Goal: Information Seeking & Learning: Learn about a topic

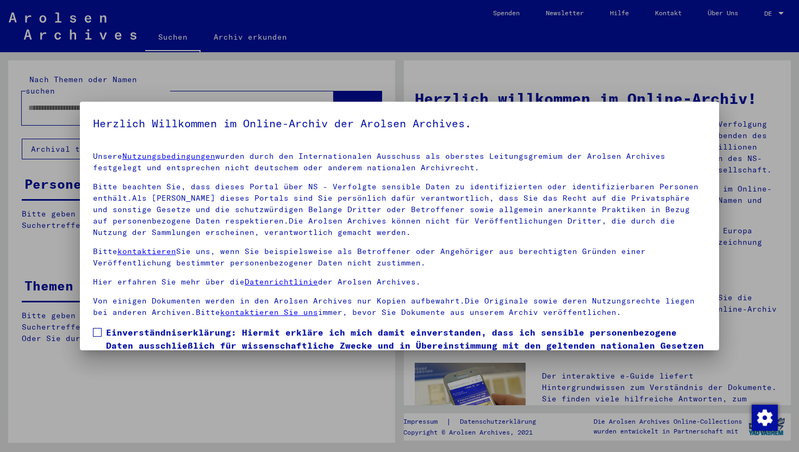
scroll to position [67, 0]
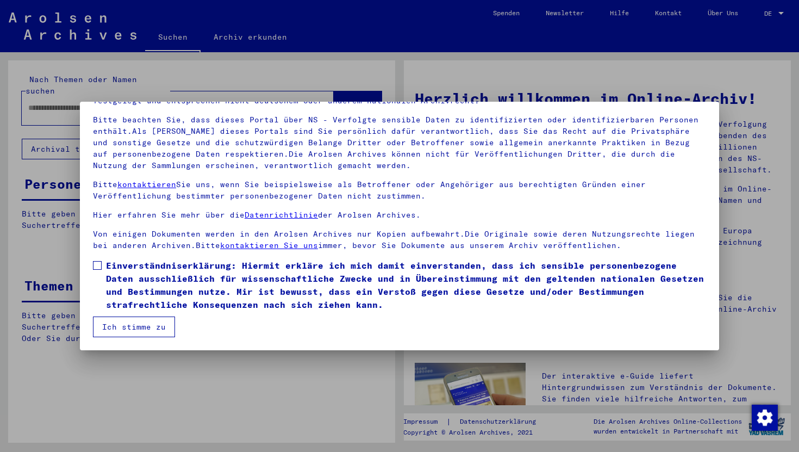
click at [94, 268] on span at bounding box center [97, 265] width 9 height 9
click at [115, 307] on span "Einverständniserklärung: Hiermit erkläre ich mich damit einverstanden, dass ich…" at bounding box center [406, 285] width 600 height 52
click at [121, 330] on button "Ich stimme zu" at bounding box center [134, 327] width 82 height 21
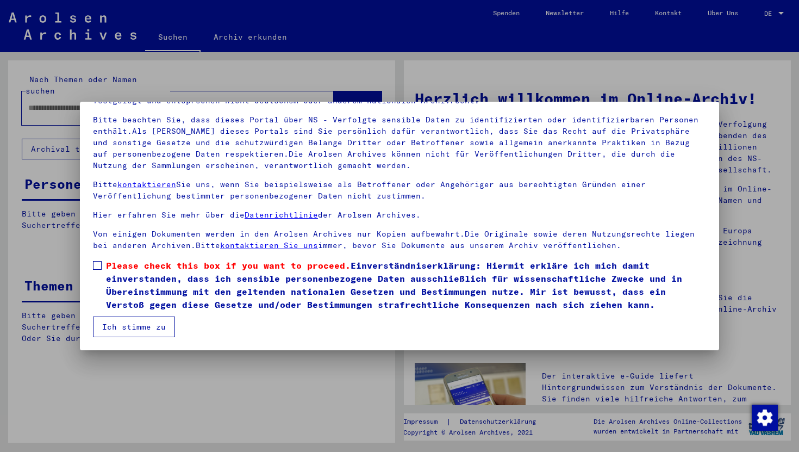
click at [100, 268] on span at bounding box center [97, 265] width 9 height 9
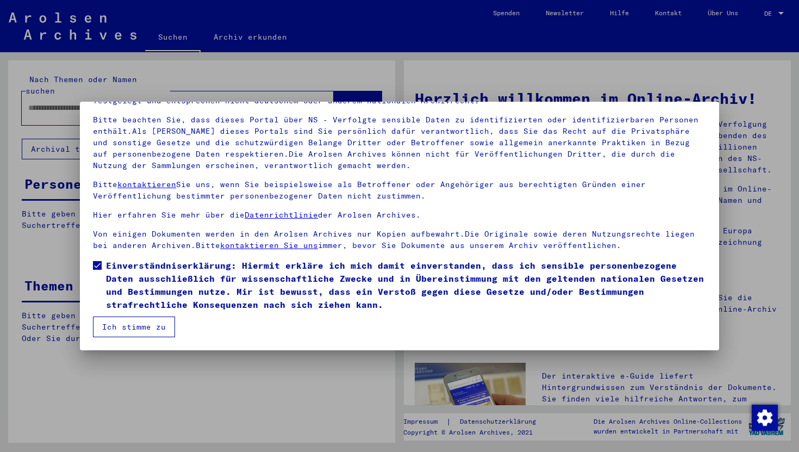
click at [120, 331] on button "Ich stimme zu" at bounding box center [134, 327] width 82 height 21
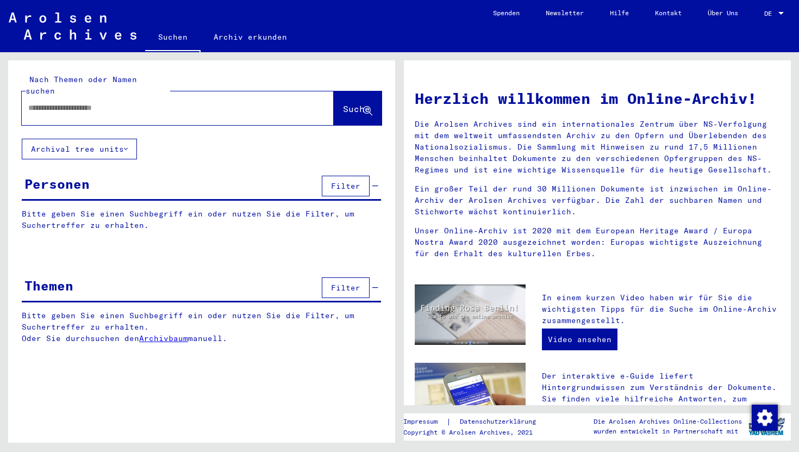
click at [110, 139] on button "Archival tree units" at bounding box center [79, 149] width 115 height 21
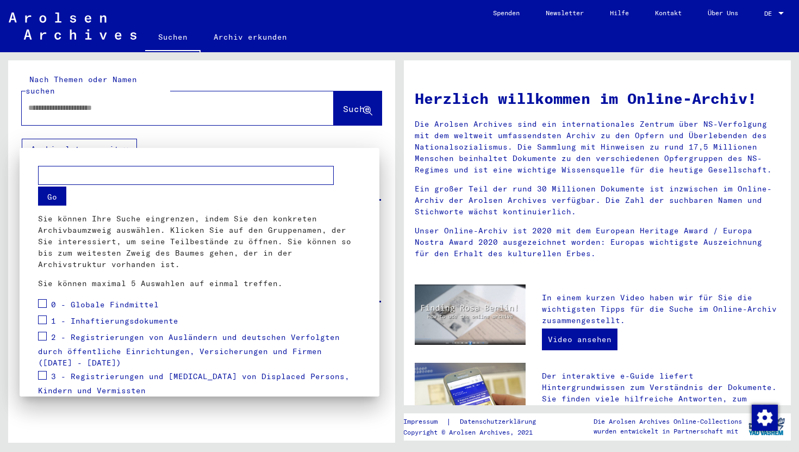
click at [43, 305] on span at bounding box center [42, 303] width 9 height 9
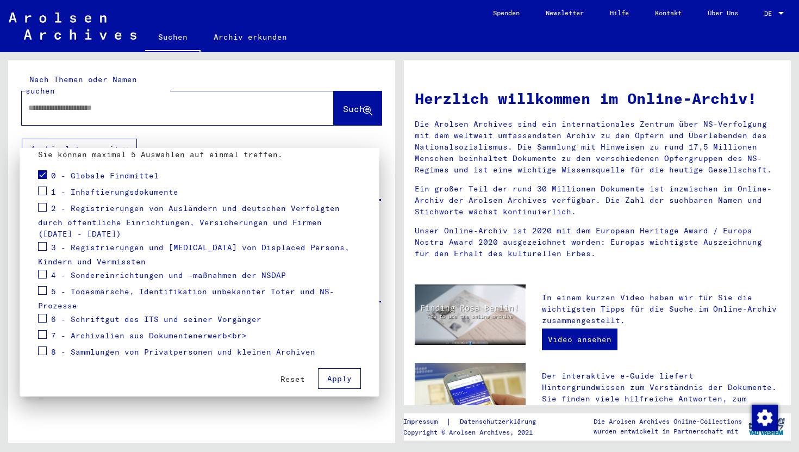
scroll to position [59, 0]
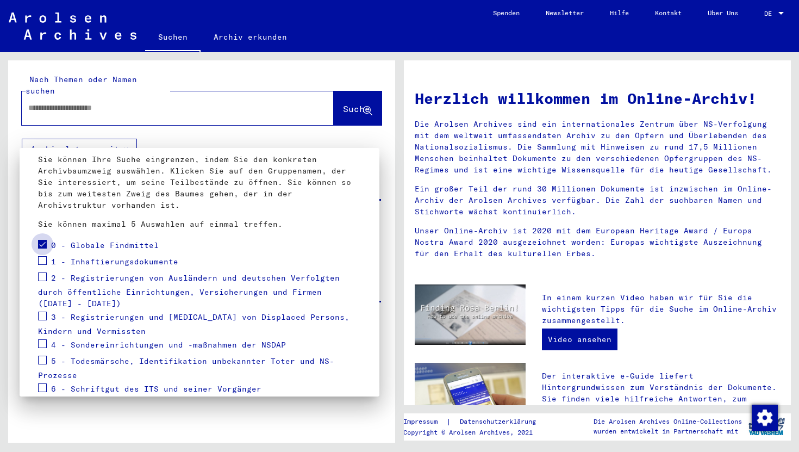
click at [45, 243] on span at bounding box center [42, 244] width 9 height 9
click at [44, 264] on span at bounding box center [42, 260] width 9 height 9
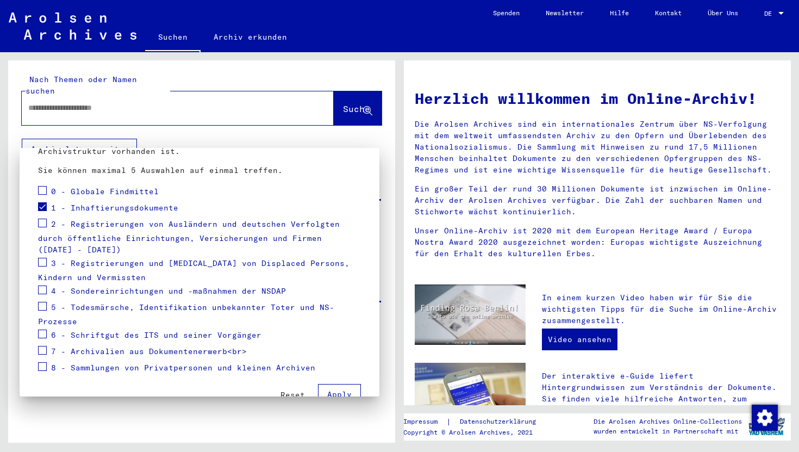
click at [41, 207] on span at bounding box center [42, 206] width 9 height 9
click at [42, 222] on span at bounding box center [42, 223] width 9 height 9
click at [41, 209] on span at bounding box center [42, 206] width 9 height 9
click at [330, 389] on span "Apply" at bounding box center [339, 394] width 24 height 10
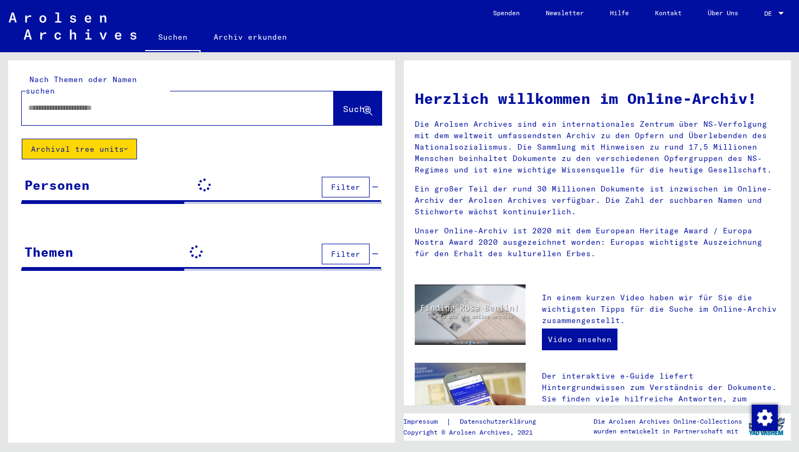
click at [88, 141] on button "Archival tree units" at bounding box center [79, 149] width 115 height 21
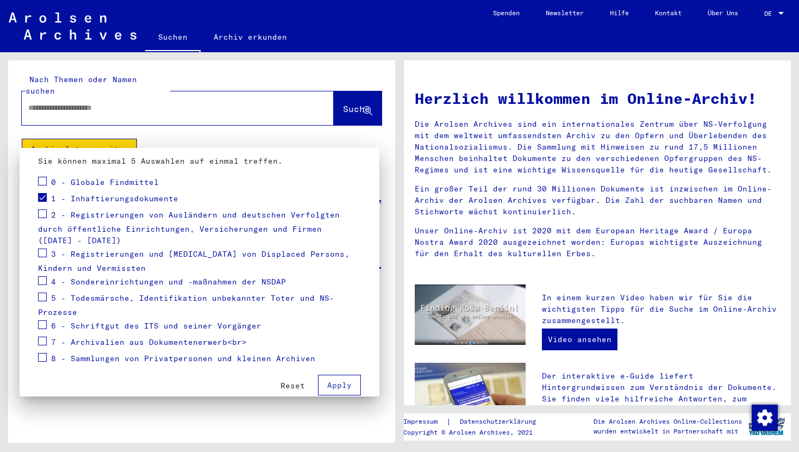
scroll to position [0, 0]
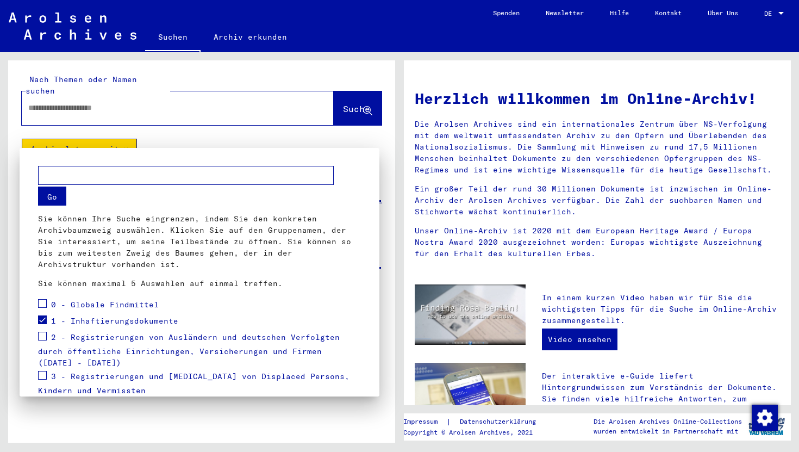
click at [45, 321] on span at bounding box center [42, 319] width 9 height 9
click at [96, 160] on mat-dialog-container "Go Sie können Ihre Suche eingrenzen, indem Sie den konkreten Archivbaumzweig au…" at bounding box center [200, 272] width 360 height 249
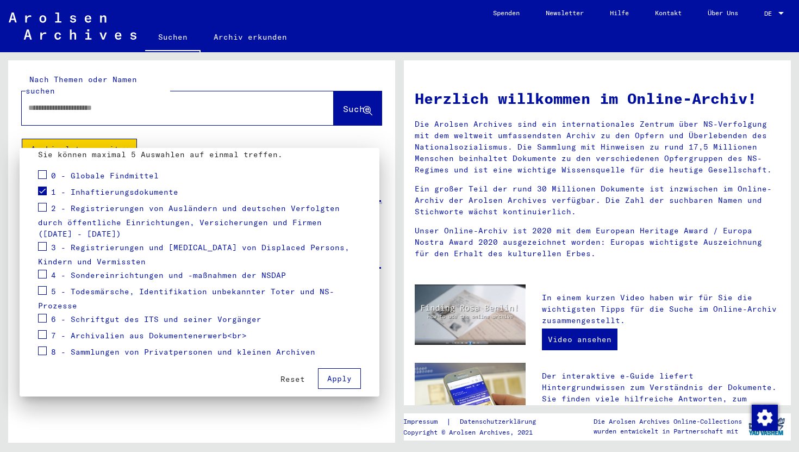
click at [343, 382] on mat-card "Go Sie können Ihre Suche eingrenzen, indem Sie den konkreten Archivbaumzweig au…" at bounding box center [200, 213] width 334 height 363
click at [43, 270] on span at bounding box center [42, 274] width 9 height 9
click at [44, 240] on label at bounding box center [42, 245] width 9 height 11
click at [42, 242] on span at bounding box center [42, 246] width 9 height 9
click at [44, 268] on label at bounding box center [42, 273] width 9 height 11
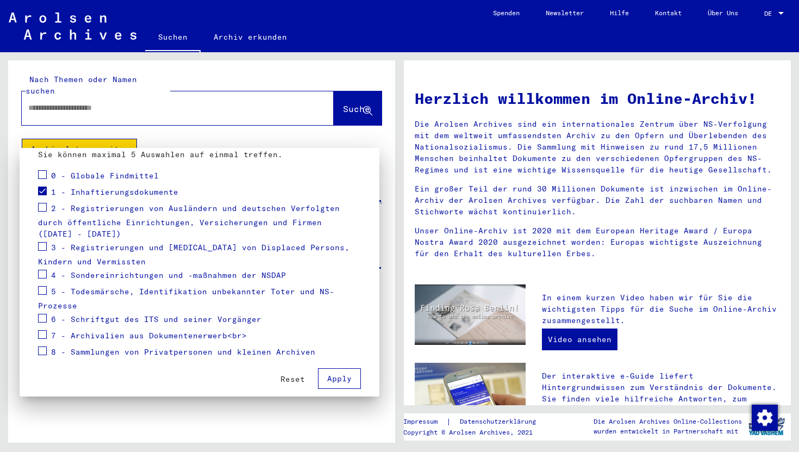
click at [356, 368] on button "Apply" at bounding box center [339, 378] width 43 height 21
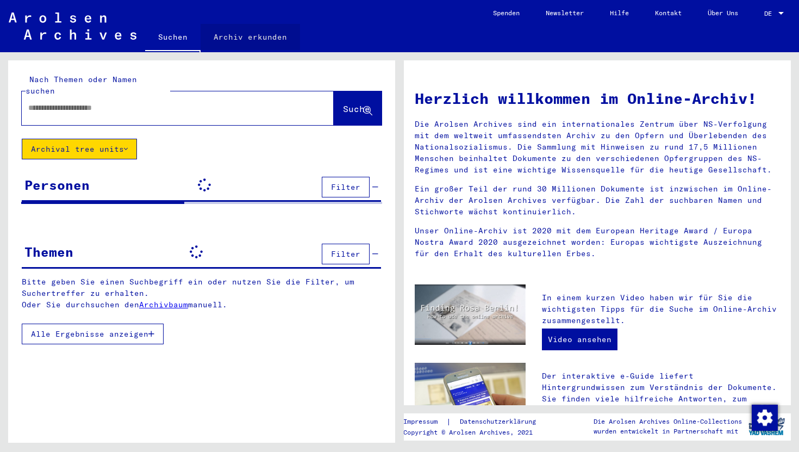
click at [264, 34] on link "Archiv erkunden" at bounding box center [251, 37] width 100 height 26
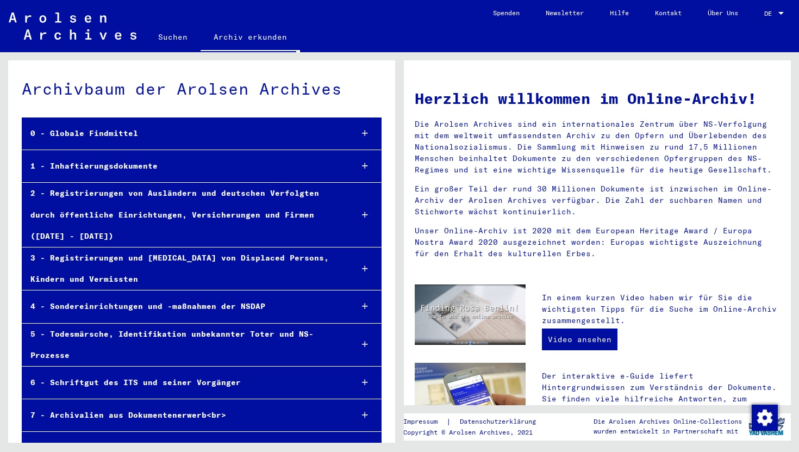
click at [49, 134] on div "0 - Globale Findmittel" at bounding box center [182, 133] width 321 height 21
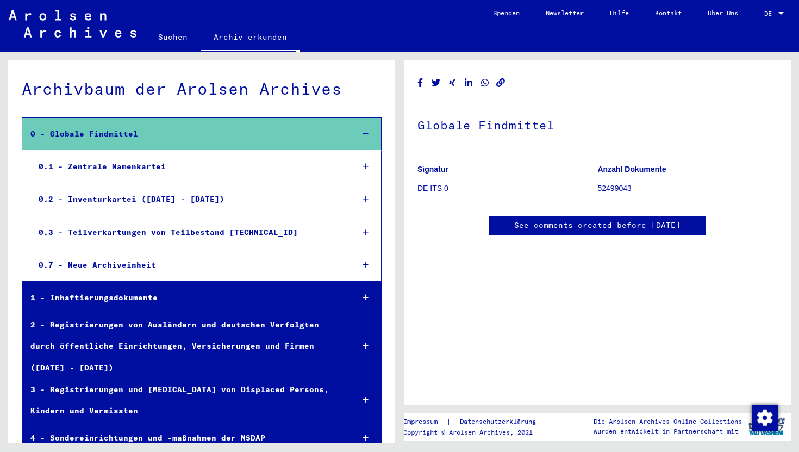
click at [110, 164] on div "0.1 - Zentrale Namenkartei" at bounding box center [187, 166] width 314 height 21
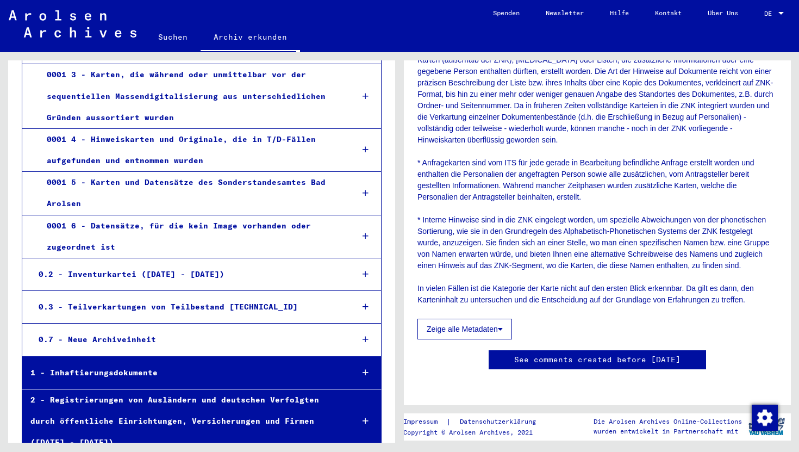
scroll to position [301, 0]
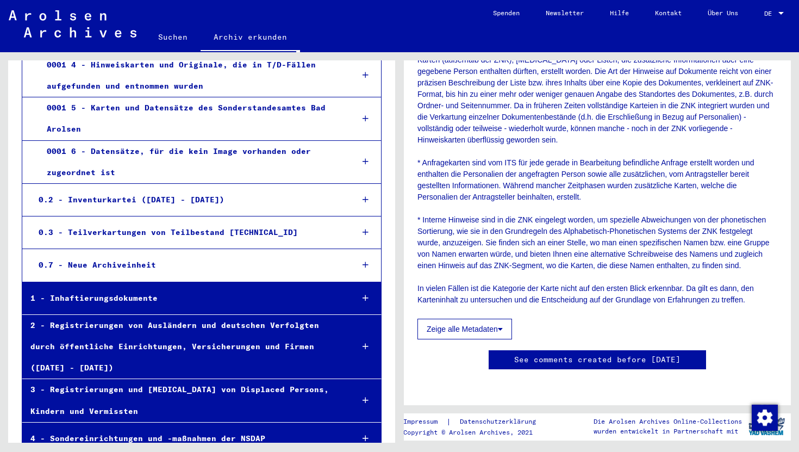
click at [224, 295] on div "1 - Inhaftierungsdokumente" at bounding box center [183, 298] width 322 height 21
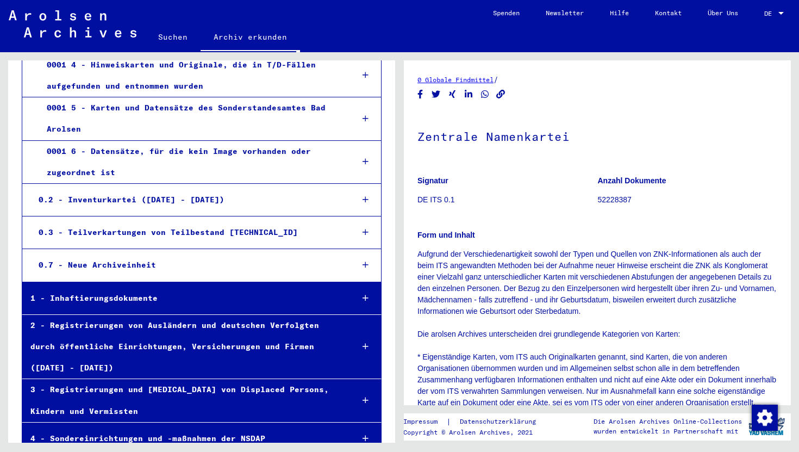
scroll to position [301, 0]
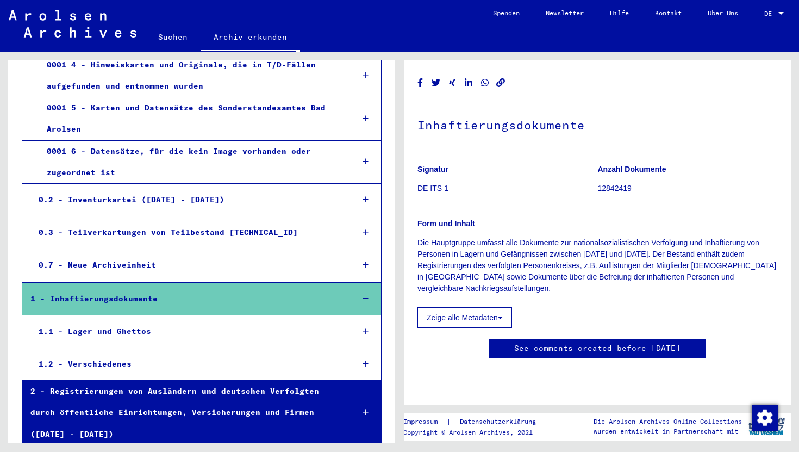
click at [200, 329] on div "1.1 - Lager und Ghettos" at bounding box center [187, 331] width 314 height 21
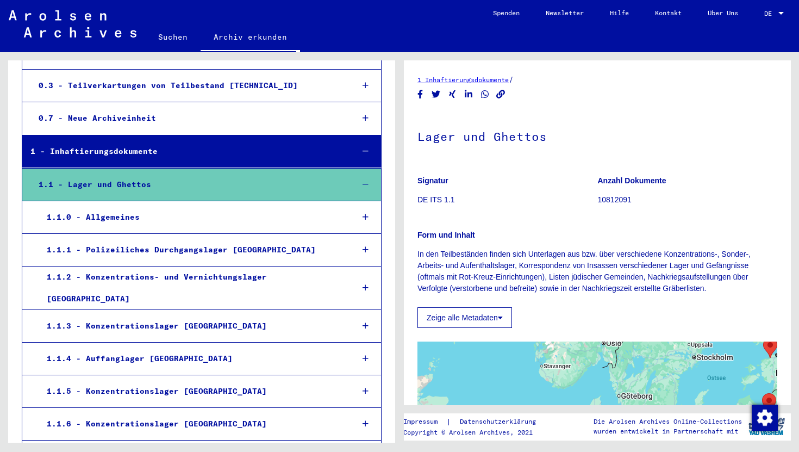
scroll to position [448, 0]
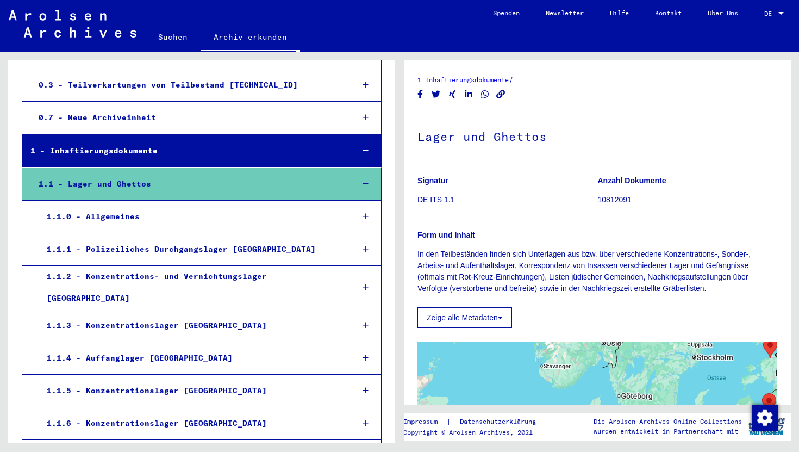
click at [92, 413] on div "1.1.6 - Konzentrationslager [GEOGRAPHIC_DATA]" at bounding box center [192, 423] width 306 height 21
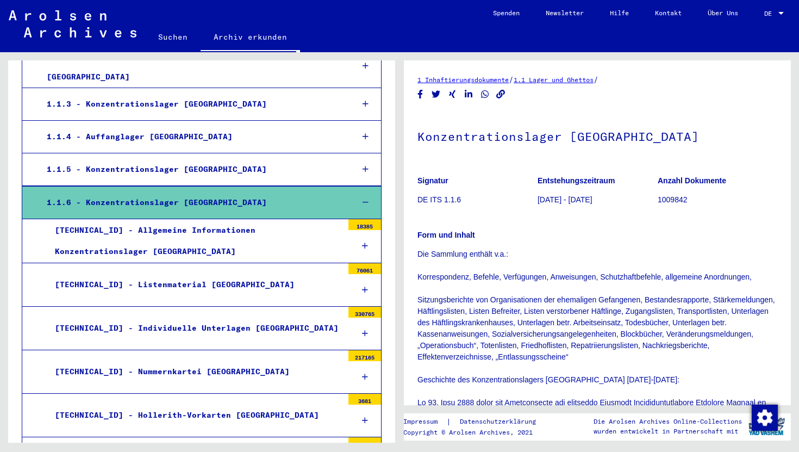
scroll to position [669, 0]
click at [364, 229] on div at bounding box center [365, 245] width 33 height 32
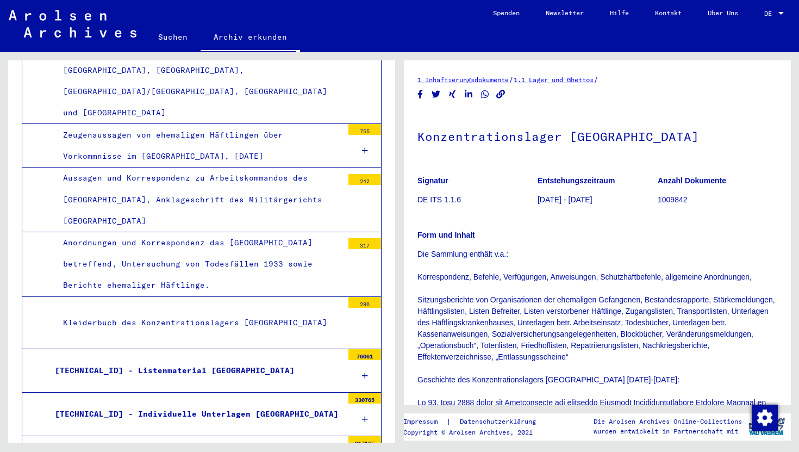
scroll to position [4403, 0]
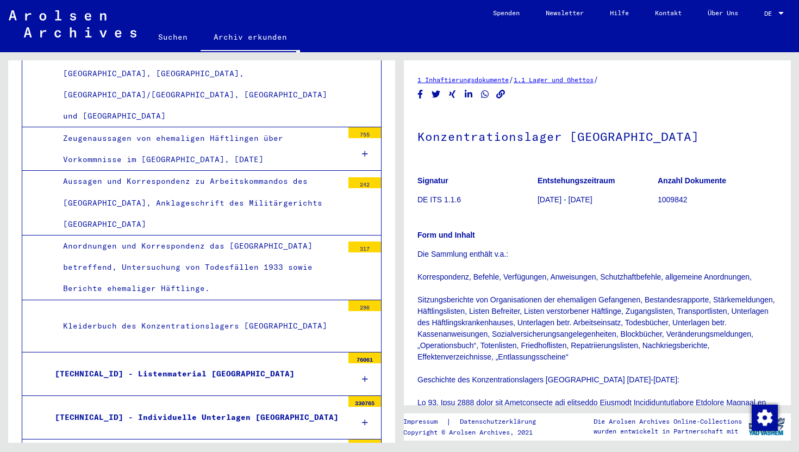
click at [219, 363] on div "[TECHNICAL_ID] - Listenmaterial [GEOGRAPHIC_DATA]" at bounding box center [195, 373] width 296 height 21
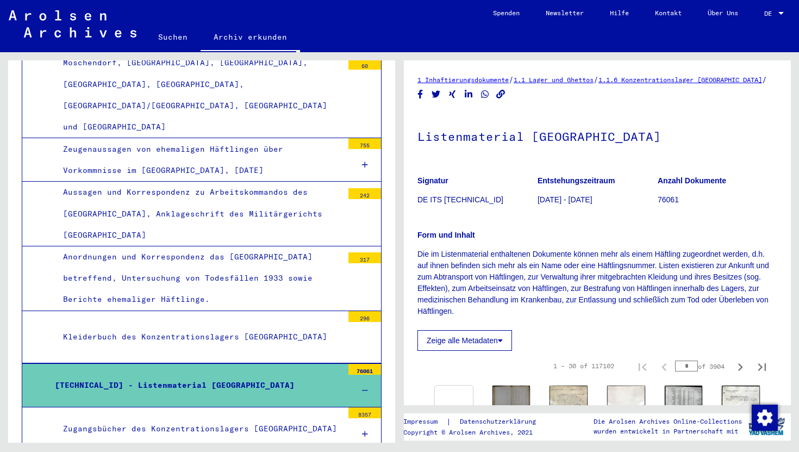
scroll to position [4395, 0]
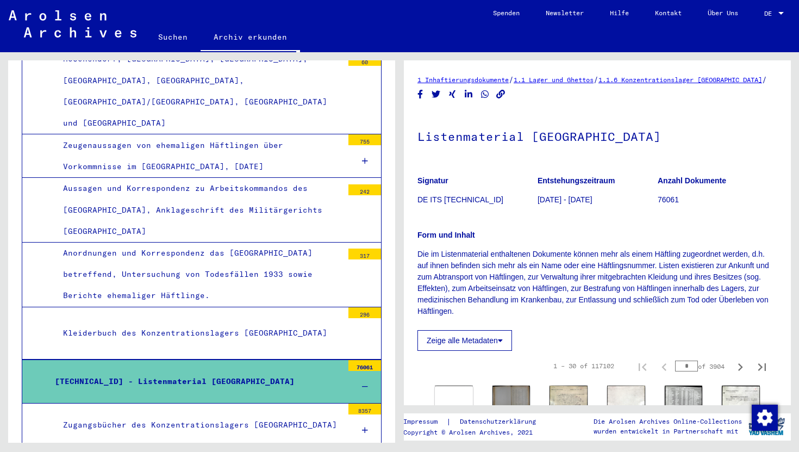
click at [367, 426] on icon at bounding box center [365, 430] width 6 height 8
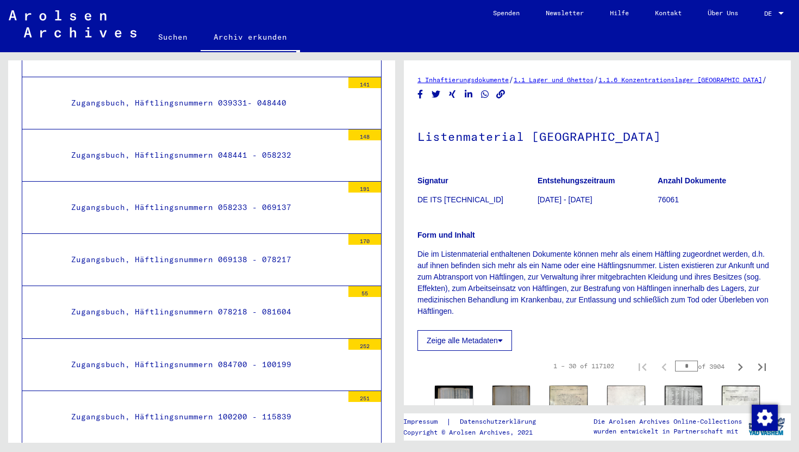
scroll to position [5328, 0]
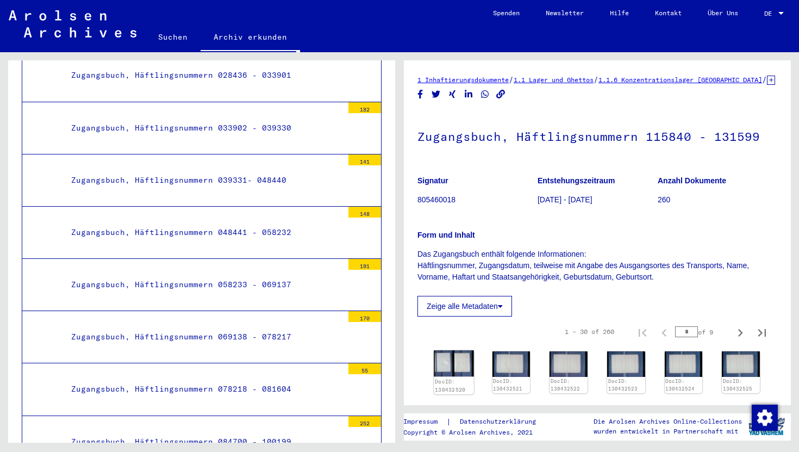
click at [446, 377] on img at bounding box center [454, 363] width 40 height 27
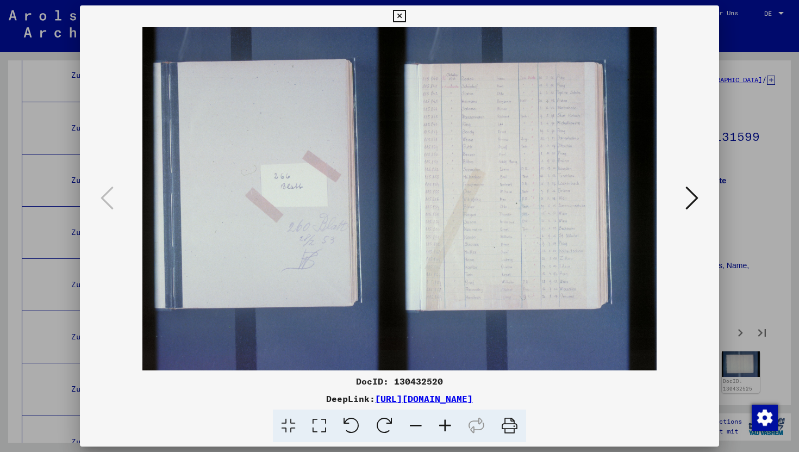
click at [690, 194] on icon at bounding box center [692, 198] width 13 height 26
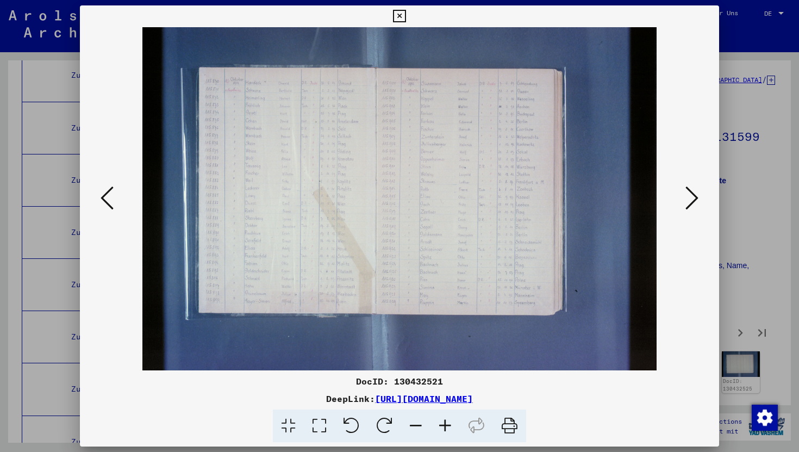
click at [397, 15] on icon at bounding box center [399, 16] width 13 height 13
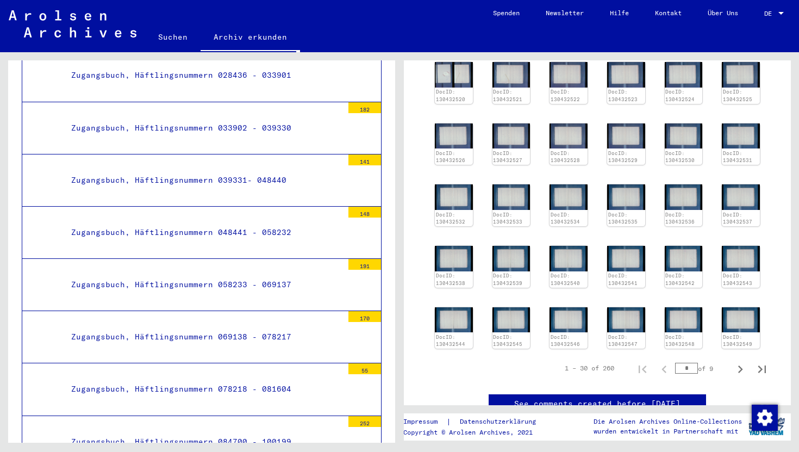
scroll to position [361, 0]
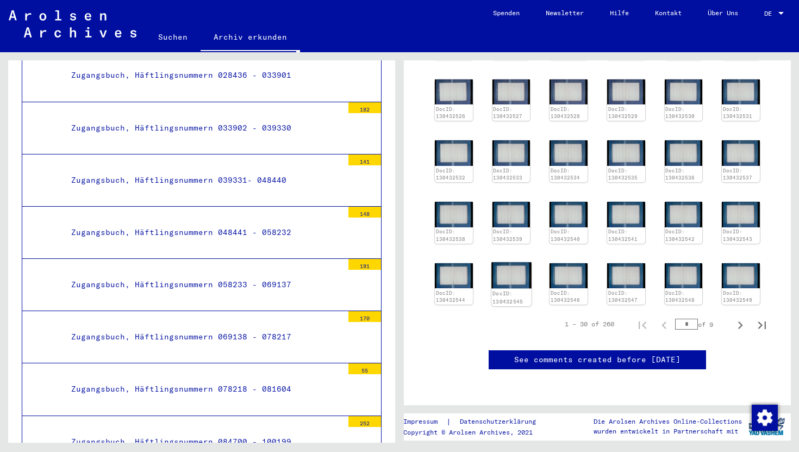
click at [519, 262] on img at bounding box center [512, 275] width 40 height 27
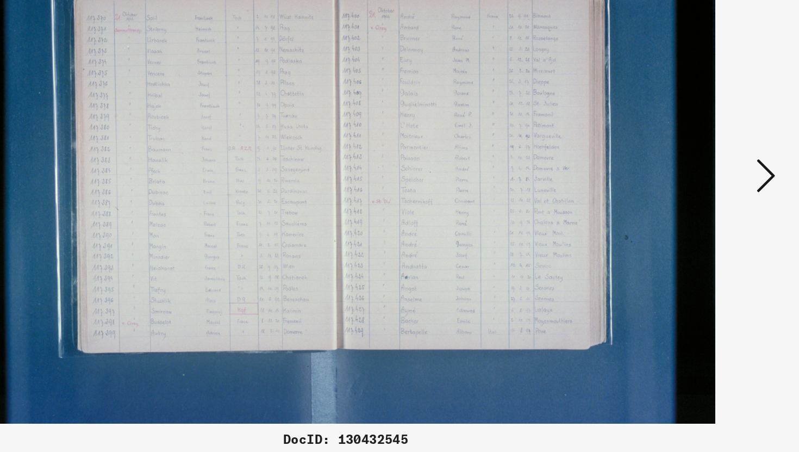
click at [691, 209] on icon at bounding box center [692, 198] width 13 height 26
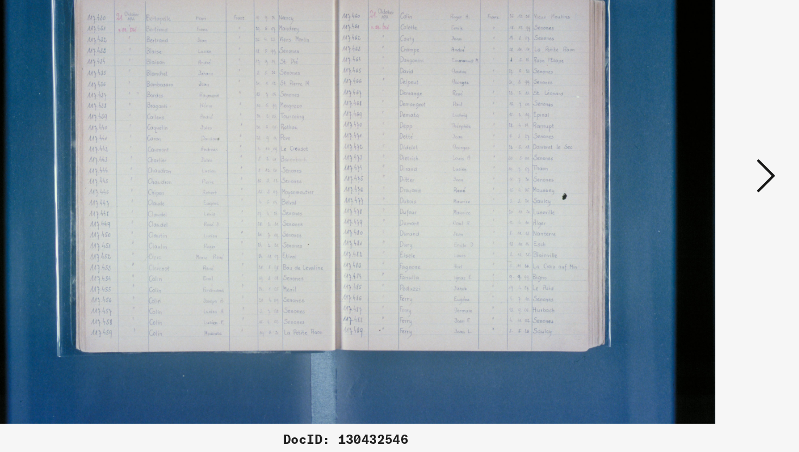
click at [691, 209] on icon at bounding box center [692, 198] width 13 height 26
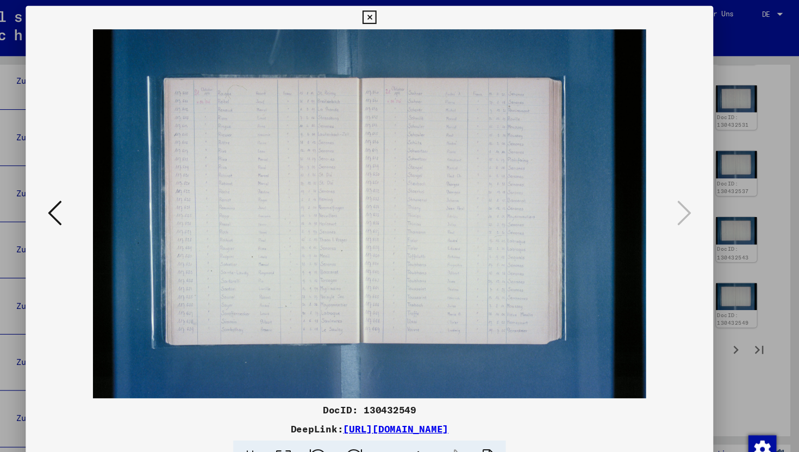
click at [399, 14] on icon at bounding box center [399, 16] width 13 height 13
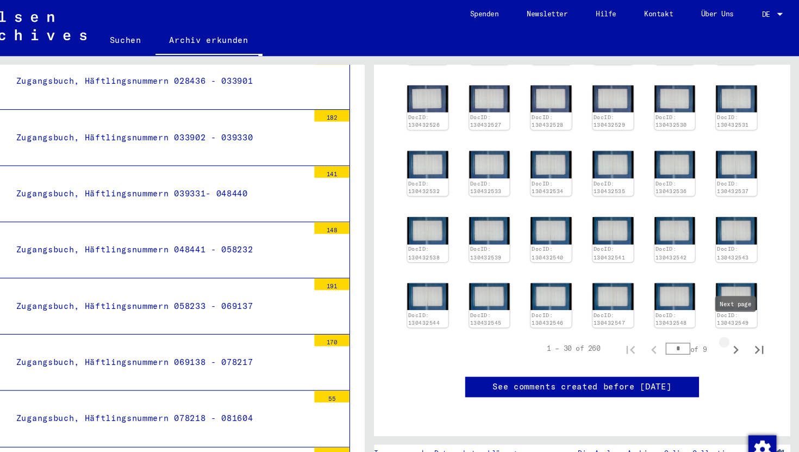
click at [737, 318] on icon "Next page" at bounding box center [740, 325] width 15 height 15
type input "*"
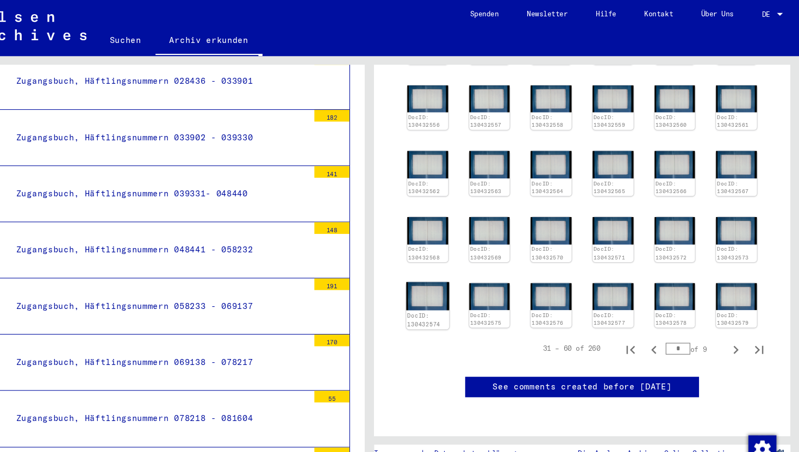
click at [455, 289] on div "DocID: 130432574" at bounding box center [454, 296] width 38 height 15
click at [455, 202] on img at bounding box center [454, 214] width 40 height 27
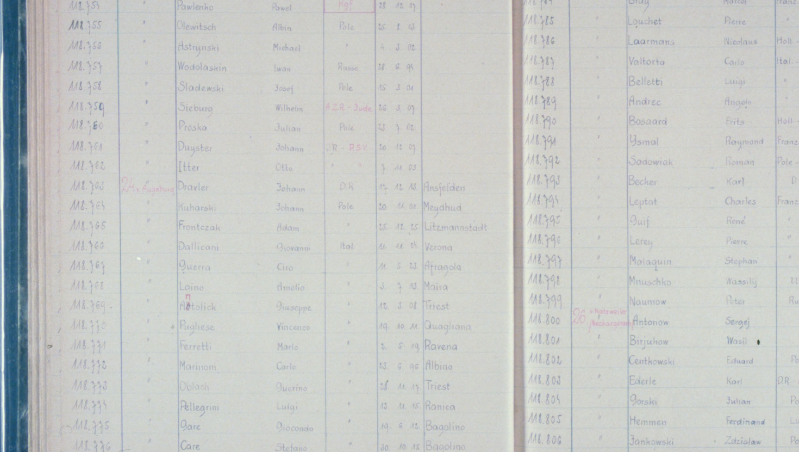
click at [215, 182] on img at bounding box center [400, 198] width 566 height 343
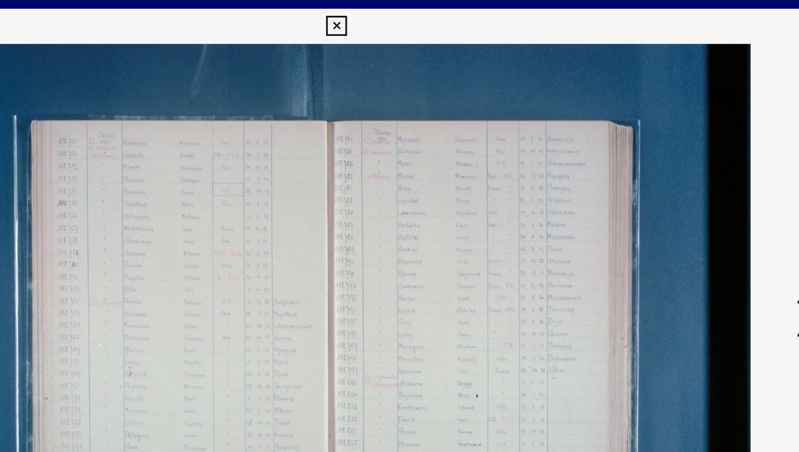
click at [398, 18] on icon at bounding box center [399, 16] width 13 height 13
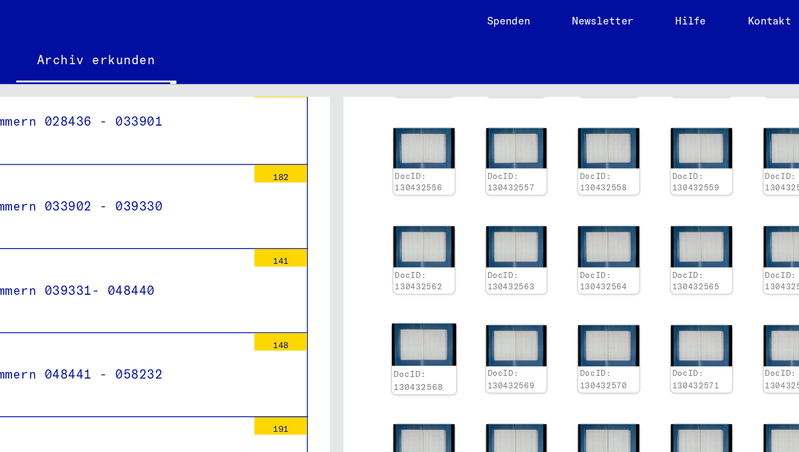
scroll to position [361, 0]
click at [664, 140] on img at bounding box center [684, 153] width 40 height 27
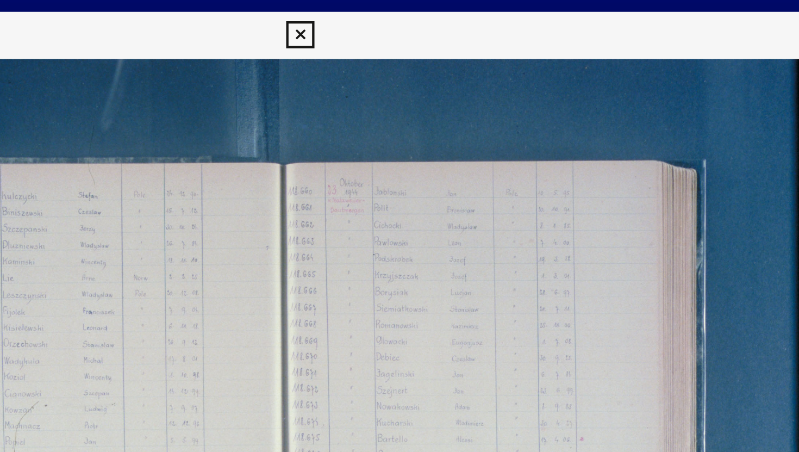
click at [444, 128] on img at bounding box center [400, 198] width 566 height 343
click at [439, 112] on img at bounding box center [400, 198] width 566 height 343
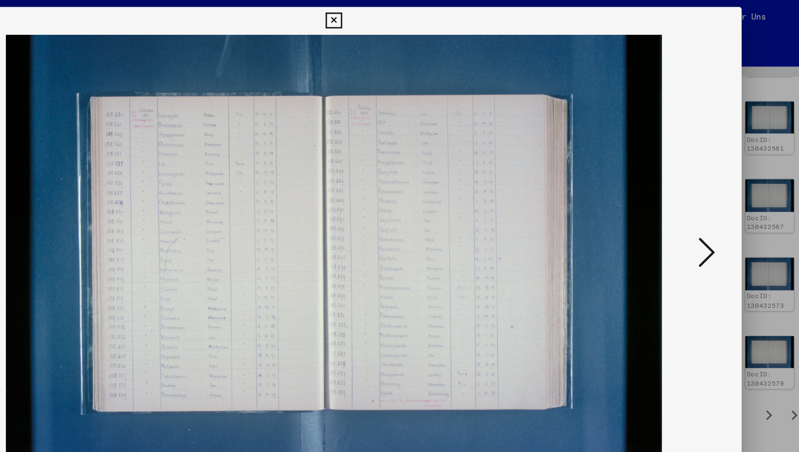
click at [257, 100] on img at bounding box center [400, 198] width 566 height 343
click at [396, 15] on icon at bounding box center [399, 16] width 13 height 13
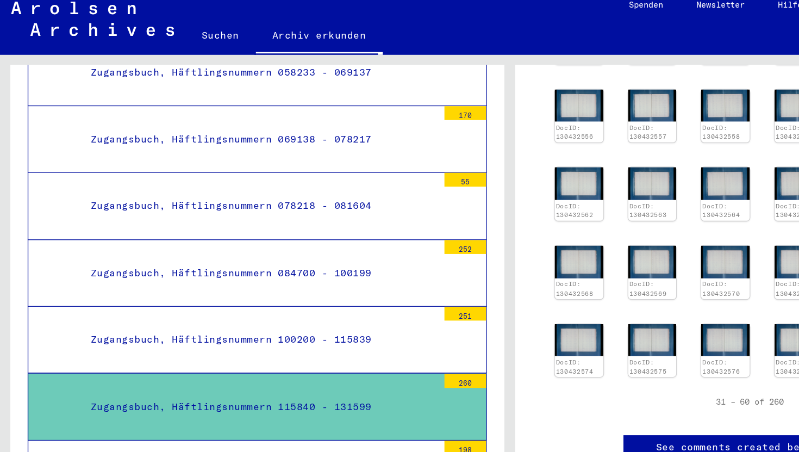
scroll to position [5561, 0]
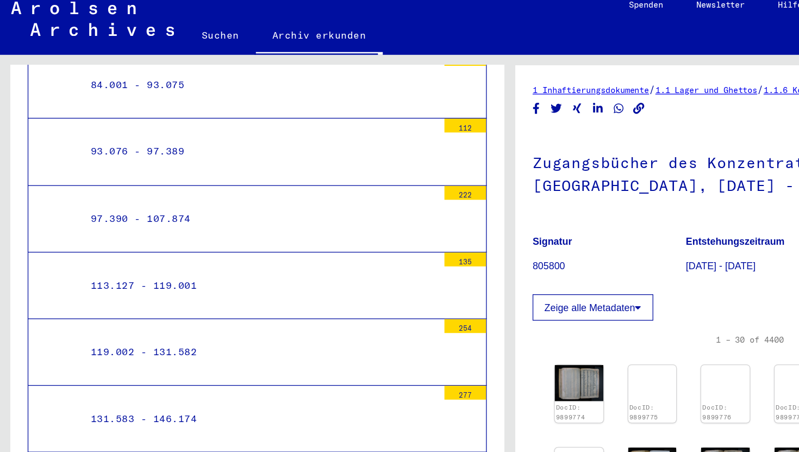
scroll to position [6416, 0]
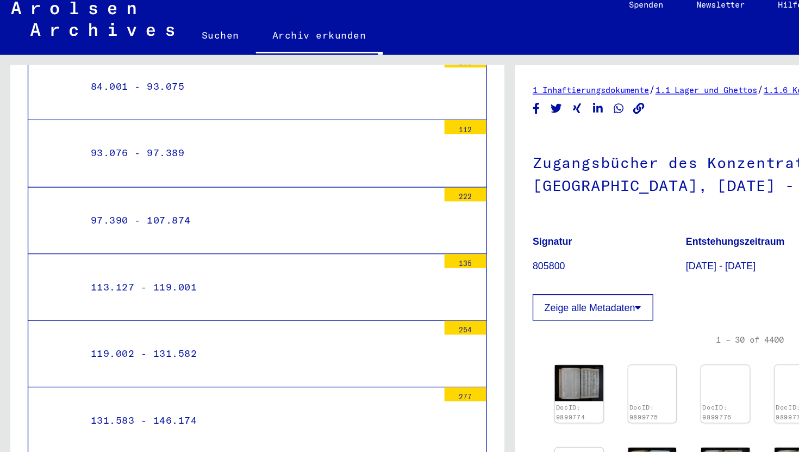
click at [203, 433] on div "154.898 - 162.053" at bounding box center [203, 443] width 280 height 21
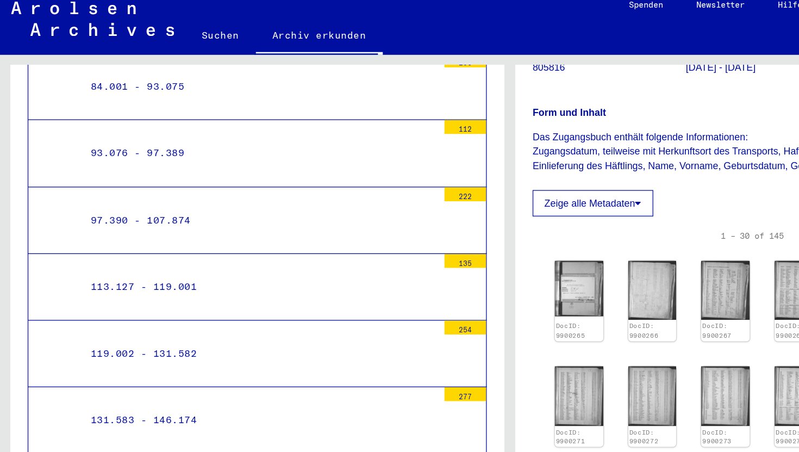
scroll to position [138, 0]
click at [563, 245] on img at bounding box center [569, 236] width 40 height 48
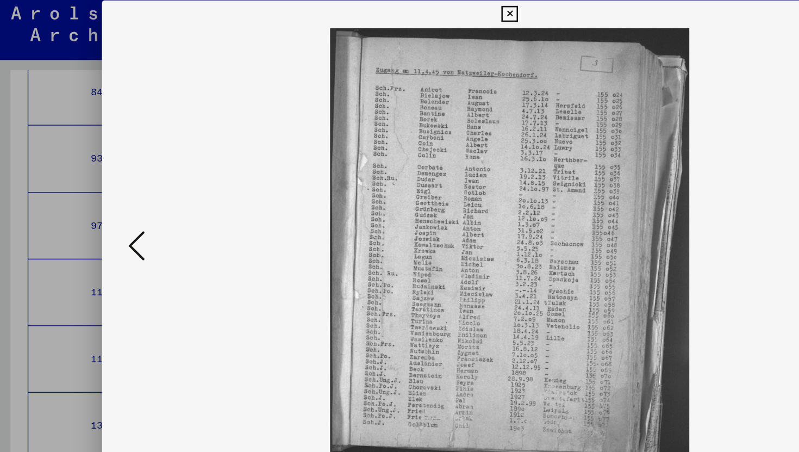
click at [398, 22] on icon at bounding box center [399, 16] width 13 height 13
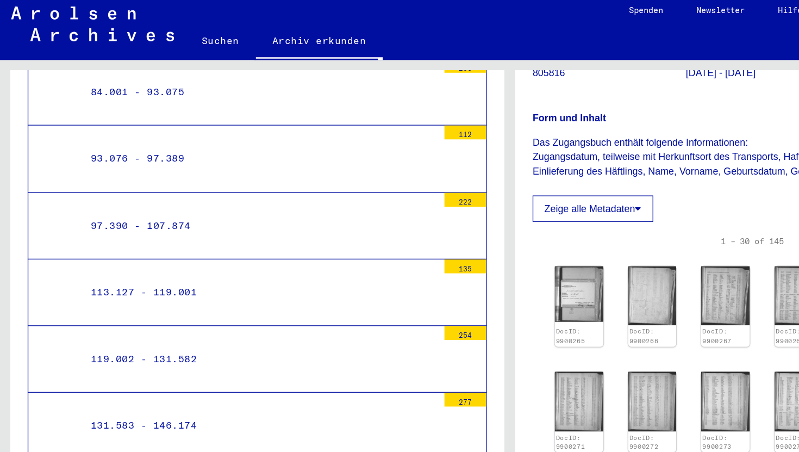
click at [225, 365] on mat-tree-node "146.175 - 154.896 167" at bounding box center [202, 391] width 360 height 52
click at [584, 253] on img at bounding box center [569, 236] width 40 height 48
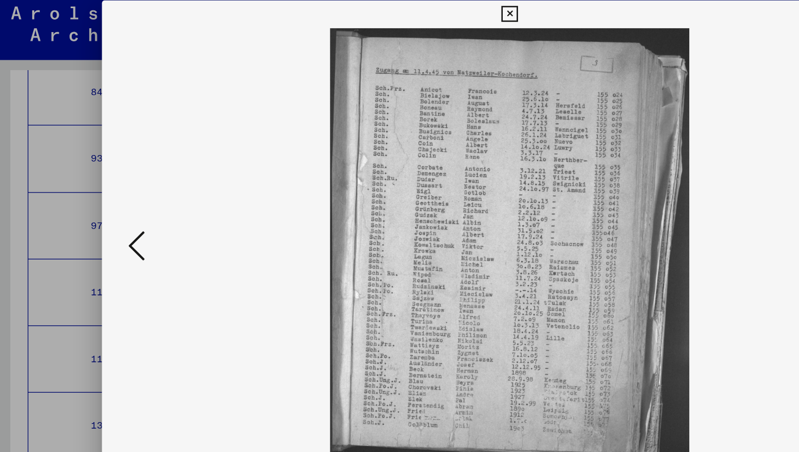
click at [399, 15] on icon at bounding box center [399, 16] width 13 height 13
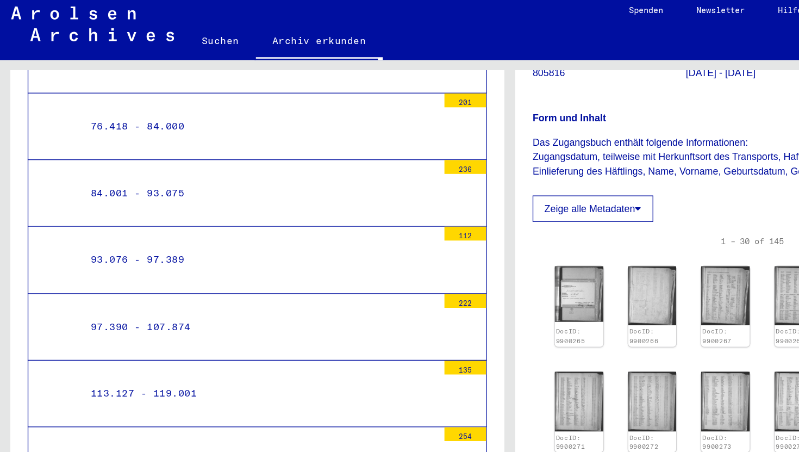
scroll to position [6334, 0]
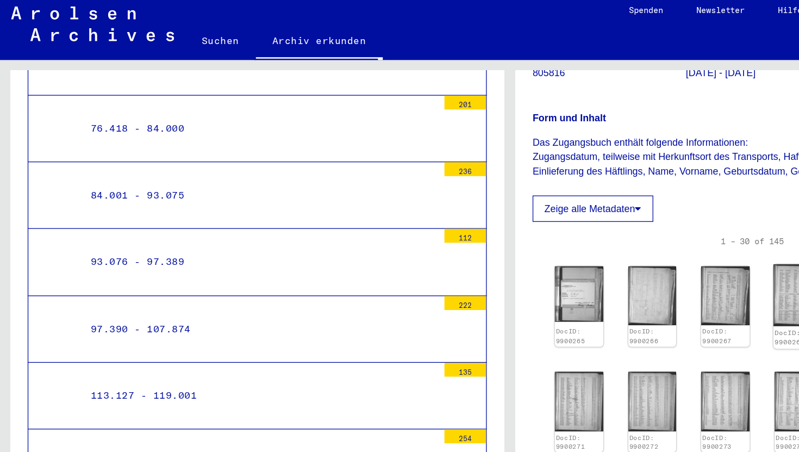
click at [614, 258] on img at bounding box center [626, 236] width 40 height 48
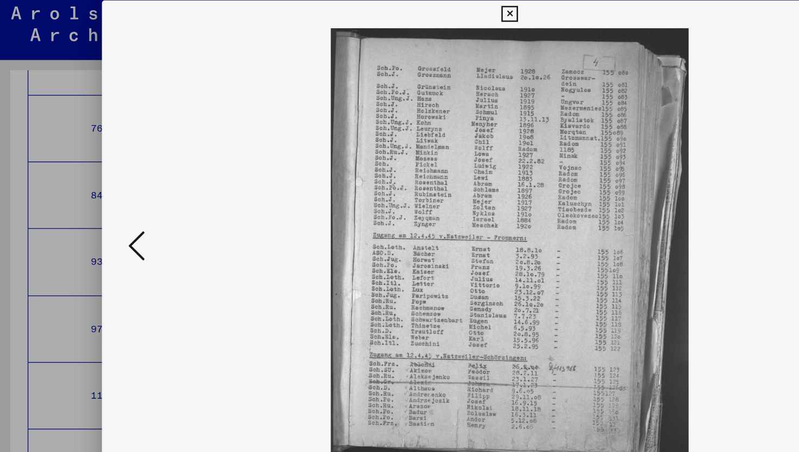
click at [405, 22] on icon at bounding box center [399, 16] width 13 height 13
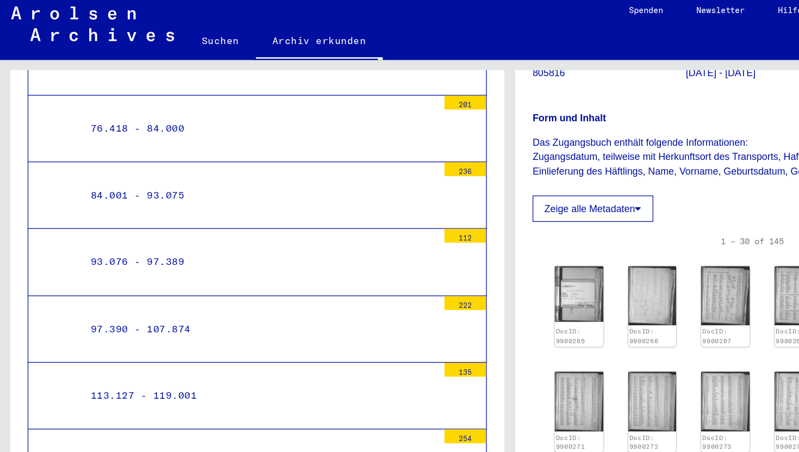
click at [194, 409] on div "131.583 - 146.174" at bounding box center [203, 419] width 280 height 21
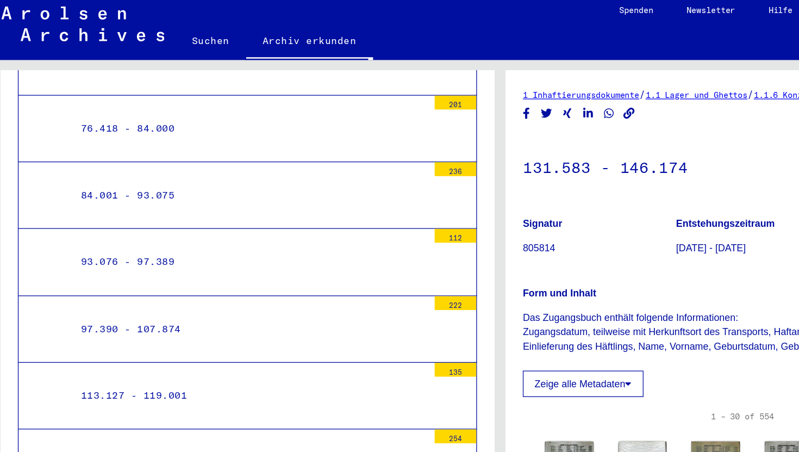
click at [285, 357] on div "119.002 - 131.582" at bounding box center [203, 367] width 280 height 21
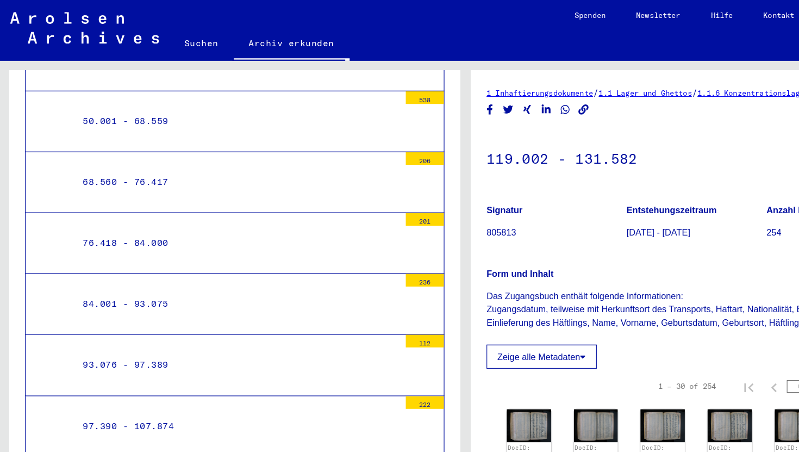
scroll to position [6231, 0]
click at [209, 408] on div "113.127 - 119.001" at bounding box center [203, 418] width 280 height 21
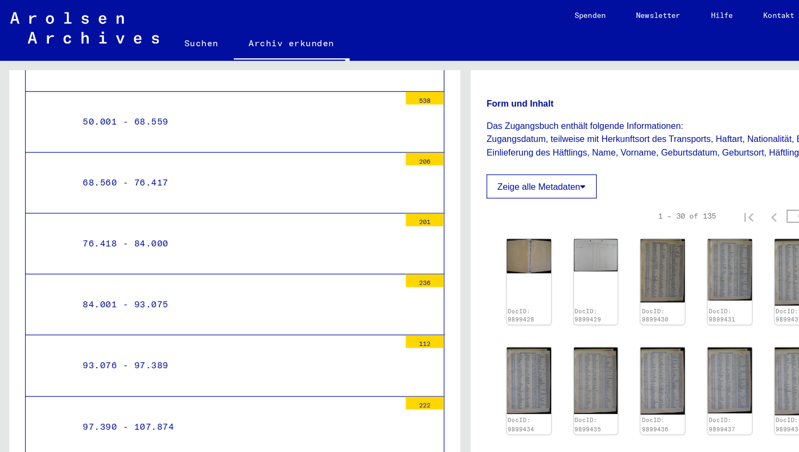
scroll to position [148, 0]
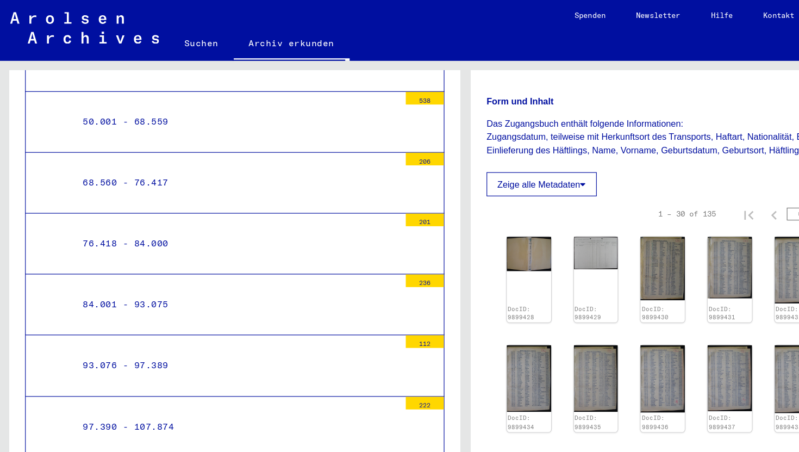
click at [560, 231] on img at bounding box center [569, 230] width 38 height 54
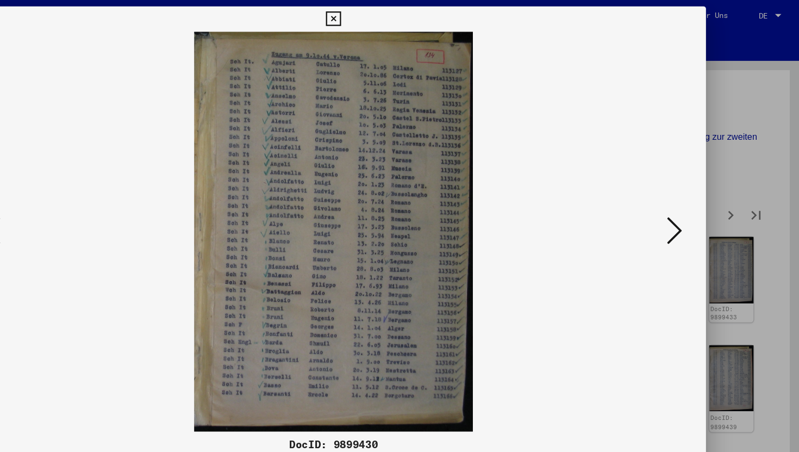
click at [690, 201] on icon at bounding box center [692, 198] width 13 height 26
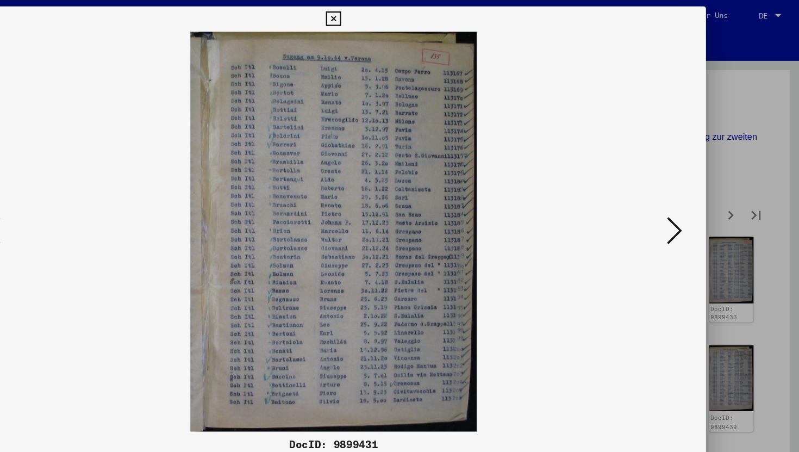
click at [690, 201] on icon at bounding box center [692, 198] width 13 height 26
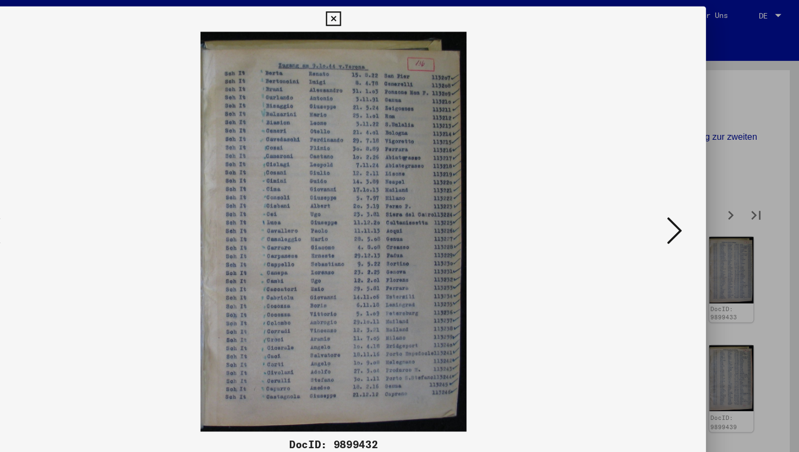
click at [690, 198] on icon at bounding box center [692, 198] width 13 height 26
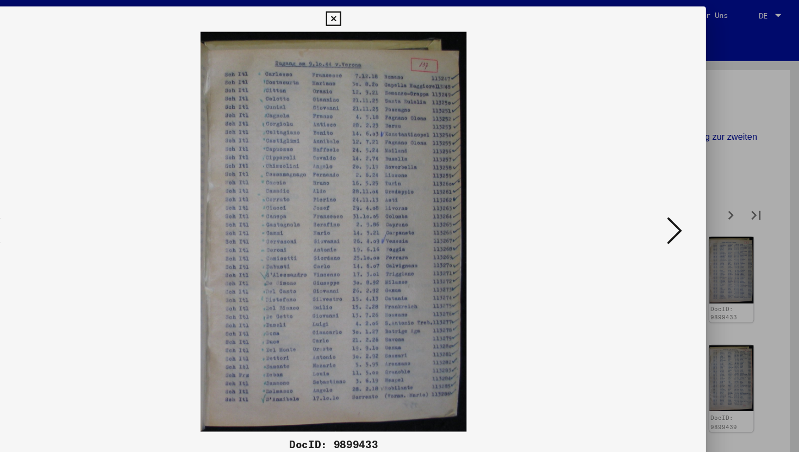
click at [690, 198] on icon at bounding box center [692, 198] width 13 height 26
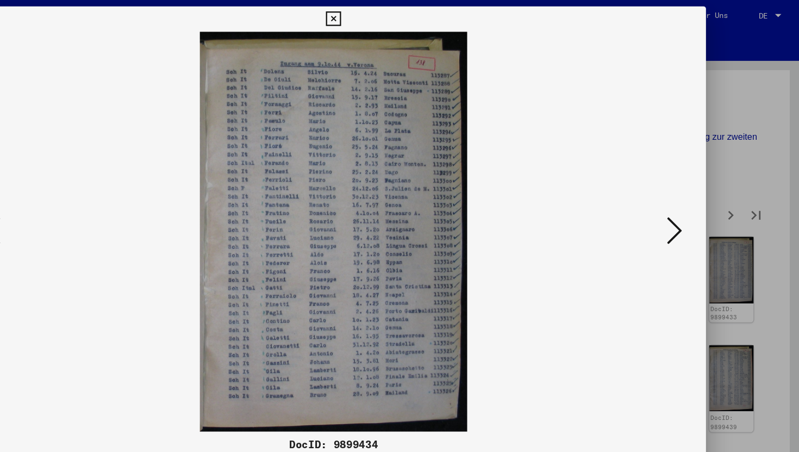
click at [690, 198] on icon at bounding box center [692, 198] width 13 height 26
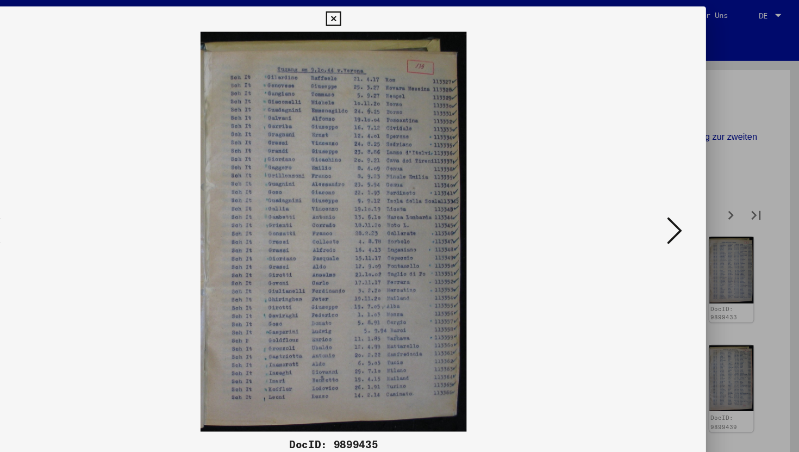
click at [690, 198] on icon at bounding box center [692, 198] width 13 height 26
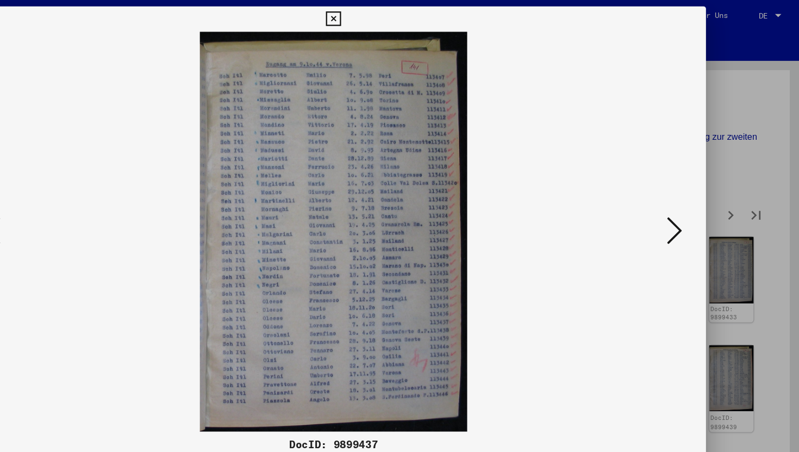
click at [690, 198] on icon at bounding box center [692, 198] width 13 height 26
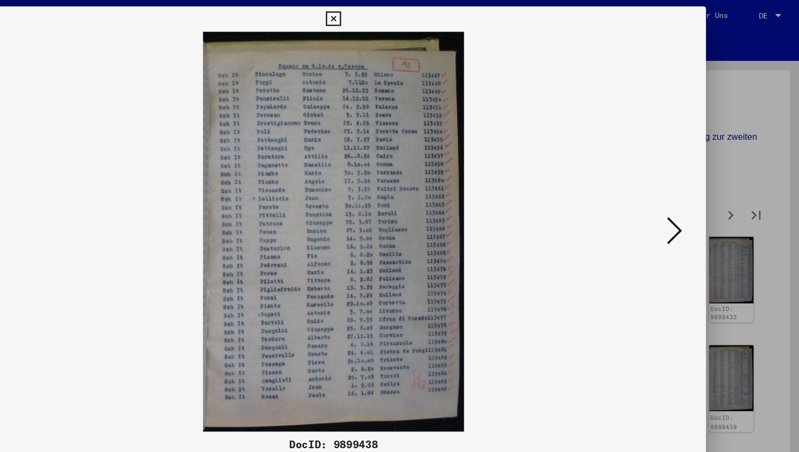
click at [690, 198] on icon at bounding box center [692, 198] width 13 height 26
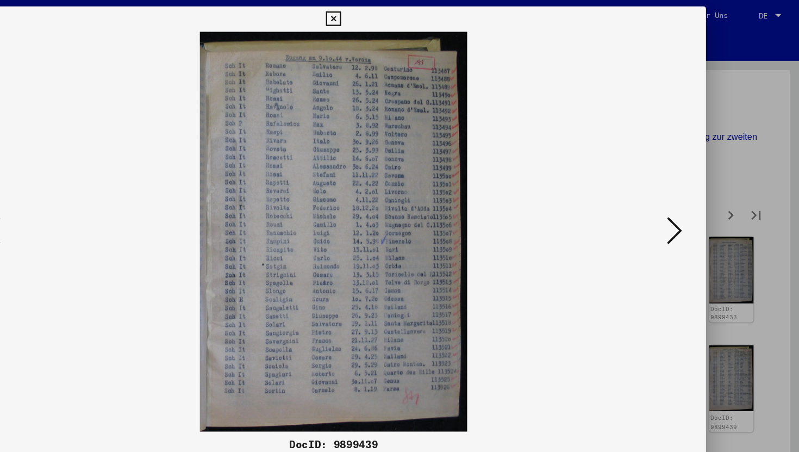
click at [690, 198] on icon at bounding box center [692, 198] width 13 height 26
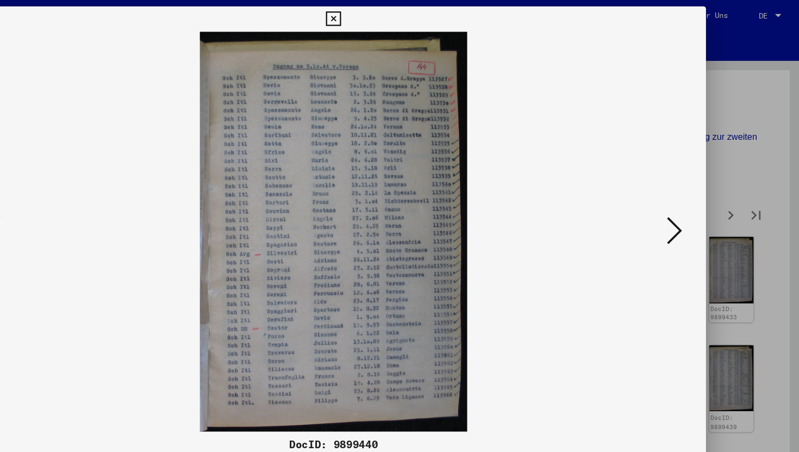
click at [690, 198] on icon at bounding box center [692, 198] width 13 height 26
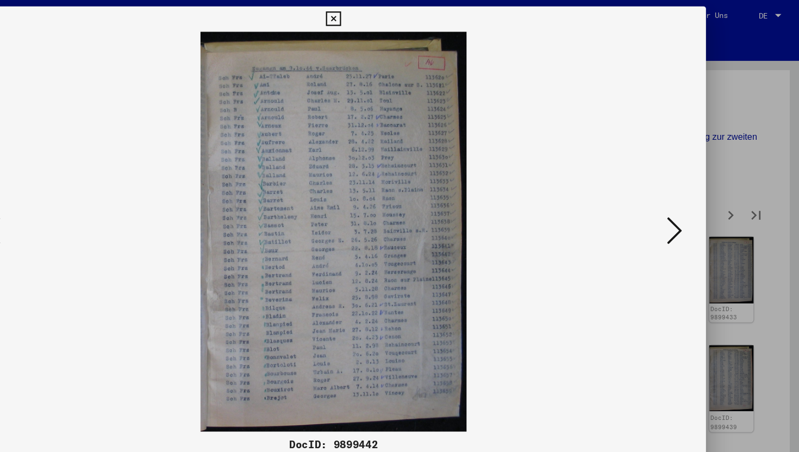
click at [690, 198] on icon at bounding box center [692, 198] width 13 height 26
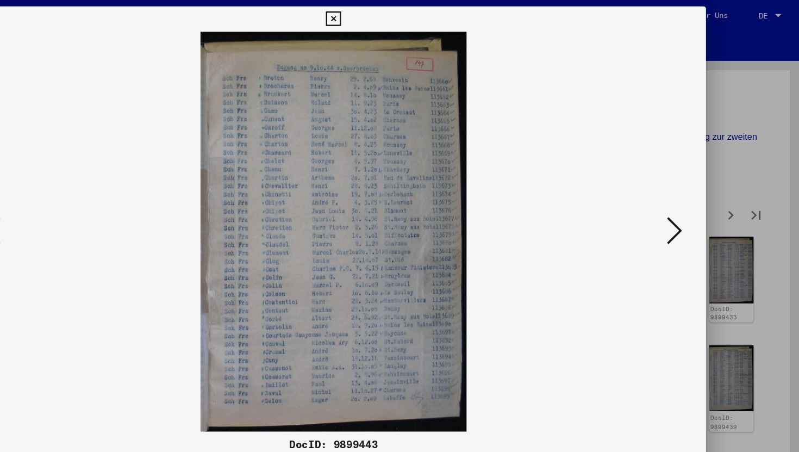
click at [690, 198] on icon at bounding box center [692, 198] width 13 height 26
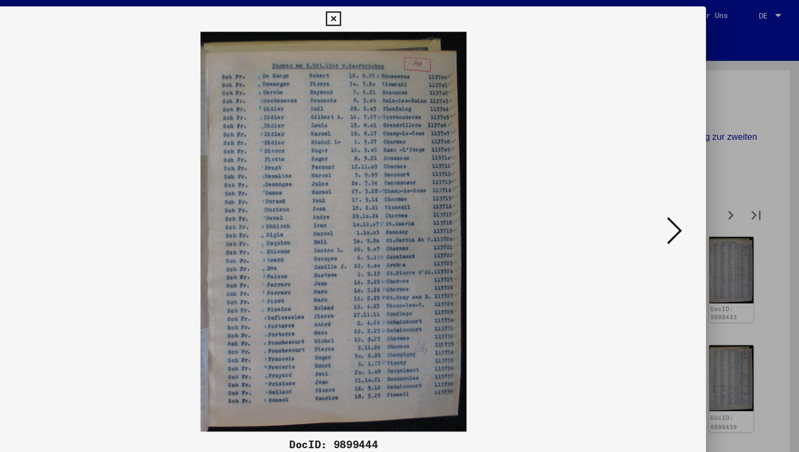
click at [690, 198] on icon at bounding box center [692, 198] width 13 height 26
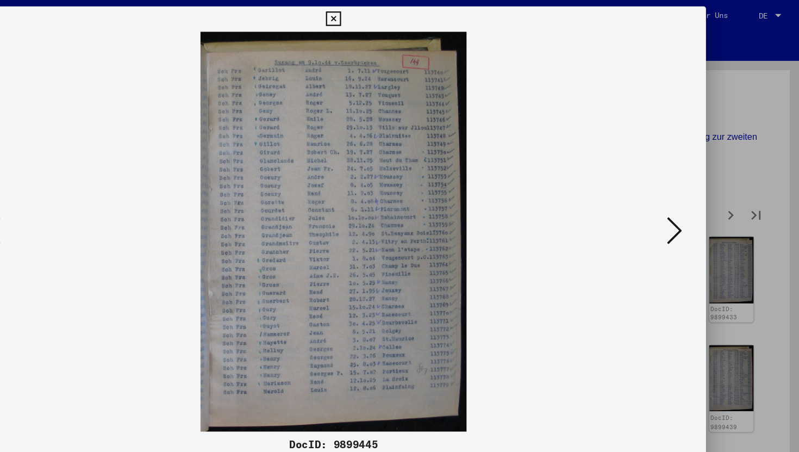
click at [690, 198] on icon at bounding box center [692, 198] width 13 height 26
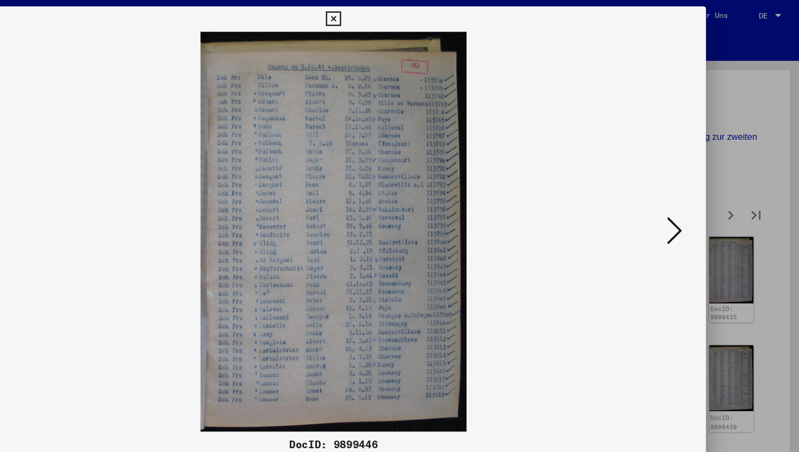
click at [690, 198] on icon at bounding box center [692, 198] width 13 height 26
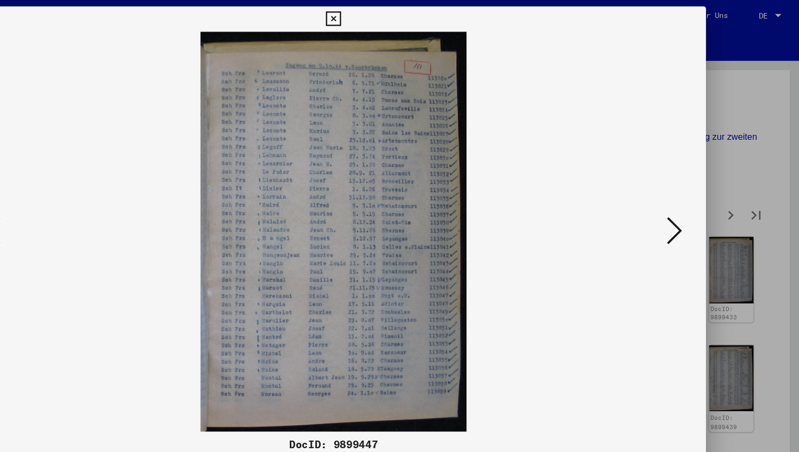
click at [690, 198] on icon at bounding box center [692, 198] width 13 height 26
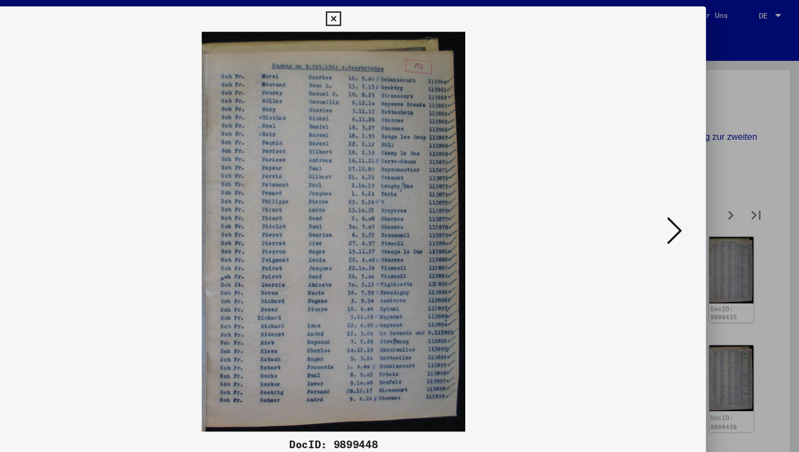
click at [690, 198] on icon at bounding box center [692, 198] width 13 height 26
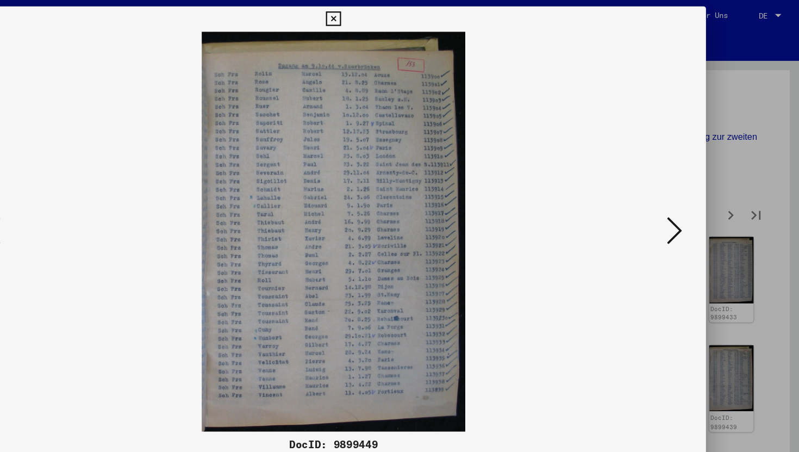
click at [690, 198] on icon at bounding box center [692, 198] width 13 height 26
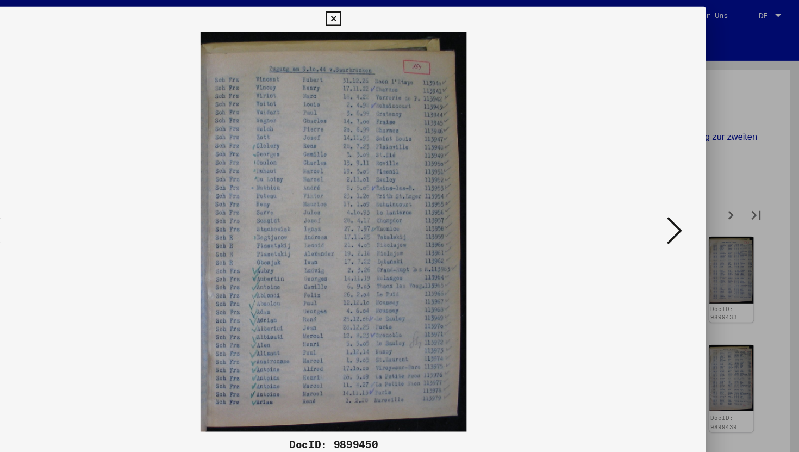
click at [690, 198] on icon at bounding box center [692, 198] width 13 height 26
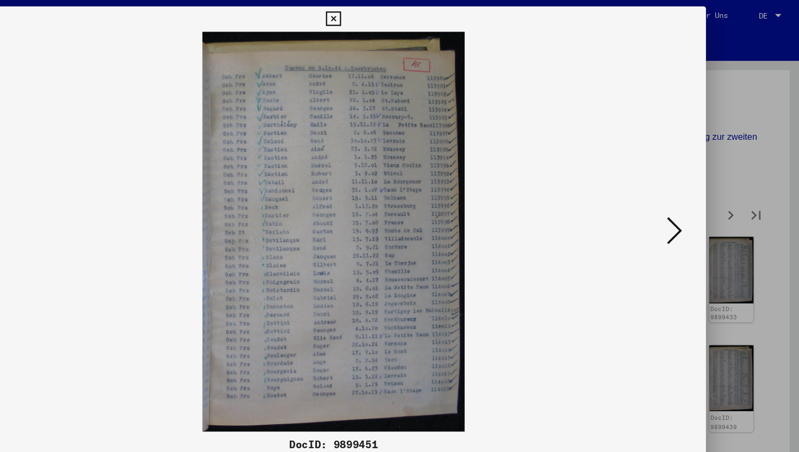
click at [690, 198] on icon at bounding box center [692, 198] width 13 height 26
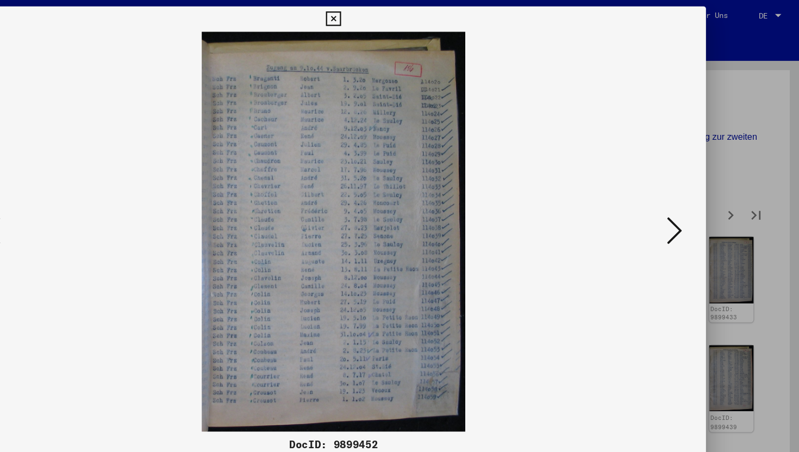
click at [690, 198] on icon at bounding box center [692, 198] width 13 height 26
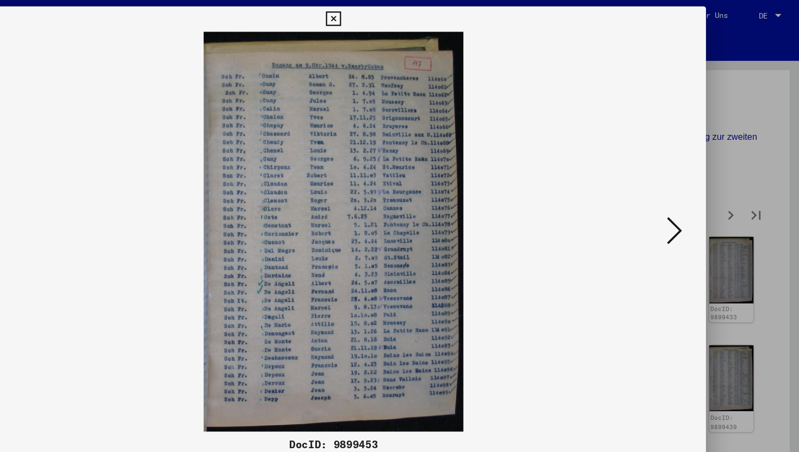
click at [690, 198] on icon at bounding box center [692, 198] width 13 height 26
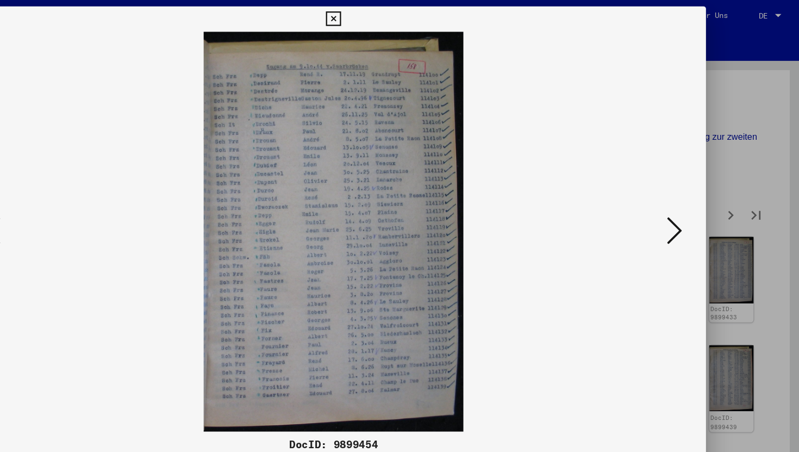
click at [690, 198] on icon at bounding box center [692, 198] width 13 height 26
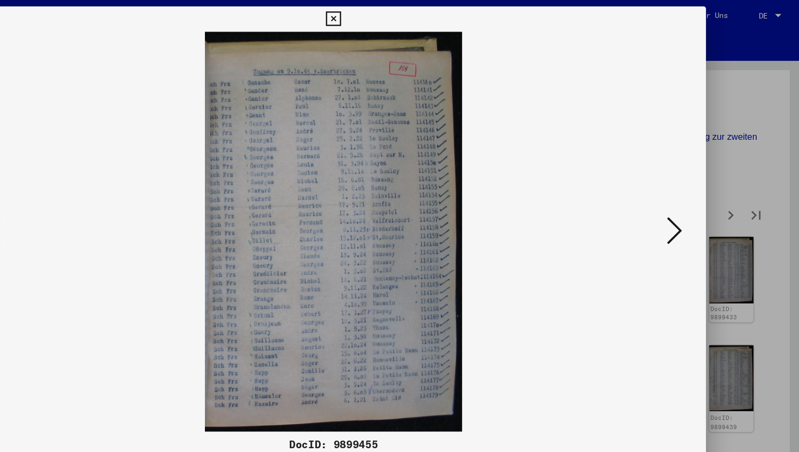
click at [690, 198] on icon at bounding box center [692, 198] width 13 height 26
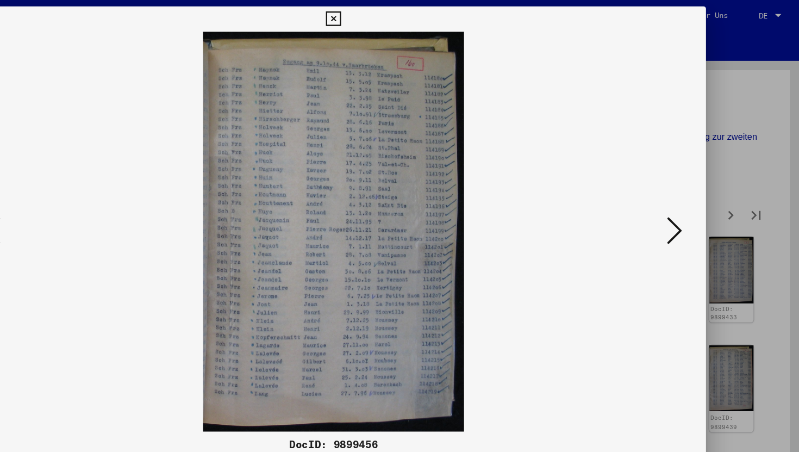
click at [690, 198] on icon at bounding box center [692, 198] width 13 height 26
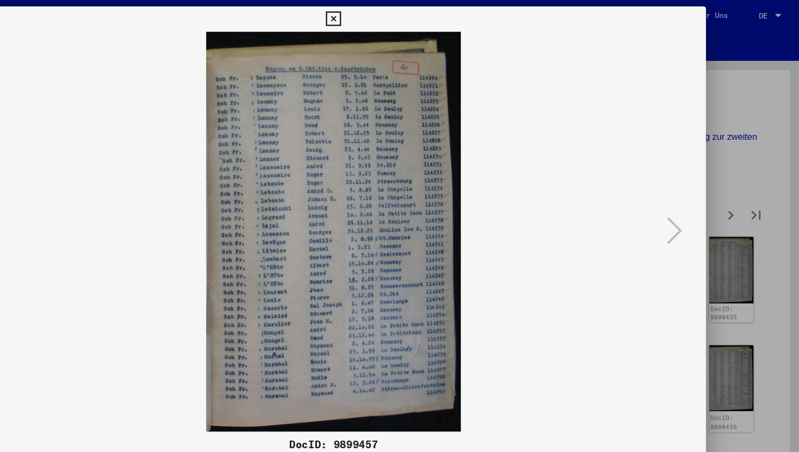
click at [400, 21] on icon at bounding box center [399, 16] width 13 height 13
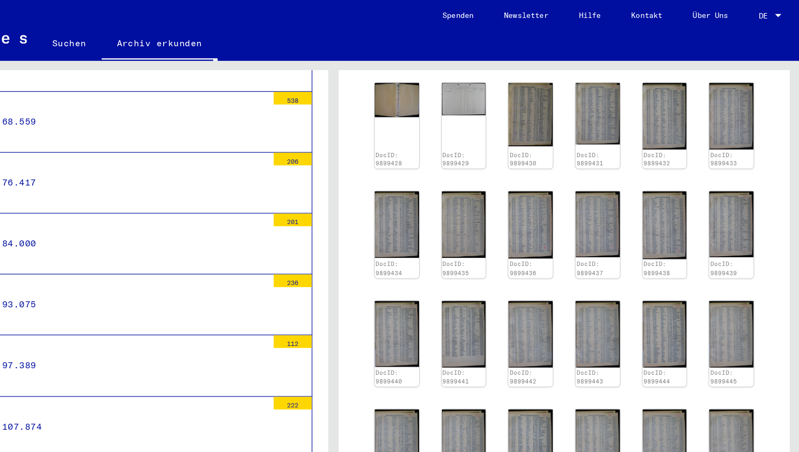
scroll to position [284, 0]
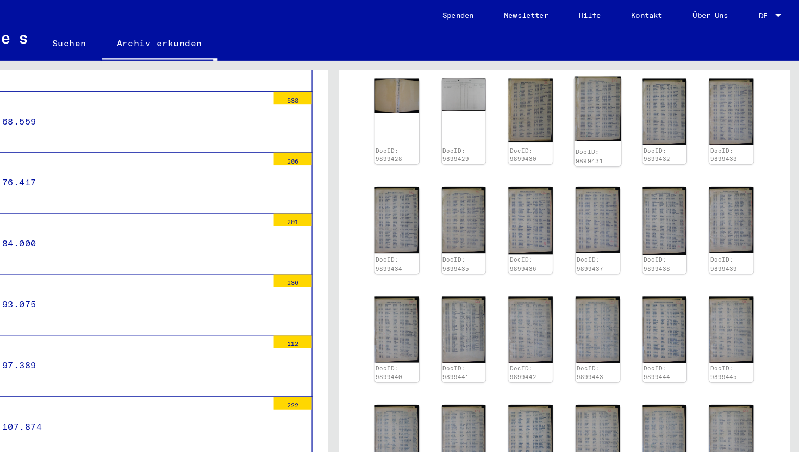
click at [616, 98] on img at bounding box center [626, 93] width 40 height 55
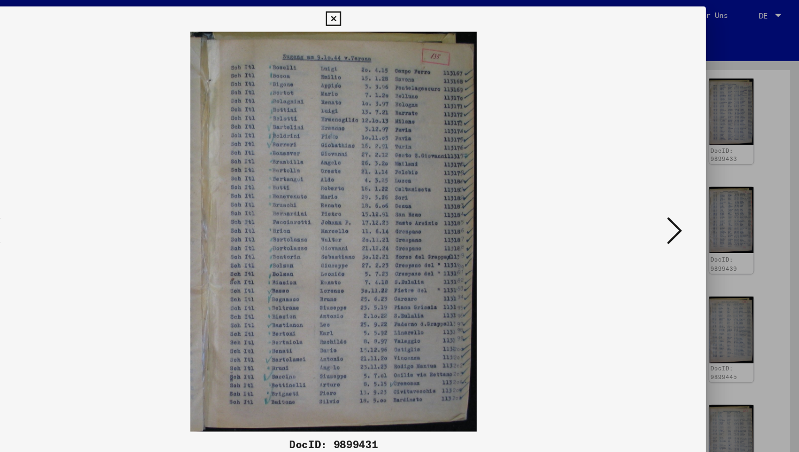
click at [403, 16] on icon at bounding box center [399, 16] width 13 height 13
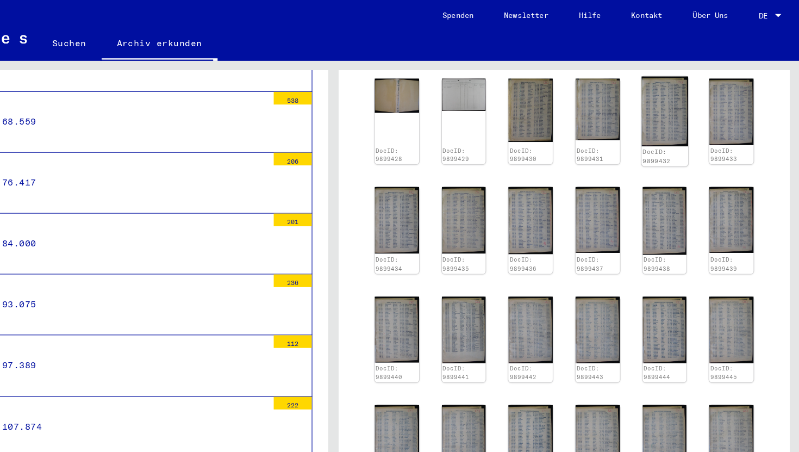
click at [683, 99] on img at bounding box center [684, 96] width 40 height 60
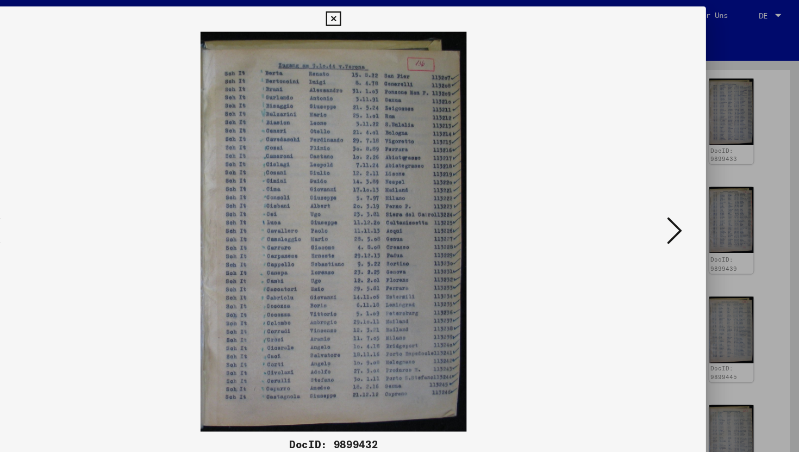
click at [392, 16] on button at bounding box center [399, 16] width 19 height 22
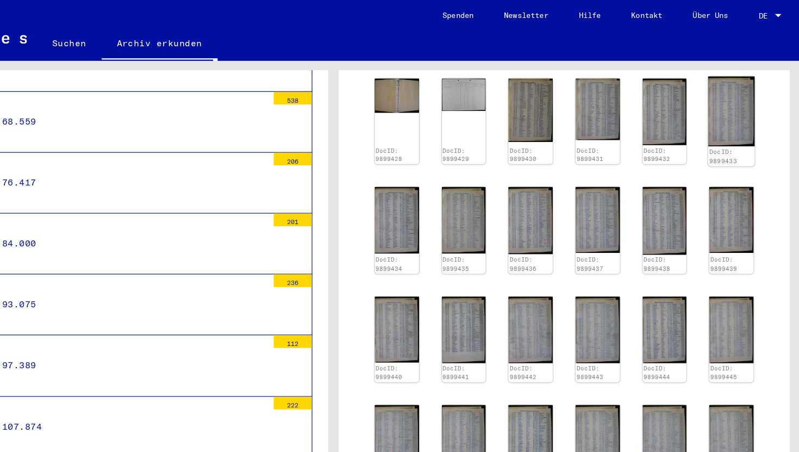
click at [744, 116] on img at bounding box center [742, 96] width 40 height 60
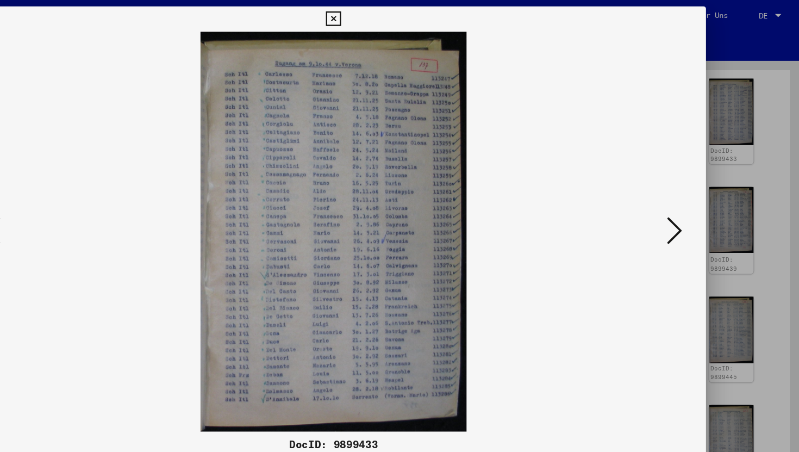
click at [700, 198] on button at bounding box center [692, 198] width 20 height 31
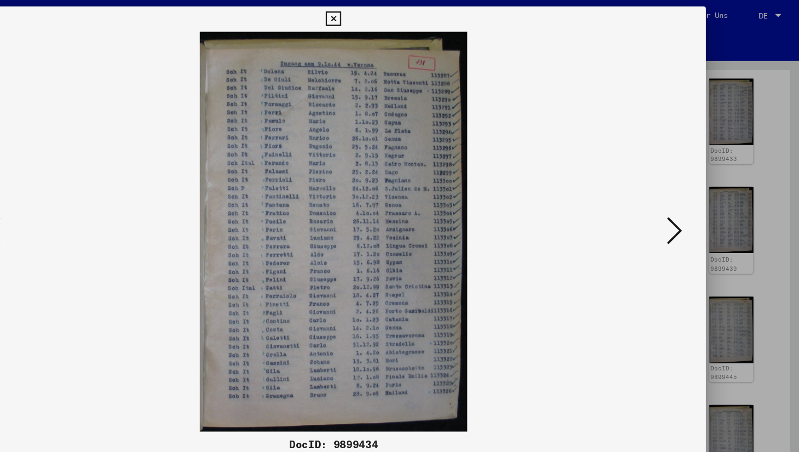
click at [700, 198] on button at bounding box center [692, 198] width 20 height 31
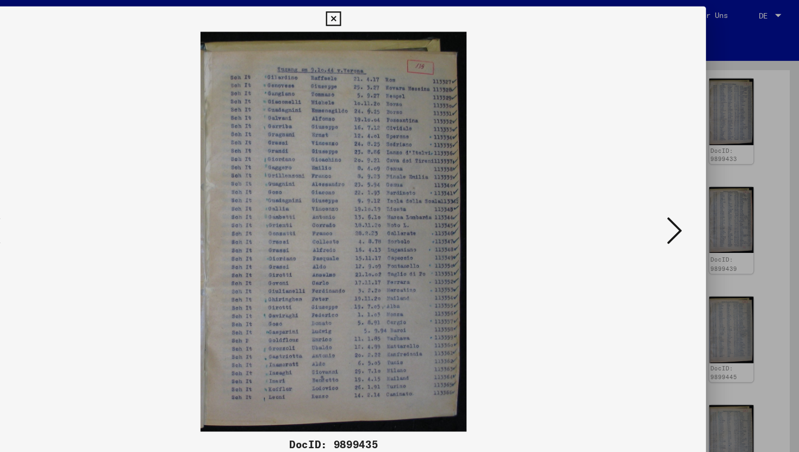
click at [700, 198] on button at bounding box center [692, 198] width 20 height 31
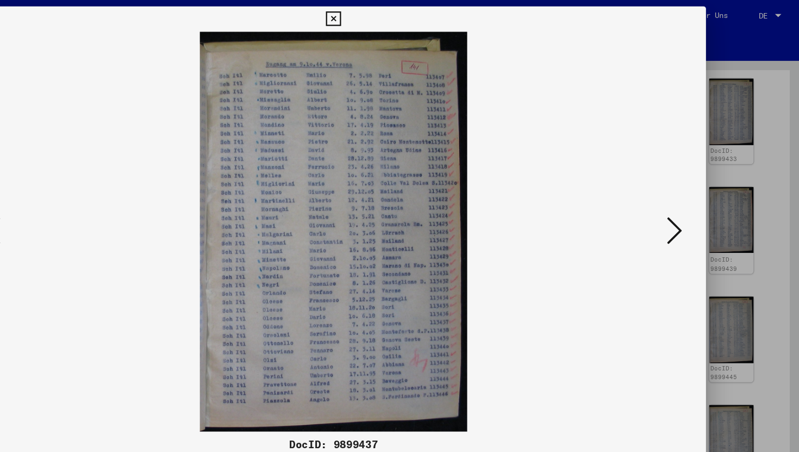
click at [700, 198] on button at bounding box center [692, 198] width 20 height 31
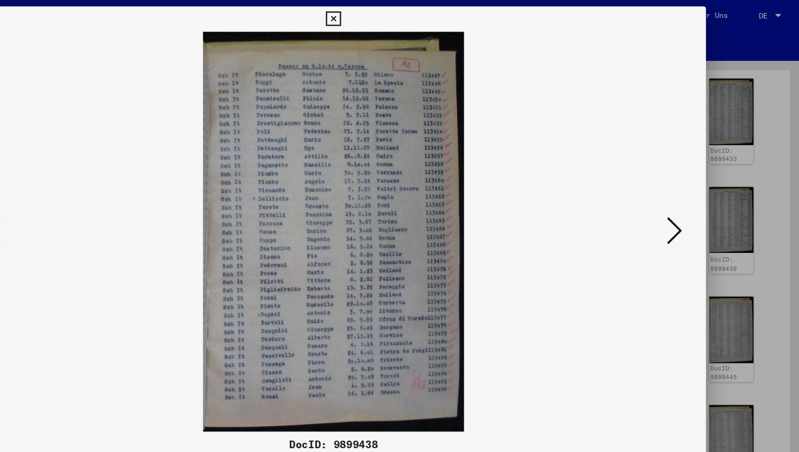
click at [700, 198] on button at bounding box center [692, 198] width 20 height 31
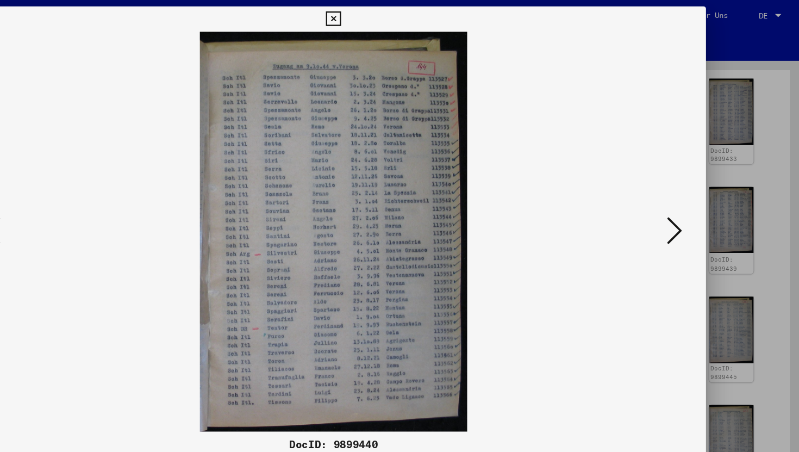
click at [700, 198] on button at bounding box center [692, 198] width 20 height 31
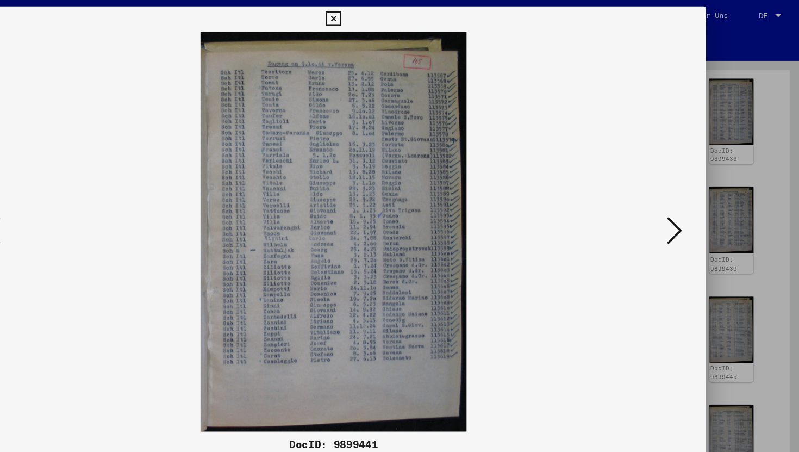
click at [700, 198] on button at bounding box center [692, 198] width 20 height 31
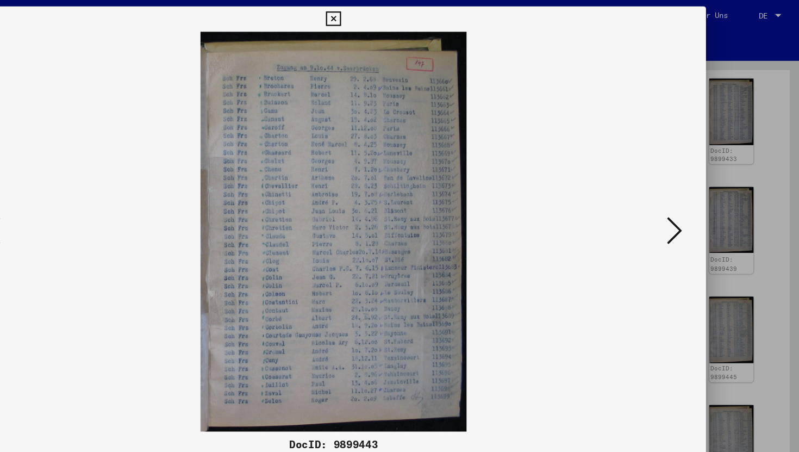
click at [700, 198] on button at bounding box center [692, 198] width 20 height 31
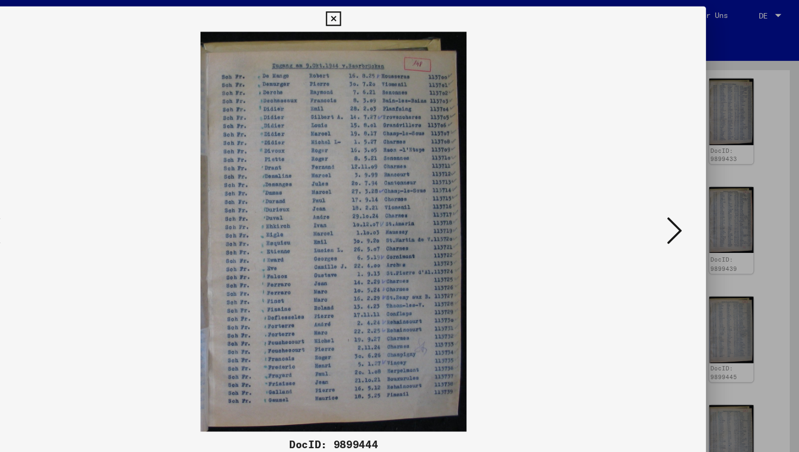
click at [700, 198] on button at bounding box center [692, 198] width 20 height 31
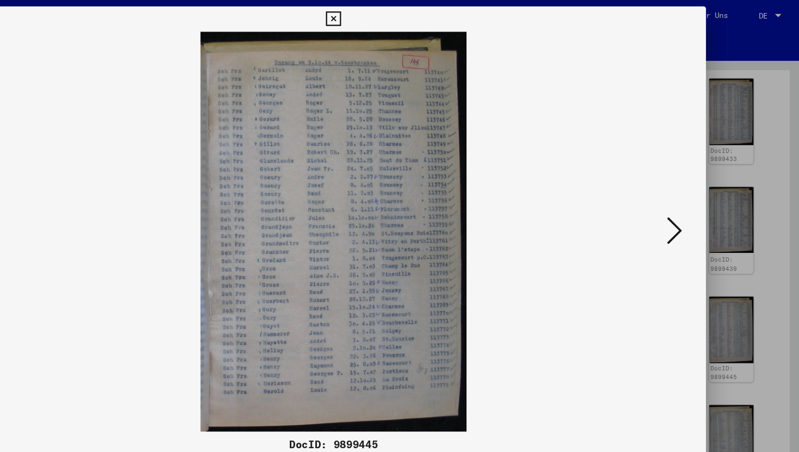
click at [700, 198] on button at bounding box center [692, 198] width 20 height 31
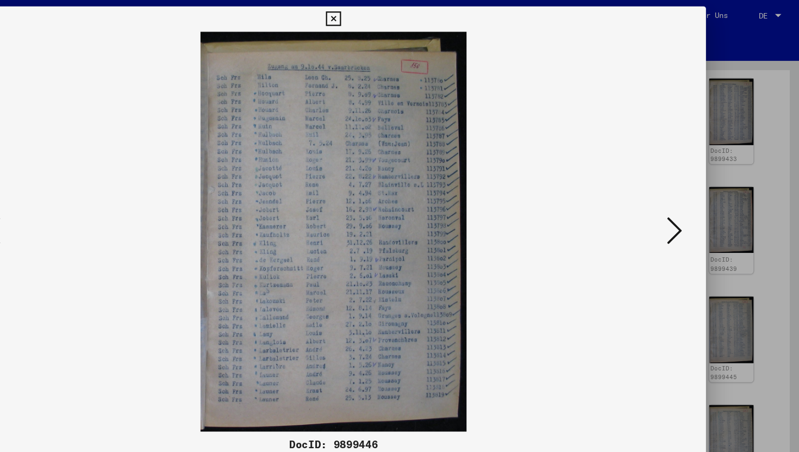
click at [700, 198] on button at bounding box center [692, 198] width 20 height 31
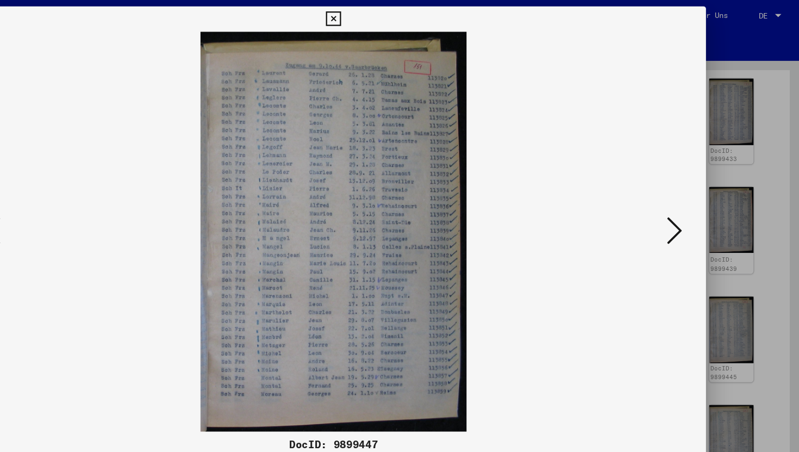
click at [700, 198] on button at bounding box center [692, 198] width 20 height 31
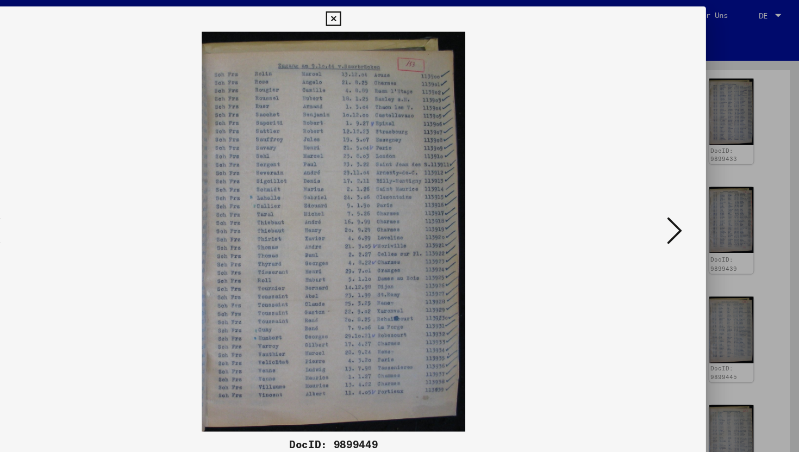
click at [700, 198] on button at bounding box center [692, 198] width 20 height 31
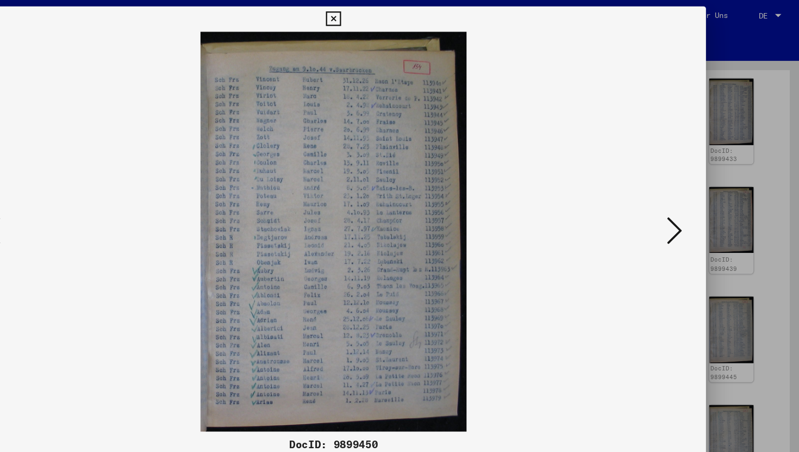
click at [700, 198] on button at bounding box center [692, 198] width 20 height 31
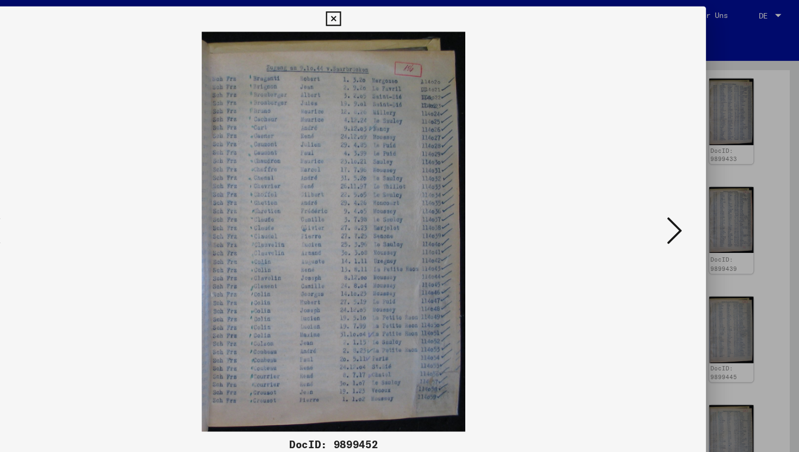
click at [700, 198] on button at bounding box center [692, 198] width 20 height 31
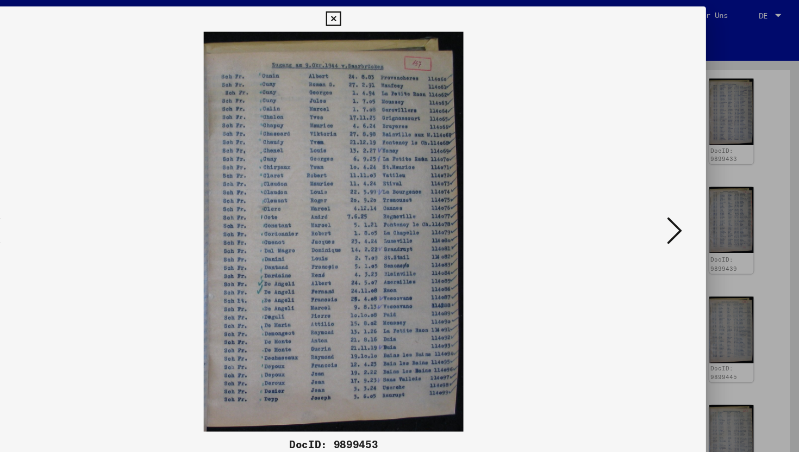
click at [700, 198] on button at bounding box center [692, 198] width 20 height 31
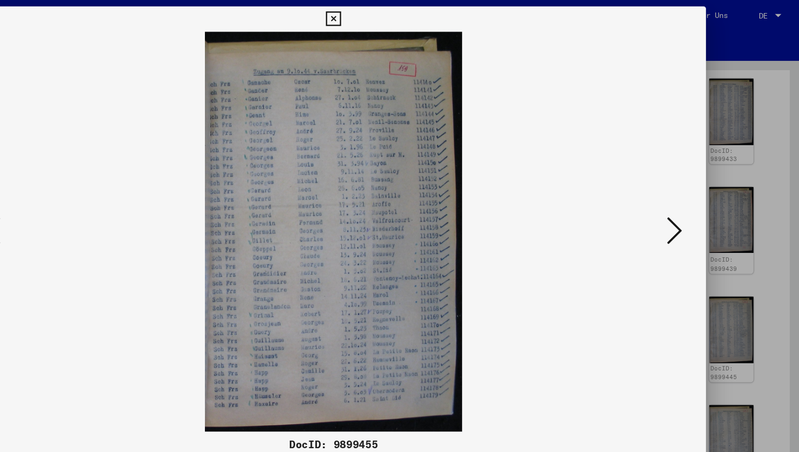
click at [700, 198] on button at bounding box center [692, 198] width 20 height 31
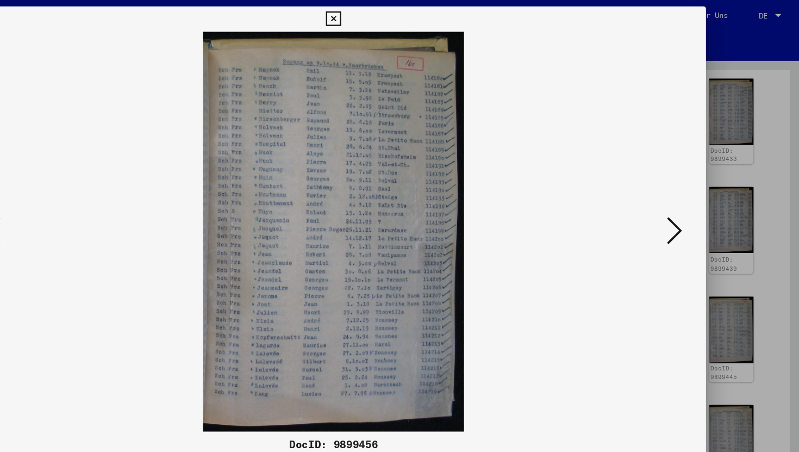
click at [700, 198] on button at bounding box center [692, 198] width 20 height 31
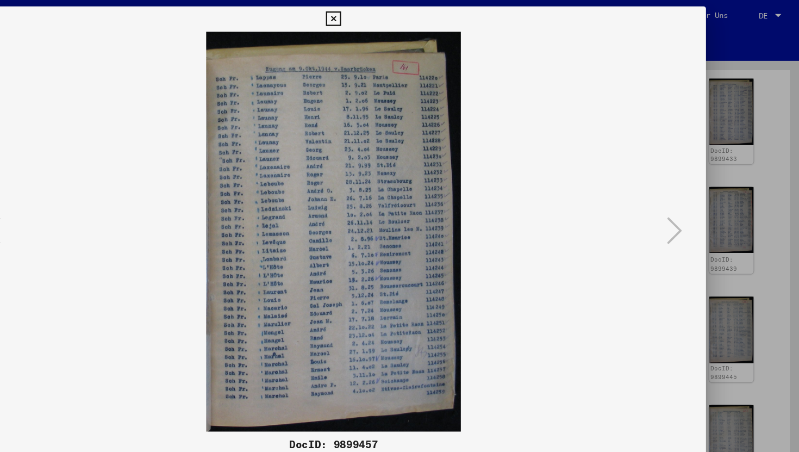
click at [395, 18] on icon at bounding box center [399, 16] width 13 height 13
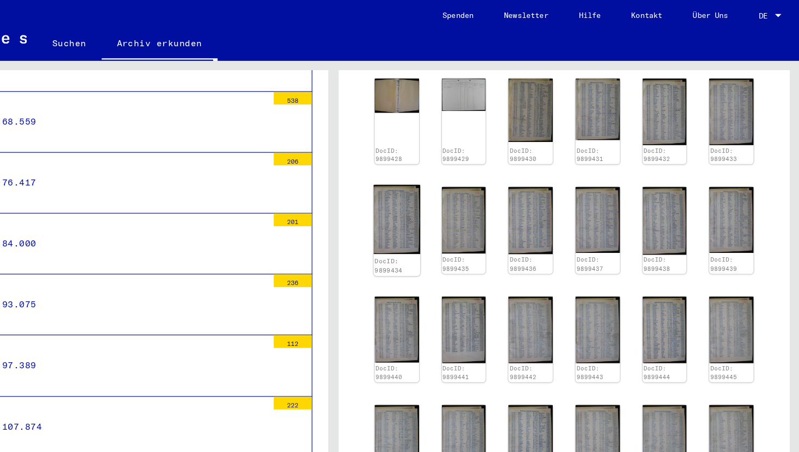
click at [445, 214] on img at bounding box center [454, 189] width 40 height 60
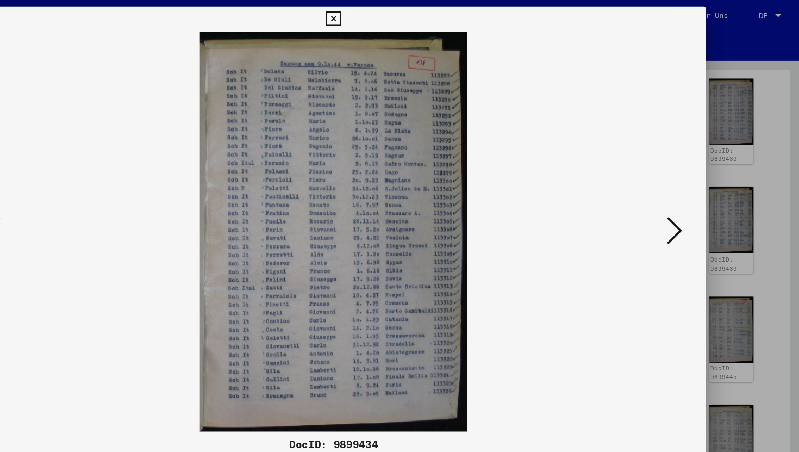
click at [399, 20] on icon at bounding box center [399, 16] width 13 height 13
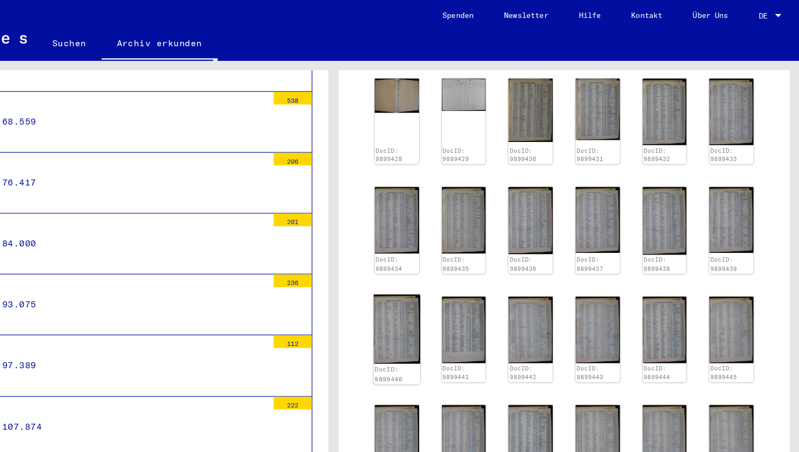
click at [454, 301] on img at bounding box center [454, 282] width 40 height 59
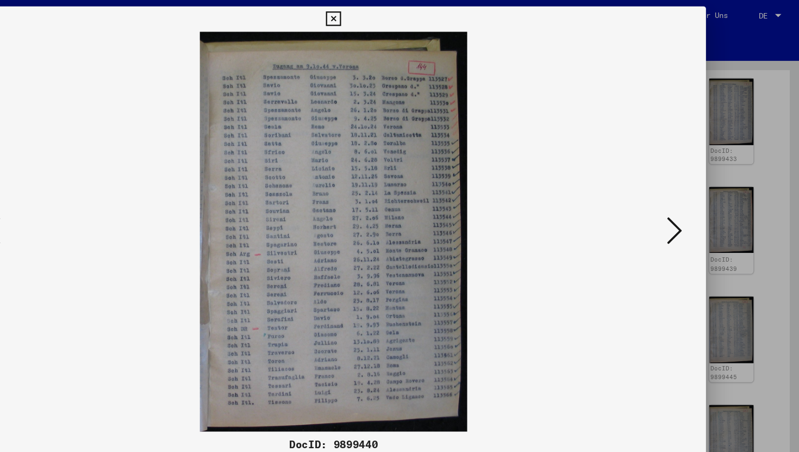
click at [399, 14] on icon at bounding box center [399, 16] width 13 height 13
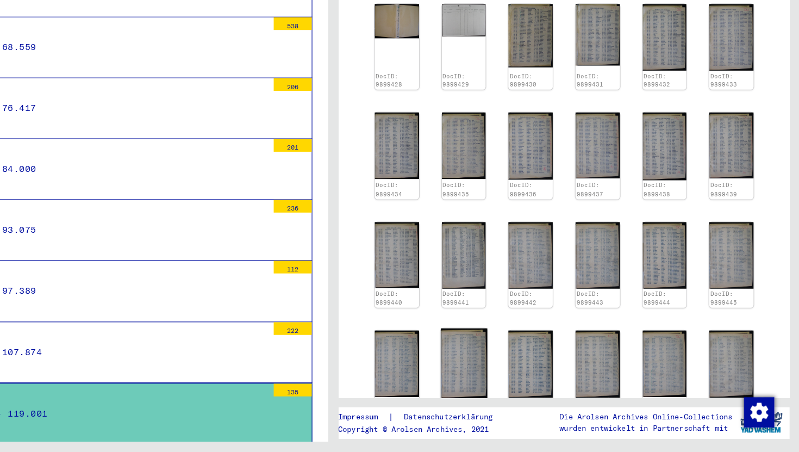
click at [510, 393] on img at bounding box center [512, 376] width 40 height 60
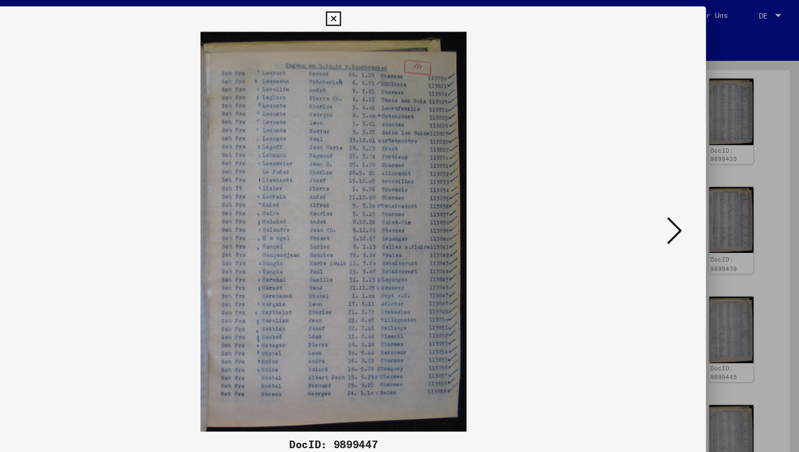
click at [401, 15] on icon at bounding box center [399, 16] width 13 height 13
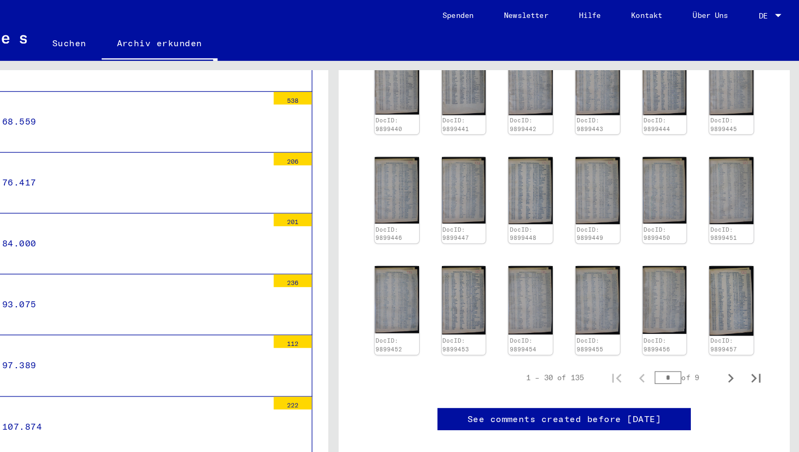
scroll to position [625, 0]
click at [737, 227] on img at bounding box center [742, 258] width 40 height 63
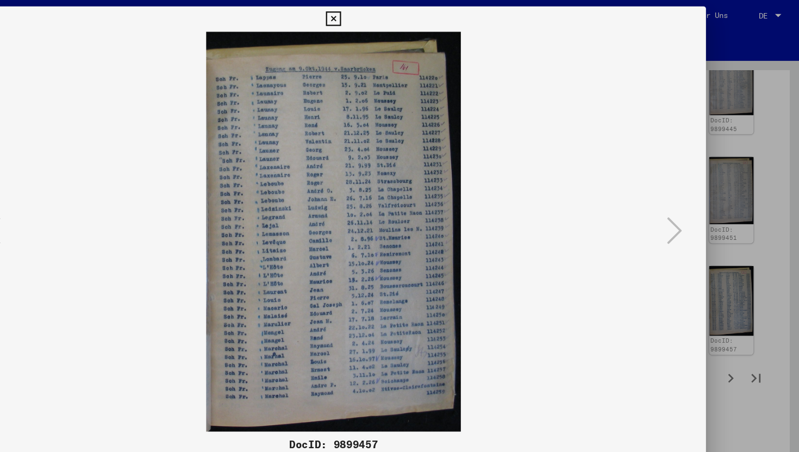
click at [401, 16] on icon at bounding box center [399, 16] width 13 height 13
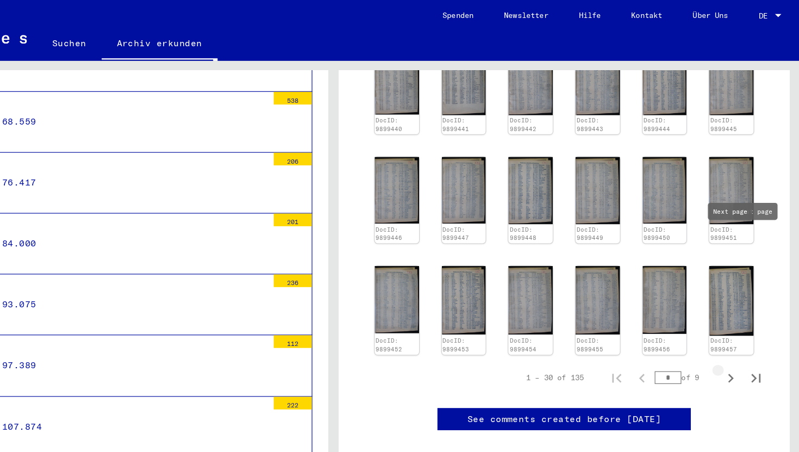
click at [745, 317] on icon "Next page" at bounding box center [740, 324] width 15 height 15
type input "*"
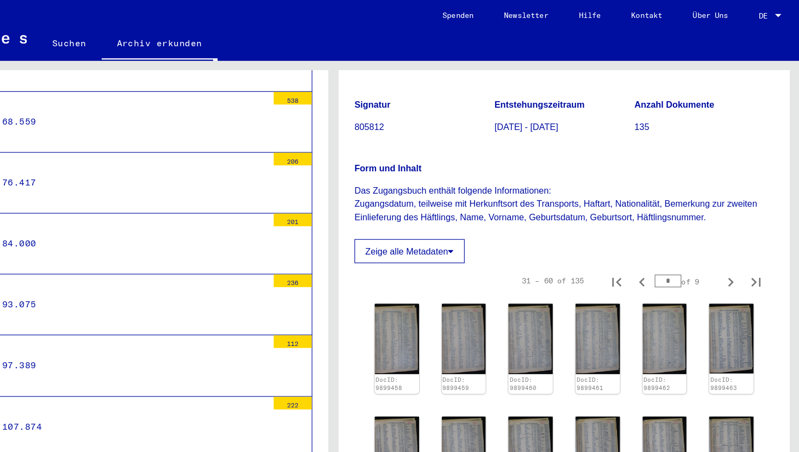
scroll to position [91, 0]
click at [506, 320] on img at bounding box center [512, 290] width 40 height 64
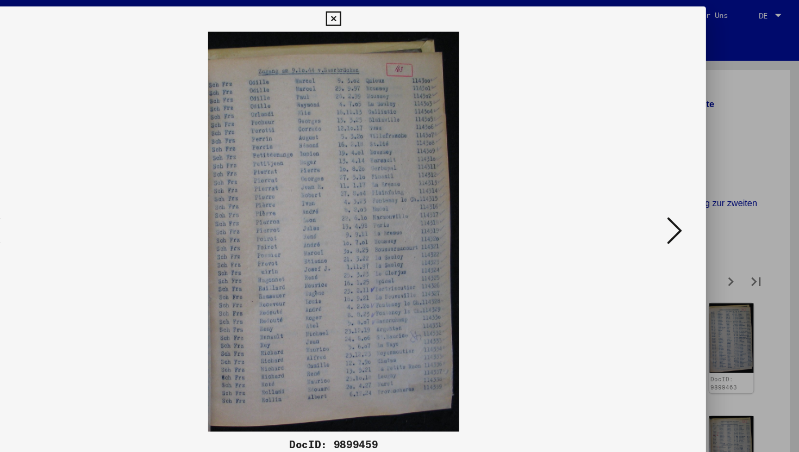
click at [697, 189] on icon at bounding box center [692, 198] width 13 height 26
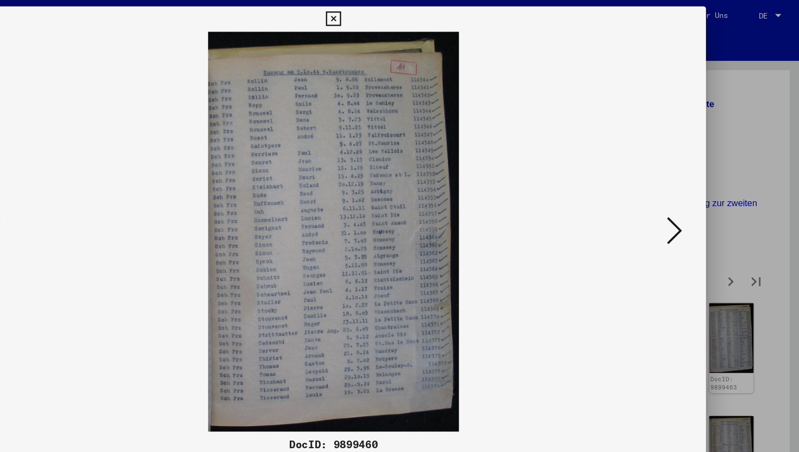
click at [697, 189] on icon at bounding box center [692, 198] width 13 height 26
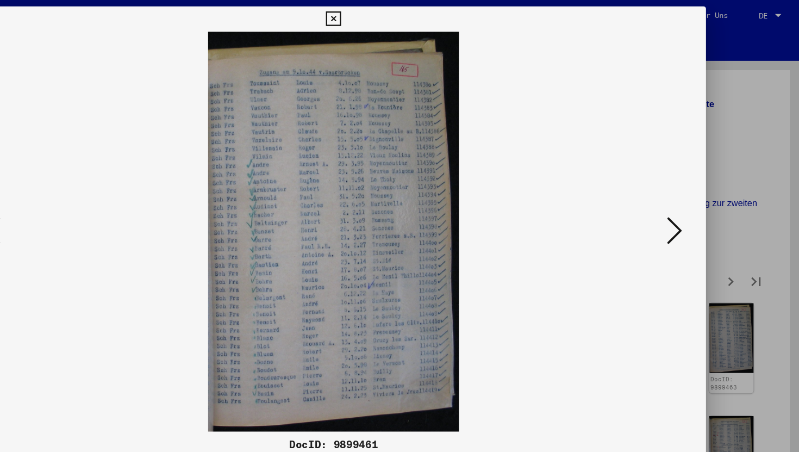
click at [697, 189] on icon at bounding box center [692, 198] width 13 height 26
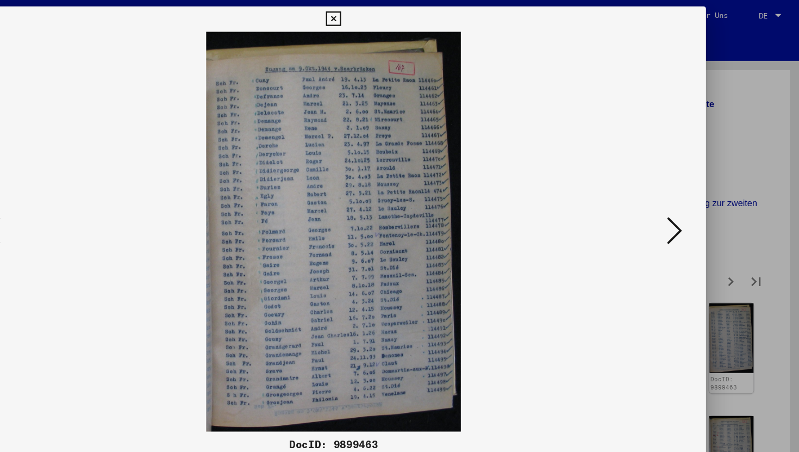
click at [697, 189] on icon at bounding box center [692, 198] width 13 height 26
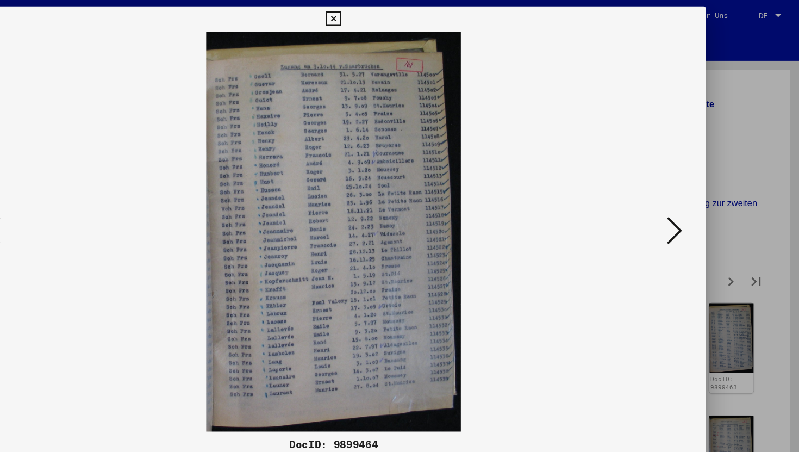
click at [697, 189] on icon at bounding box center [692, 198] width 13 height 26
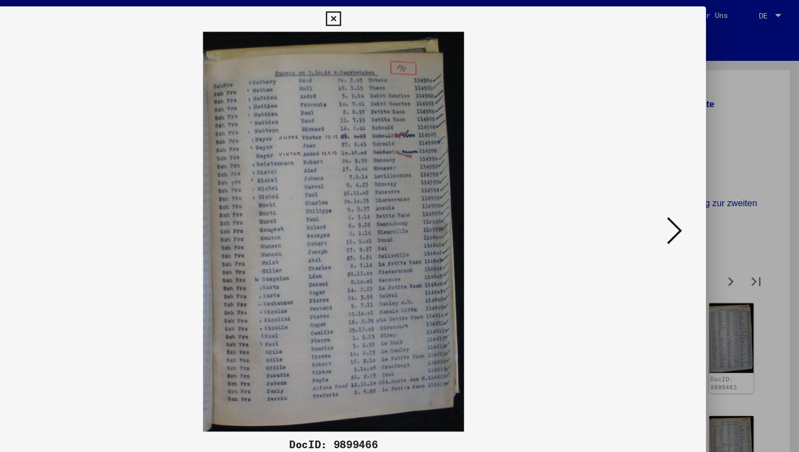
click at [697, 189] on icon at bounding box center [692, 198] width 13 height 26
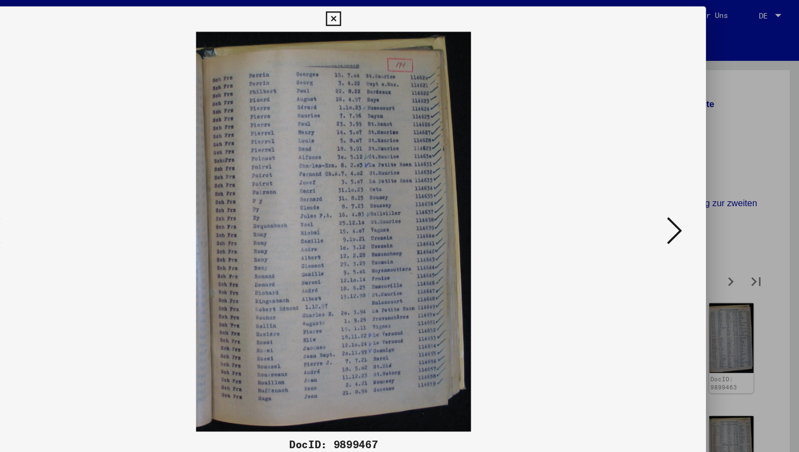
click at [697, 189] on icon at bounding box center [692, 198] width 13 height 26
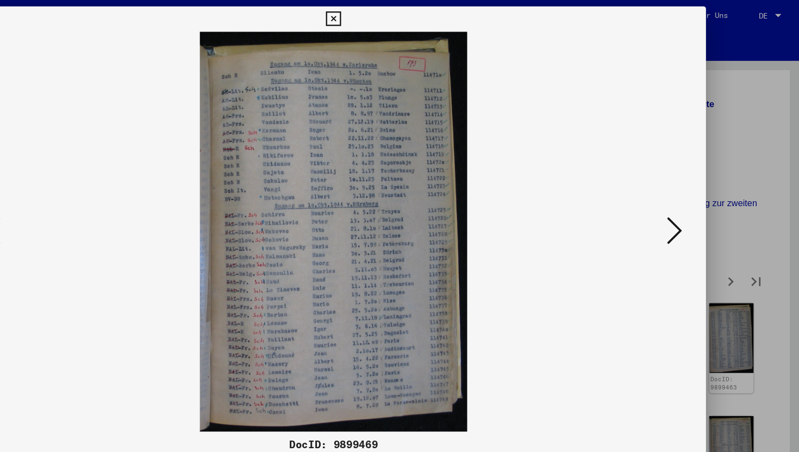
click at [691, 195] on icon at bounding box center [692, 198] width 13 height 26
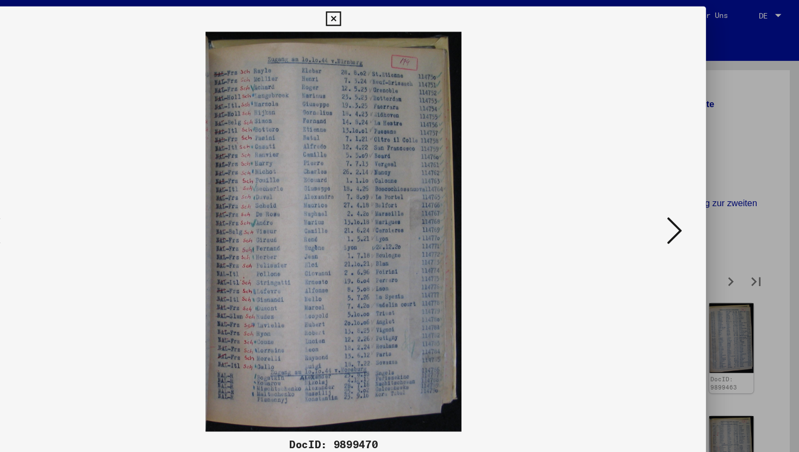
click at [691, 195] on icon at bounding box center [692, 198] width 13 height 26
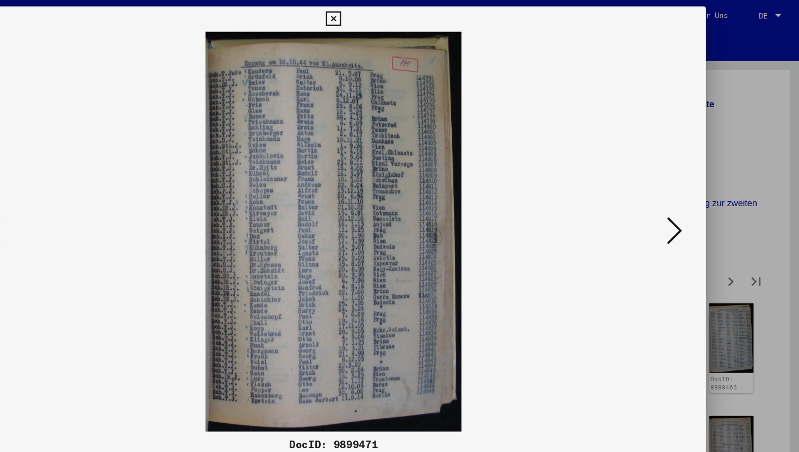
click at [691, 195] on icon at bounding box center [692, 198] width 13 height 26
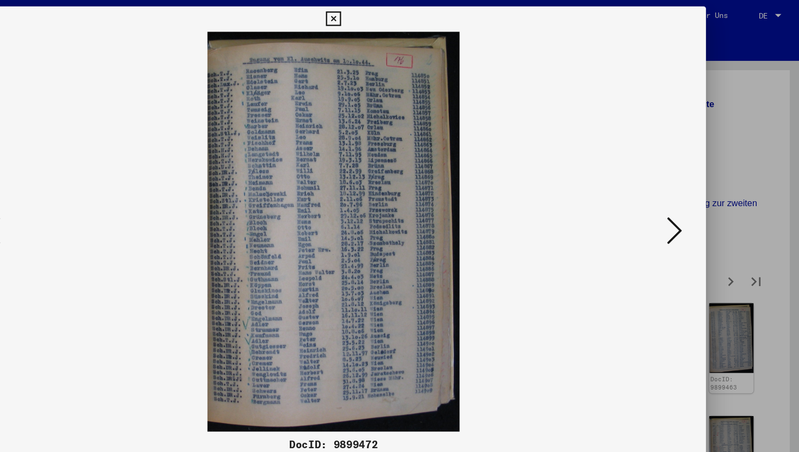
click at [691, 195] on icon at bounding box center [692, 198] width 13 height 26
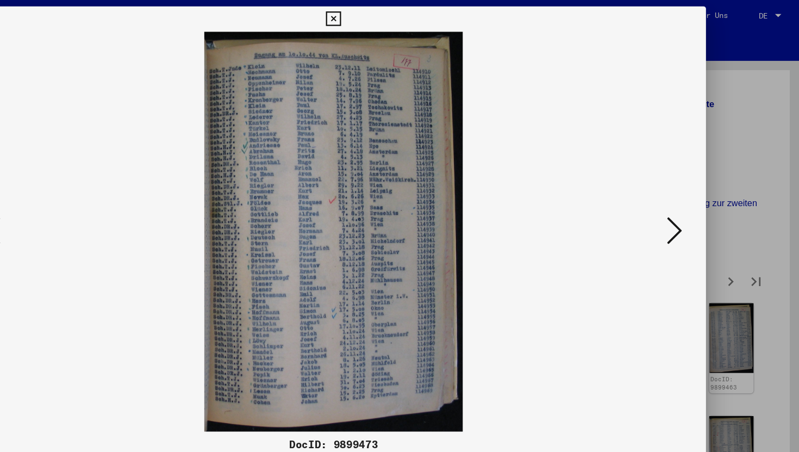
click at [691, 195] on icon at bounding box center [692, 198] width 13 height 26
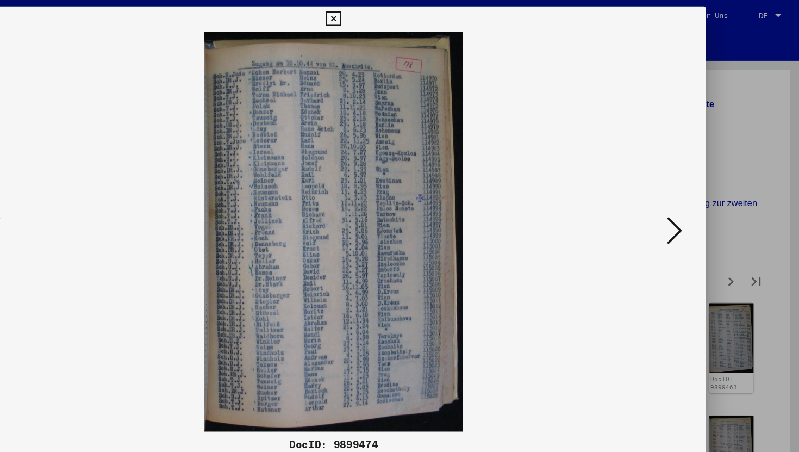
click at [691, 195] on icon at bounding box center [692, 198] width 13 height 26
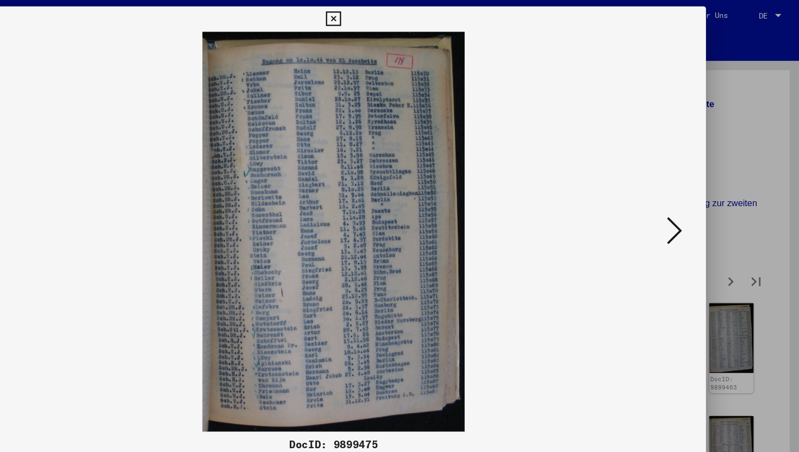
click at [287, 200] on img at bounding box center [400, 198] width 566 height 343
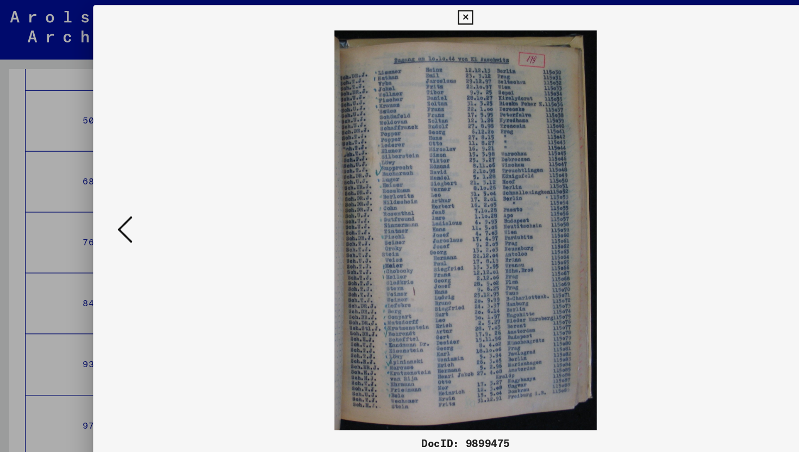
click at [103, 199] on icon at bounding box center [107, 198] width 13 height 26
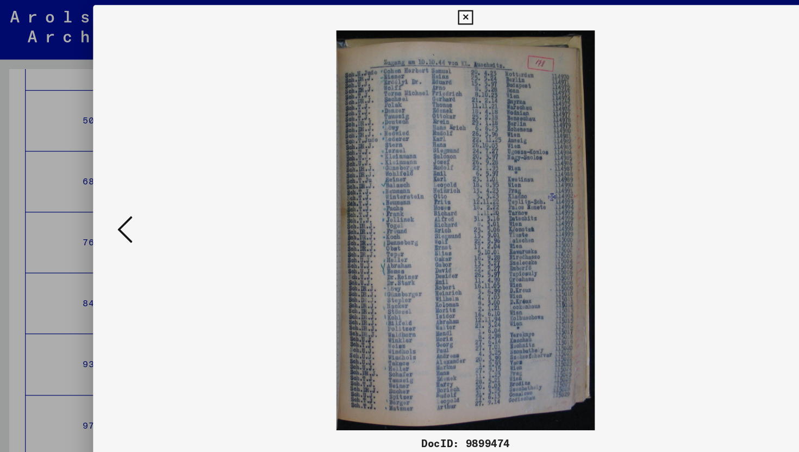
click at [103, 199] on icon at bounding box center [107, 198] width 13 height 26
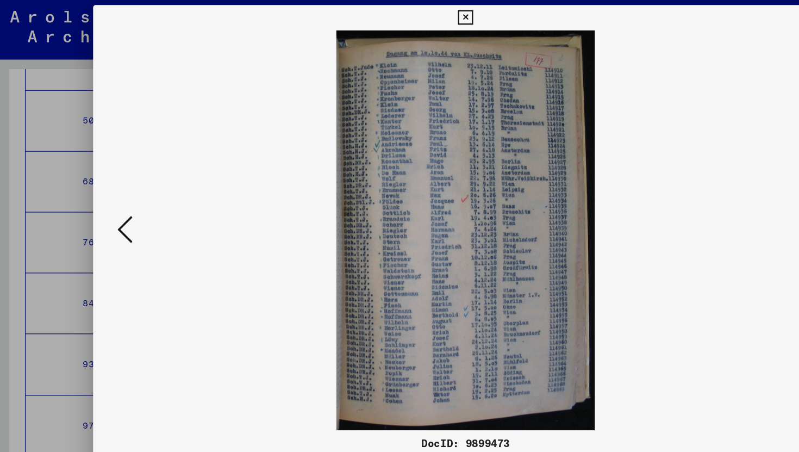
click at [103, 199] on icon at bounding box center [107, 198] width 13 height 26
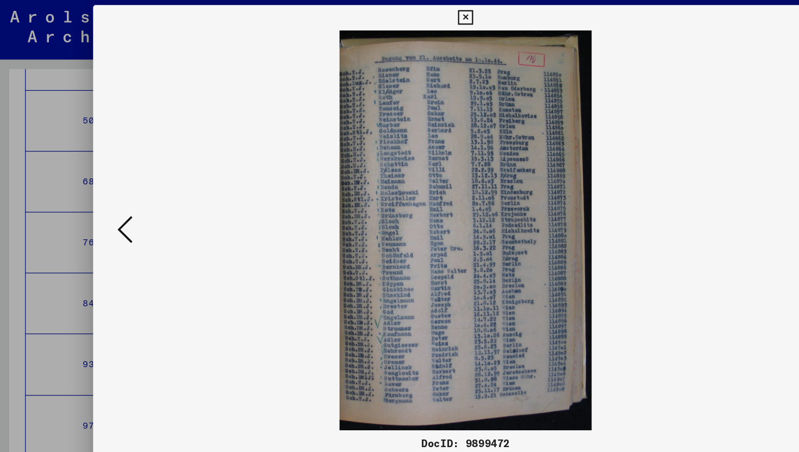
click at [103, 199] on icon at bounding box center [107, 198] width 13 height 26
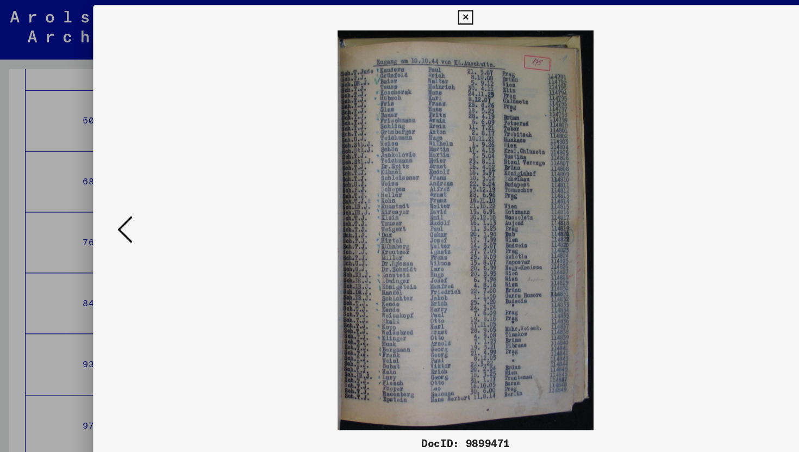
click at [103, 199] on icon at bounding box center [107, 198] width 13 height 26
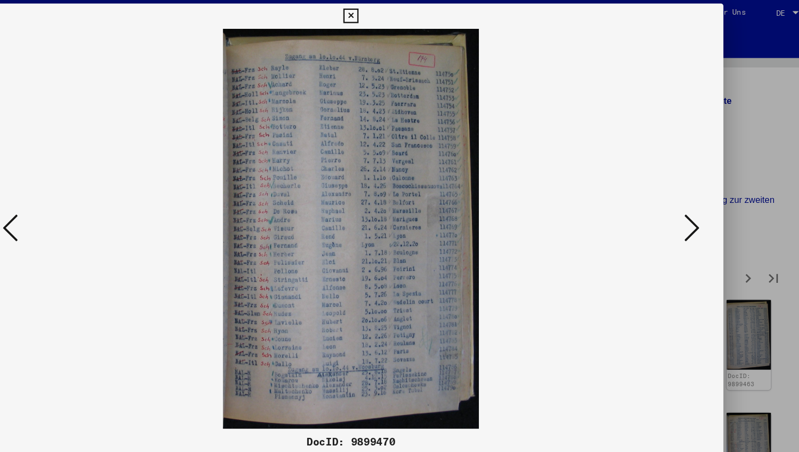
click at [683, 194] on button at bounding box center [692, 198] width 20 height 31
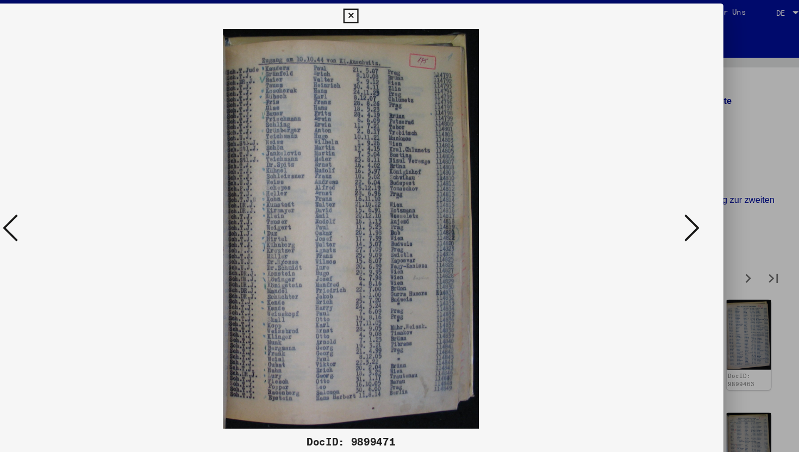
click at [692, 197] on icon at bounding box center [692, 198] width 13 height 26
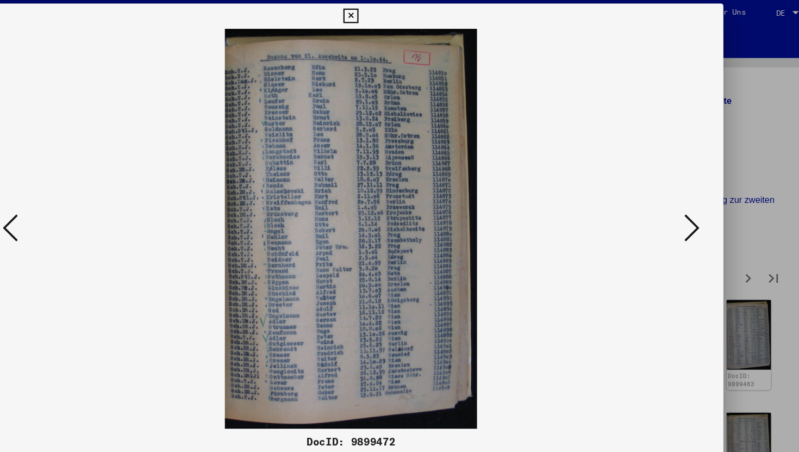
click at [688, 203] on icon at bounding box center [692, 198] width 13 height 26
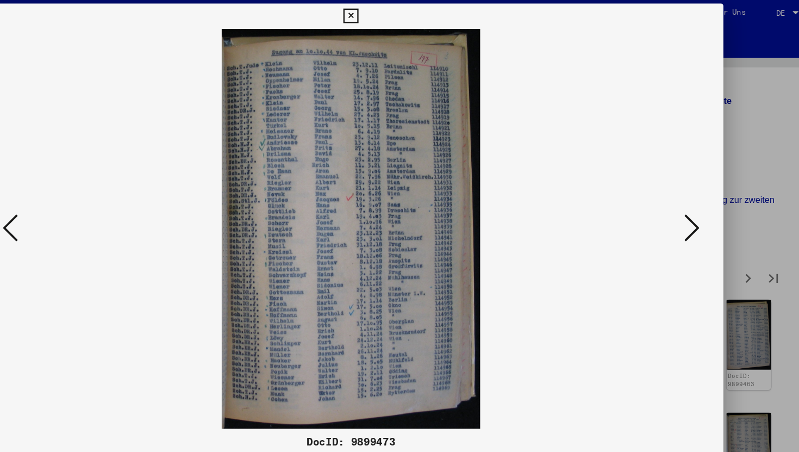
click at [688, 203] on icon at bounding box center [692, 198] width 13 height 26
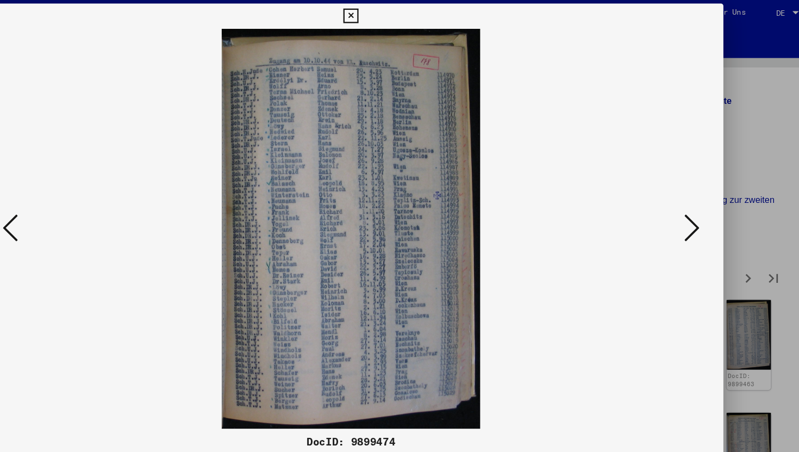
click at [688, 203] on icon at bounding box center [692, 198] width 13 height 26
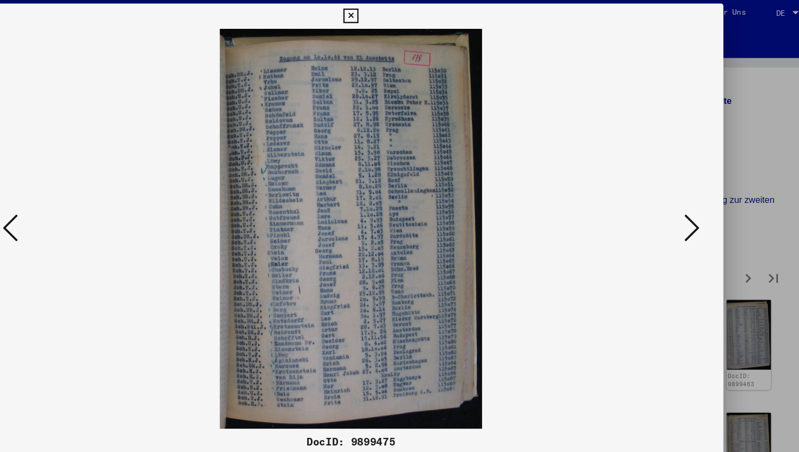
click at [688, 203] on icon at bounding box center [692, 198] width 13 height 26
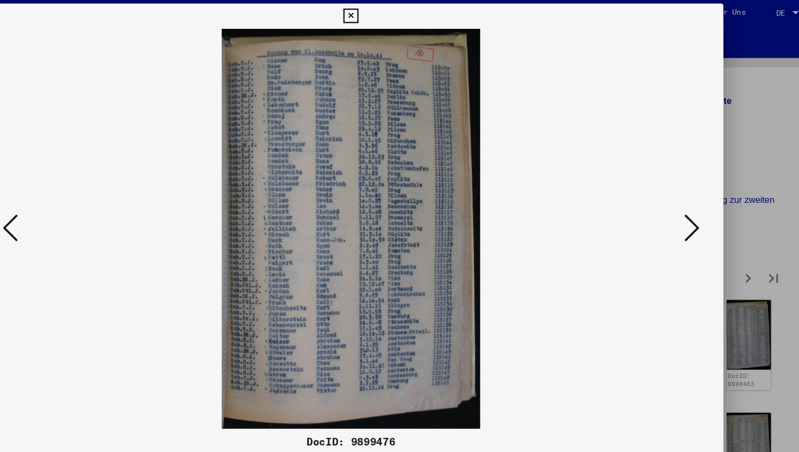
click at [688, 203] on icon at bounding box center [692, 198] width 13 height 26
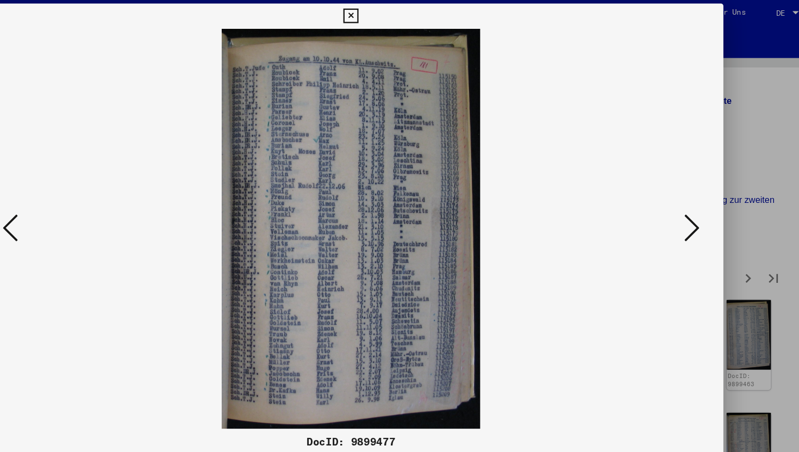
click at [688, 203] on icon at bounding box center [692, 198] width 13 height 26
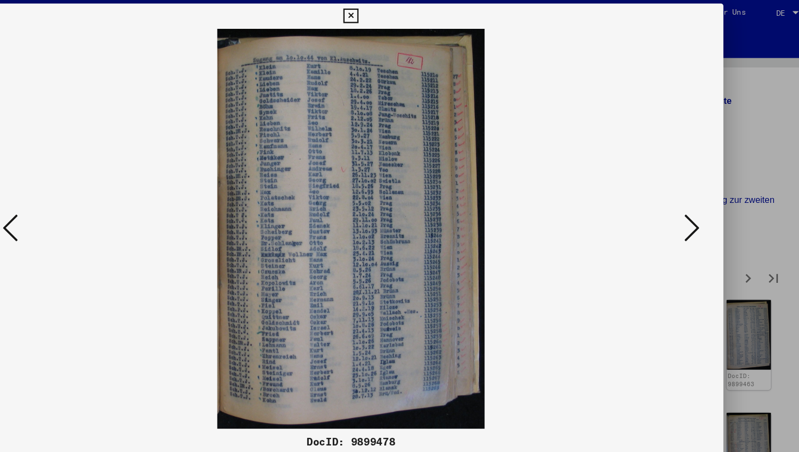
click at [688, 203] on icon at bounding box center [692, 198] width 13 height 26
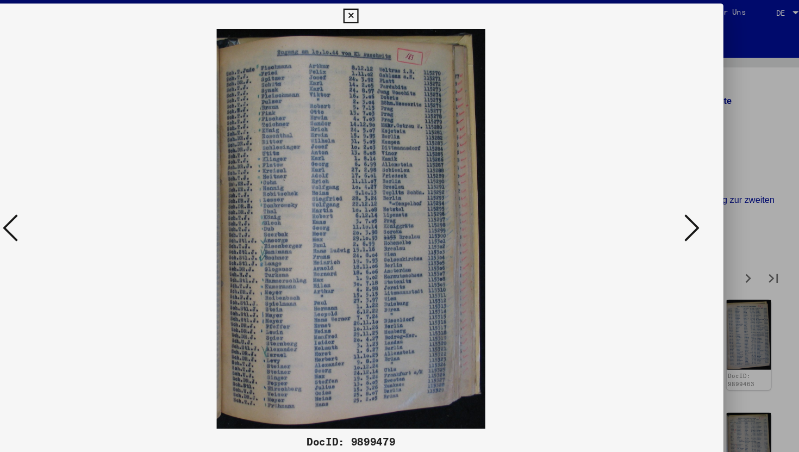
click at [688, 203] on icon at bounding box center [692, 198] width 13 height 26
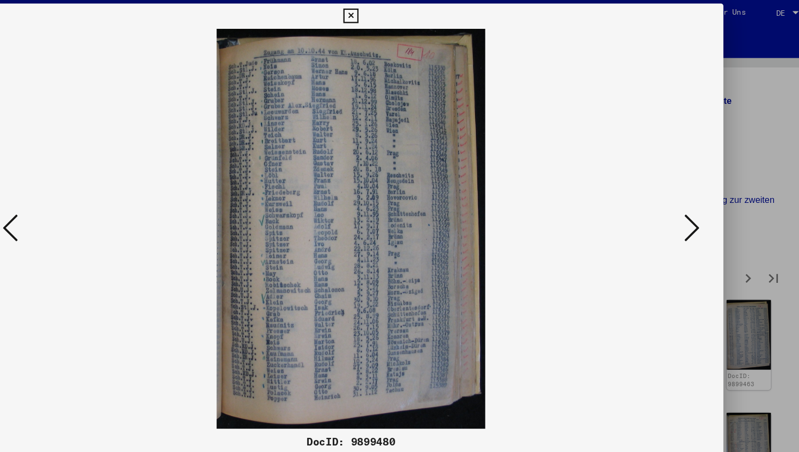
click at [688, 203] on icon at bounding box center [692, 198] width 13 height 26
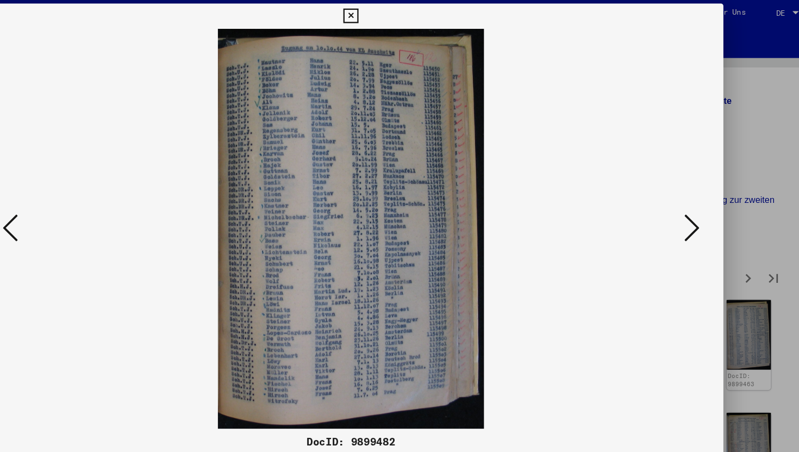
click at [688, 203] on icon at bounding box center [692, 198] width 13 height 26
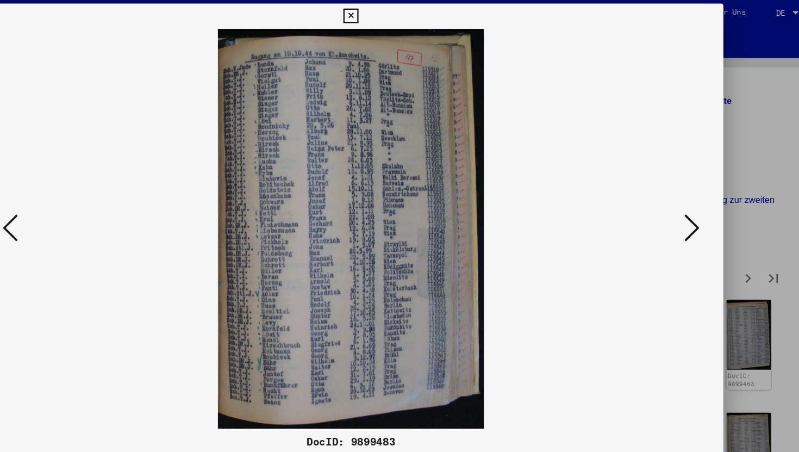
click at [688, 203] on icon at bounding box center [692, 198] width 13 height 26
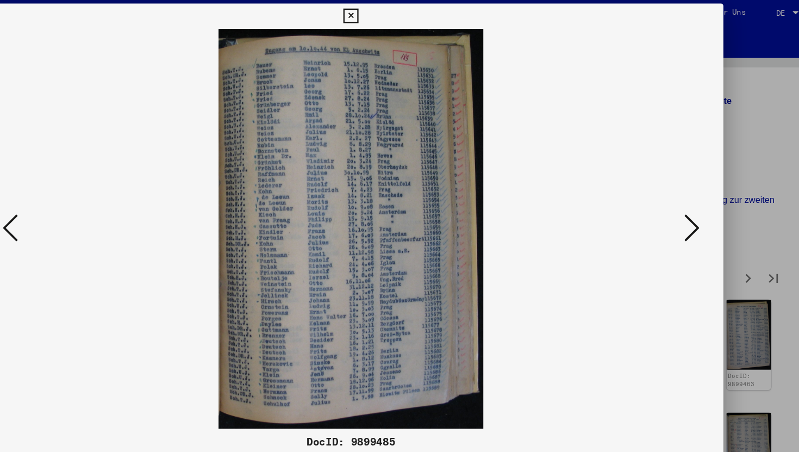
click at [688, 203] on icon at bounding box center [692, 198] width 13 height 26
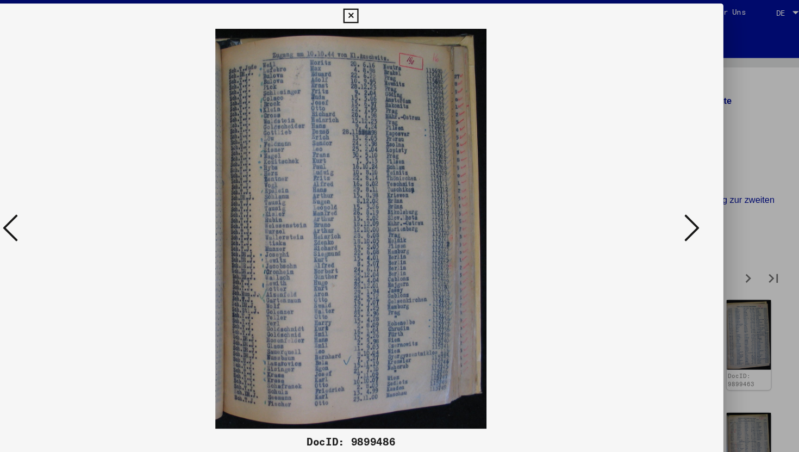
click at [688, 203] on icon at bounding box center [692, 198] width 13 height 26
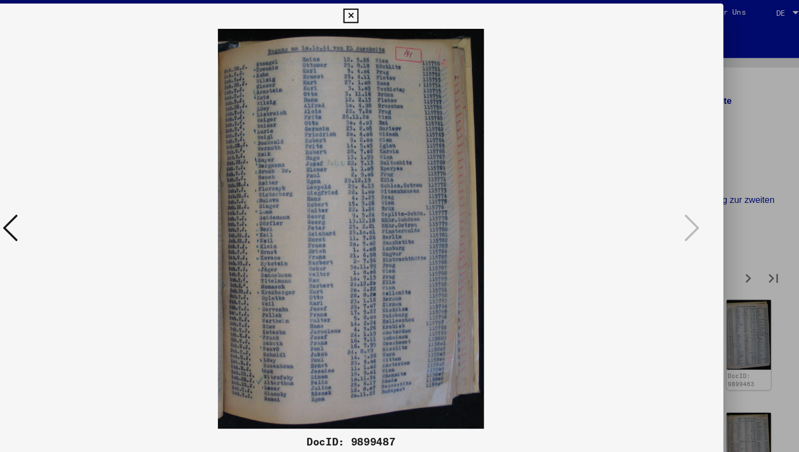
click at [401, 22] on icon at bounding box center [399, 16] width 13 height 13
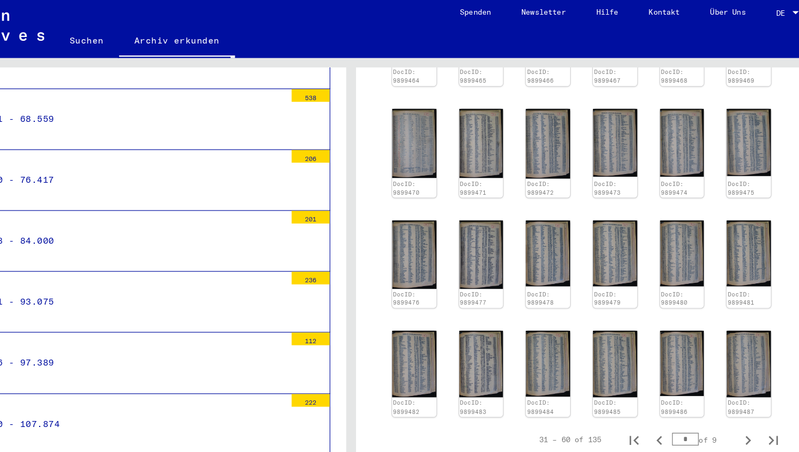
scroll to position [511, 0]
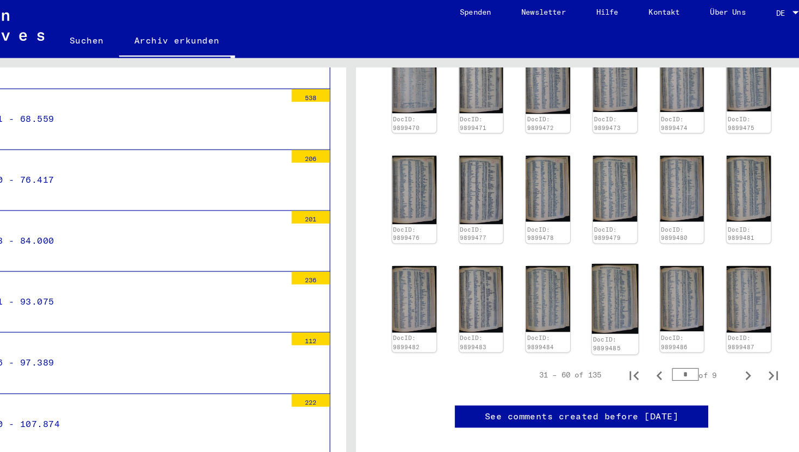
click at [629, 258] on img at bounding box center [626, 259] width 40 height 60
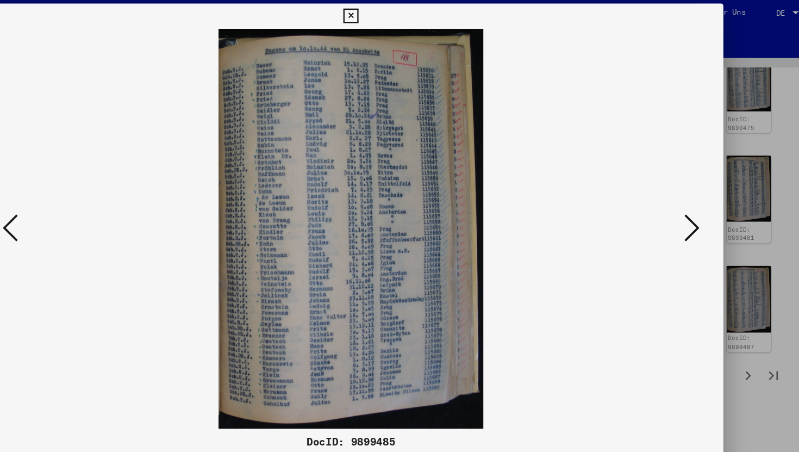
click at [399, 13] on icon at bounding box center [399, 16] width 13 height 13
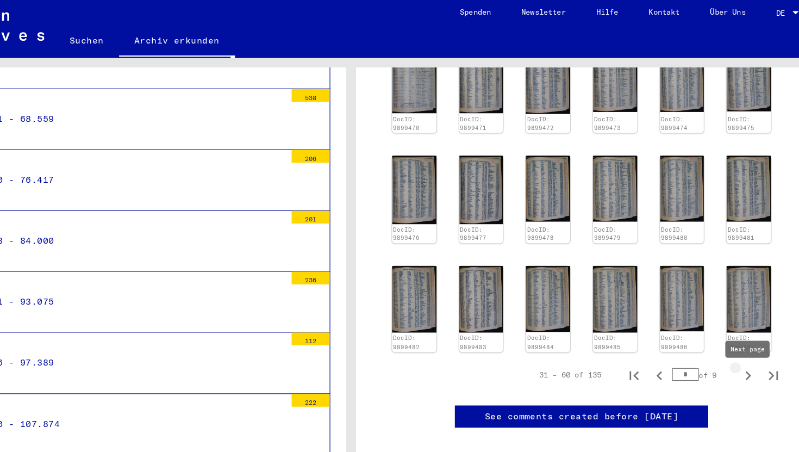
click at [743, 328] on icon "Next page" at bounding box center [740, 324] width 15 height 15
type input "*"
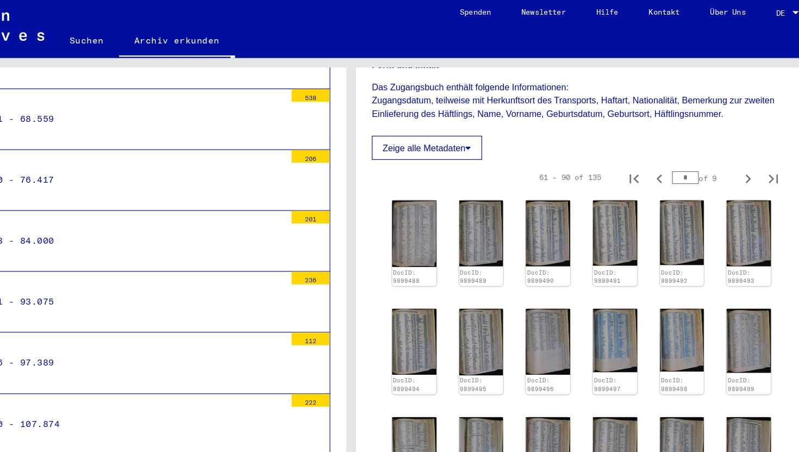
scroll to position [175, 0]
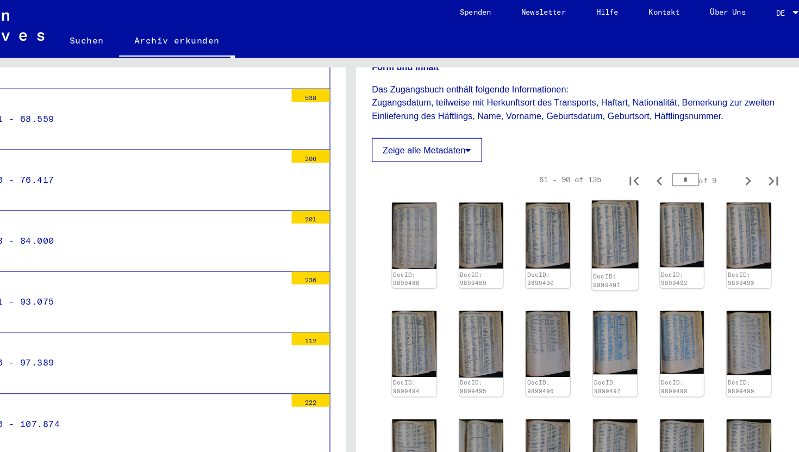
click at [633, 225] on img at bounding box center [626, 204] width 40 height 59
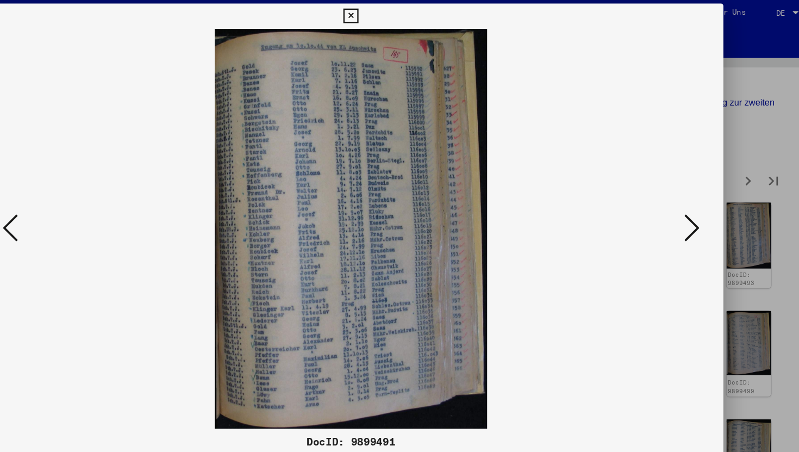
click at [401, 15] on icon at bounding box center [399, 16] width 13 height 13
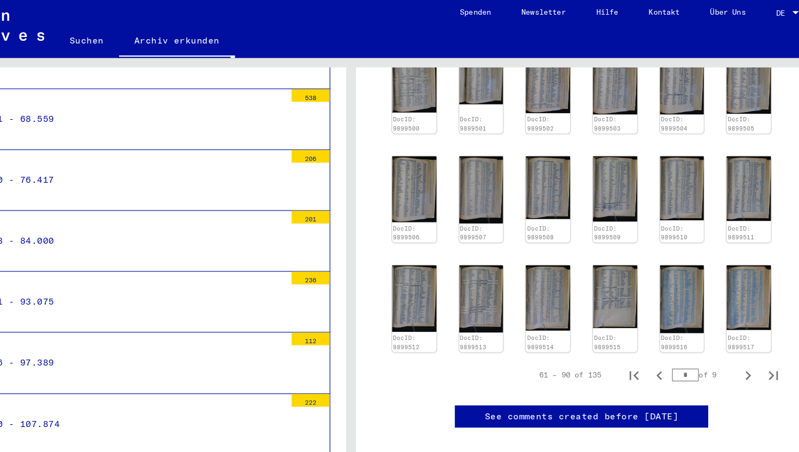
scroll to position [635, 0]
click at [765, 117] on div "DocID: 9899488 DocID: 9899489 DocID: 9899490 DocID: 9899491 DocID: 9899492 DocI…" at bounding box center [598, 81] width 360 height 456
click at [748, 228] on img at bounding box center [742, 257] width 40 height 59
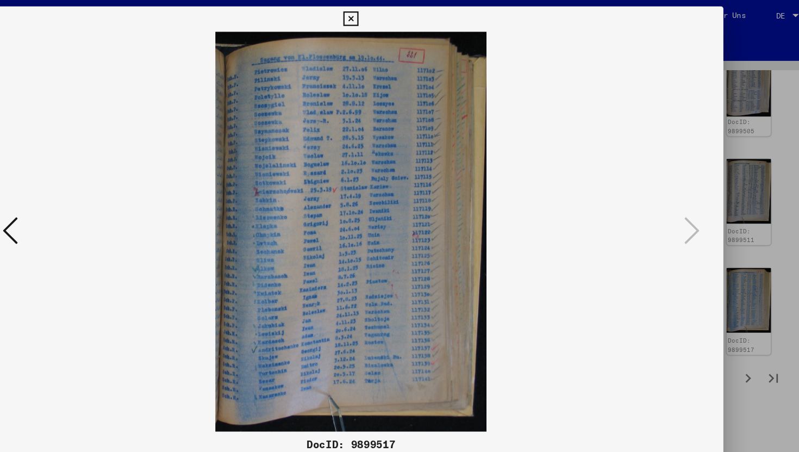
click at [403, 14] on icon at bounding box center [399, 16] width 13 height 13
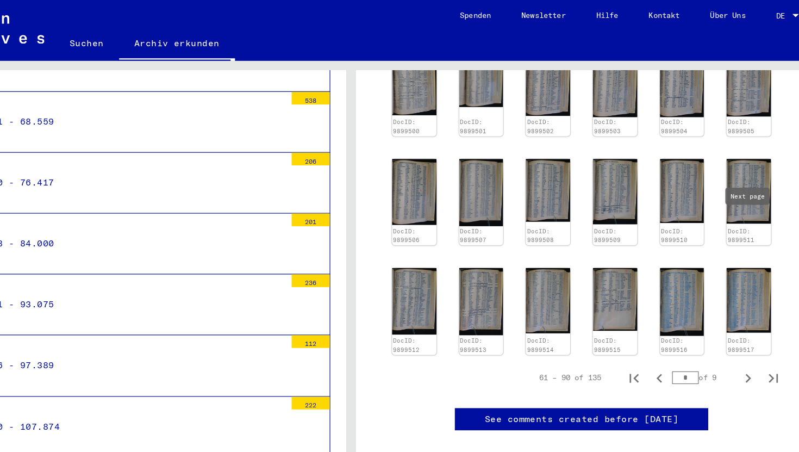
click at [739, 317] on icon "Next page" at bounding box center [740, 324] width 15 height 15
type input "*"
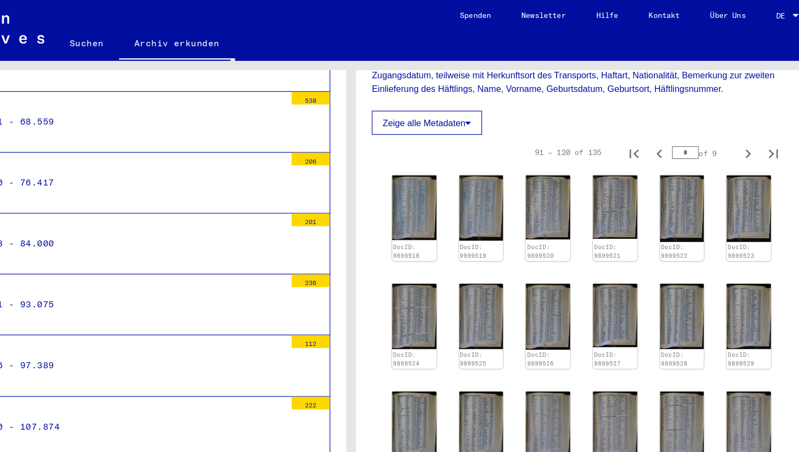
scroll to position [202, 0]
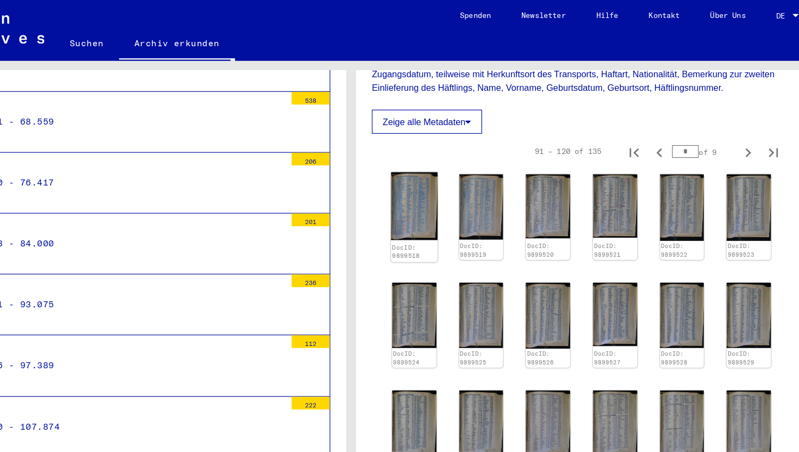
click at [445, 202] on img at bounding box center [454, 177] width 40 height 58
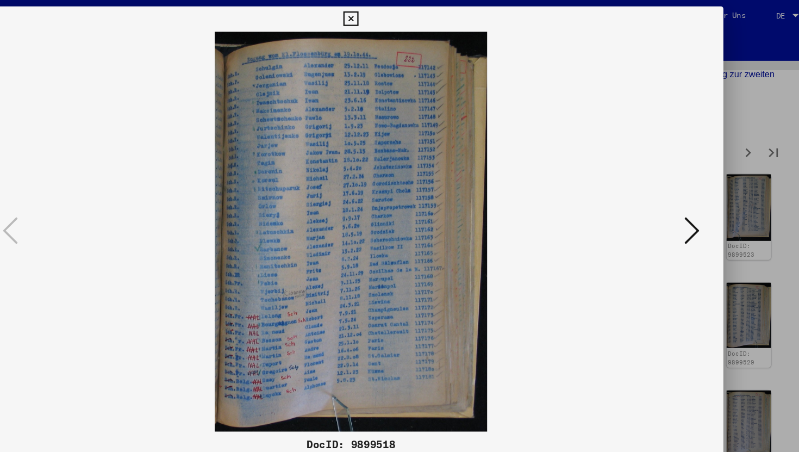
click at [682, 195] on button at bounding box center [692, 198] width 20 height 31
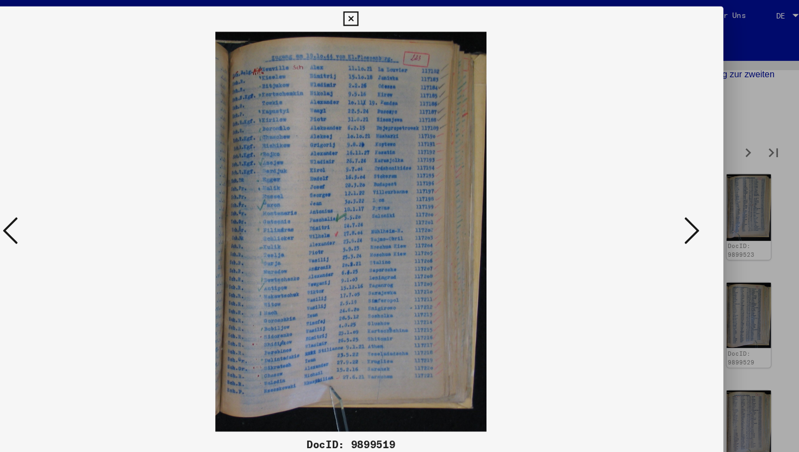
click at [682, 195] on button at bounding box center [692, 198] width 20 height 31
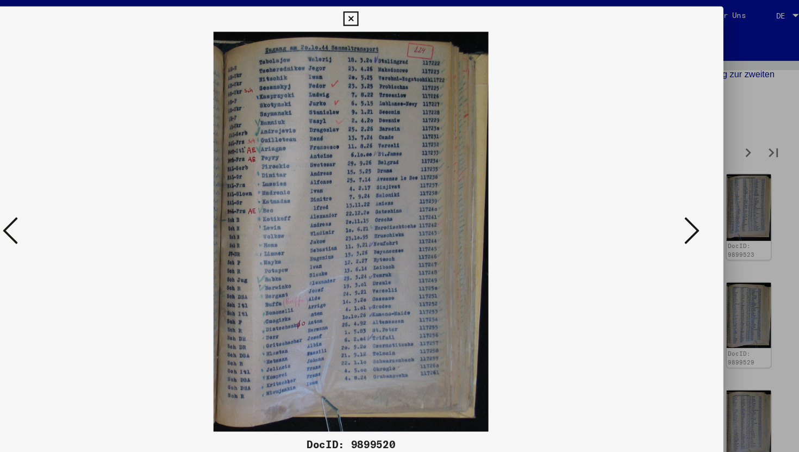
click at [682, 195] on button at bounding box center [692, 198] width 20 height 31
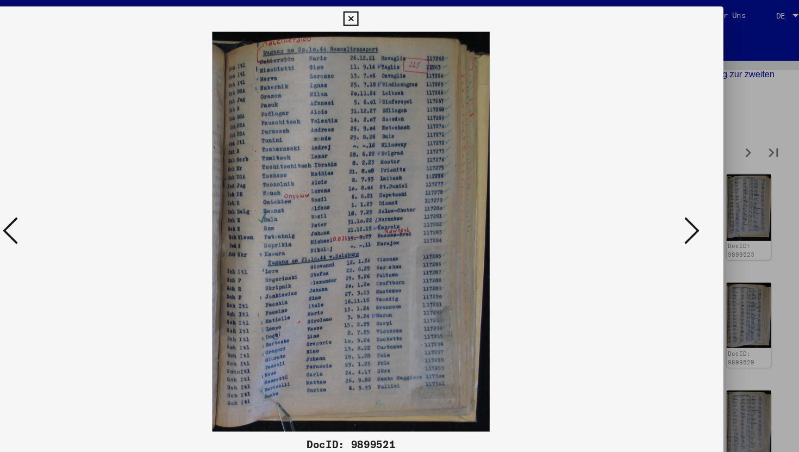
click at [682, 195] on button at bounding box center [692, 198] width 20 height 31
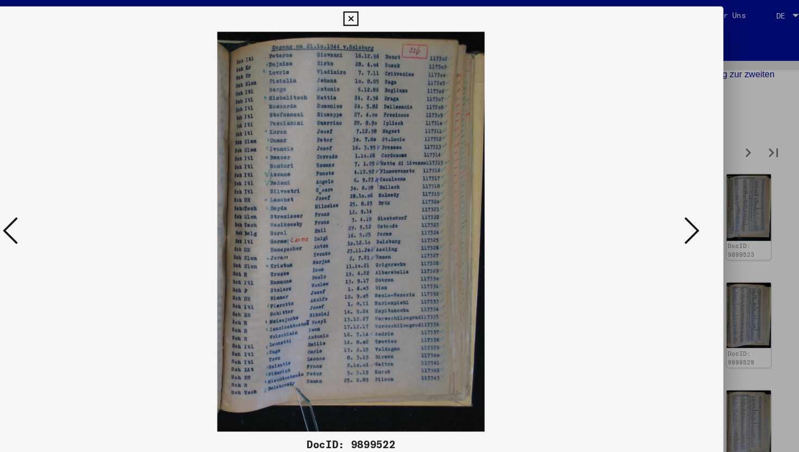
click at [682, 195] on button at bounding box center [692, 198] width 20 height 31
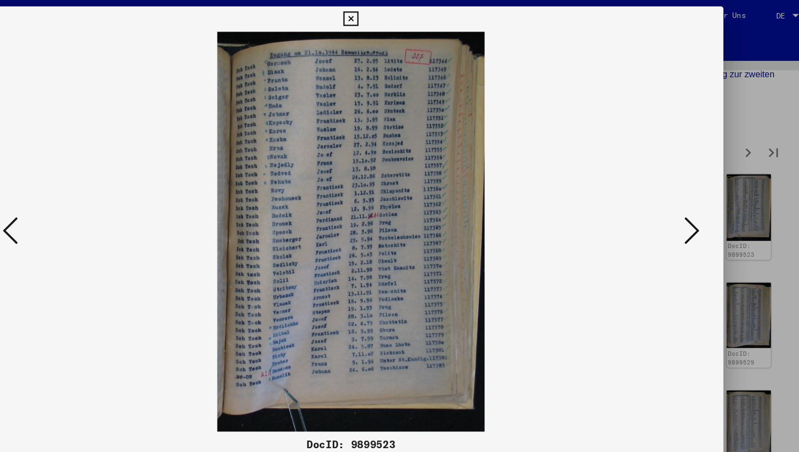
click at [682, 195] on button at bounding box center [692, 198] width 20 height 31
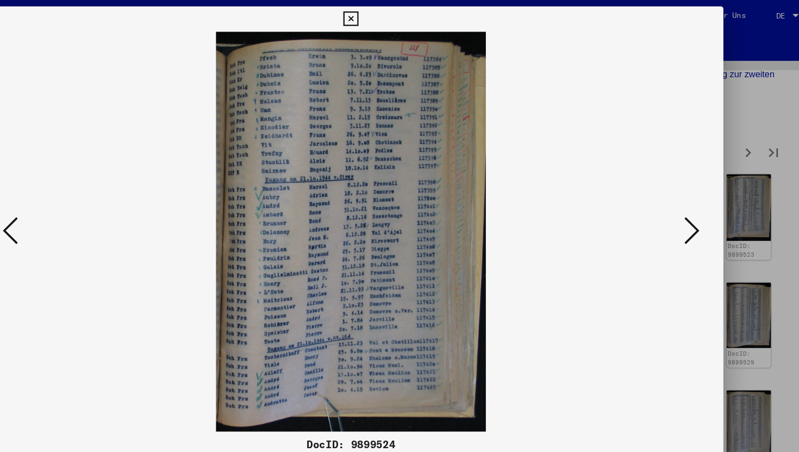
click at [682, 196] on button at bounding box center [692, 198] width 20 height 31
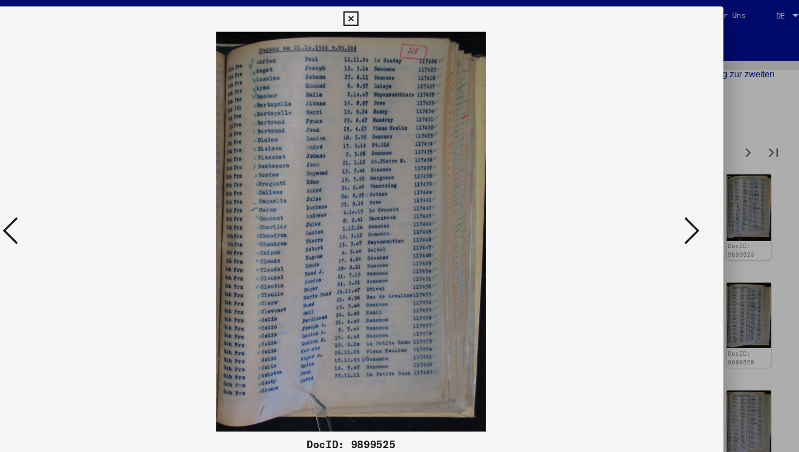
click at [682, 196] on button at bounding box center [692, 198] width 20 height 31
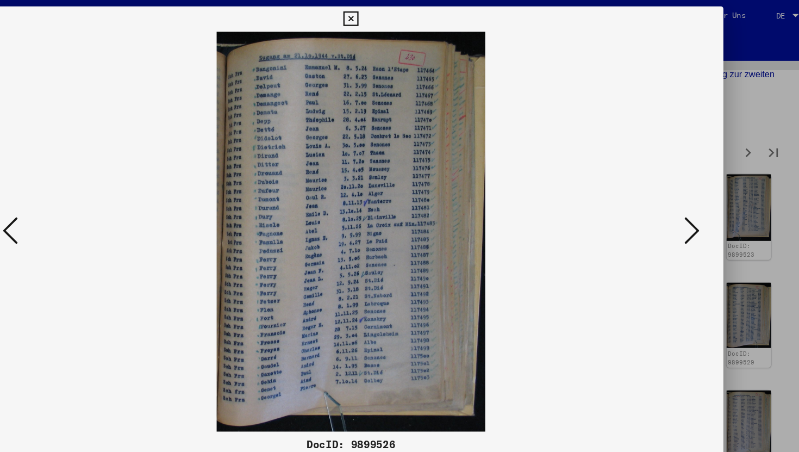
click at [682, 196] on button at bounding box center [692, 198] width 20 height 31
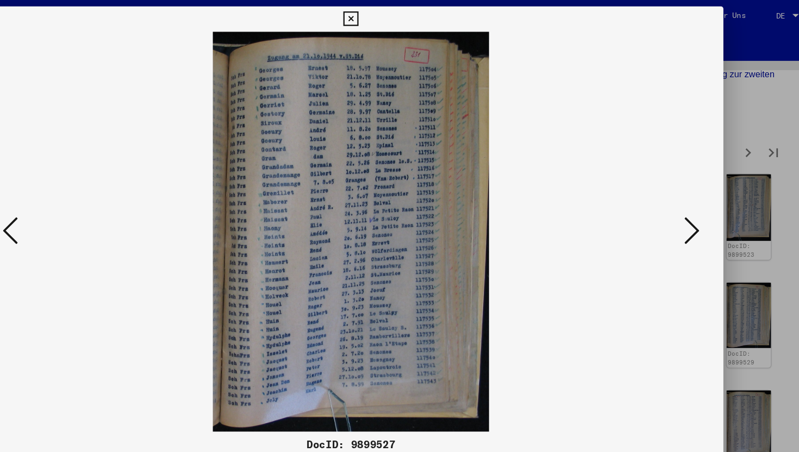
click at [682, 196] on button at bounding box center [692, 198] width 20 height 31
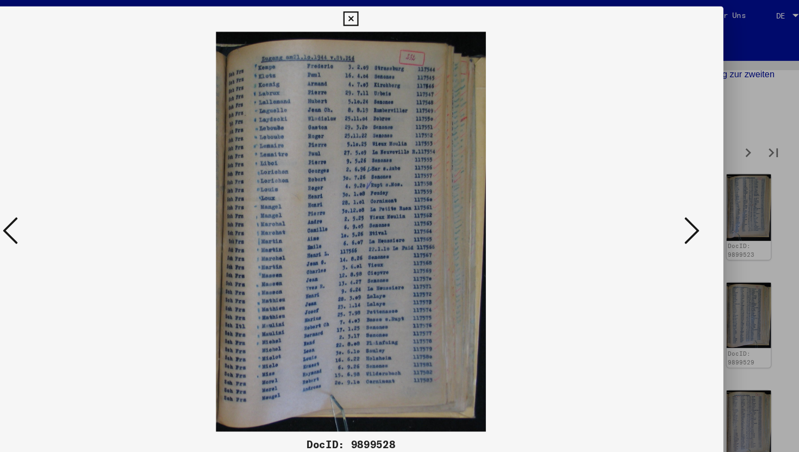
click at [682, 196] on button at bounding box center [692, 198] width 20 height 31
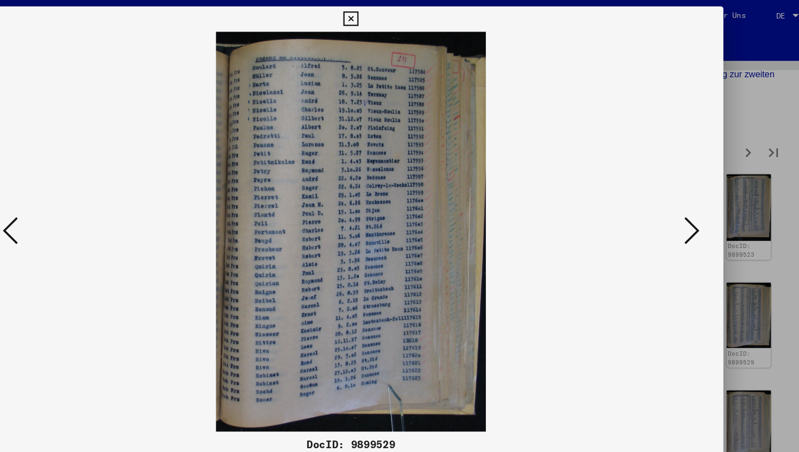
click at [682, 196] on button at bounding box center [692, 198] width 20 height 31
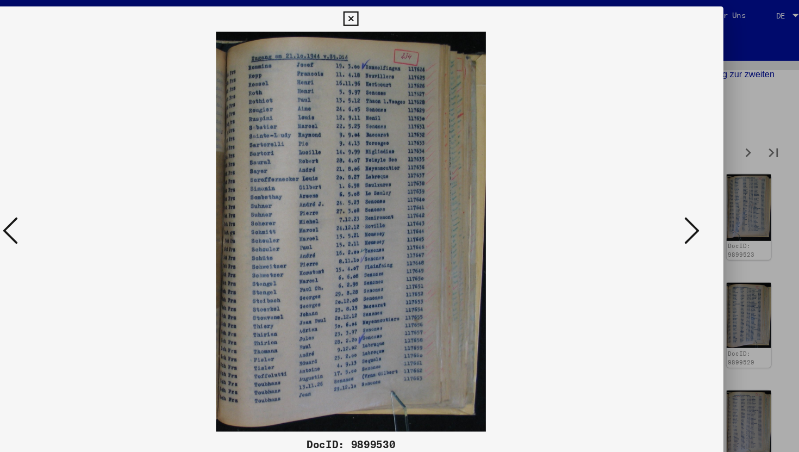
click at [682, 196] on button at bounding box center [692, 198] width 20 height 31
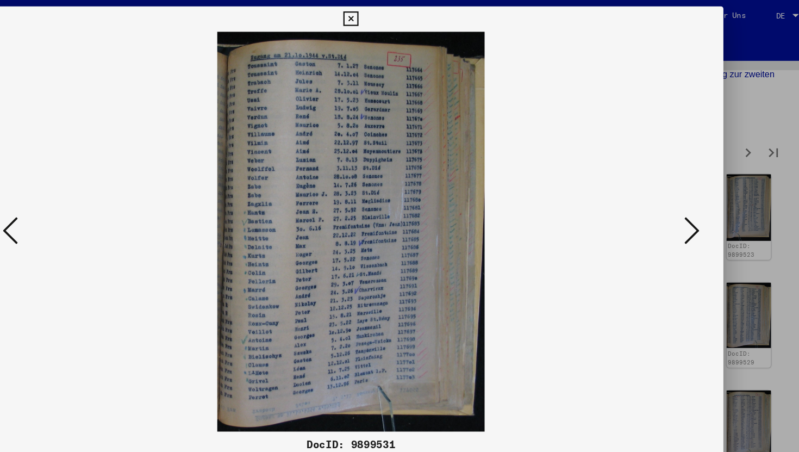
click at [682, 196] on button at bounding box center [692, 198] width 20 height 31
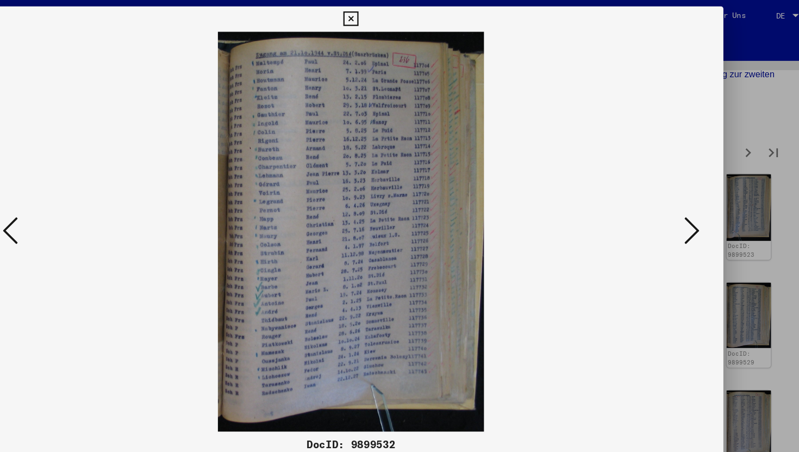
click at [682, 196] on button at bounding box center [692, 198] width 20 height 31
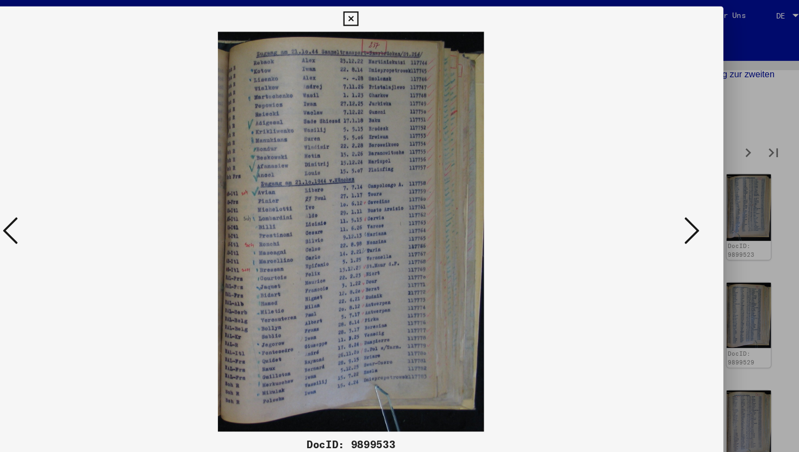
click at [682, 196] on button at bounding box center [692, 198] width 20 height 31
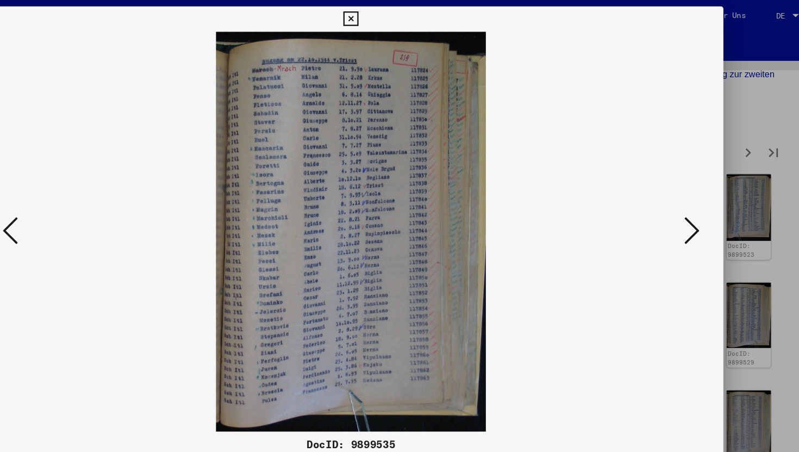
click at [682, 196] on button at bounding box center [692, 198] width 20 height 31
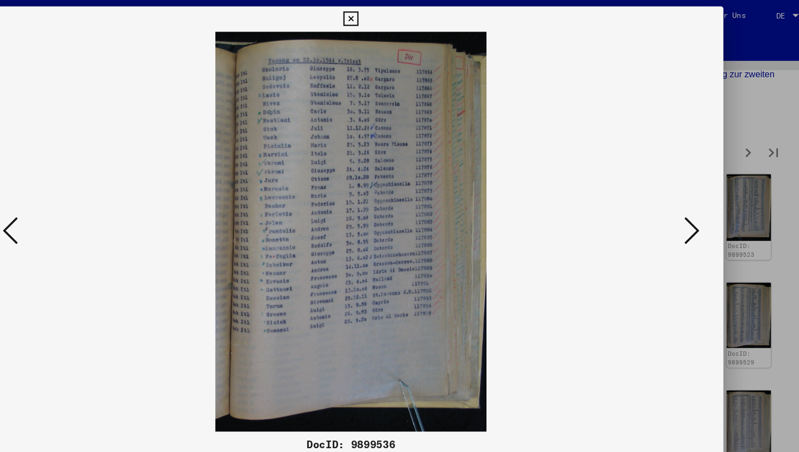
click at [682, 196] on button at bounding box center [692, 198] width 20 height 31
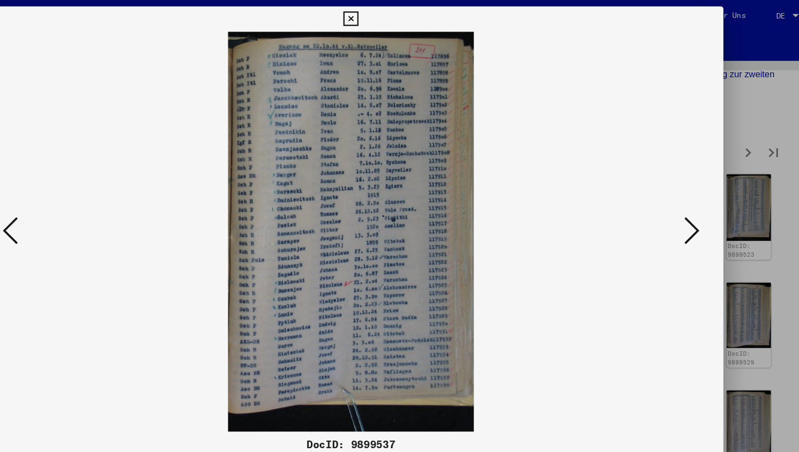
click at [105, 201] on icon at bounding box center [107, 198] width 13 height 26
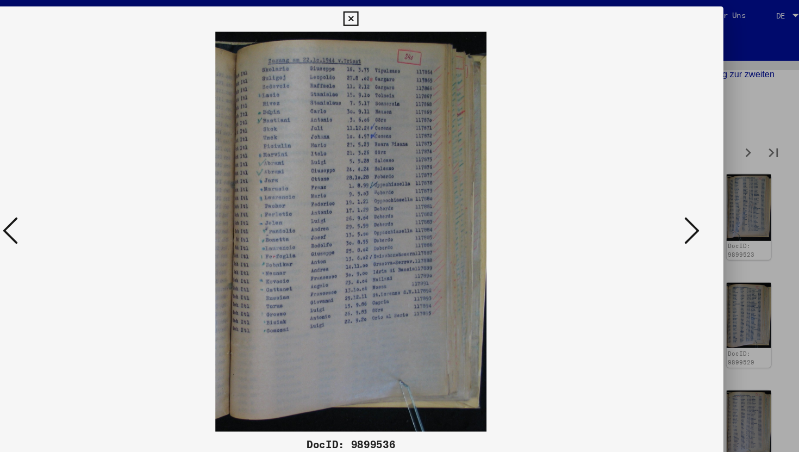
click at [693, 199] on icon at bounding box center [692, 198] width 13 height 26
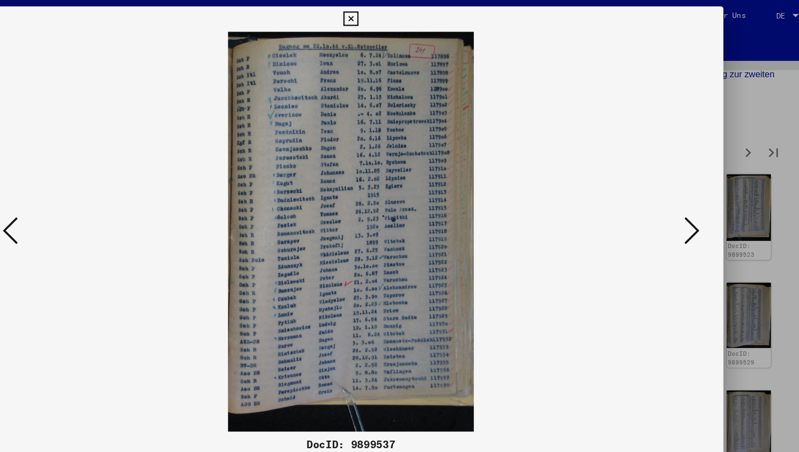
click at [693, 199] on icon at bounding box center [692, 198] width 13 height 26
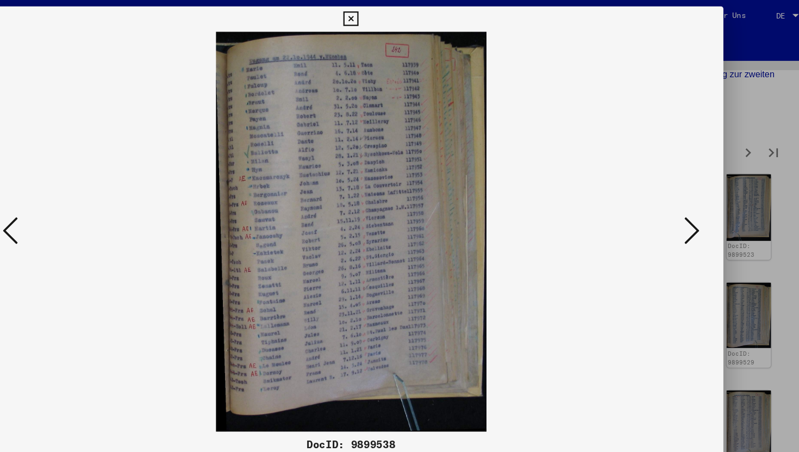
click at [692, 201] on icon at bounding box center [692, 198] width 13 height 26
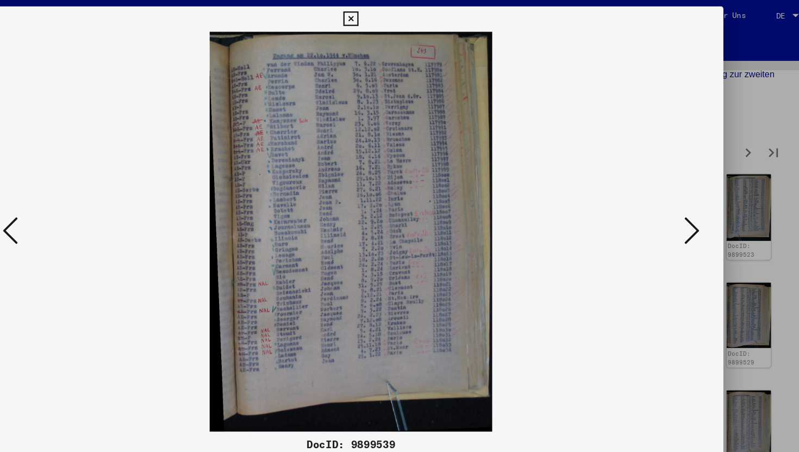
click at [692, 201] on icon at bounding box center [692, 198] width 13 height 26
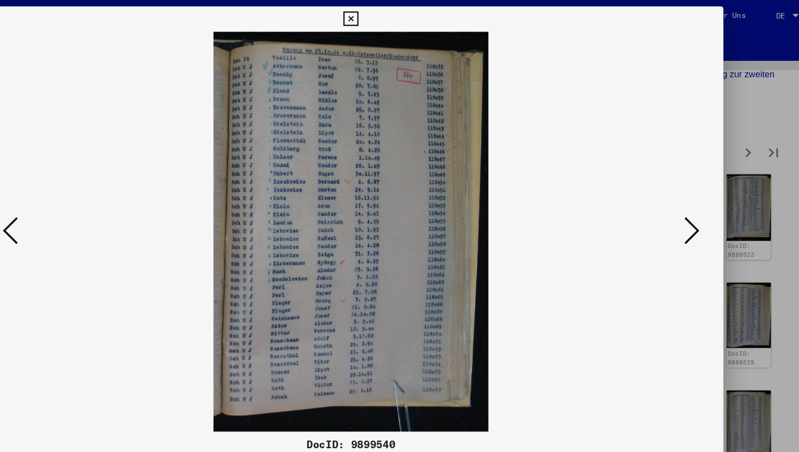
click at [692, 201] on icon at bounding box center [692, 198] width 13 height 26
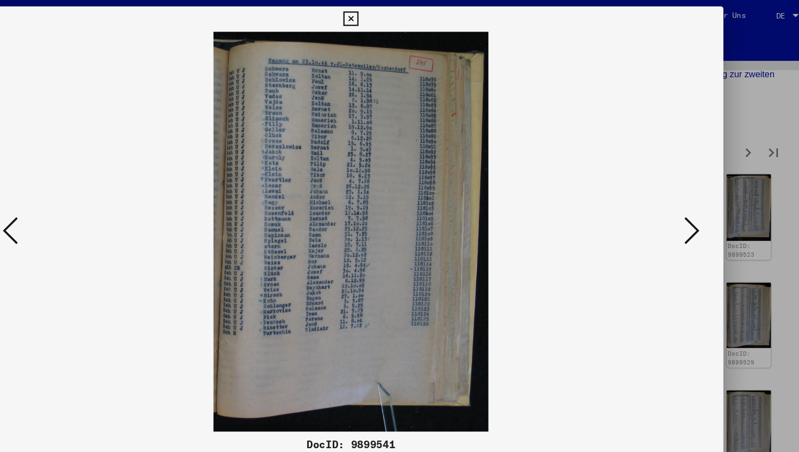
click at [692, 201] on icon at bounding box center [692, 198] width 13 height 26
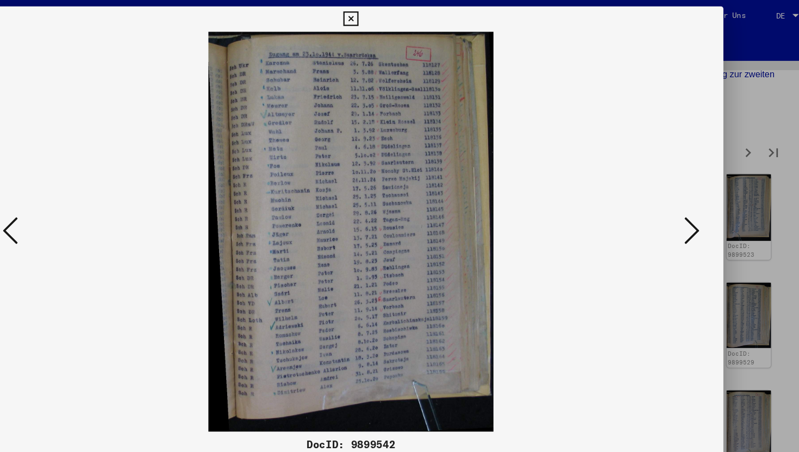
click at [103, 193] on icon at bounding box center [107, 198] width 13 height 26
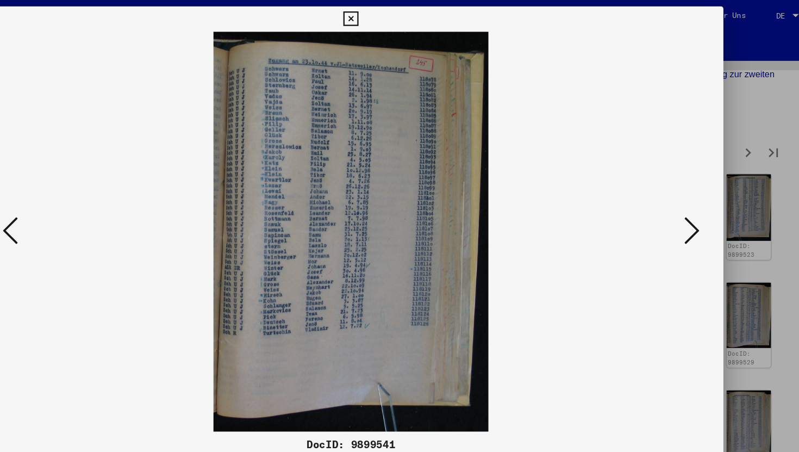
click at [103, 193] on icon at bounding box center [107, 198] width 13 height 26
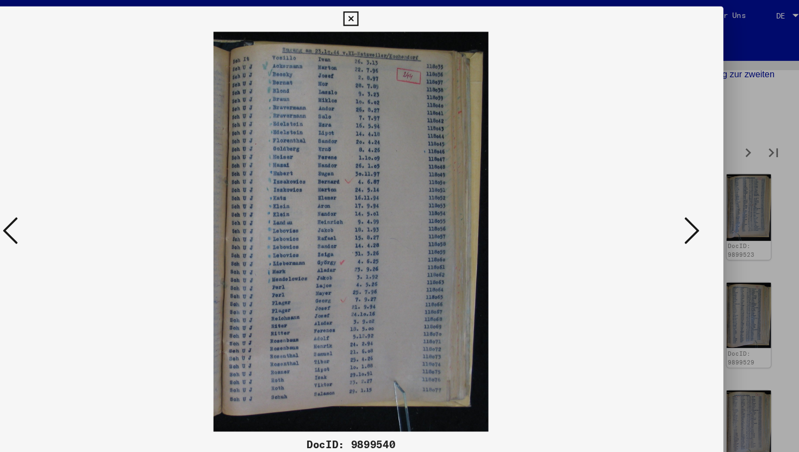
click at [693, 206] on icon at bounding box center [692, 198] width 13 height 26
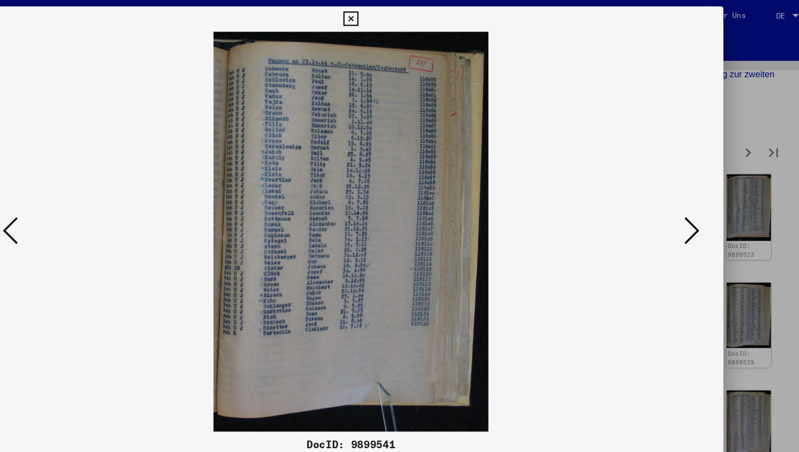
click at [693, 206] on icon at bounding box center [692, 198] width 13 height 26
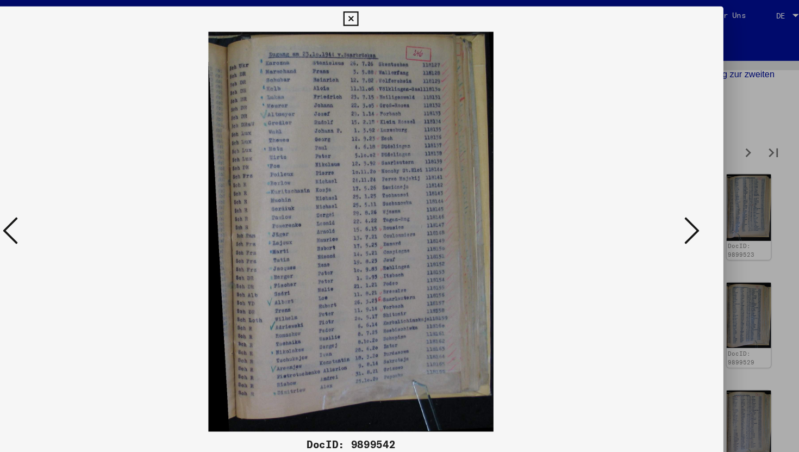
click at [693, 206] on icon at bounding box center [692, 198] width 13 height 26
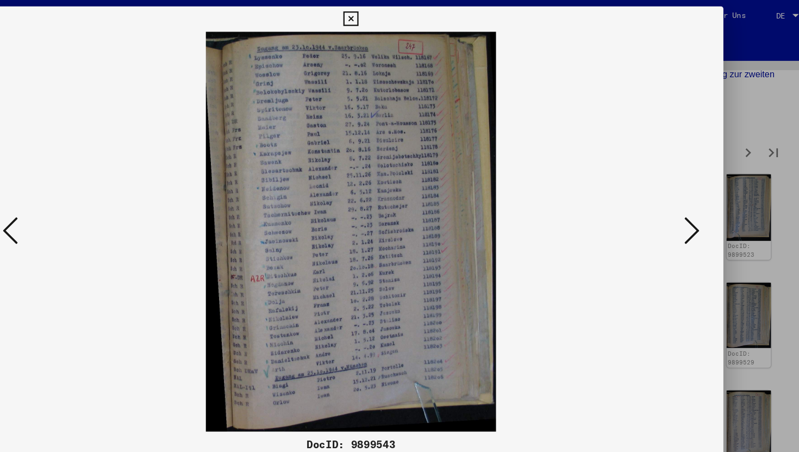
click at [693, 206] on icon at bounding box center [692, 198] width 13 height 26
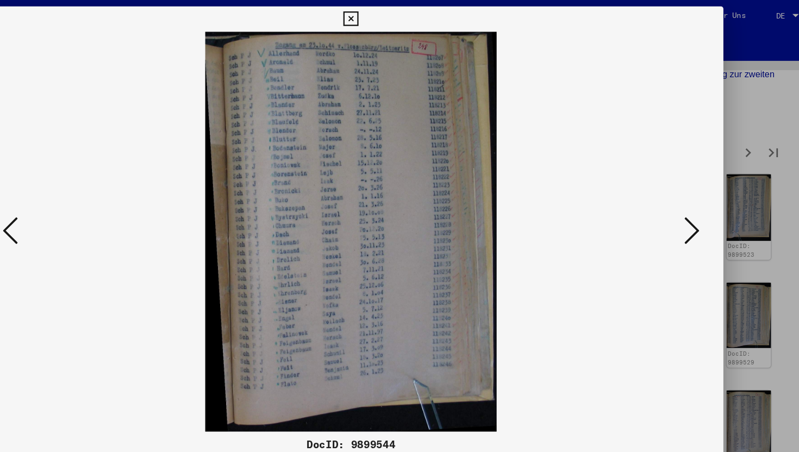
click at [693, 206] on icon at bounding box center [692, 198] width 13 height 26
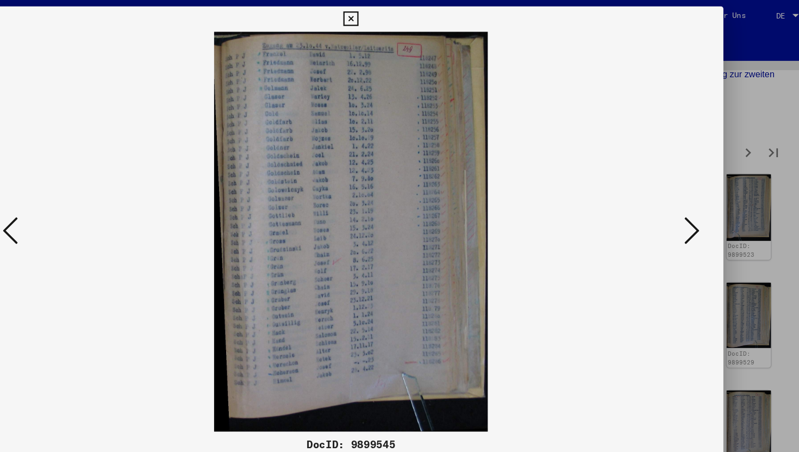
click at [693, 206] on icon at bounding box center [692, 198] width 13 height 26
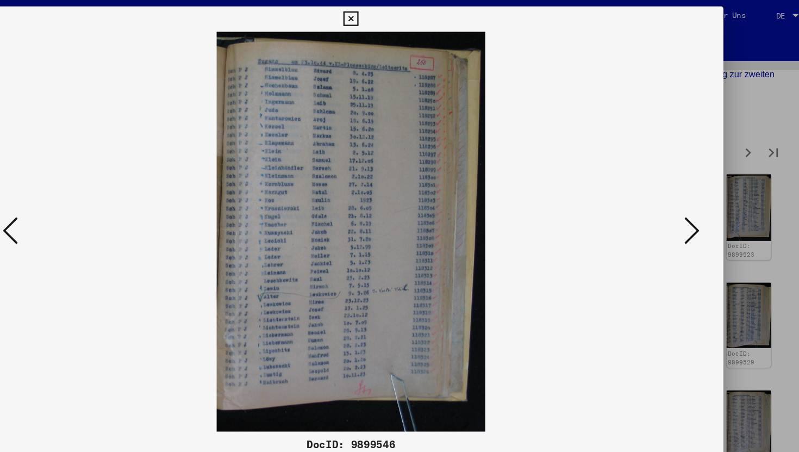
click at [693, 206] on icon at bounding box center [692, 198] width 13 height 26
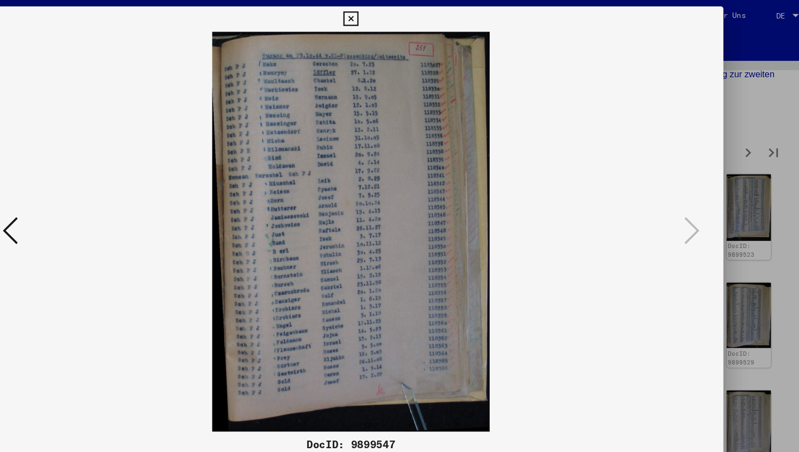
click at [401, 13] on icon at bounding box center [399, 16] width 13 height 13
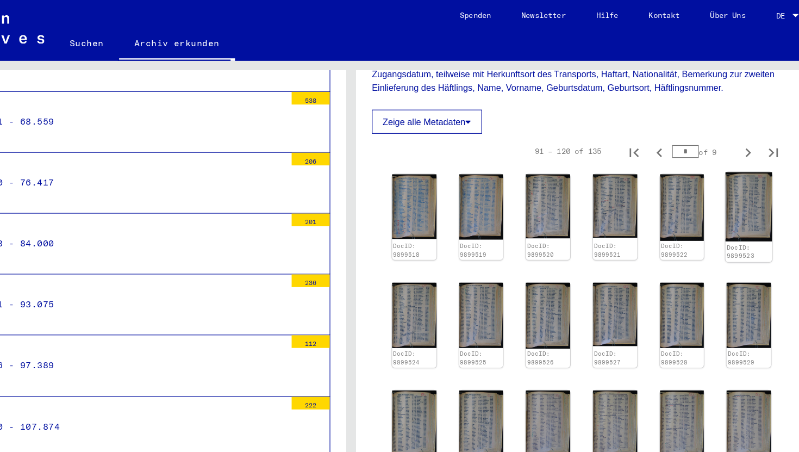
click at [749, 178] on img at bounding box center [742, 178] width 40 height 60
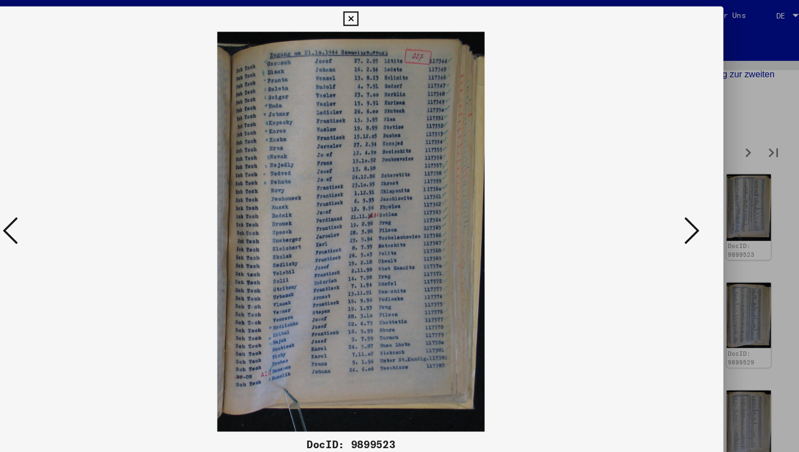
click at [400, 16] on icon at bounding box center [399, 16] width 13 height 13
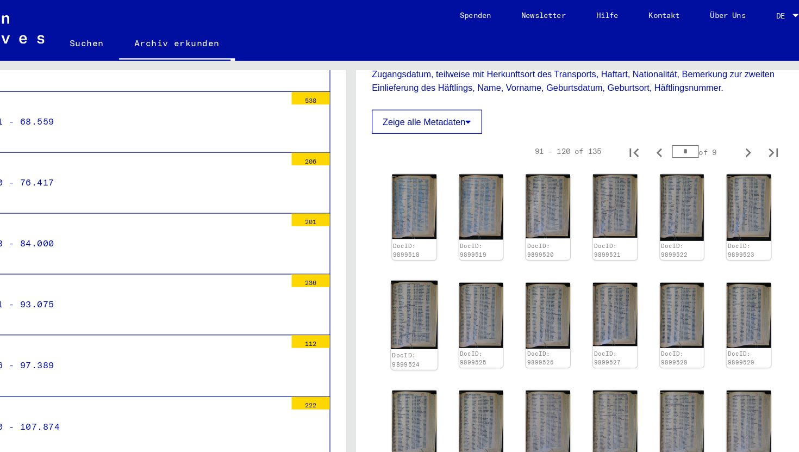
click at [443, 283] on img at bounding box center [454, 269] width 40 height 59
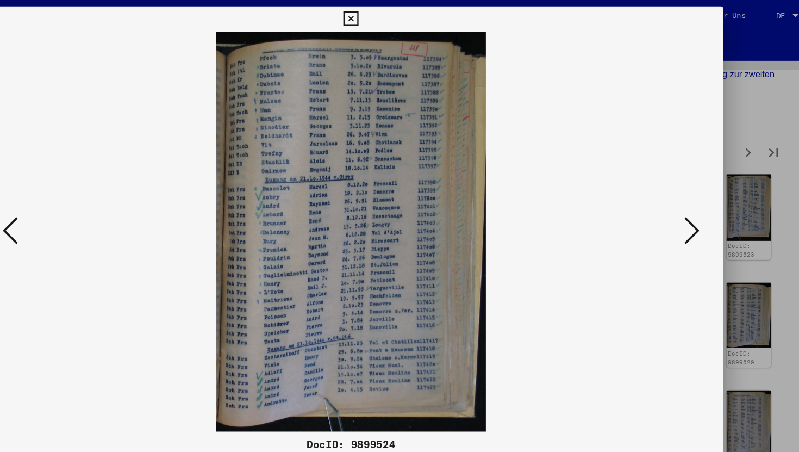
click at [687, 193] on icon at bounding box center [692, 198] width 13 height 26
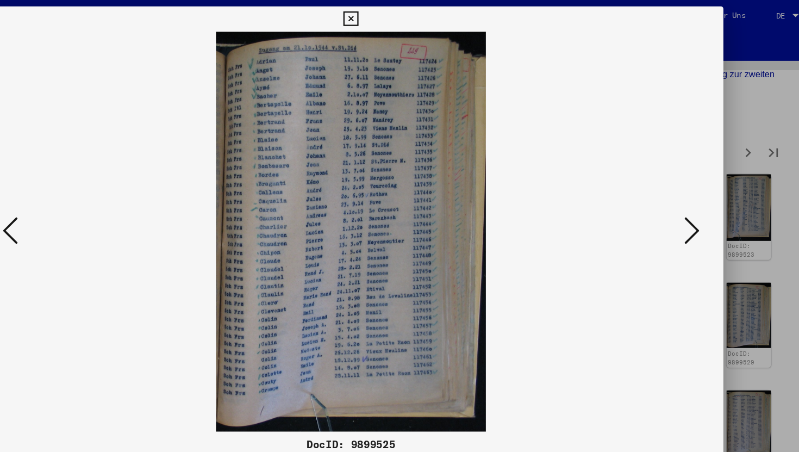
click at [694, 198] on icon at bounding box center [692, 198] width 13 height 26
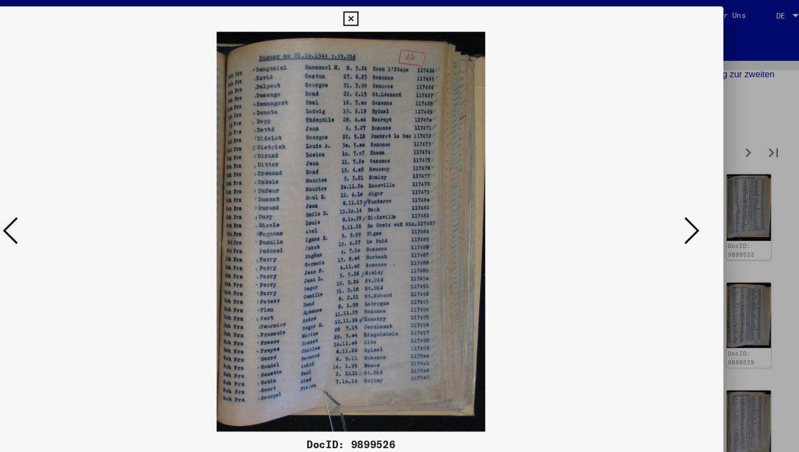
click at [694, 198] on icon at bounding box center [692, 198] width 13 height 26
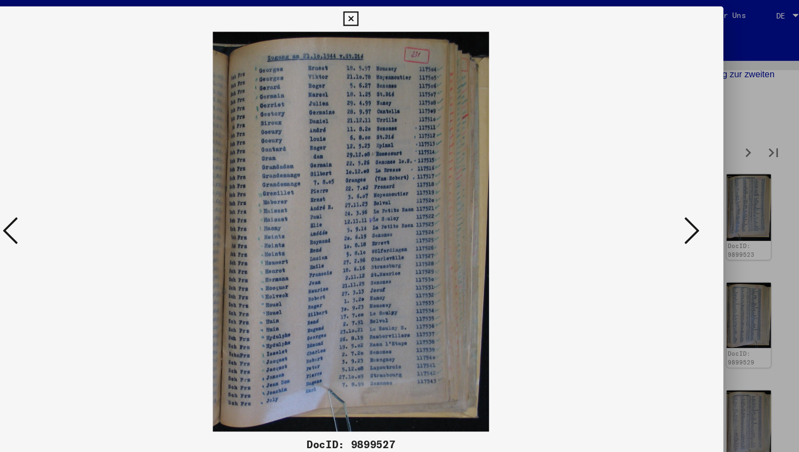
click at [694, 198] on icon at bounding box center [692, 198] width 13 height 26
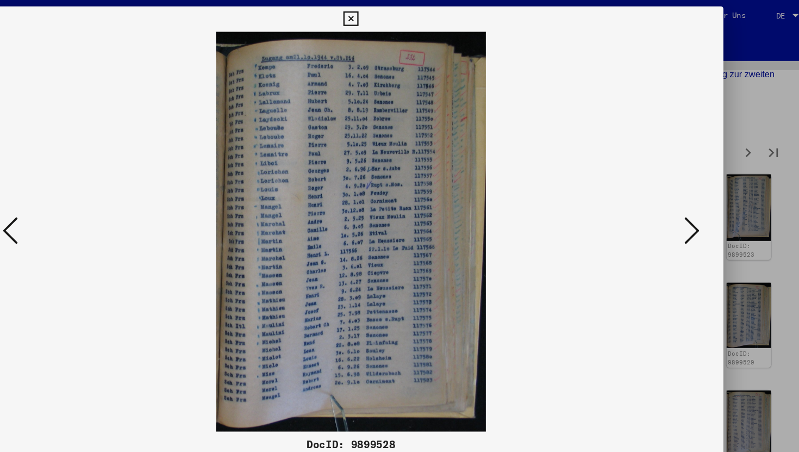
click at [694, 198] on icon at bounding box center [692, 198] width 13 height 26
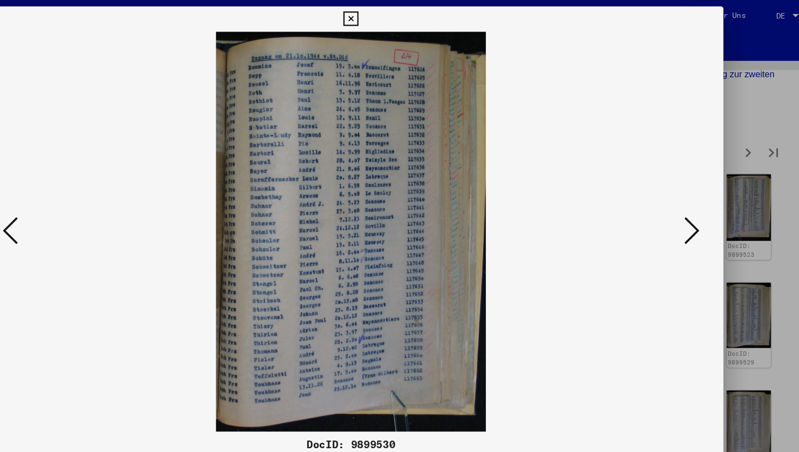
click at [694, 198] on icon at bounding box center [692, 198] width 13 height 26
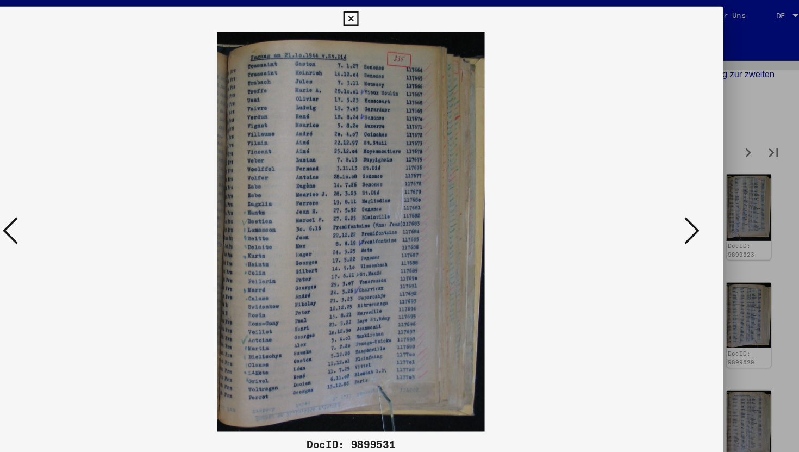
click at [694, 198] on icon at bounding box center [692, 198] width 13 height 26
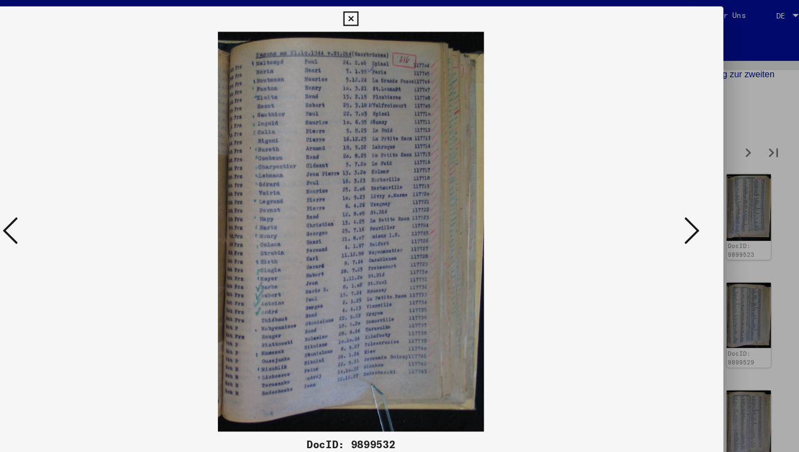
click at [694, 198] on icon at bounding box center [692, 198] width 13 height 26
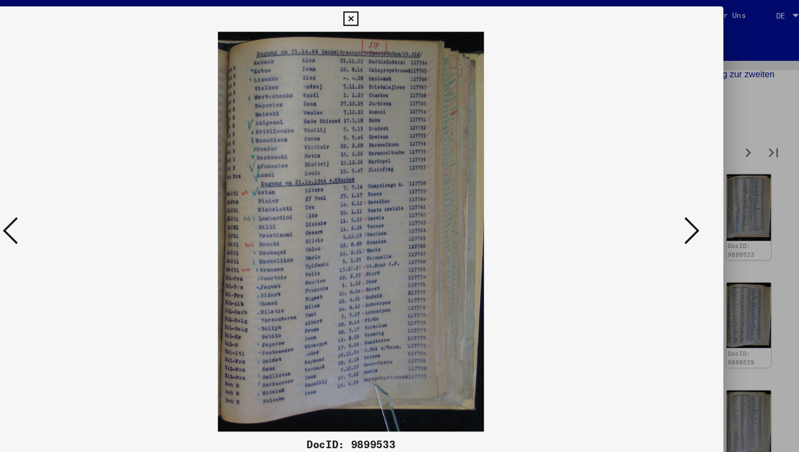
click at [694, 198] on icon at bounding box center [692, 198] width 13 height 26
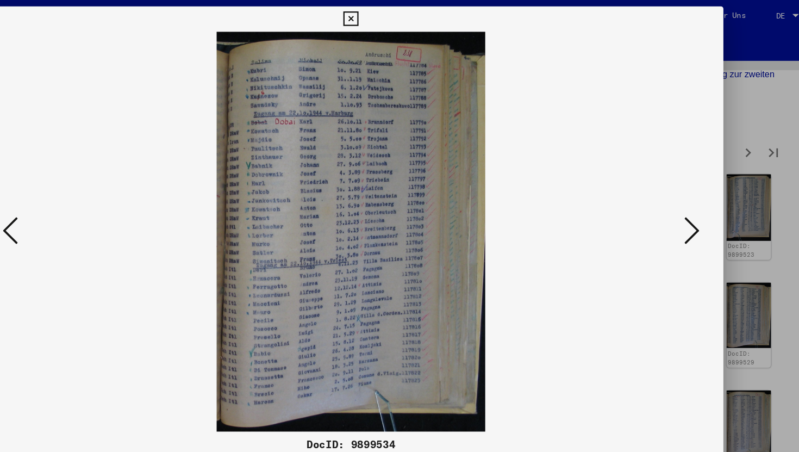
click at [694, 198] on icon at bounding box center [692, 198] width 13 height 26
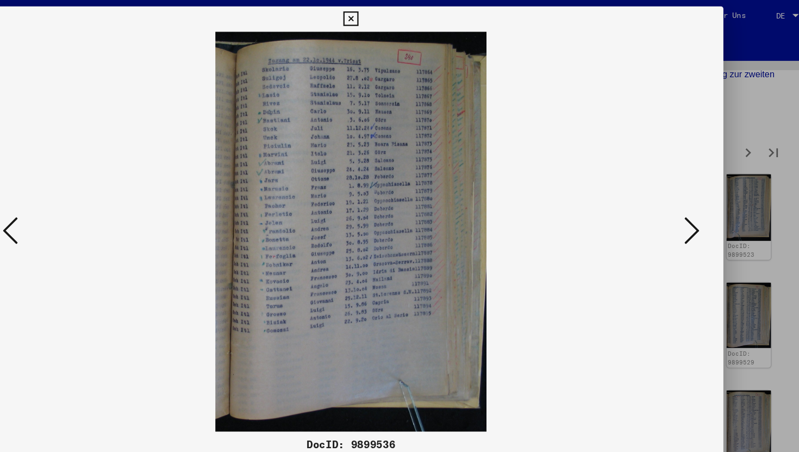
click at [694, 198] on icon at bounding box center [692, 198] width 13 height 26
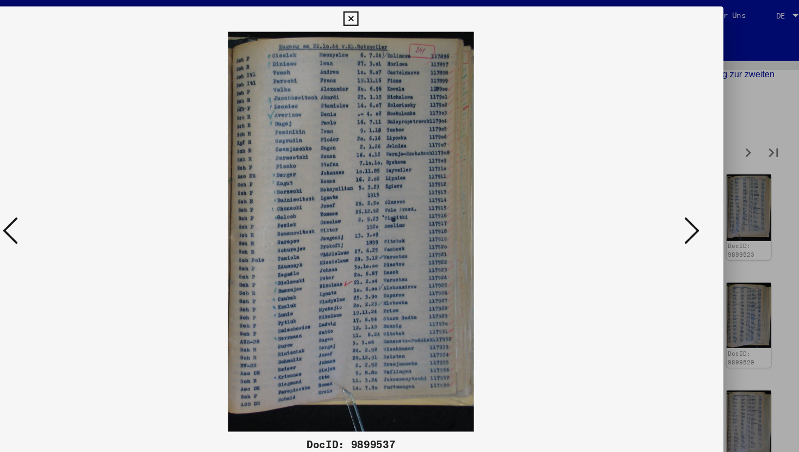
click at [694, 198] on icon at bounding box center [692, 198] width 13 height 26
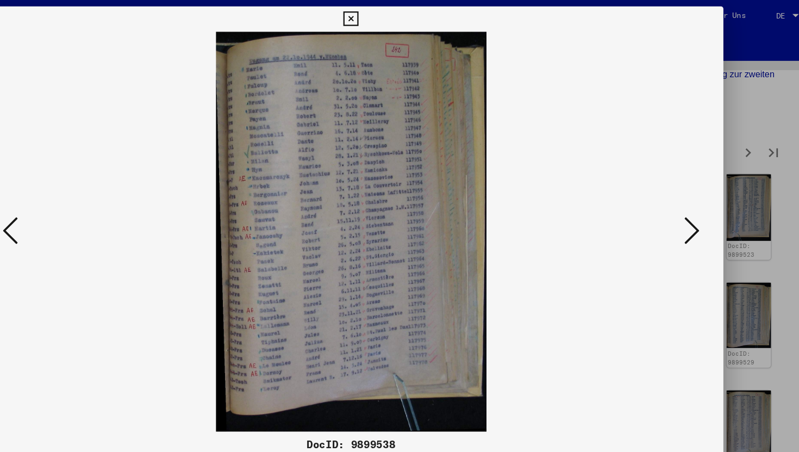
click at [694, 198] on icon at bounding box center [692, 198] width 13 height 26
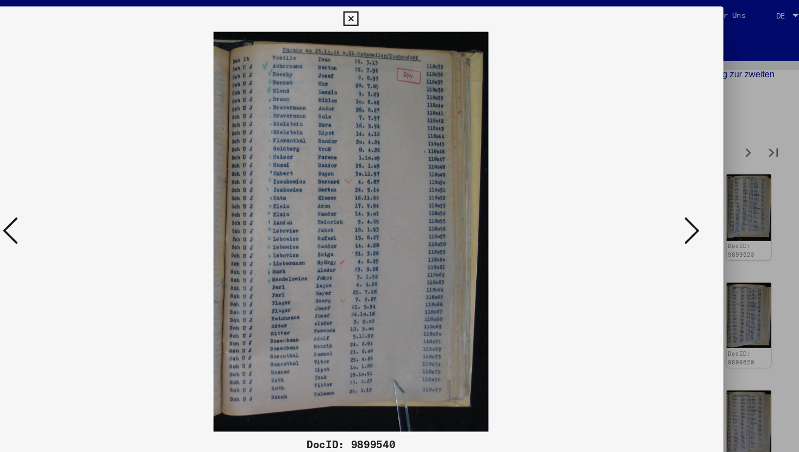
click at [694, 198] on icon at bounding box center [692, 198] width 13 height 26
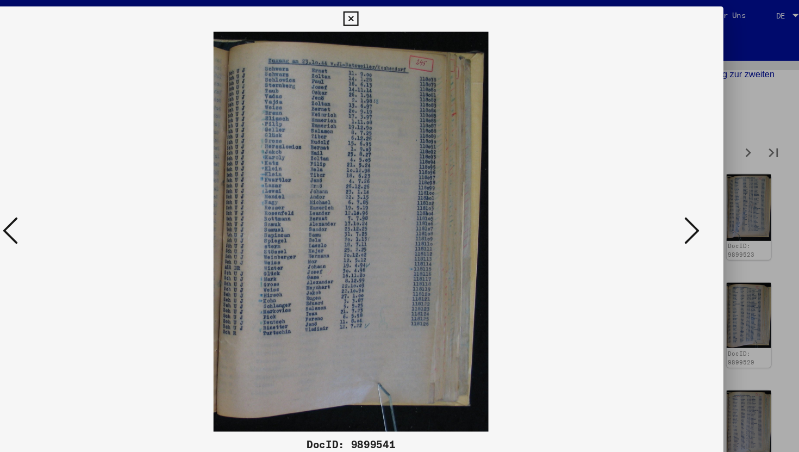
click at [694, 198] on icon at bounding box center [692, 198] width 13 height 26
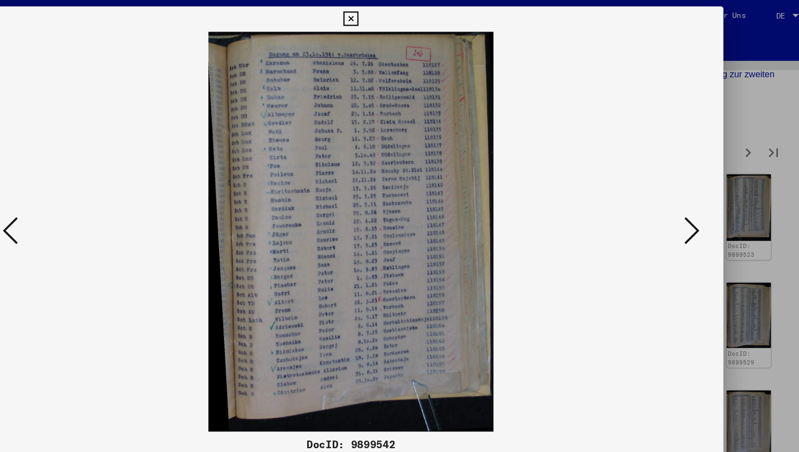
click at [699, 204] on button at bounding box center [692, 198] width 20 height 31
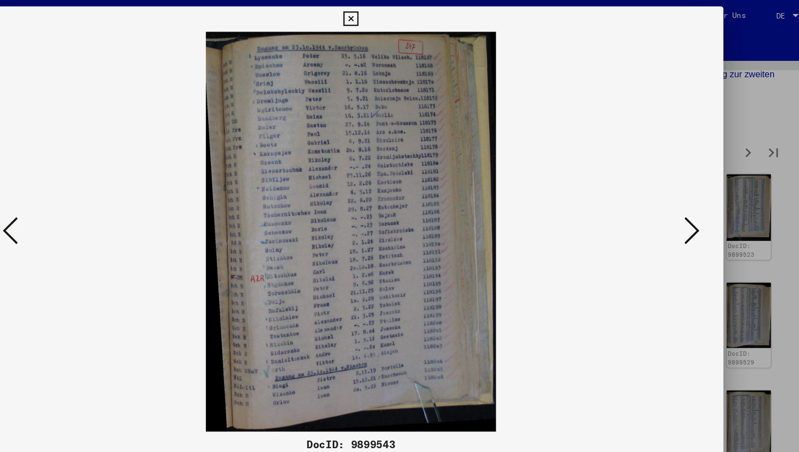
click at [107, 195] on icon at bounding box center [107, 198] width 13 height 26
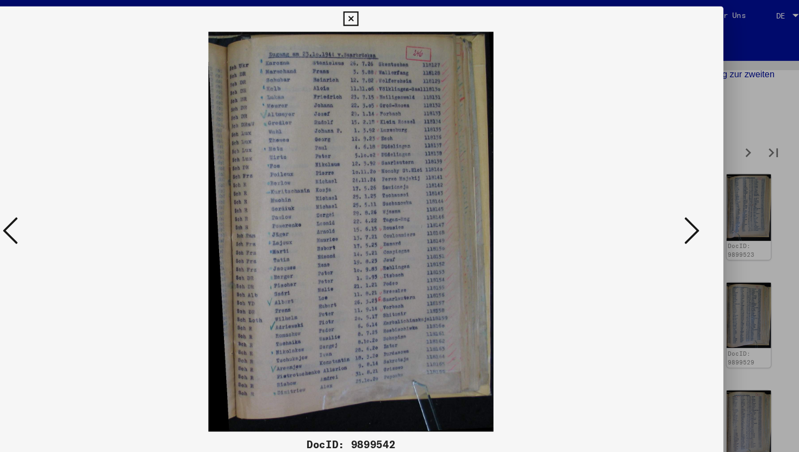
click at [107, 195] on icon at bounding box center [107, 198] width 13 height 26
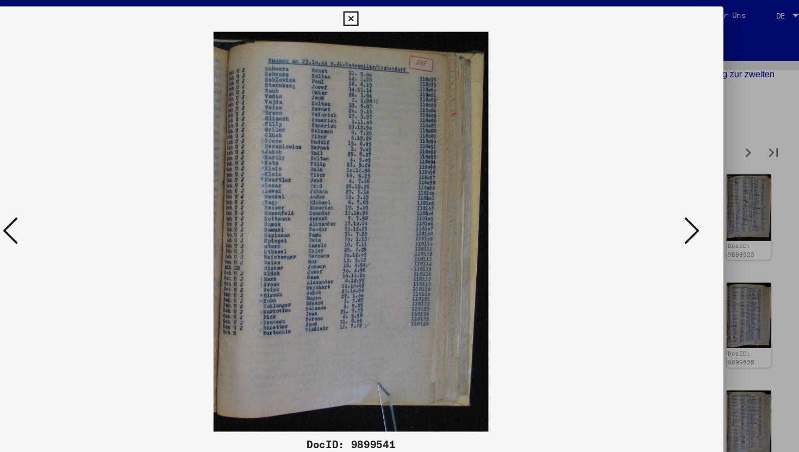
click at [107, 195] on icon at bounding box center [107, 198] width 13 height 26
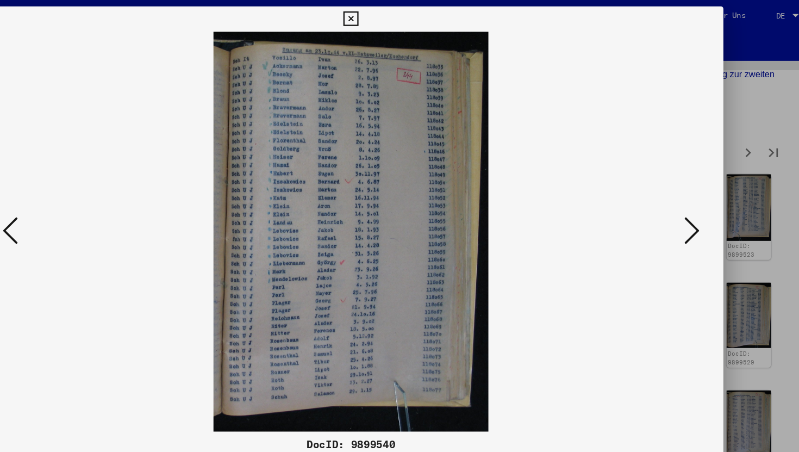
click at [107, 195] on icon at bounding box center [107, 198] width 13 height 26
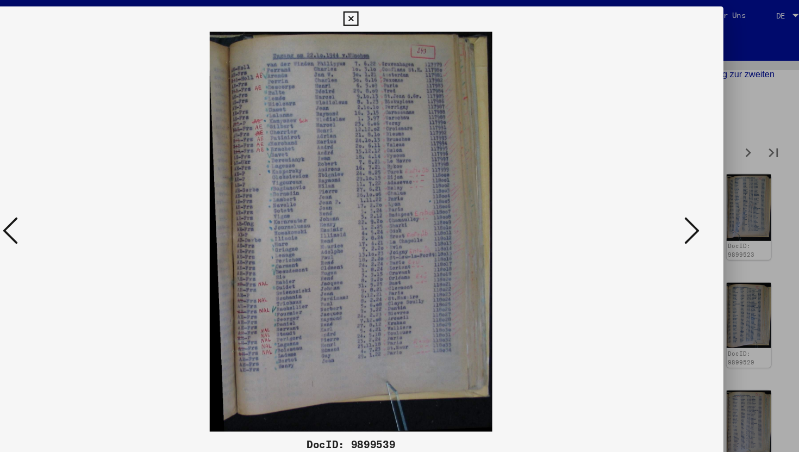
click at [107, 195] on icon at bounding box center [107, 198] width 13 height 26
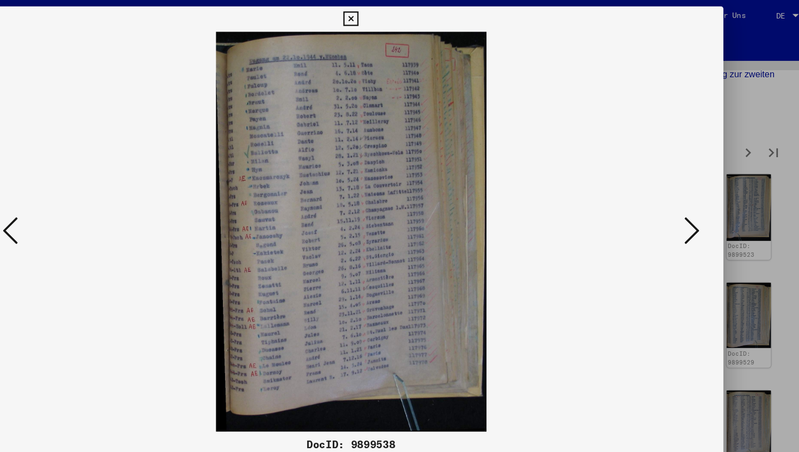
click at [692, 195] on icon at bounding box center [692, 198] width 13 height 26
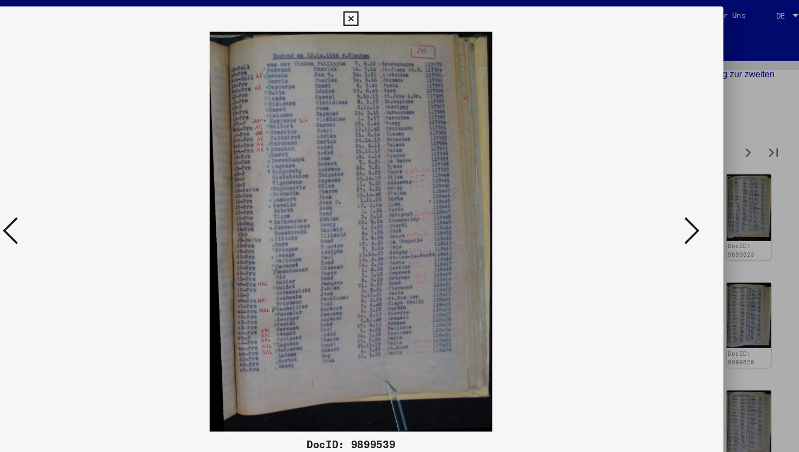
click at [692, 195] on icon at bounding box center [692, 198] width 13 height 26
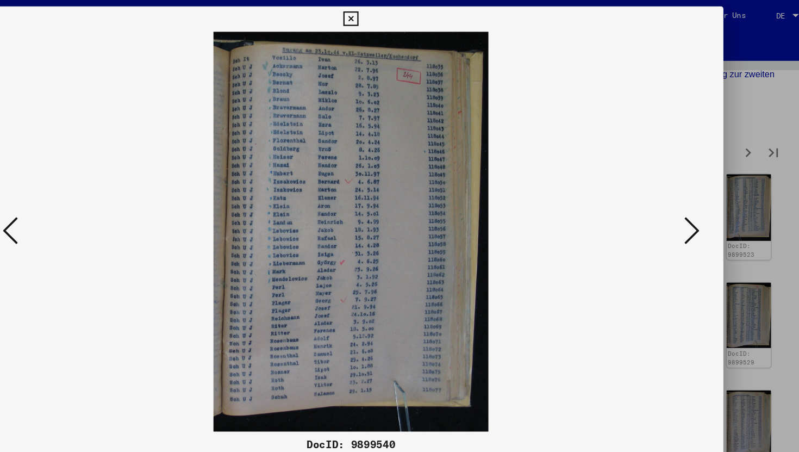
click at [692, 195] on icon at bounding box center [692, 198] width 13 height 26
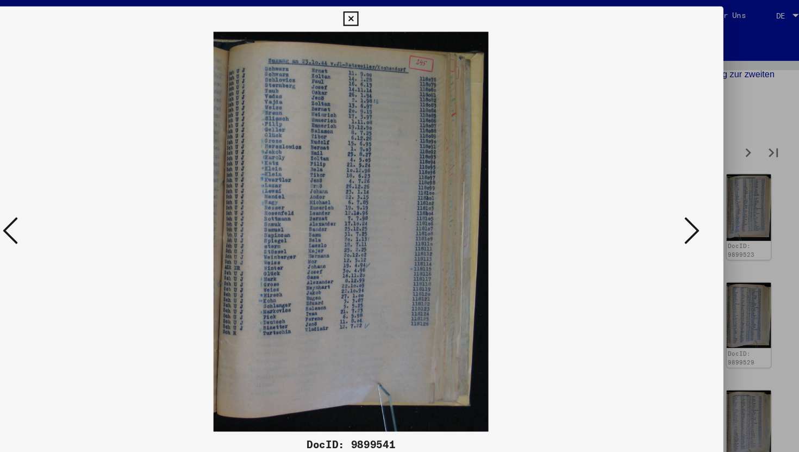
click at [692, 195] on icon at bounding box center [692, 198] width 13 height 26
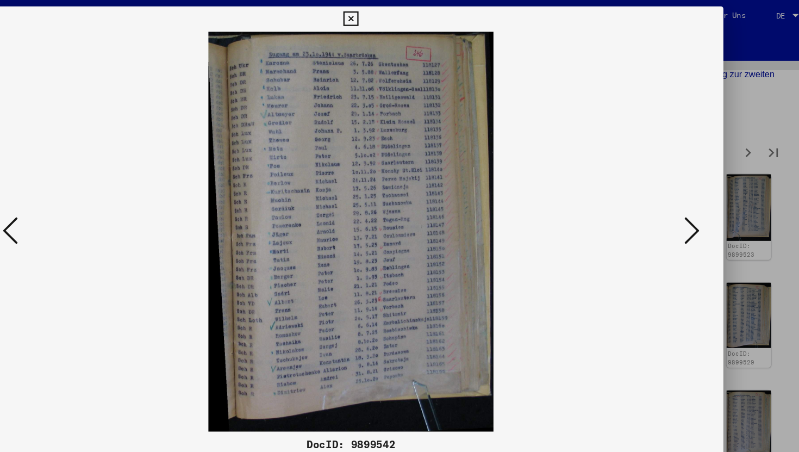
click at [692, 195] on icon at bounding box center [692, 198] width 13 height 26
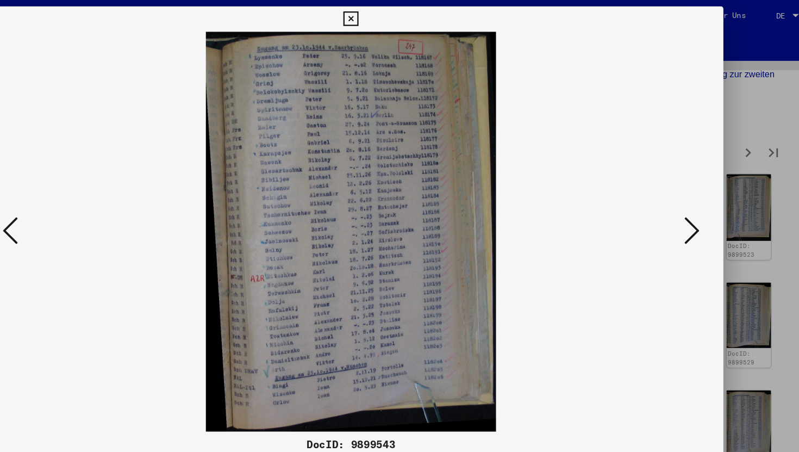
click at [692, 195] on icon at bounding box center [692, 198] width 13 height 26
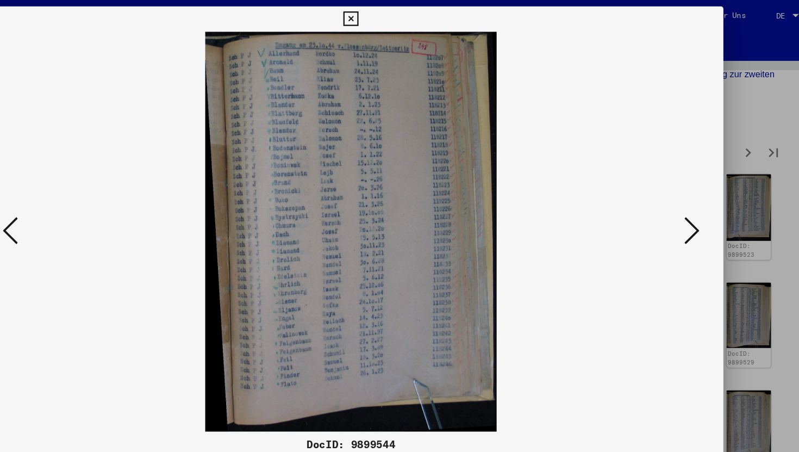
click at [692, 195] on icon at bounding box center [692, 198] width 13 height 26
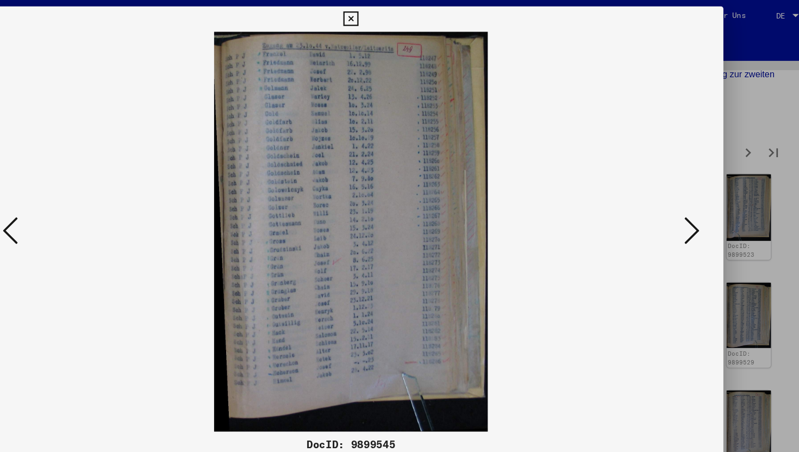
click at [692, 195] on icon at bounding box center [692, 198] width 13 height 26
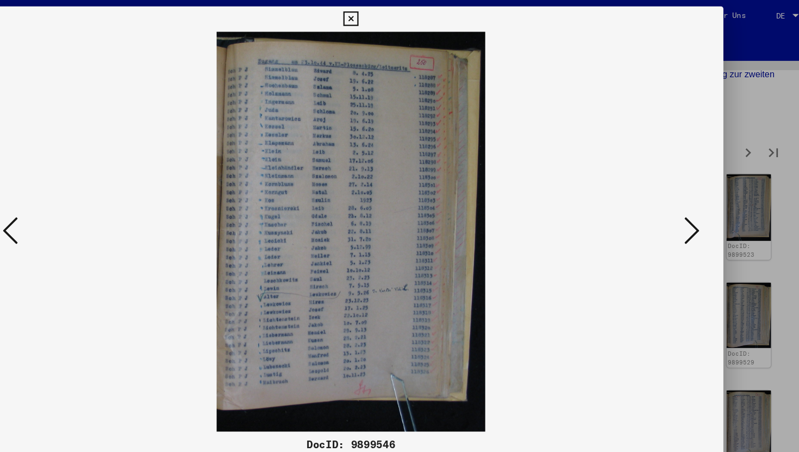
click at [692, 195] on icon at bounding box center [692, 198] width 13 height 26
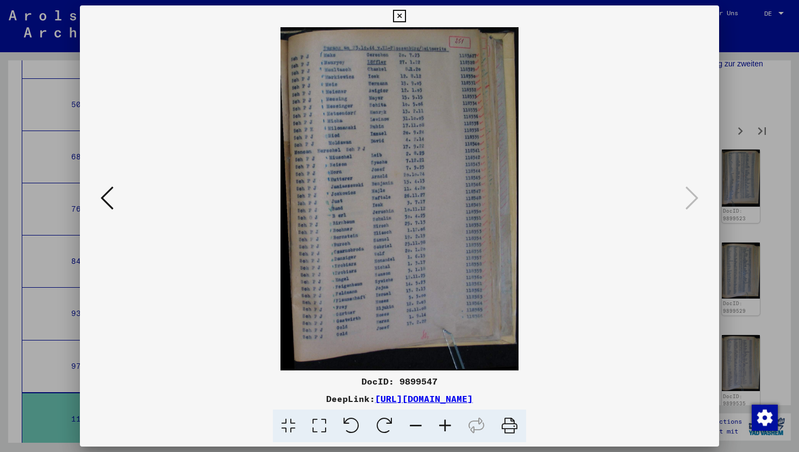
click at [399, 16] on icon at bounding box center [399, 16] width 13 height 13
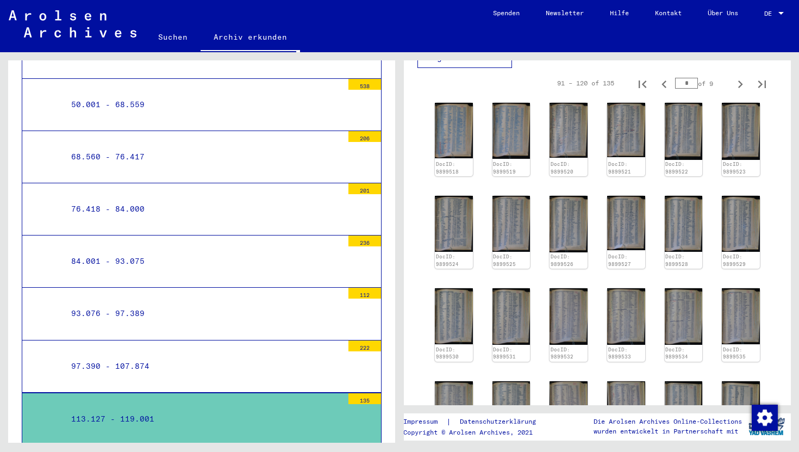
scroll to position [260, 0]
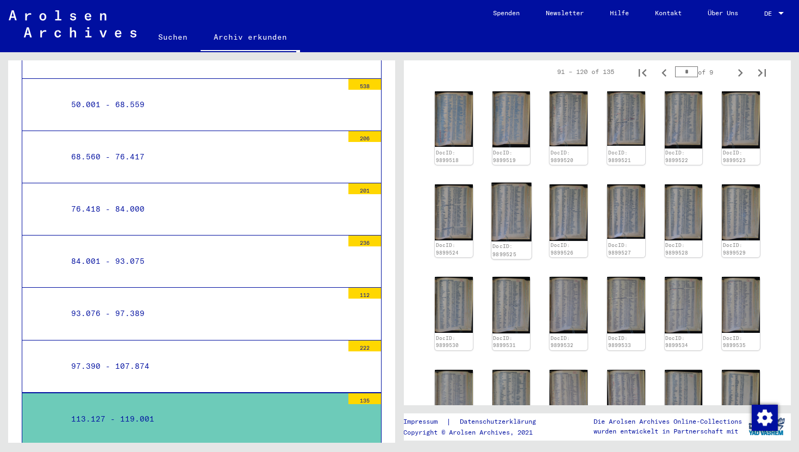
click at [524, 208] on img at bounding box center [512, 211] width 40 height 59
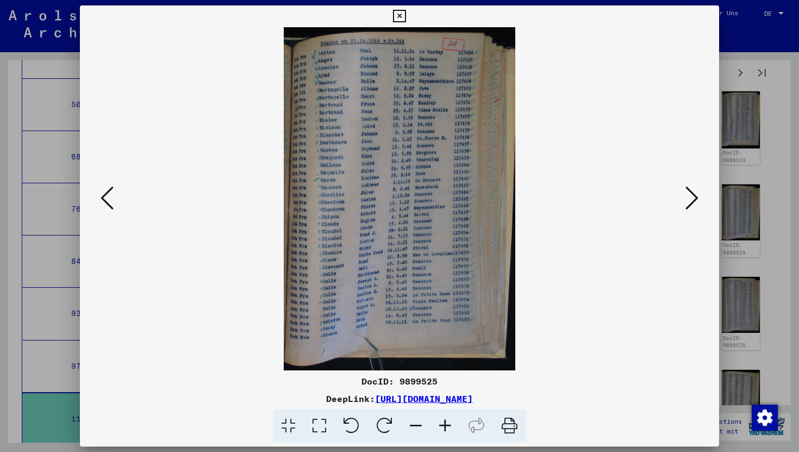
click at [402, 19] on icon at bounding box center [399, 16] width 13 height 13
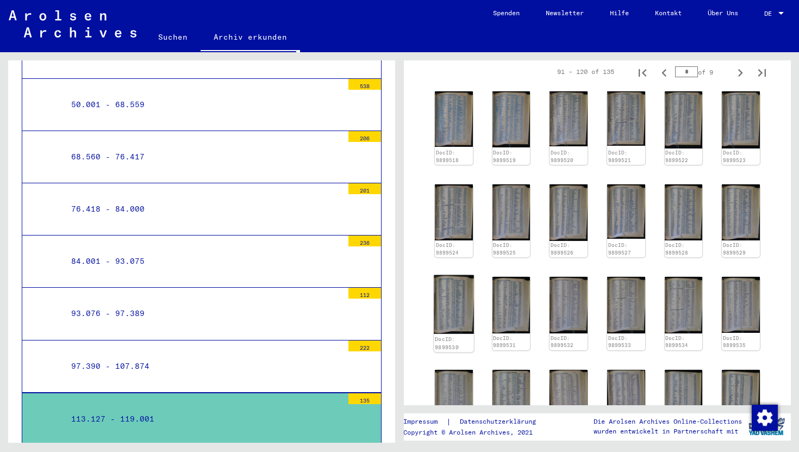
click at [443, 316] on img at bounding box center [454, 304] width 40 height 59
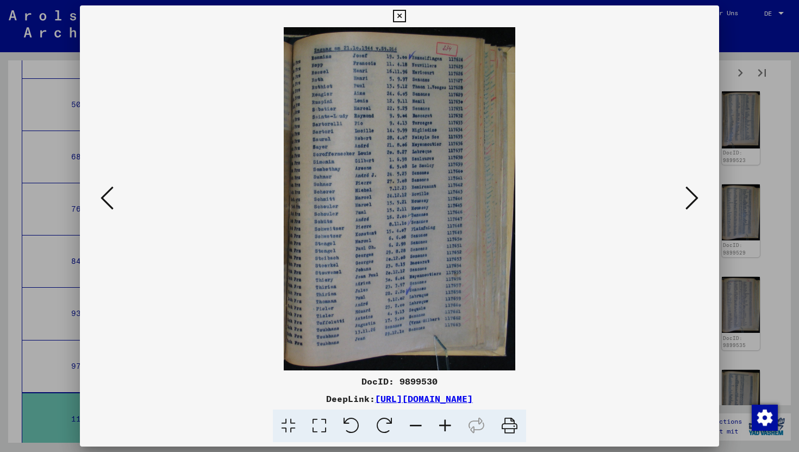
click at [404, 23] on button at bounding box center [399, 16] width 19 height 22
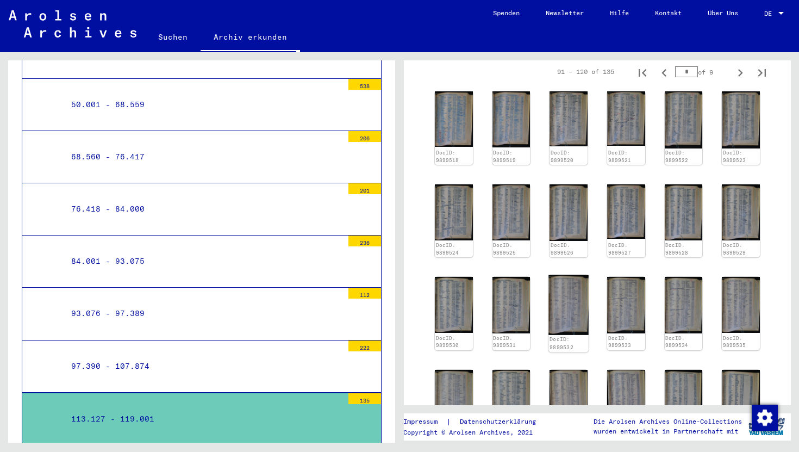
click at [569, 318] on img at bounding box center [569, 305] width 40 height 60
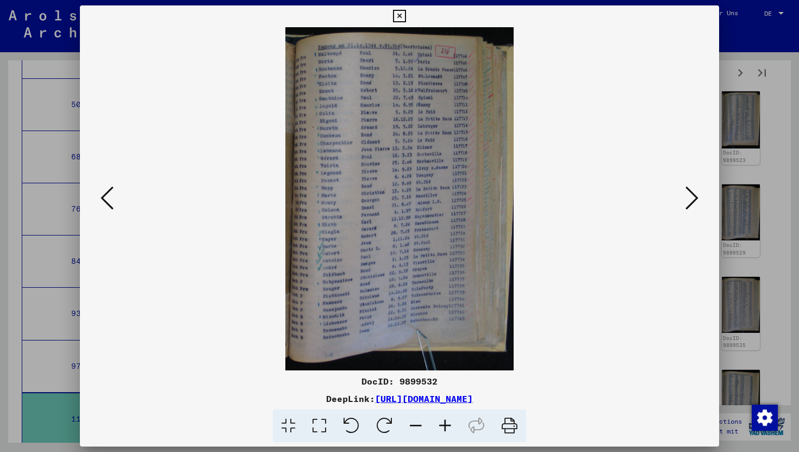
click at [399, 10] on icon at bounding box center [399, 16] width 13 height 13
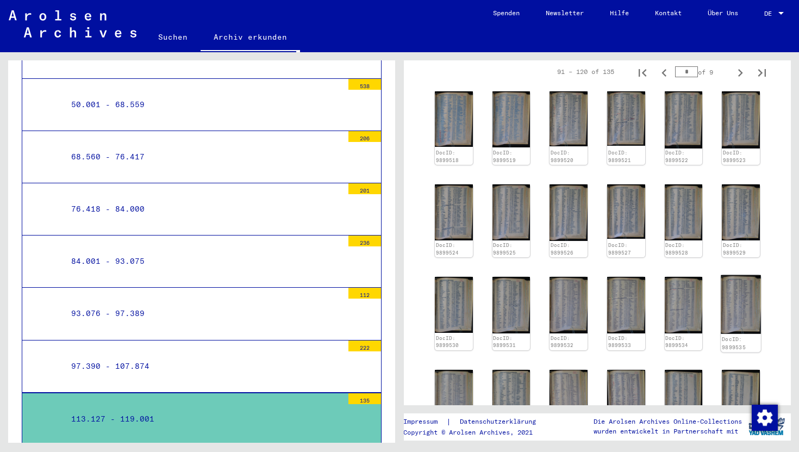
click at [740, 322] on img at bounding box center [742, 304] width 40 height 59
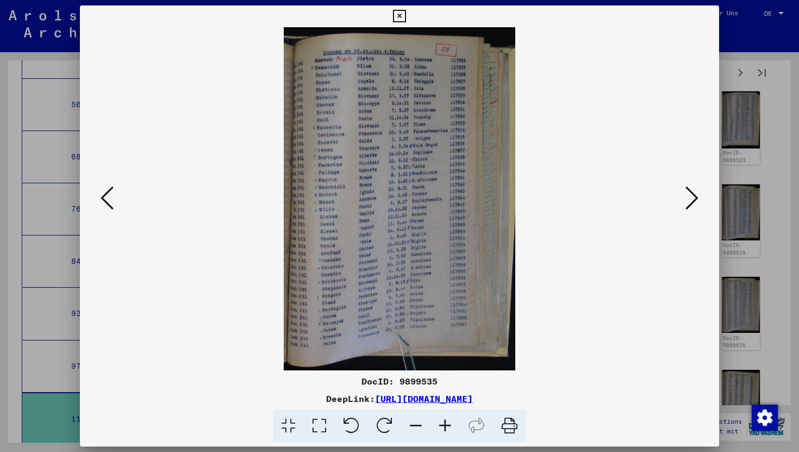
click at [695, 195] on icon at bounding box center [692, 198] width 13 height 26
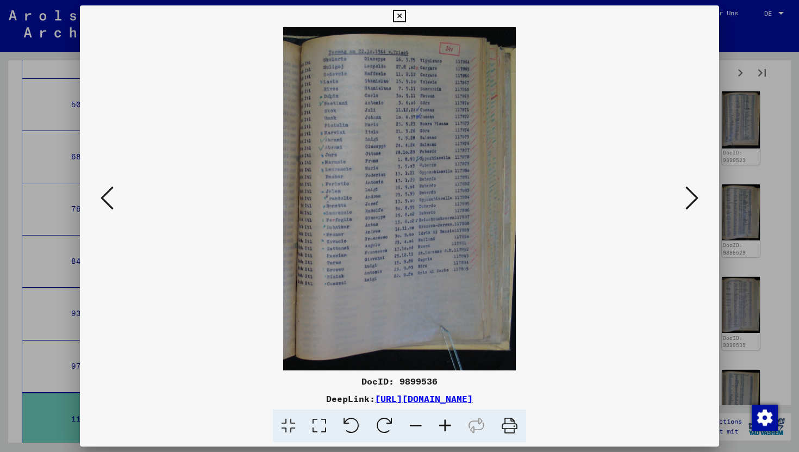
click at [695, 195] on icon at bounding box center [692, 198] width 13 height 26
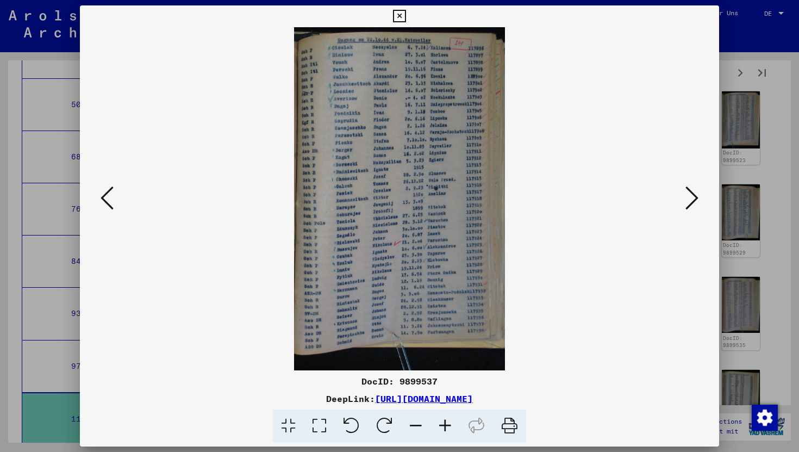
click at [695, 195] on icon at bounding box center [692, 198] width 13 height 26
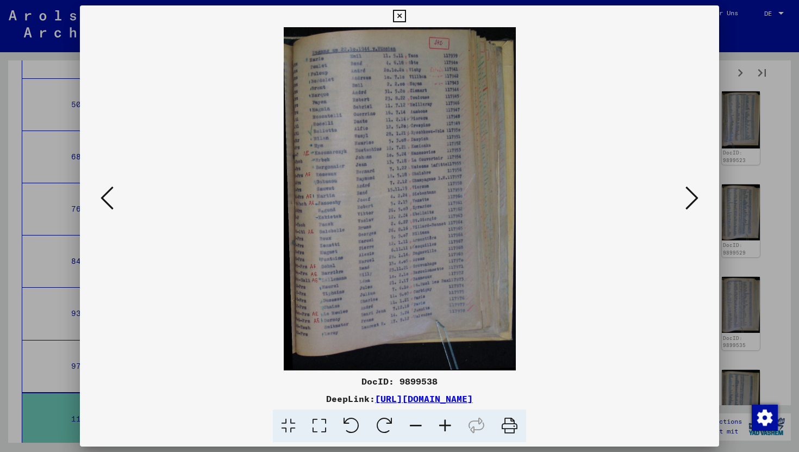
click at [695, 195] on icon at bounding box center [692, 198] width 13 height 26
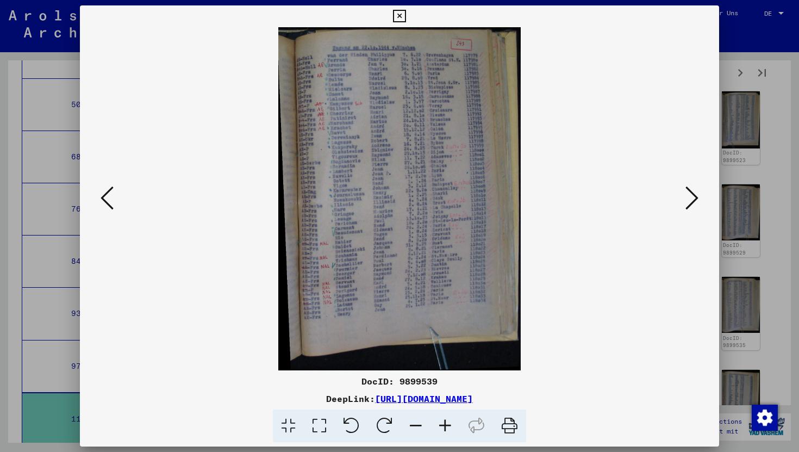
click at [695, 195] on icon at bounding box center [692, 198] width 13 height 26
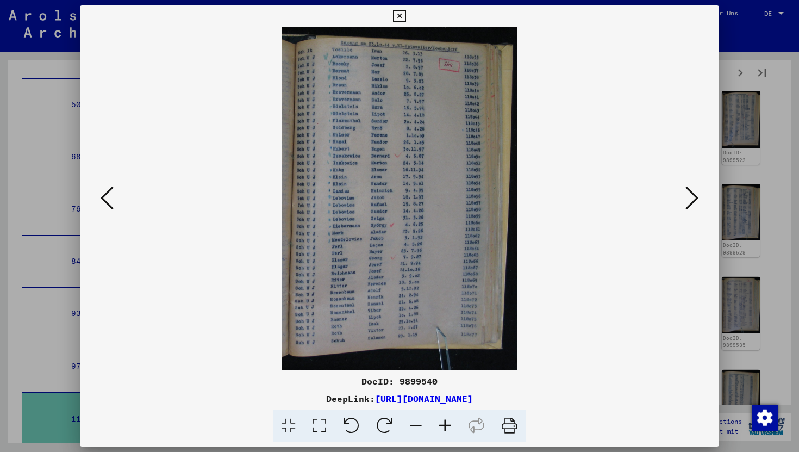
click at [695, 195] on icon at bounding box center [692, 198] width 13 height 26
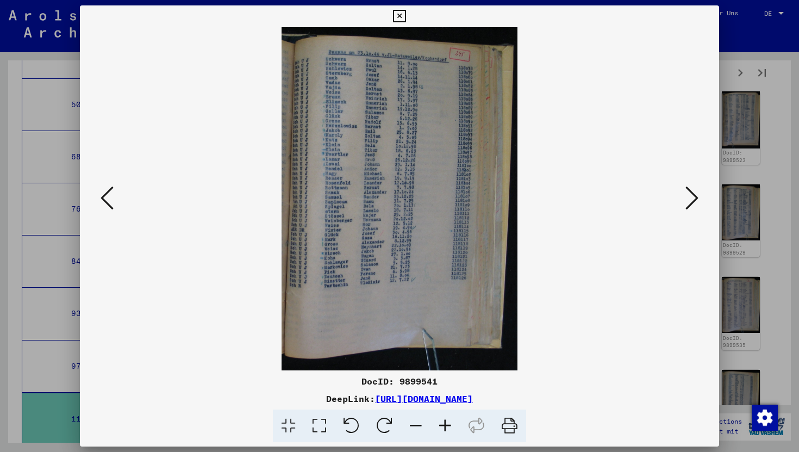
click at [109, 200] on icon at bounding box center [107, 198] width 13 height 26
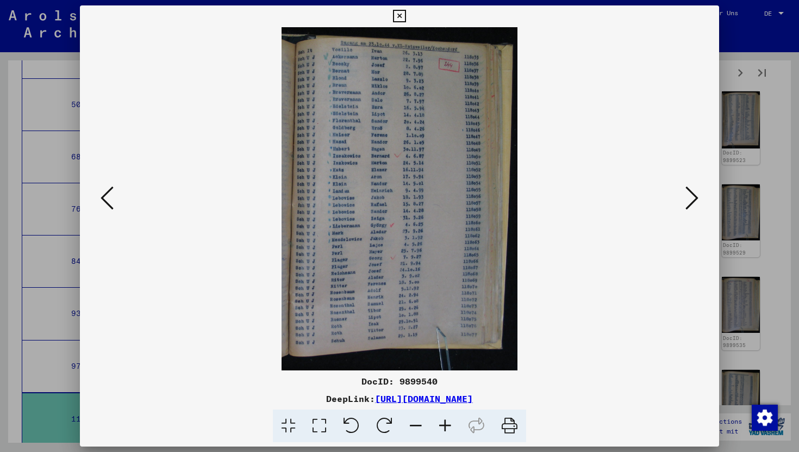
click at [109, 200] on icon at bounding box center [107, 198] width 13 height 26
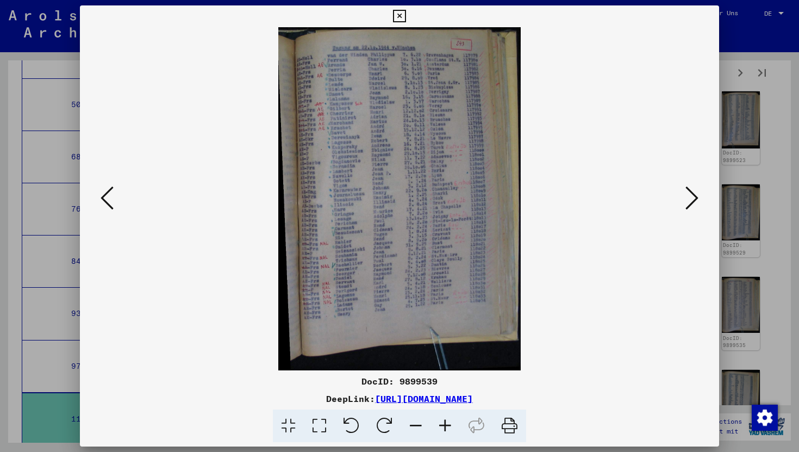
click at [700, 200] on button at bounding box center [692, 198] width 20 height 31
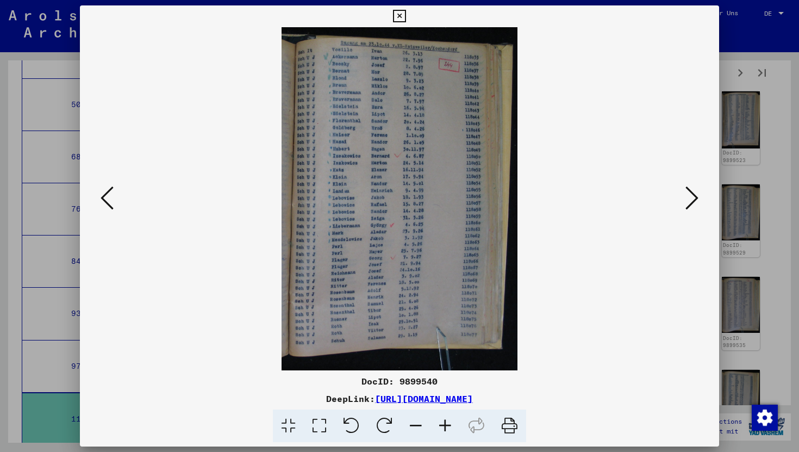
click at [700, 200] on button at bounding box center [692, 198] width 20 height 31
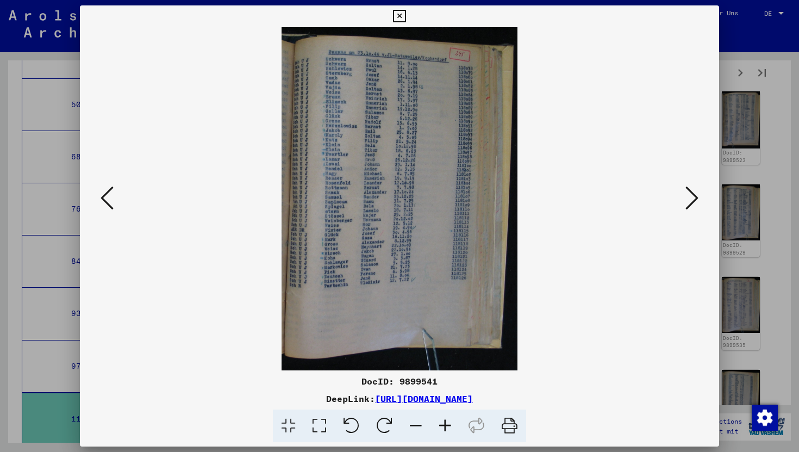
click at [700, 200] on button at bounding box center [692, 198] width 20 height 31
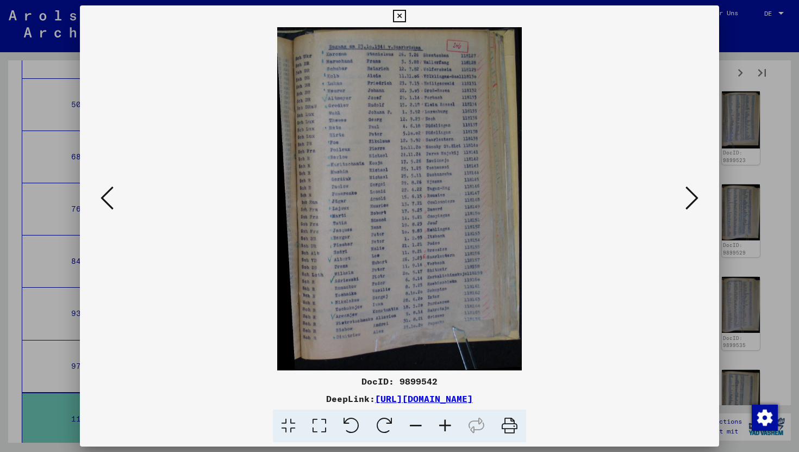
click at [700, 200] on button at bounding box center [692, 198] width 20 height 31
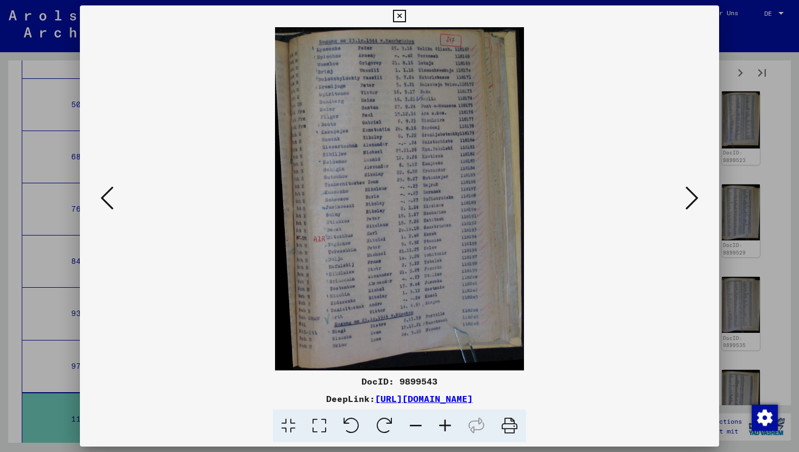
click at [700, 200] on button at bounding box center [692, 198] width 20 height 31
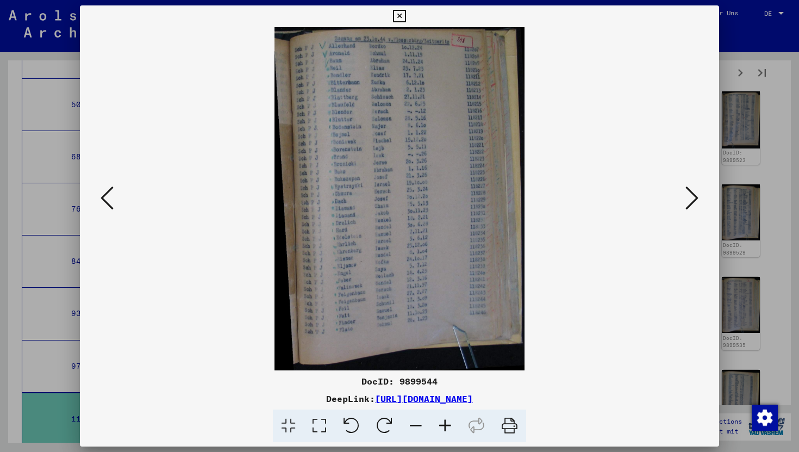
click at [700, 200] on button at bounding box center [692, 198] width 20 height 31
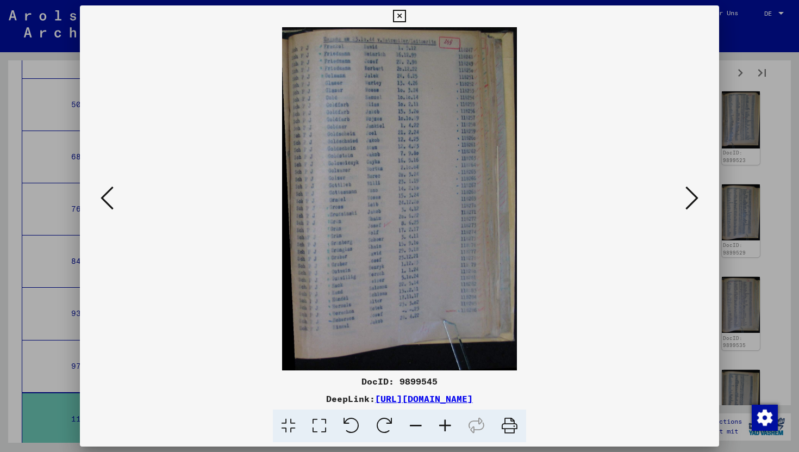
click at [700, 200] on button at bounding box center [692, 198] width 20 height 31
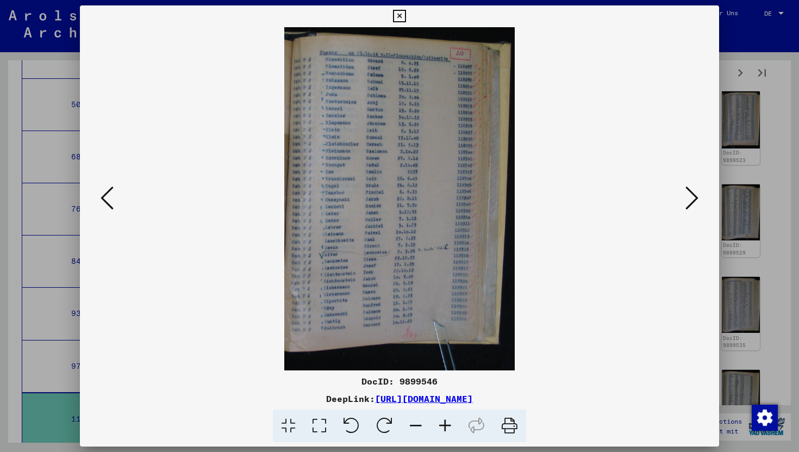
click at [700, 200] on button at bounding box center [692, 198] width 20 height 31
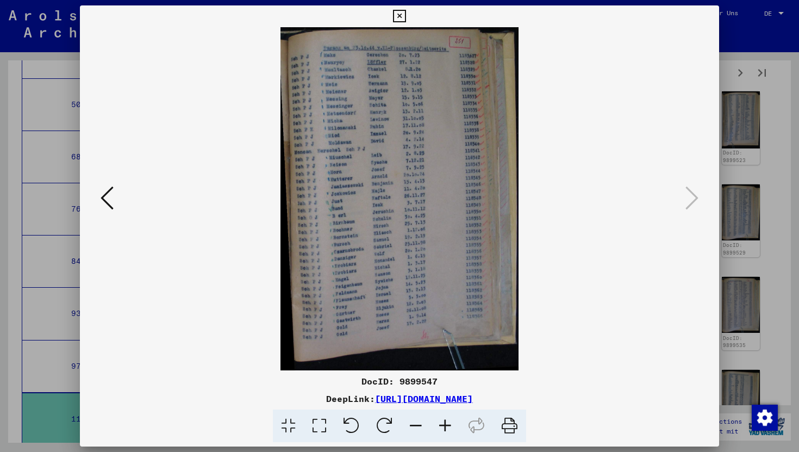
click at [393, 17] on icon at bounding box center [399, 16] width 13 height 13
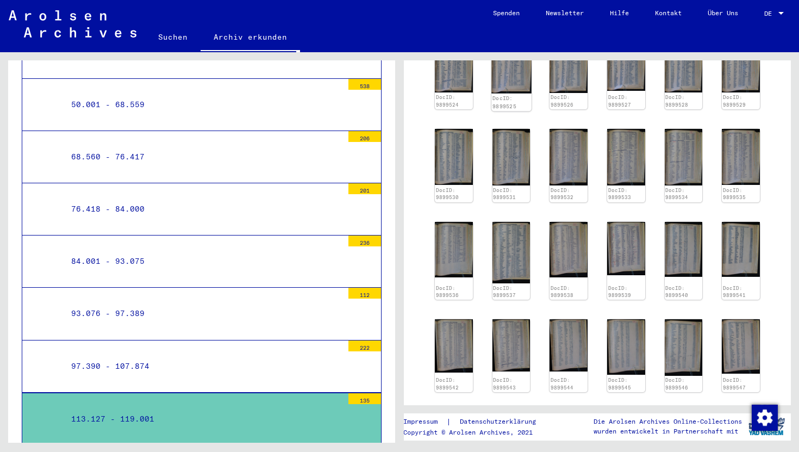
scroll to position [436, 0]
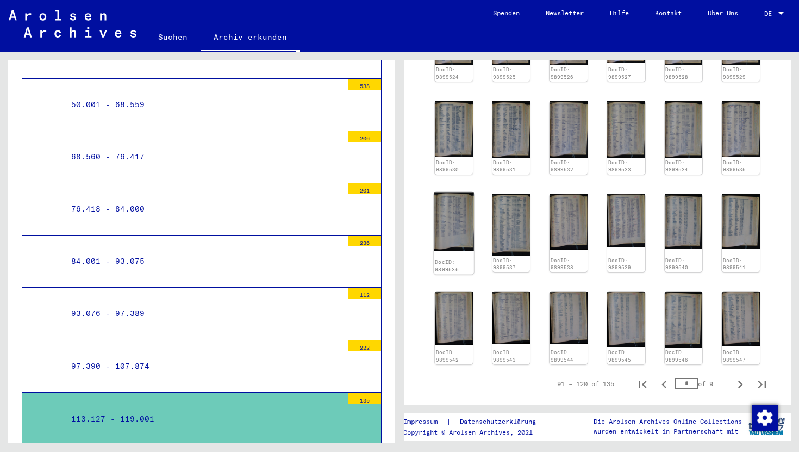
click at [452, 250] on img at bounding box center [454, 221] width 40 height 59
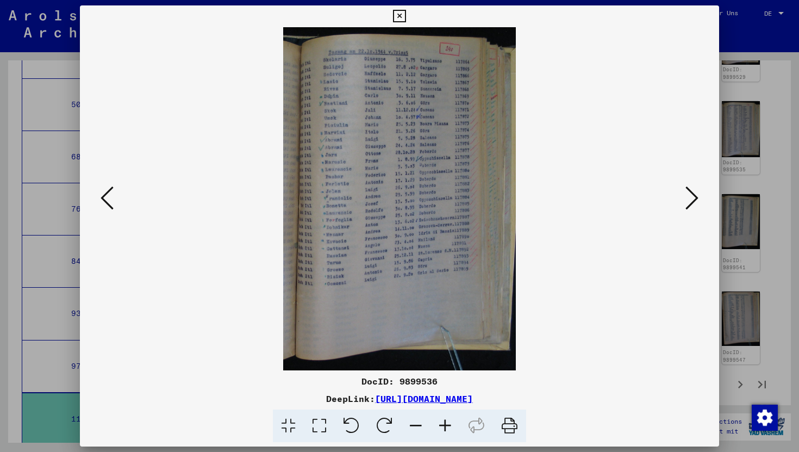
click at [396, 16] on icon at bounding box center [399, 16] width 13 height 13
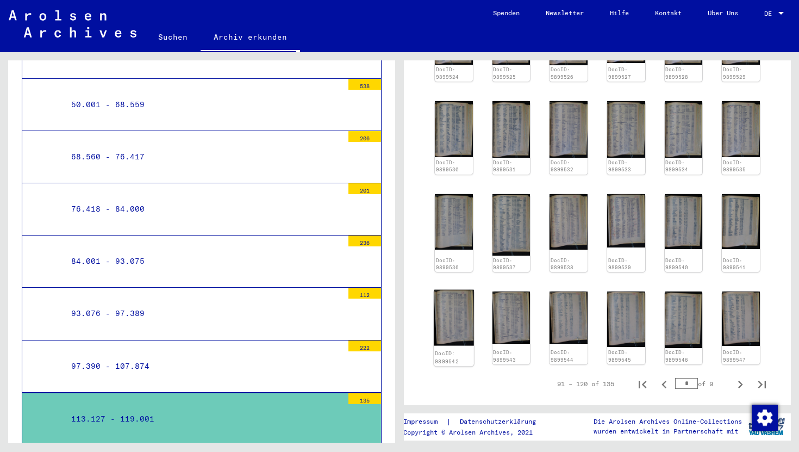
click at [448, 345] on img at bounding box center [454, 317] width 40 height 55
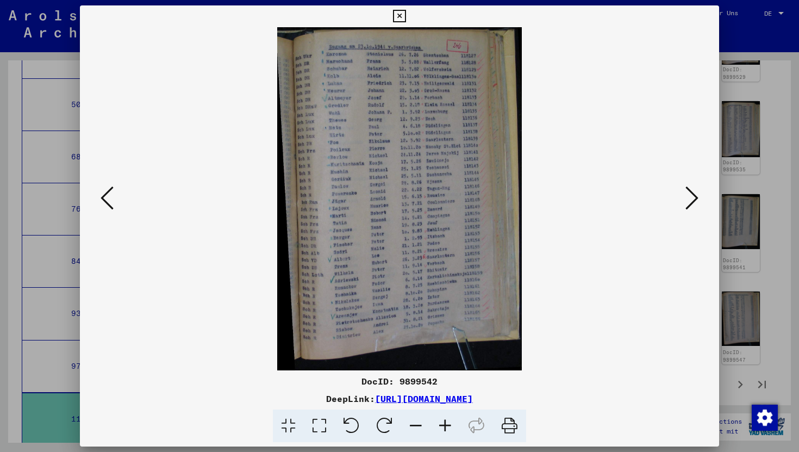
click at [403, 18] on icon at bounding box center [399, 16] width 13 height 13
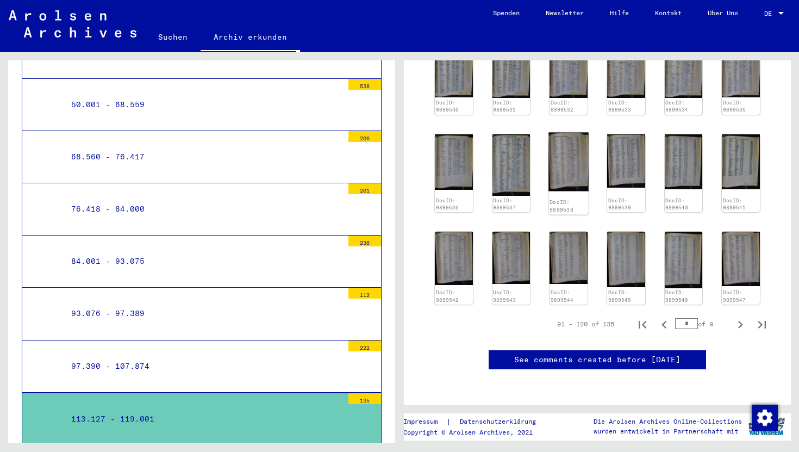
scroll to position [530, 0]
click at [758, 249] on img at bounding box center [742, 258] width 40 height 57
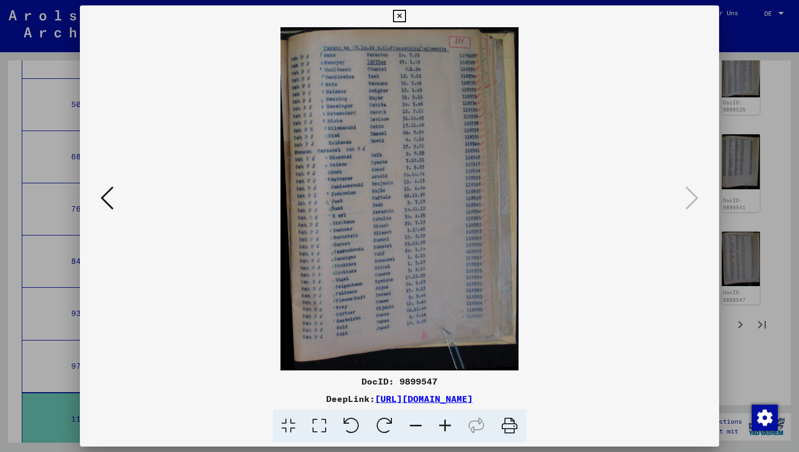
click at [104, 196] on icon at bounding box center [107, 198] width 13 height 26
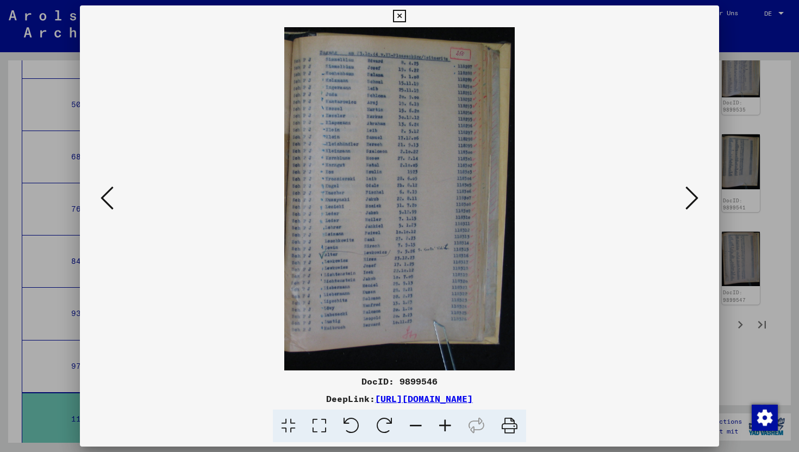
click at [104, 196] on icon at bounding box center [107, 198] width 13 height 26
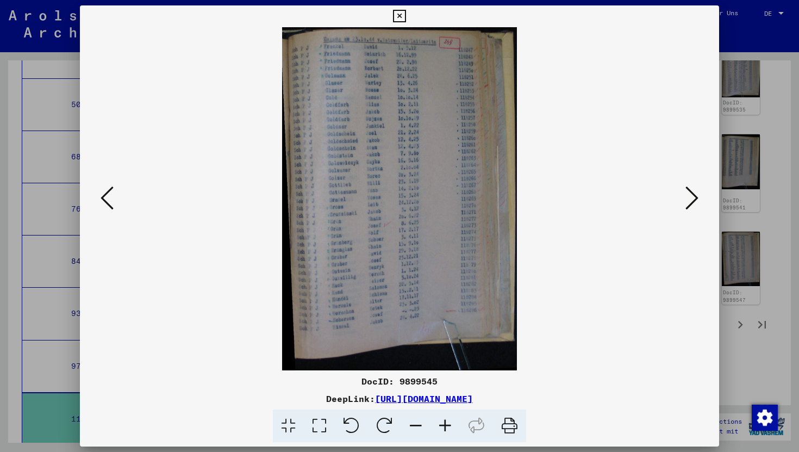
click at [399, 14] on icon at bounding box center [399, 16] width 13 height 13
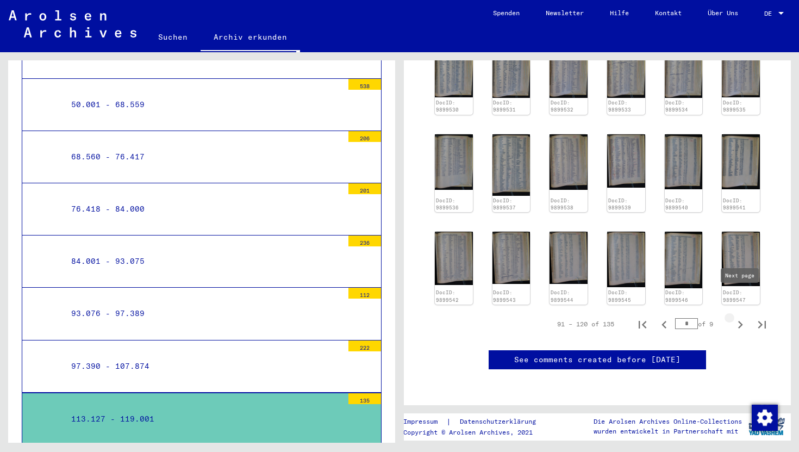
click at [742, 321] on icon "Next page" at bounding box center [741, 325] width 5 height 8
type input "*"
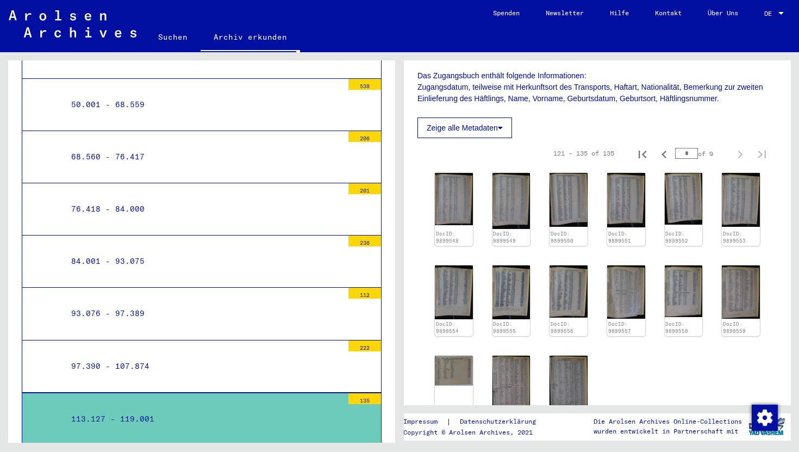
scroll to position [207, 0]
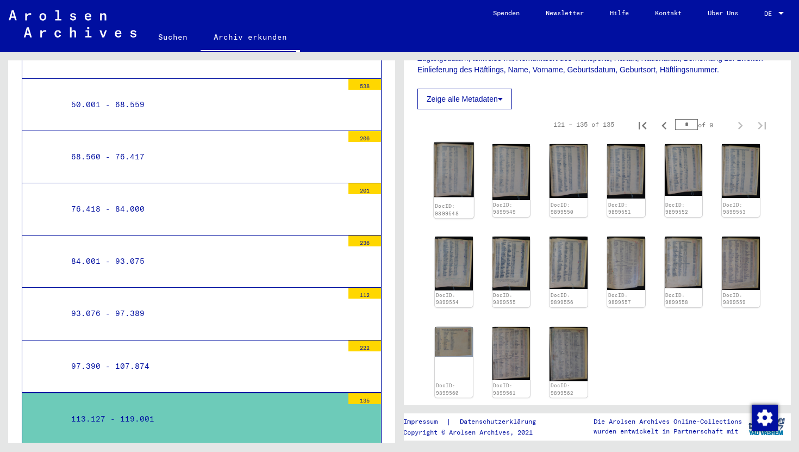
click at [464, 179] on img at bounding box center [454, 169] width 40 height 55
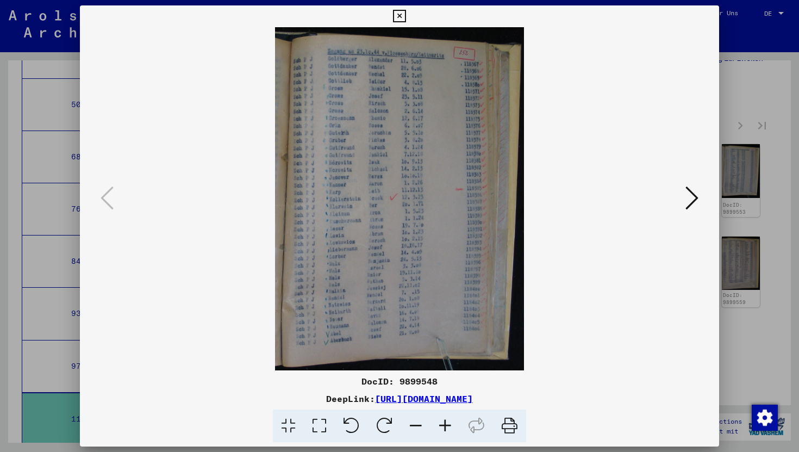
click at [686, 196] on icon at bounding box center [692, 198] width 13 height 26
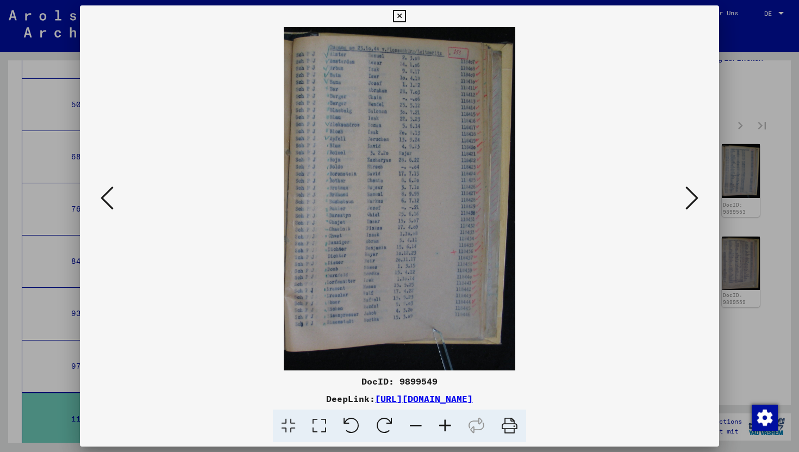
click at [686, 196] on icon at bounding box center [692, 198] width 13 height 26
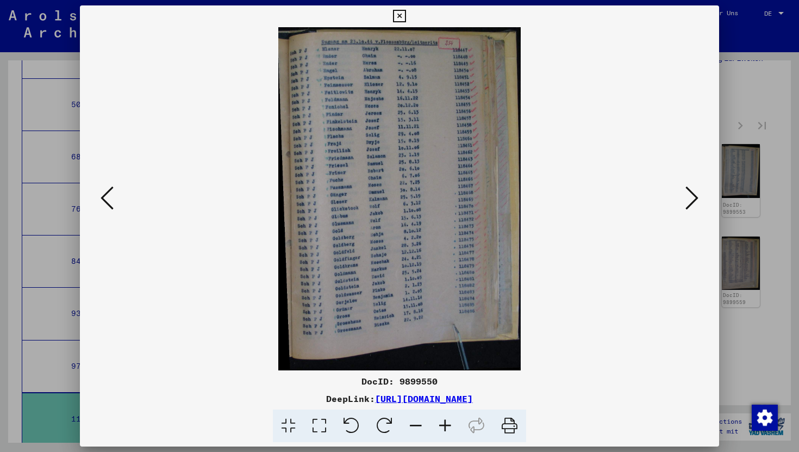
click at [686, 196] on icon at bounding box center [692, 198] width 13 height 26
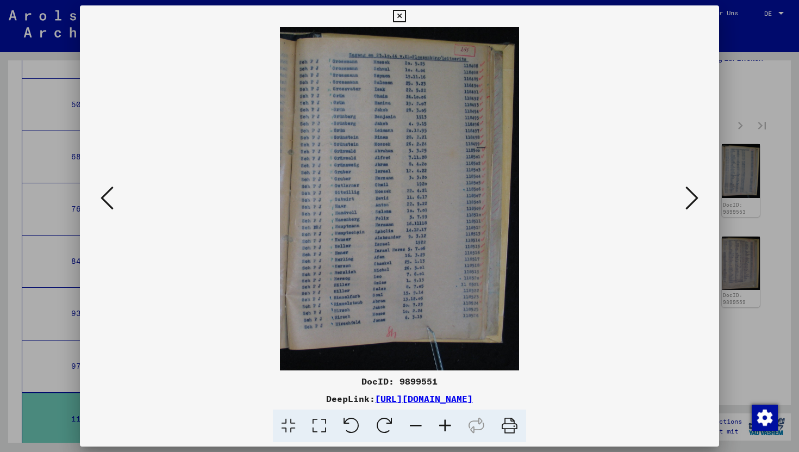
click at [686, 196] on icon at bounding box center [692, 198] width 13 height 26
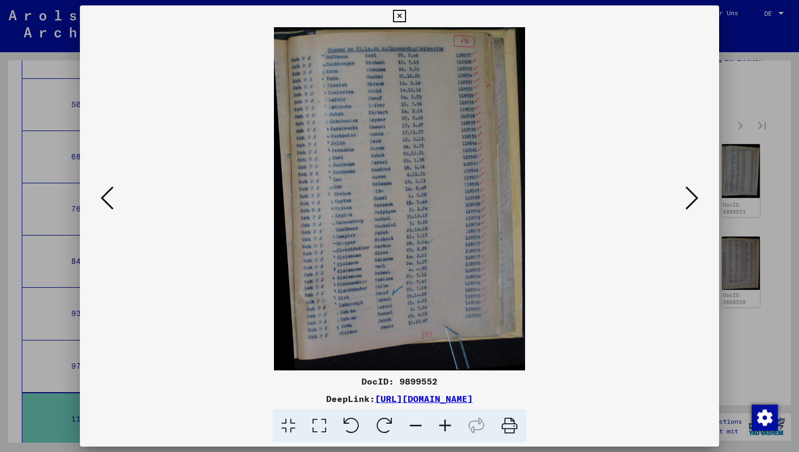
click at [686, 196] on icon at bounding box center [692, 198] width 13 height 26
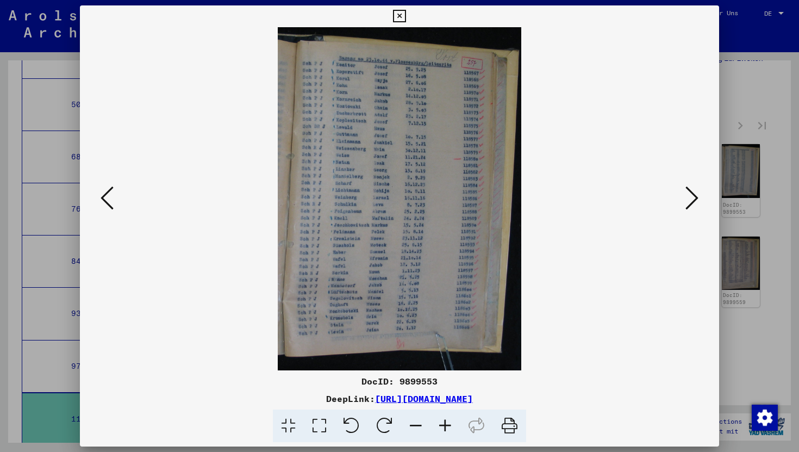
click at [686, 196] on icon at bounding box center [692, 198] width 13 height 26
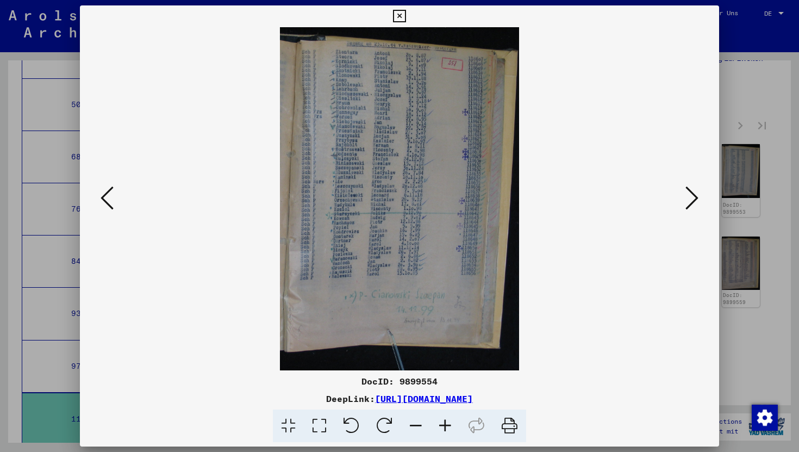
click at [691, 203] on icon at bounding box center [692, 198] width 13 height 26
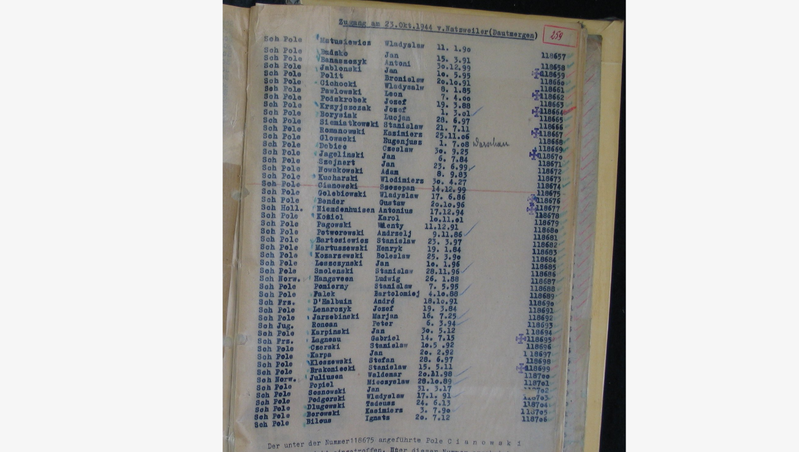
click at [343, 86] on img at bounding box center [400, 198] width 566 height 343
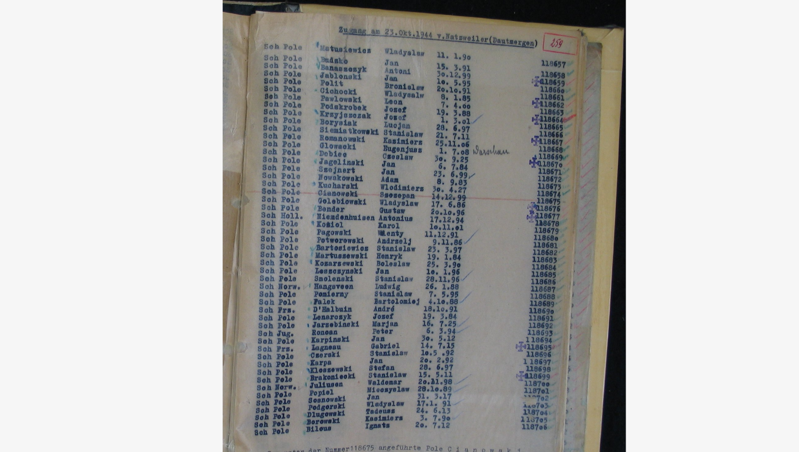
drag, startPoint x: 429, startPoint y: 91, endPoint x: 409, endPoint y: 91, distance: 19.0
click at [409, 91] on img at bounding box center [400, 198] width 566 height 343
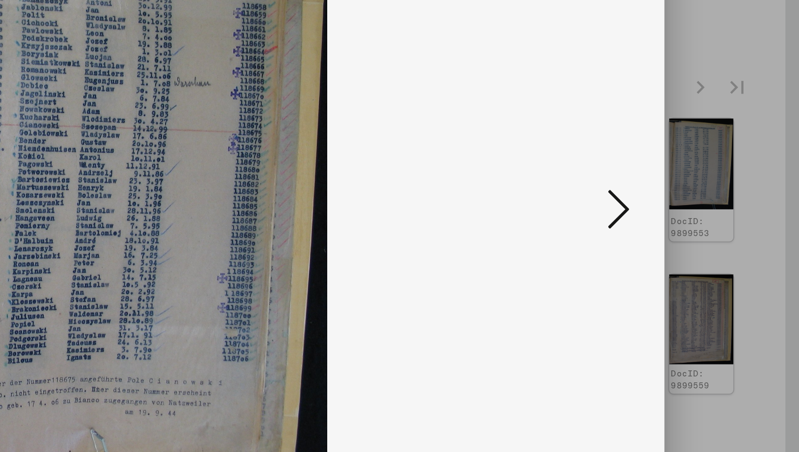
scroll to position [0, 0]
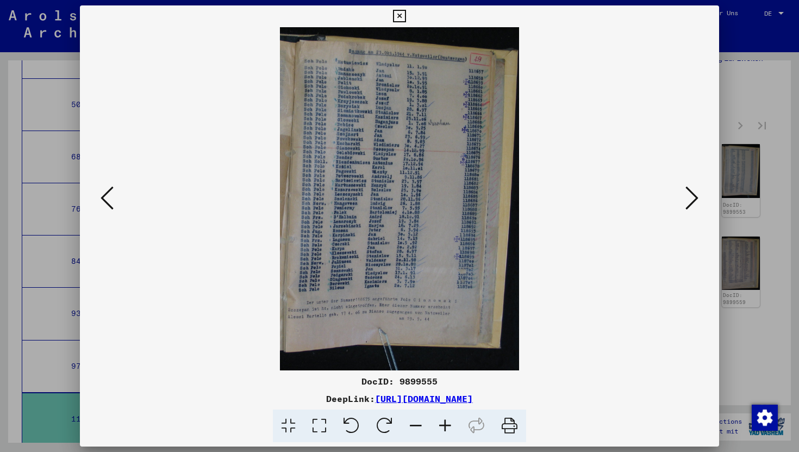
click at [687, 207] on icon at bounding box center [692, 198] width 13 height 26
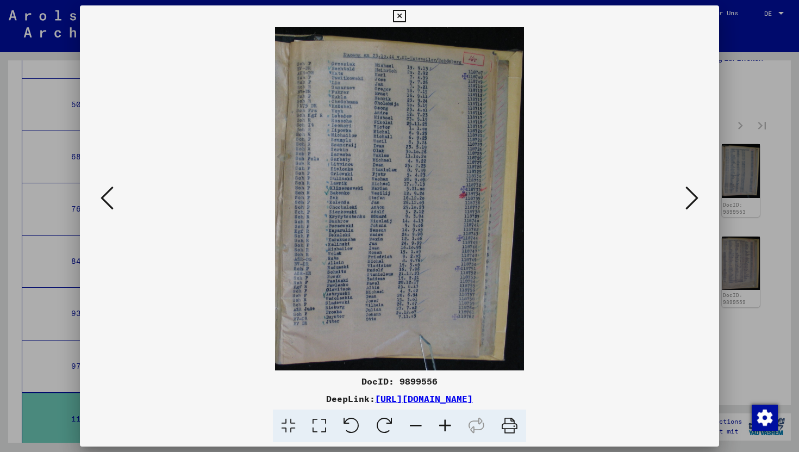
click at [105, 203] on icon at bounding box center [107, 198] width 13 height 26
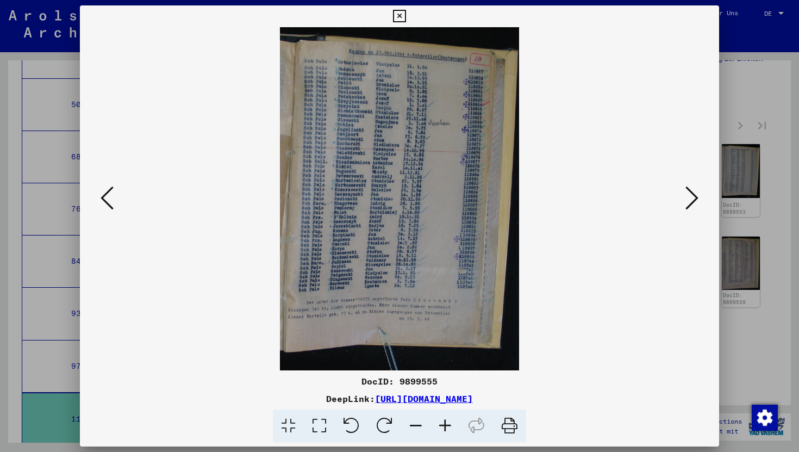
click at [679, 190] on img at bounding box center [400, 198] width 566 height 343
click at [694, 203] on icon at bounding box center [692, 198] width 13 height 26
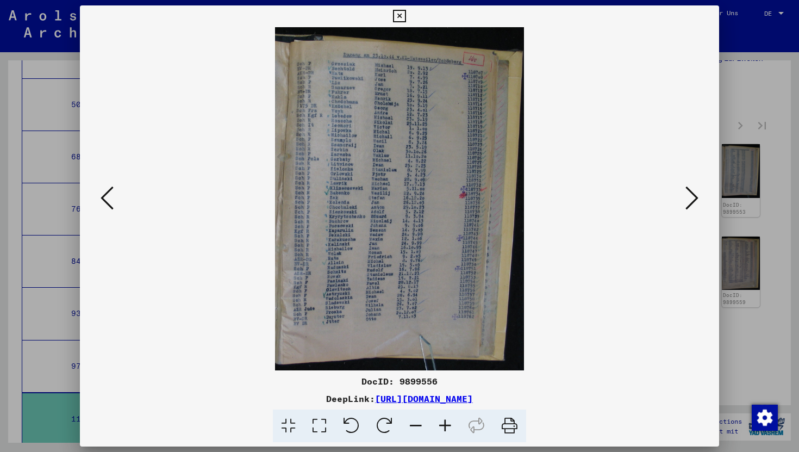
click at [694, 203] on icon at bounding box center [692, 198] width 13 height 26
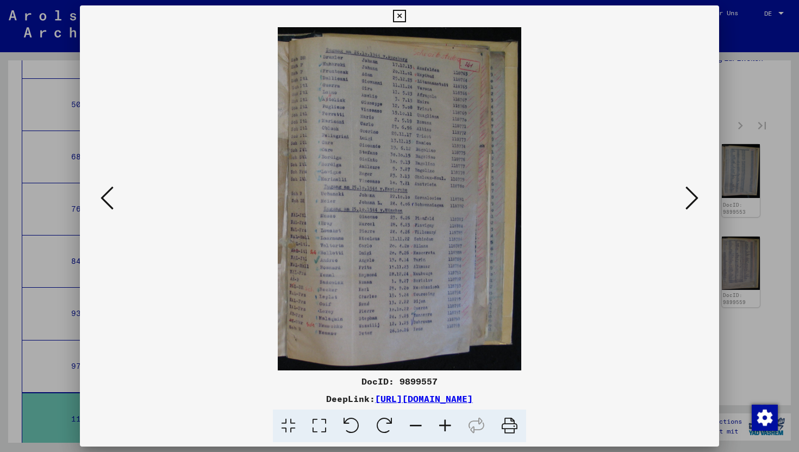
click at [694, 203] on icon at bounding box center [692, 198] width 13 height 26
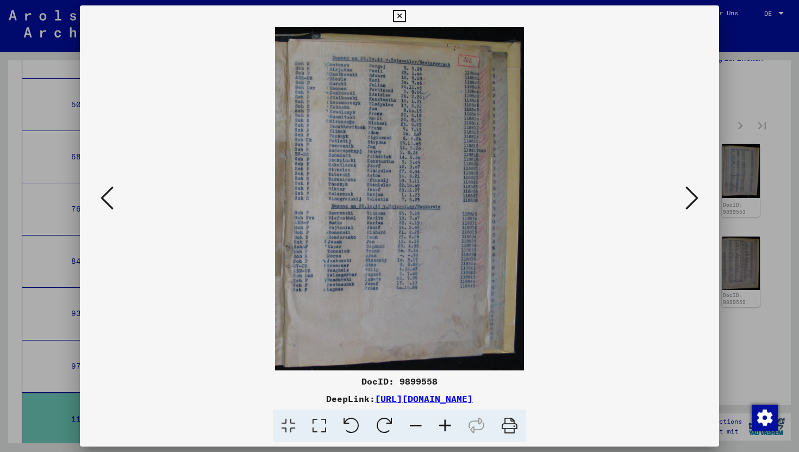
click at [694, 203] on icon at bounding box center [692, 198] width 13 height 26
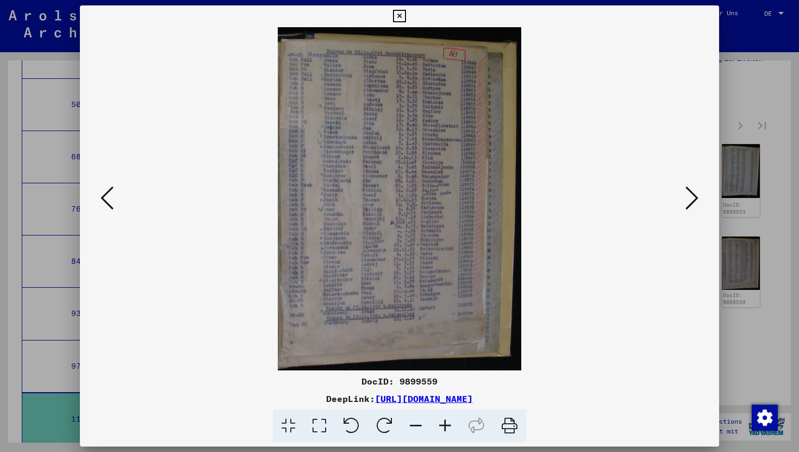
click at [694, 203] on icon at bounding box center [692, 198] width 13 height 26
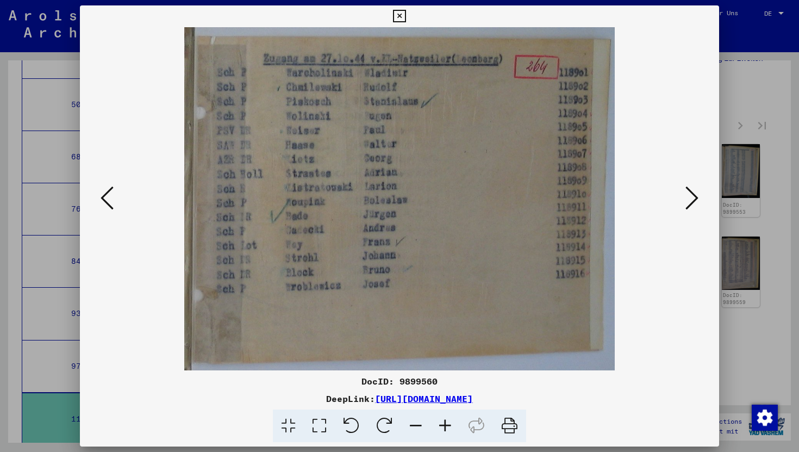
click at [694, 203] on icon at bounding box center [692, 198] width 13 height 26
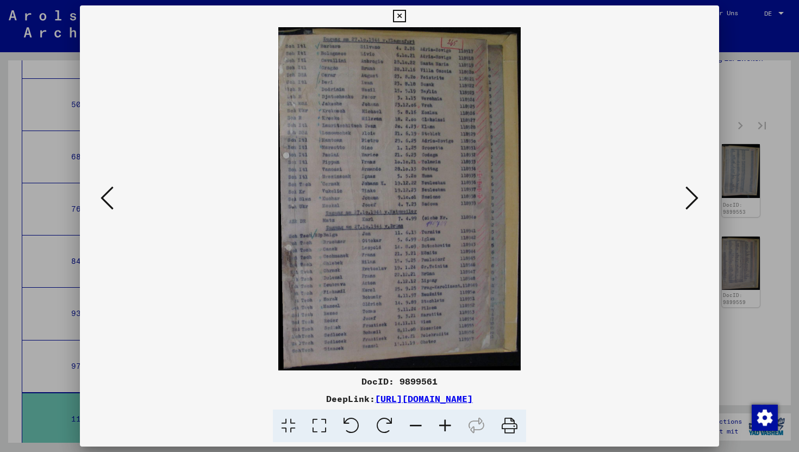
click at [694, 203] on icon at bounding box center [692, 198] width 13 height 26
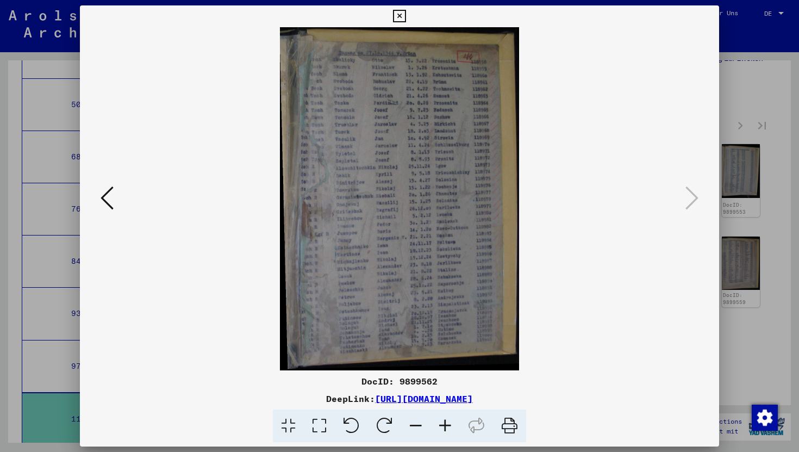
click at [117, 192] on img at bounding box center [400, 198] width 566 height 343
click at [115, 193] on button at bounding box center [107, 198] width 20 height 31
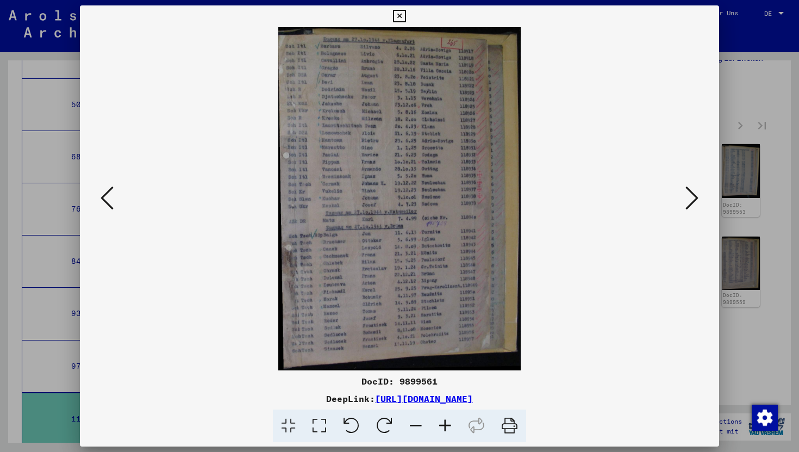
click at [115, 193] on button at bounding box center [107, 198] width 20 height 31
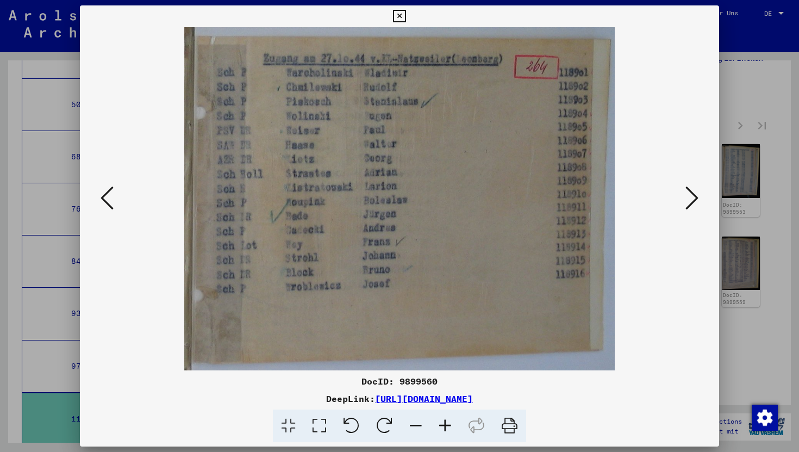
click at [115, 193] on button at bounding box center [107, 198] width 20 height 31
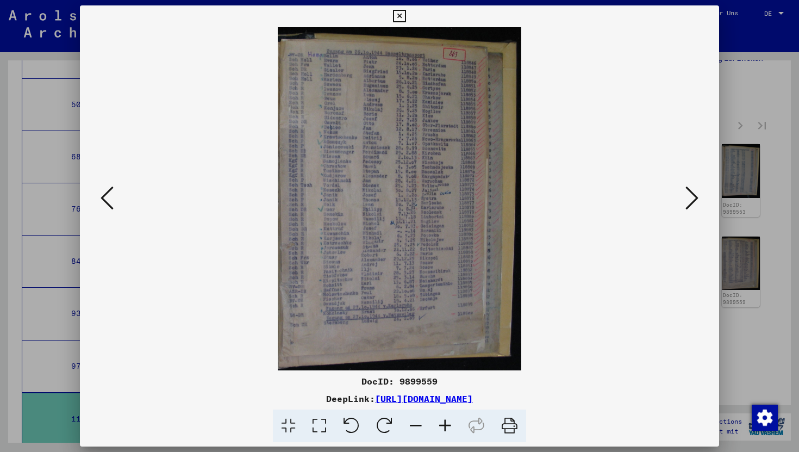
click at [115, 193] on button at bounding box center [107, 198] width 20 height 31
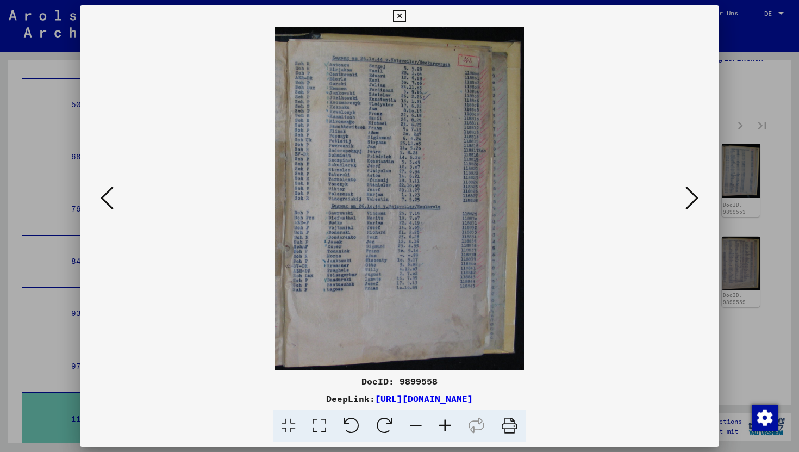
click at [115, 193] on button at bounding box center [107, 198] width 20 height 31
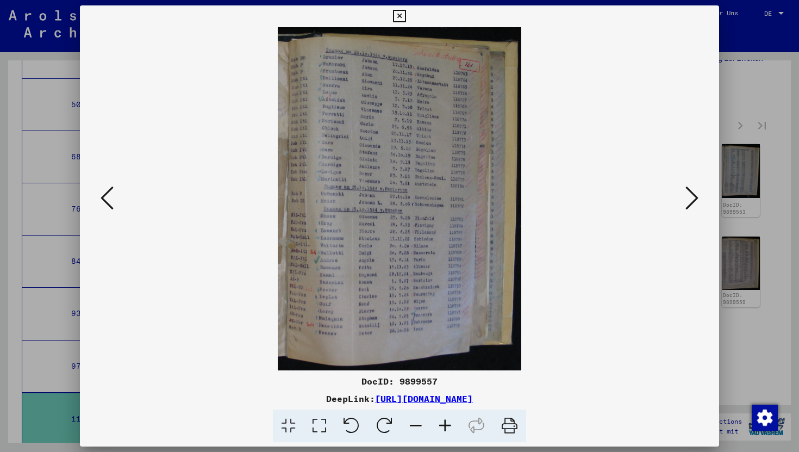
click at [115, 193] on button at bounding box center [107, 198] width 20 height 31
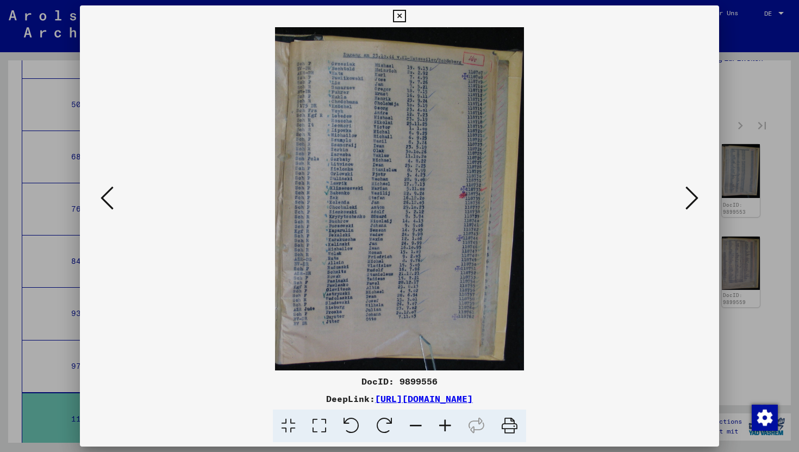
click at [698, 194] on icon at bounding box center [692, 198] width 13 height 26
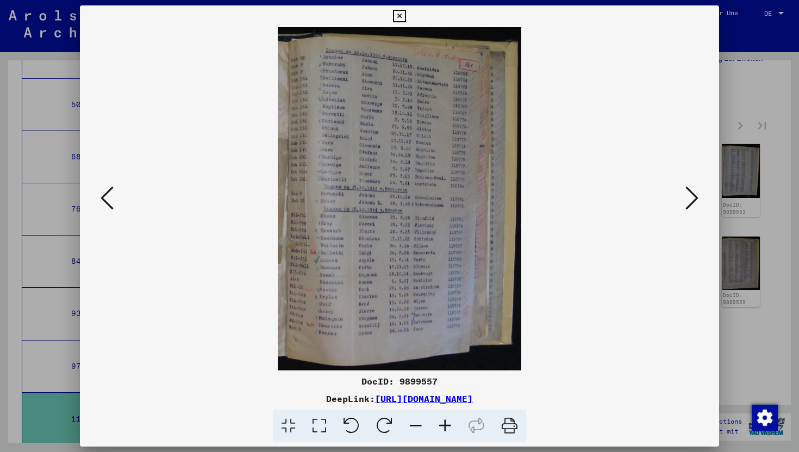
click at [698, 194] on icon at bounding box center [692, 198] width 13 height 26
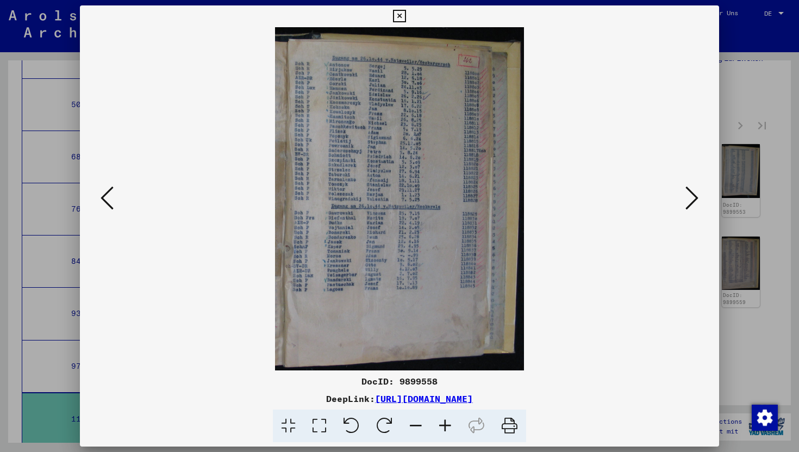
click at [698, 194] on icon at bounding box center [692, 198] width 13 height 26
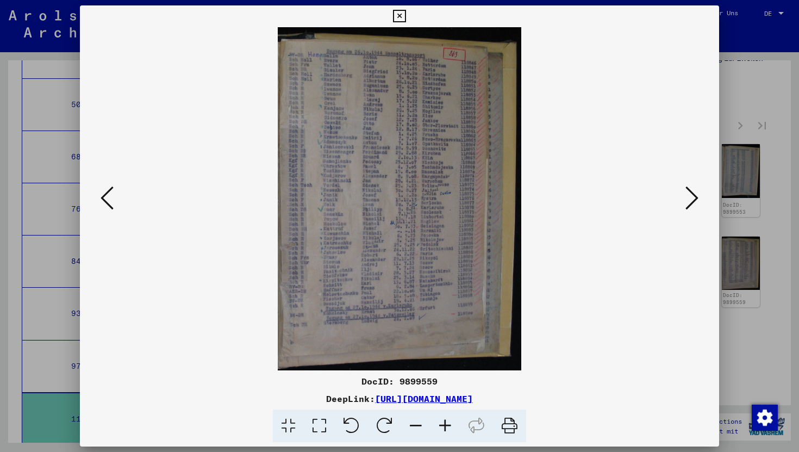
click at [698, 194] on icon at bounding box center [692, 198] width 13 height 26
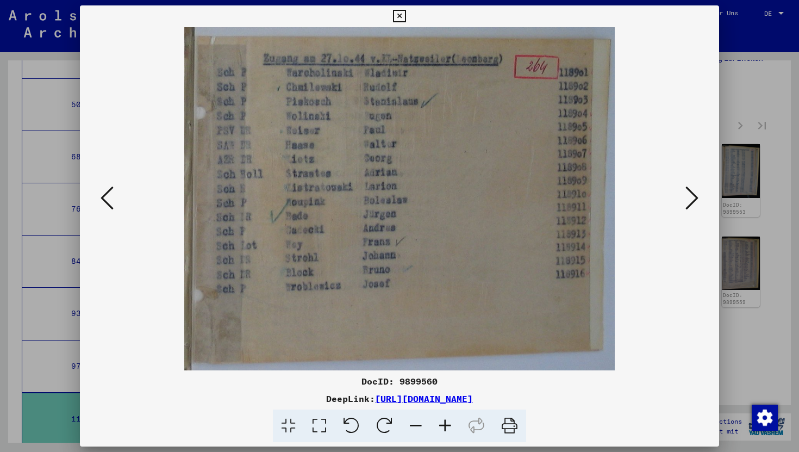
click at [698, 194] on icon at bounding box center [692, 198] width 13 height 26
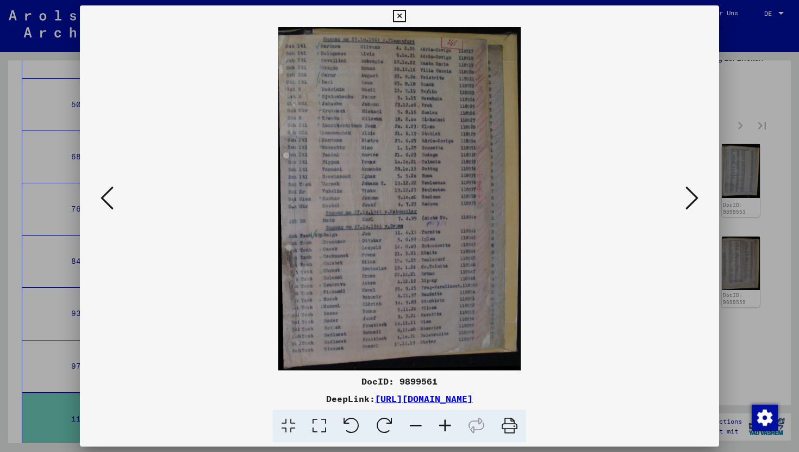
click at [102, 203] on icon at bounding box center [107, 198] width 13 height 26
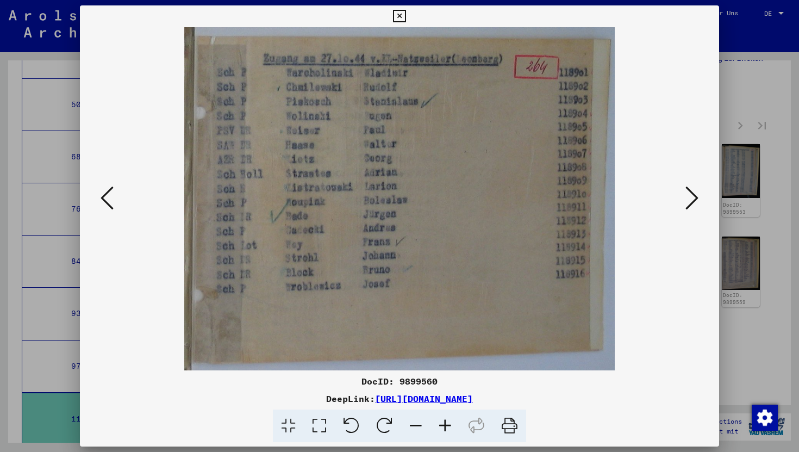
click at [102, 203] on icon at bounding box center [107, 198] width 13 height 26
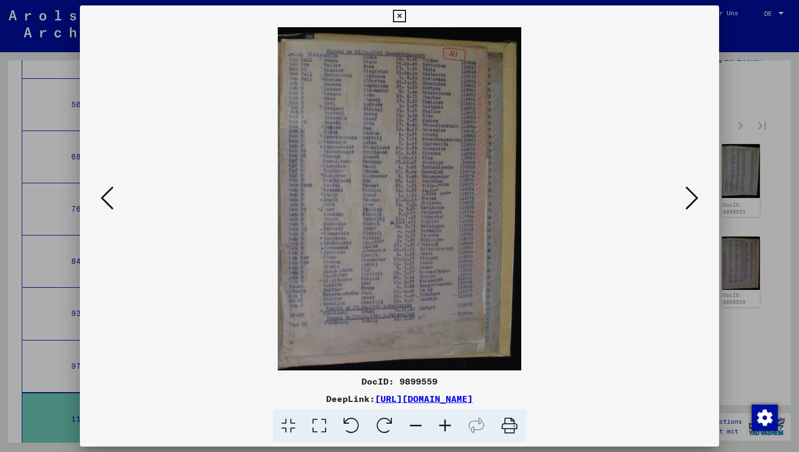
click at [102, 203] on icon at bounding box center [107, 198] width 13 height 26
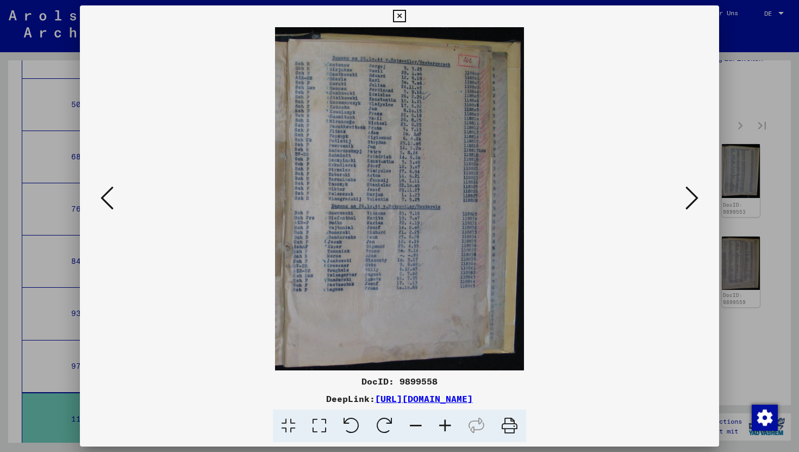
click at [102, 203] on icon at bounding box center [107, 198] width 13 height 26
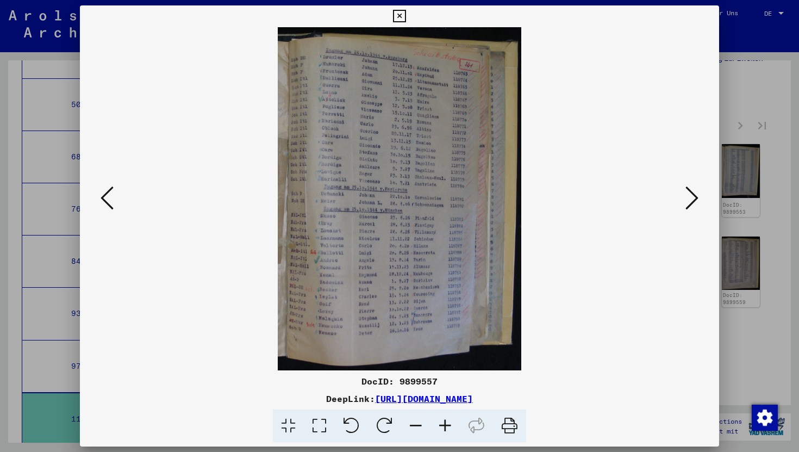
click at [102, 203] on icon at bounding box center [107, 198] width 13 height 26
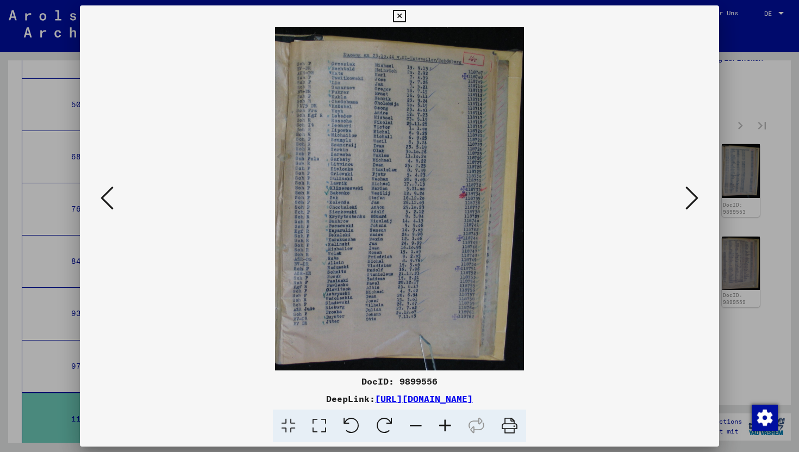
click at [102, 203] on icon at bounding box center [107, 198] width 13 height 26
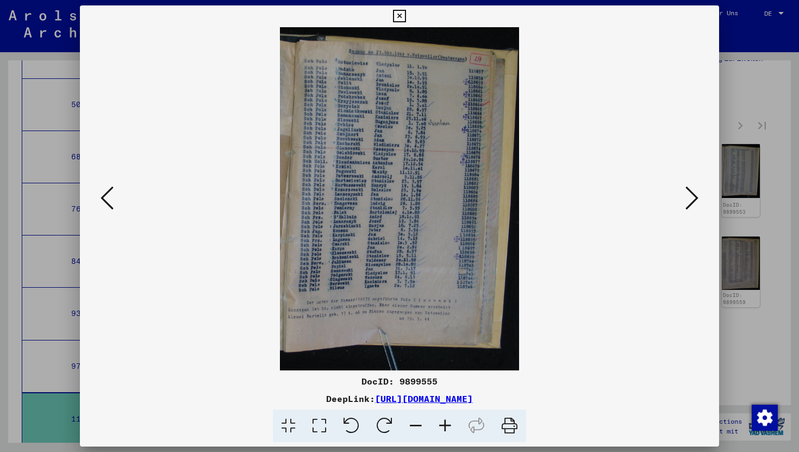
click at [429, 43] on img at bounding box center [400, 198] width 566 height 343
click at [122, 201] on img at bounding box center [400, 198] width 566 height 343
click at [110, 197] on icon at bounding box center [107, 198] width 13 height 26
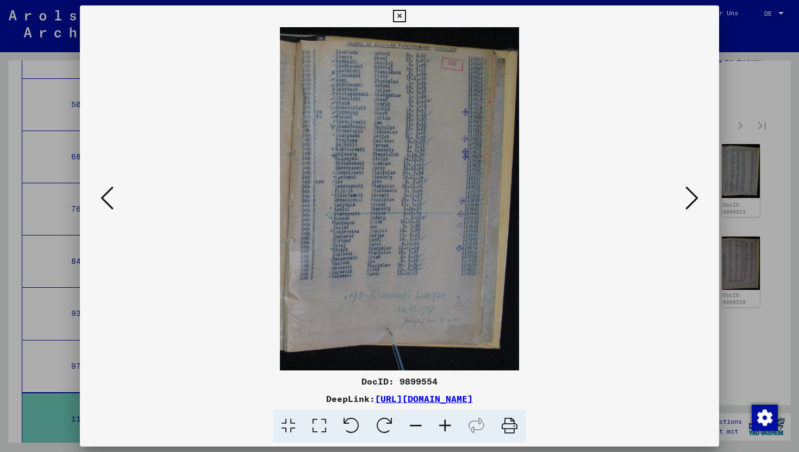
click at [110, 197] on icon at bounding box center [107, 198] width 13 height 26
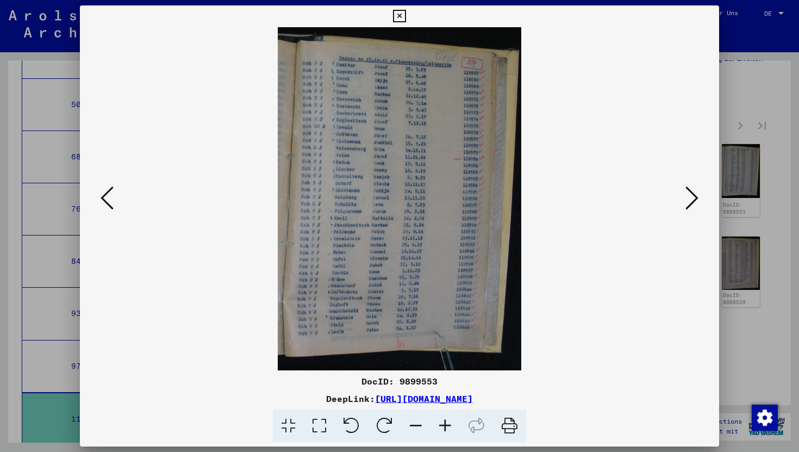
click at [693, 201] on icon at bounding box center [692, 198] width 13 height 26
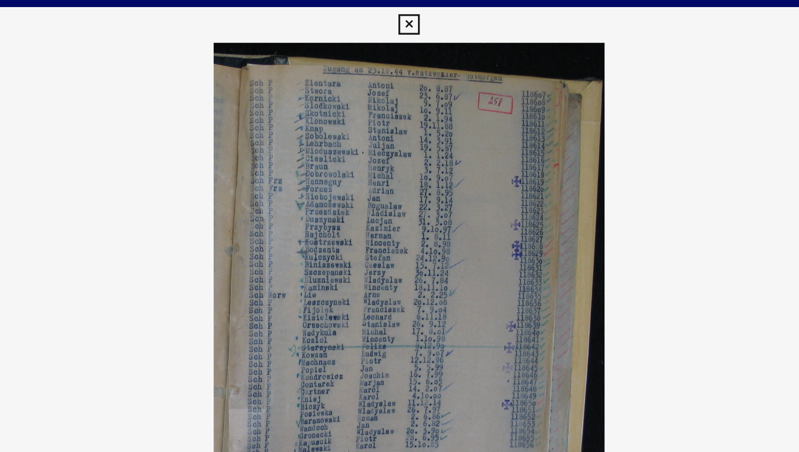
click at [402, 18] on icon at bounding box center [399, 16] width 13 height 13
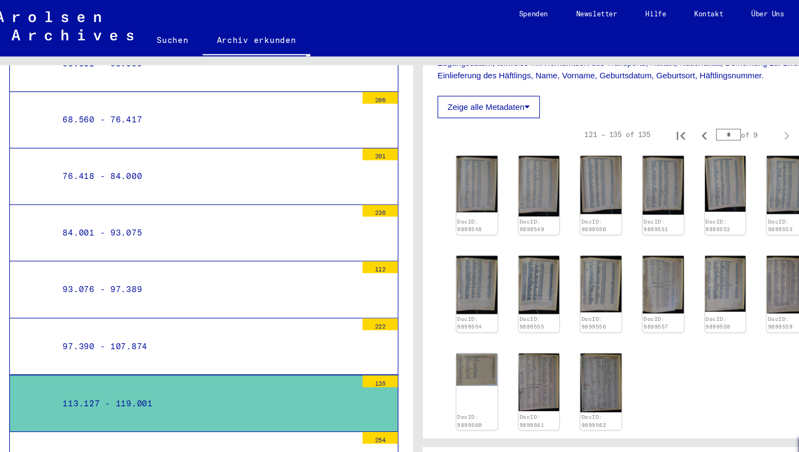
scroll to position [6358, 0]
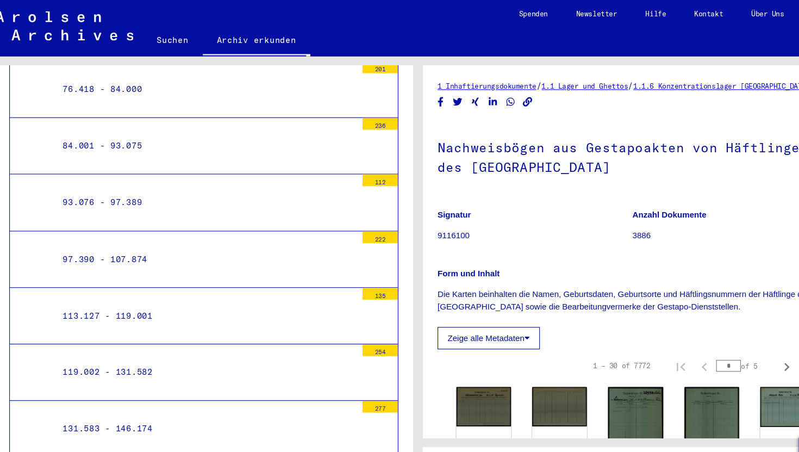
scroll to position [118, 0]
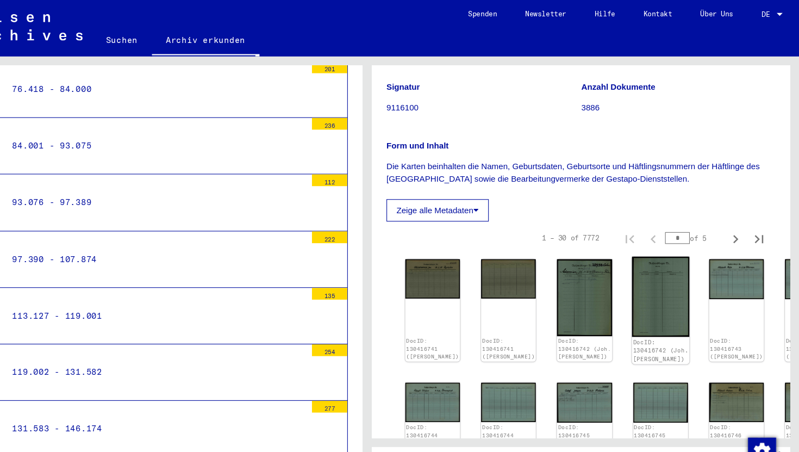
click at [644, 272] on img at bounding box center [670, 275] width 53 height 74
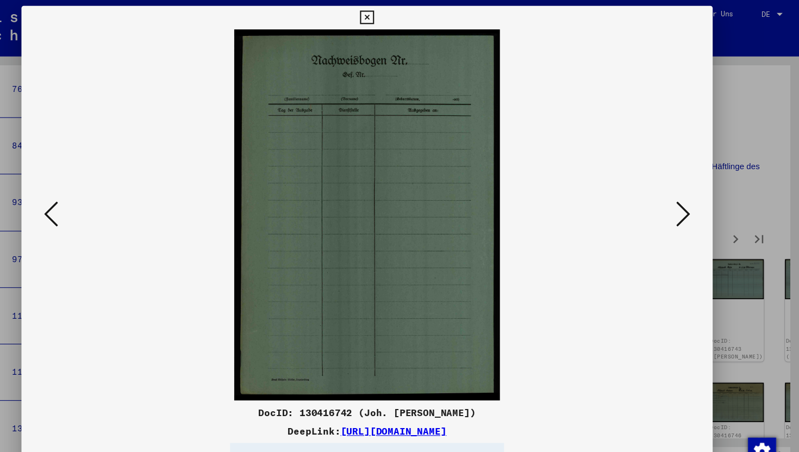
click at [693, 189] on icon at bounding box center [692, 198] width 13 height 26
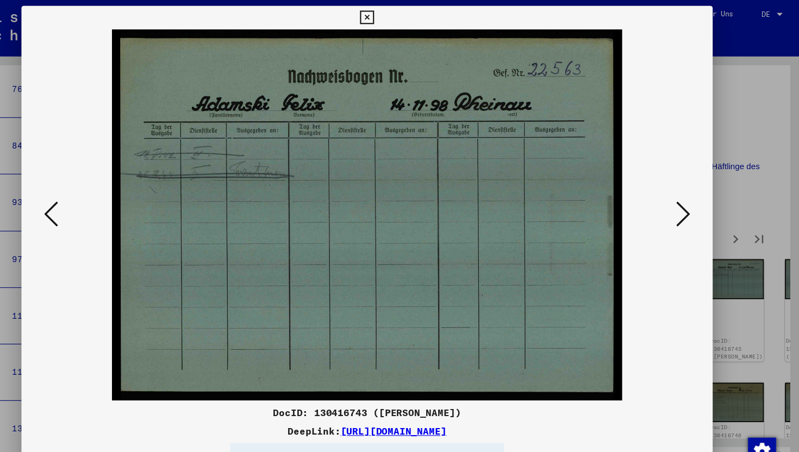
click at [693, 189] on icon at bounding box center [692, 198] width 13 height 26
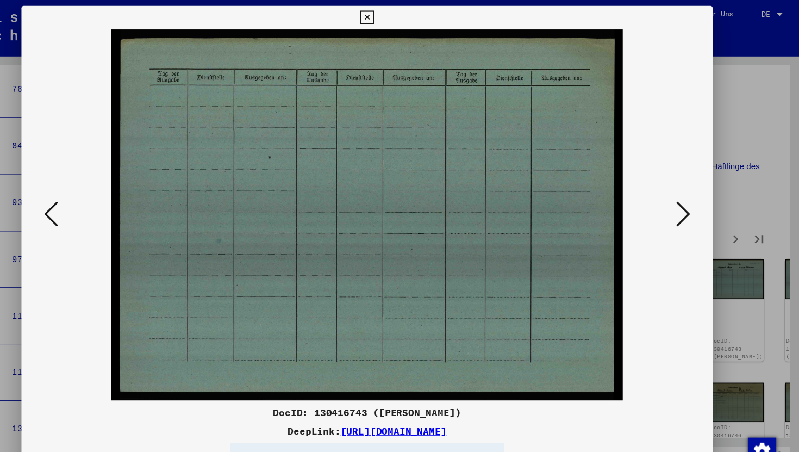
click at [693, 189] on icon at bounding box center [692, 198] width 13 height 26
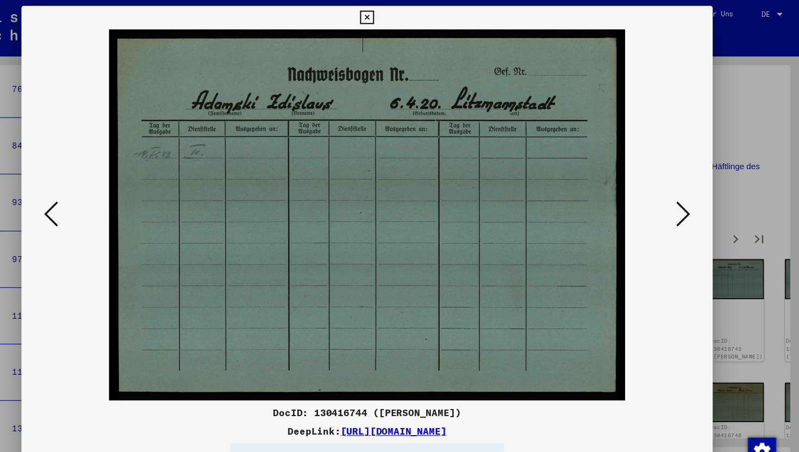
click at [693, 189] on icon at bounding box center [692, 198] width 13 height 26
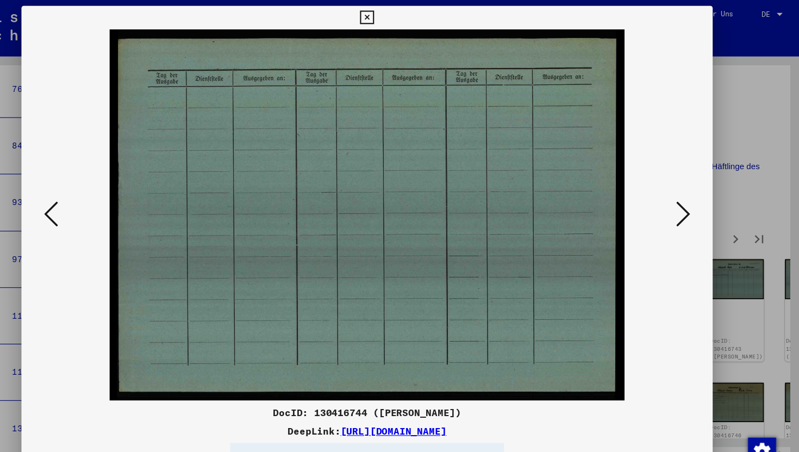
click at [693, 189] on icon at bounding box center [692, 198] width 13 height 26
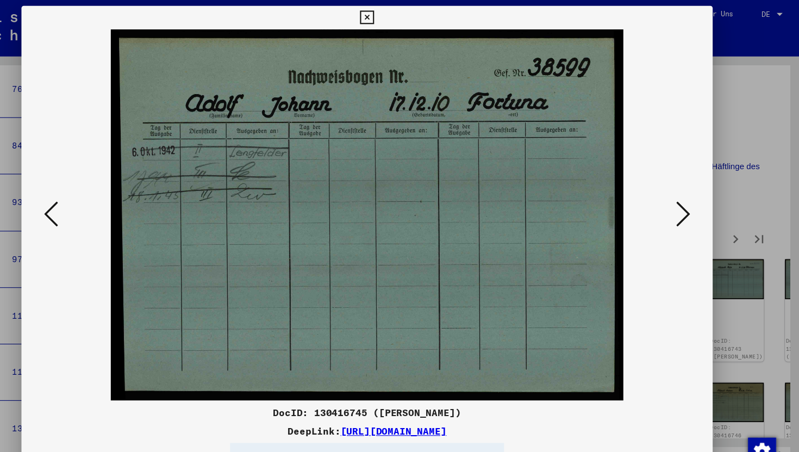
click at [693, 189] on icon at bounding box center [692, 198] width 13 height 26
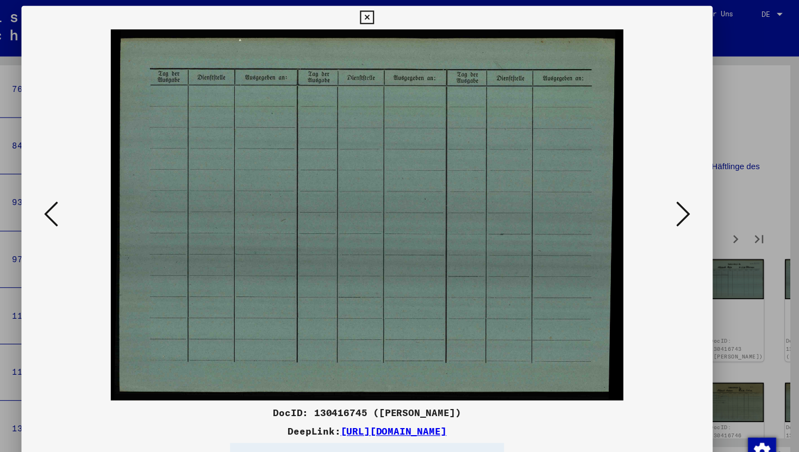
click at [693, 189] on icon at bounding box center [692, 198] width 13 height 26
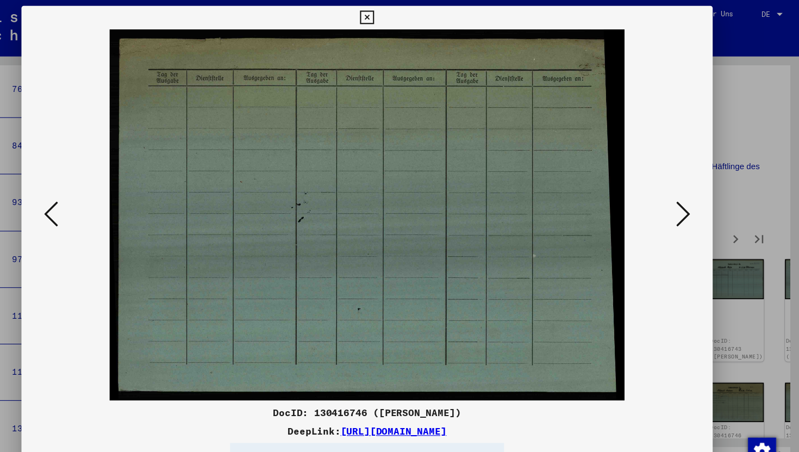
click at [693, 189] on icon at bounding box center [692, 198] width 13 height 26
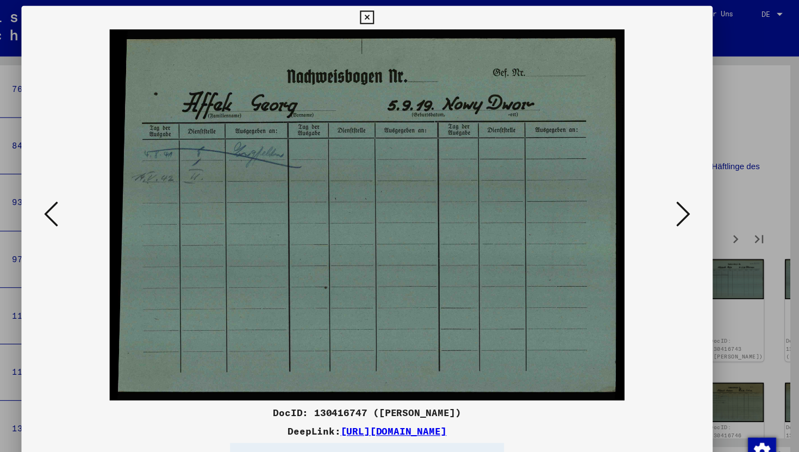
click at [693, 189] on icon at bounding box center [692, 198] width 13 height 26
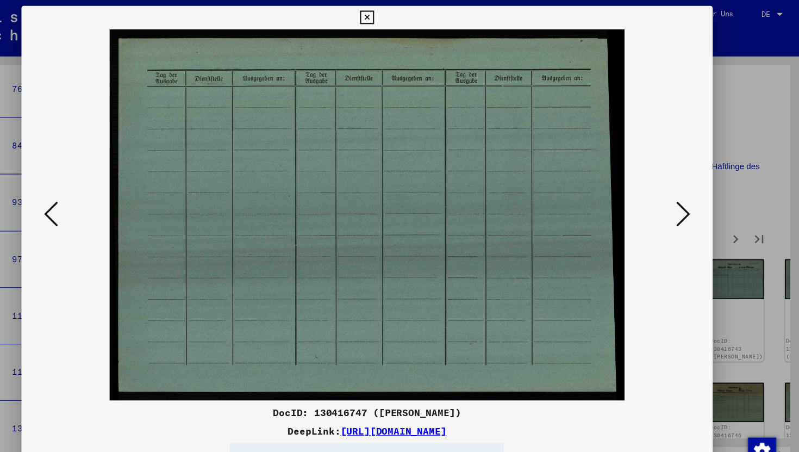
click at [395, 19] on icon at bounding box center [399, 16] width 13 height 13
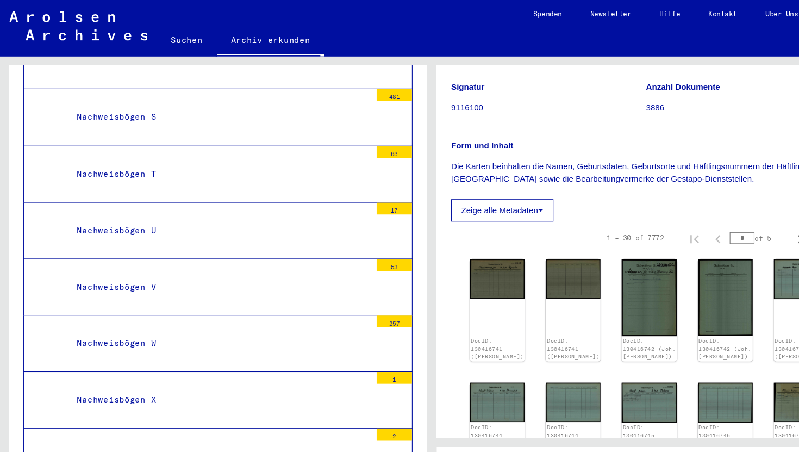
scroll to position [7786, 0]
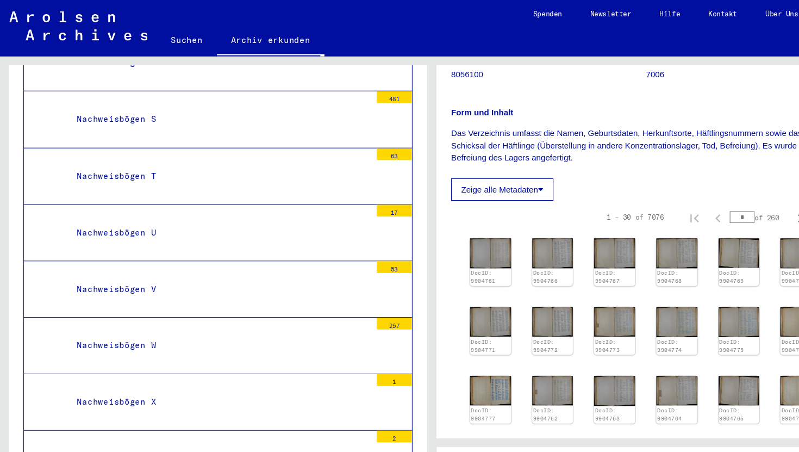
scroll to position [151, 0]
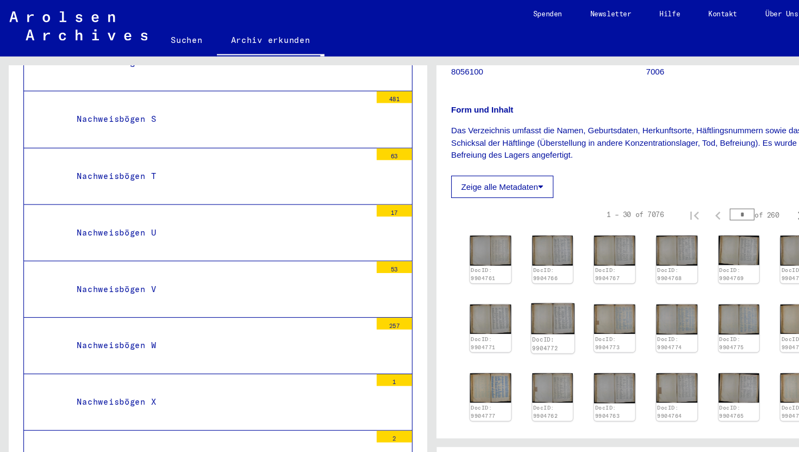
click at [513, 309] on img at bounding box center [512, 295] width 40 height 29
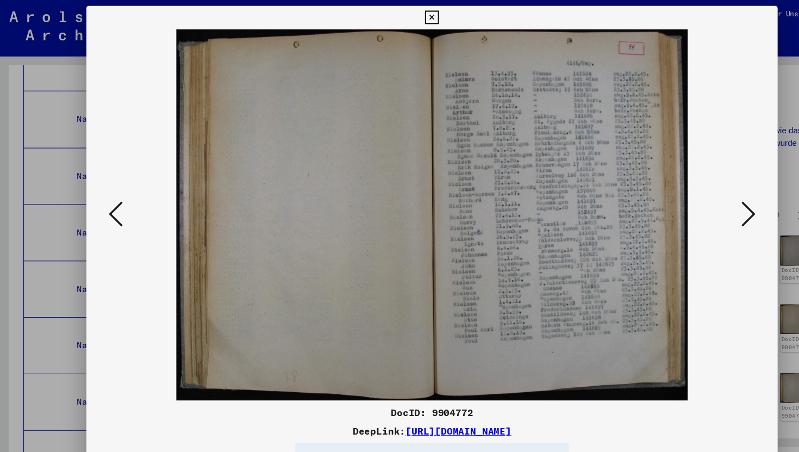
click at [687, 190] on icon at bounding box center [692, 198] width 13 height 26
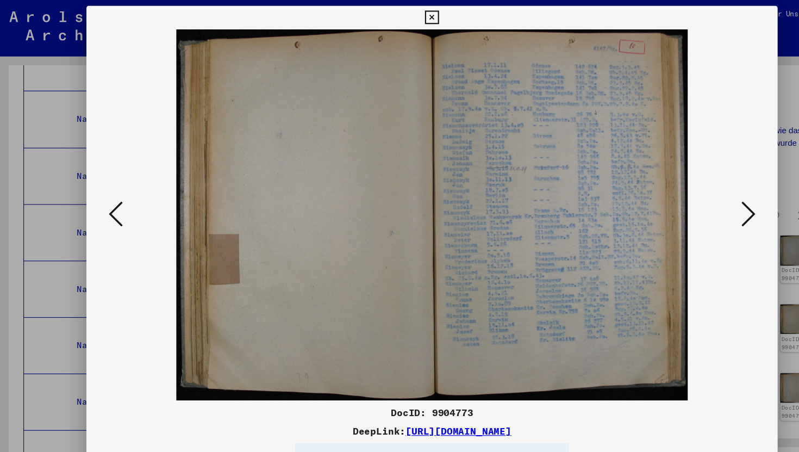
click at [687, 190] on icon at bounding box center [692, 198] width 13 height 26
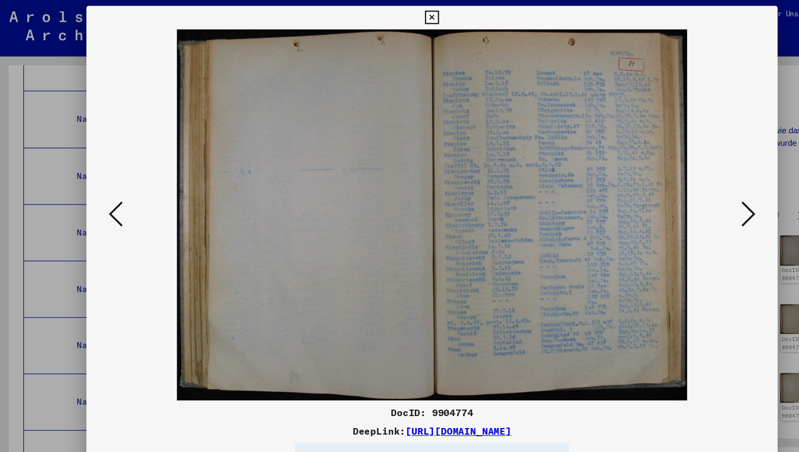
click at [687, 190] on icon at bounding box center [692, 198] width 13 height 26
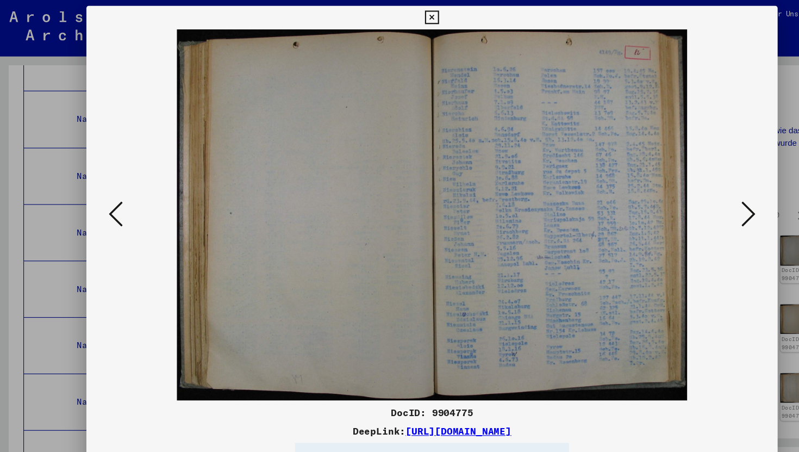
click at [687, 190] on icon at bounding box center [692, 198] width 13 height 26
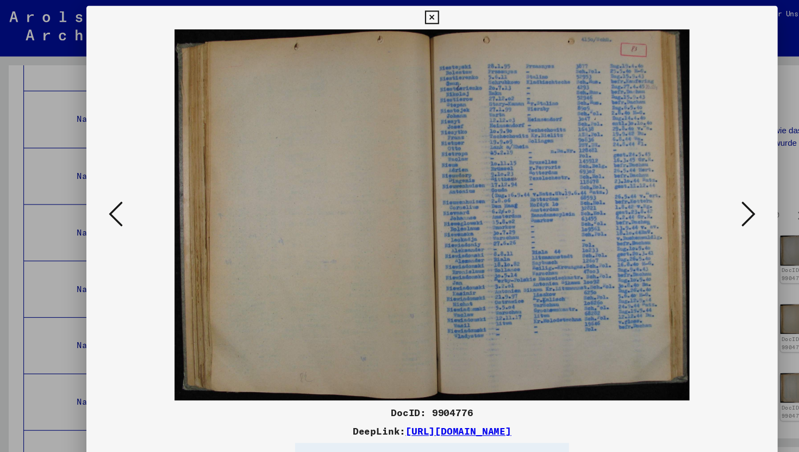
click at [687, 190] on icon at bounding box center [692, 198] width 13 height 26
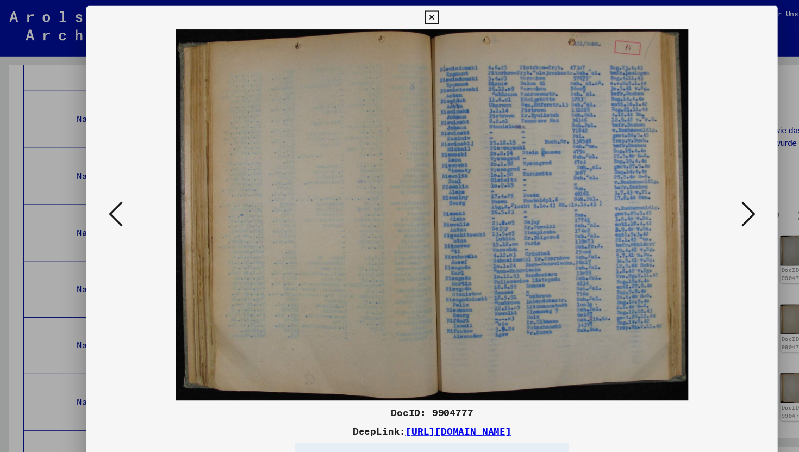
click at [687, 190] on icon at bounding box center [692, 198] width 13 height 26
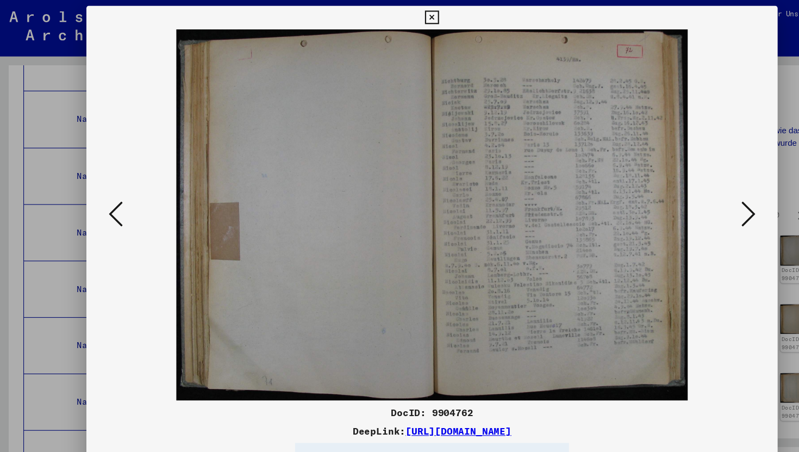
click at [687, 190] on icon at bounding box center [692, 198] width 13 height 26
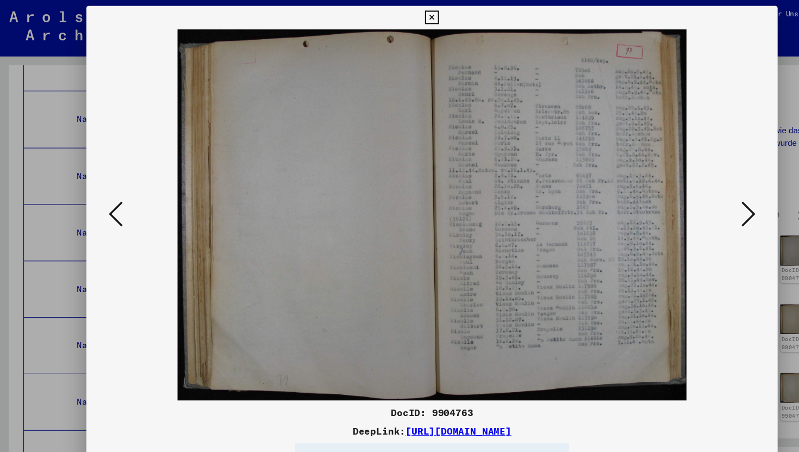
click at [687, 190] on icon at bounding box center [692, 198] width 13 height 26
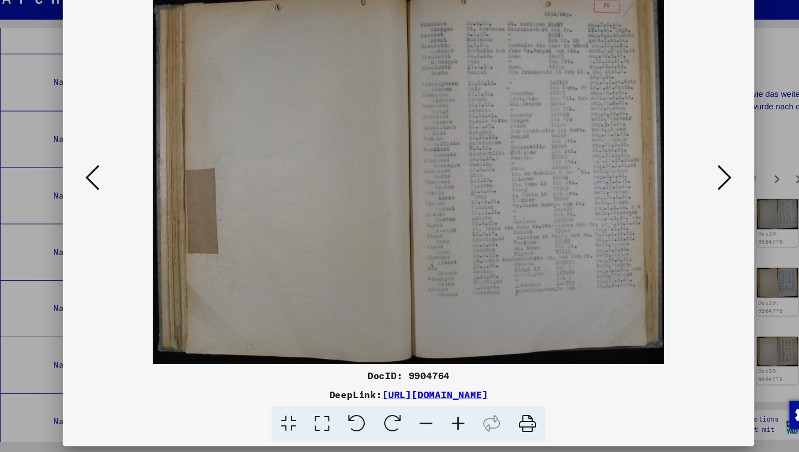
scroll to position [0, 0]
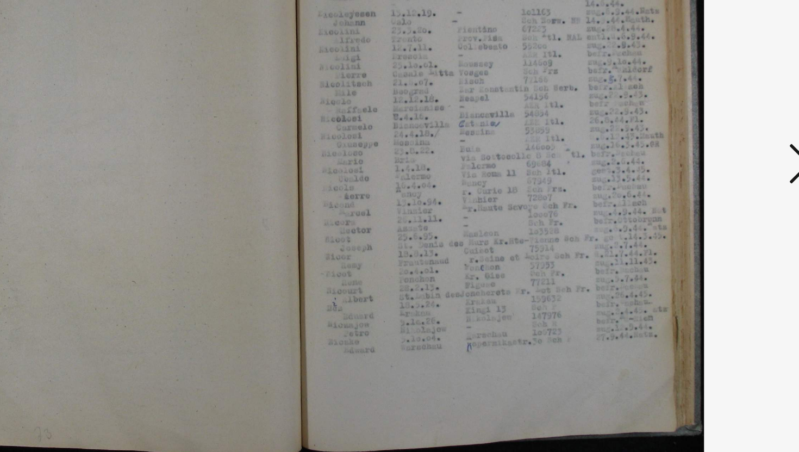
click at [684, 216] on div at bounding box center [400, 198] width 640 height 343
click at [688, 206] on icon at bounding box center [692, 198] width 13 height 26
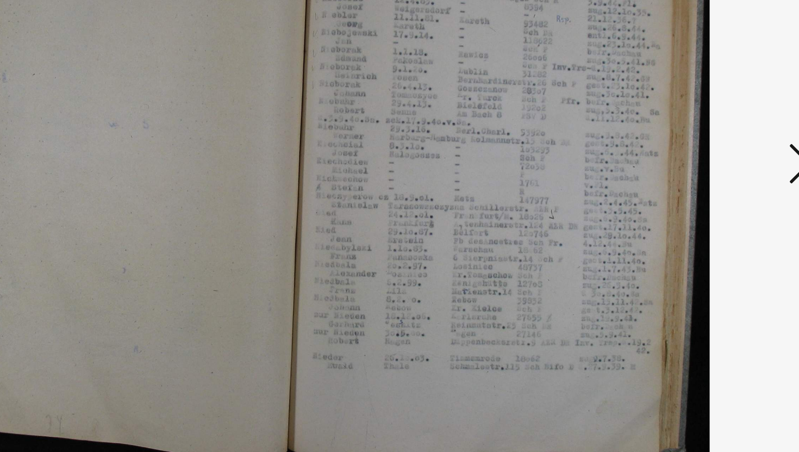
click at [688, 206] on icon at bounding box center [692, 198] width 13 height 26
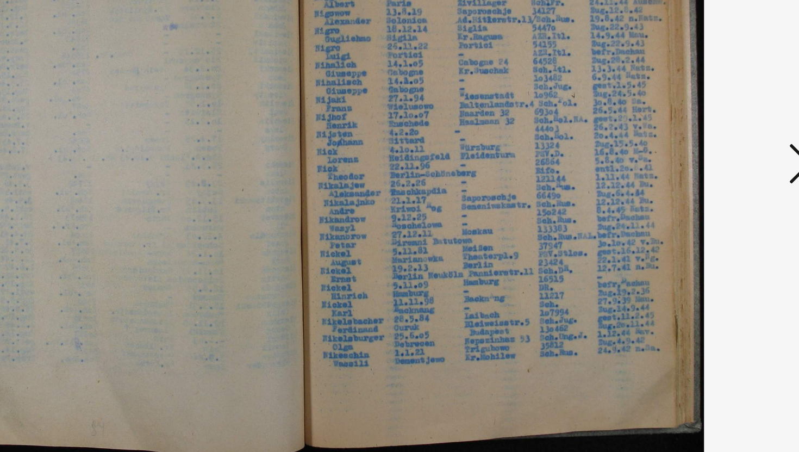
click at [688, 206] on icon at bounding box center [692, 198] width 13 height 26
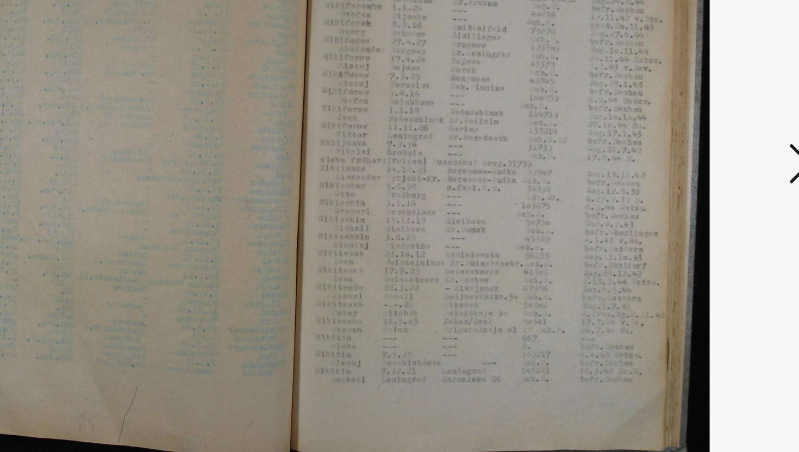
click at [688, 206] on icon at bounding box center [692, 198] width 13 height 26
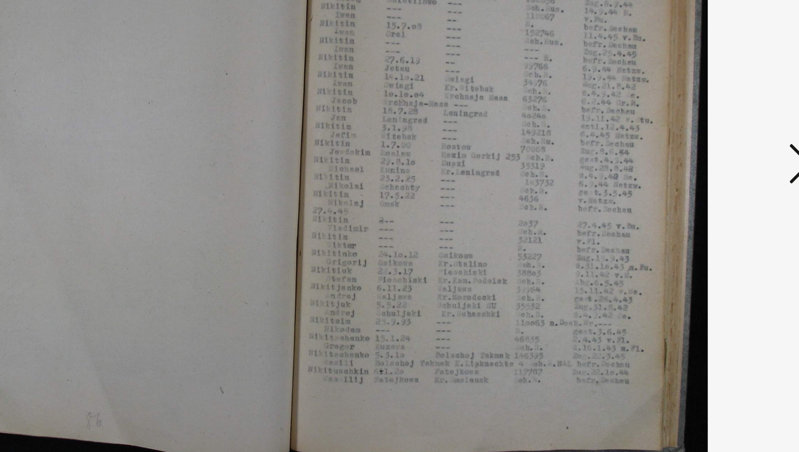
click at [688, 206] on icon at bounding box center [692, 198] width 13 height 26
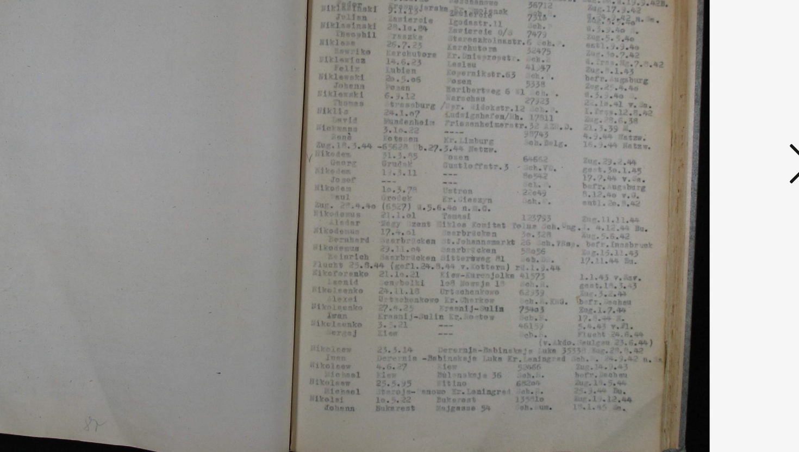
click at [688, 206] on icon at bounding box center [692, 198] width 13 height 26
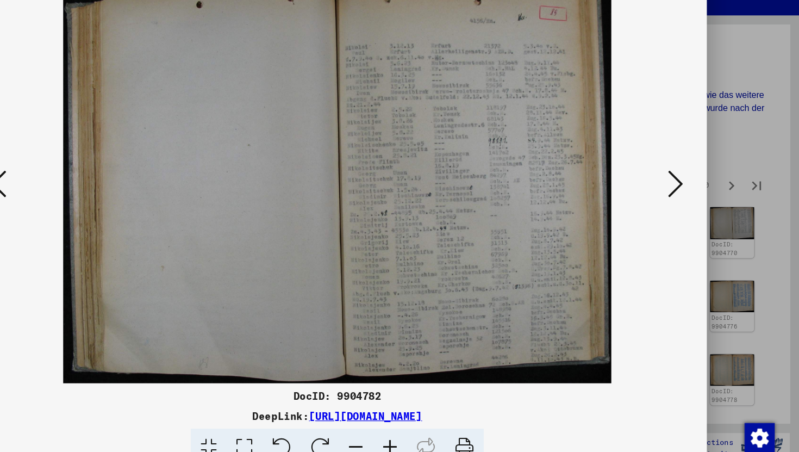
click at [113, 204] on icon at bounding box center [107, 198] width 13 height 26
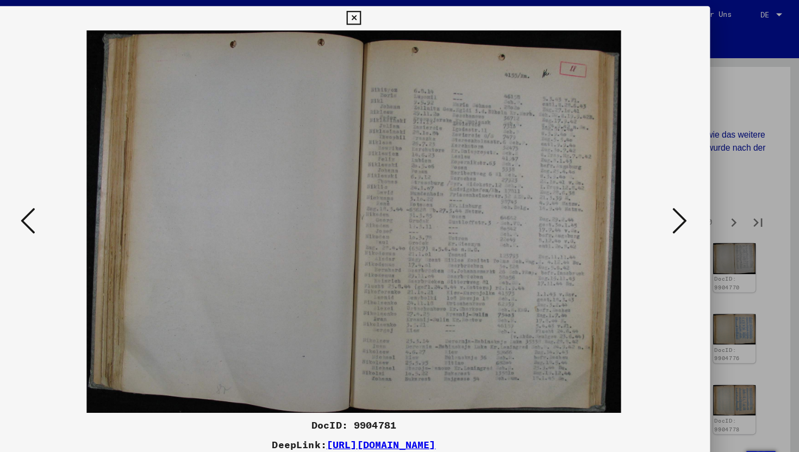
click at [396, 20] on icon at bounding box center [399, 16] width 13 height 13
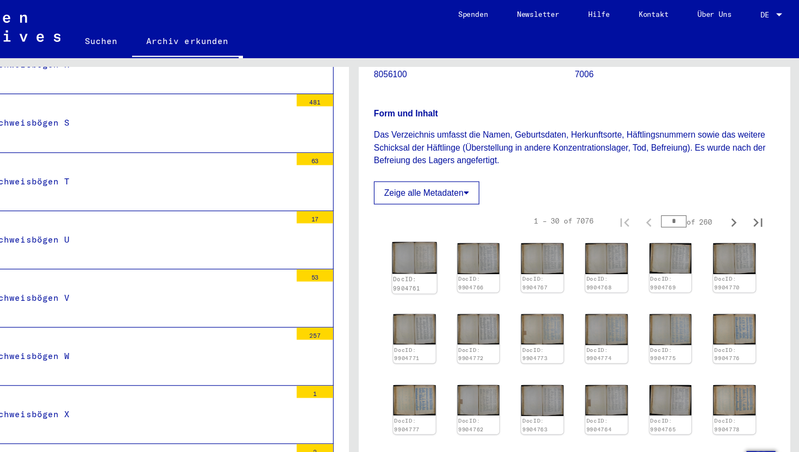
click at [455, 246] on img at bounding box center [454, 231] width 40 height 29
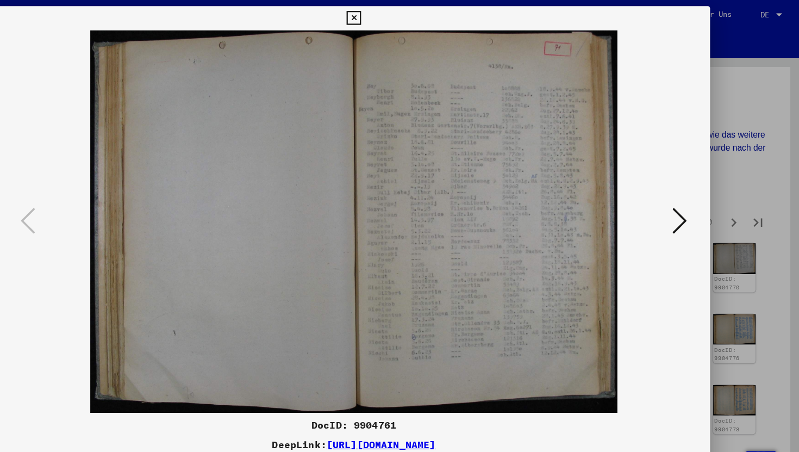
click at [698, 201] on icon at bounding box center [692, 198] width 13 height 26
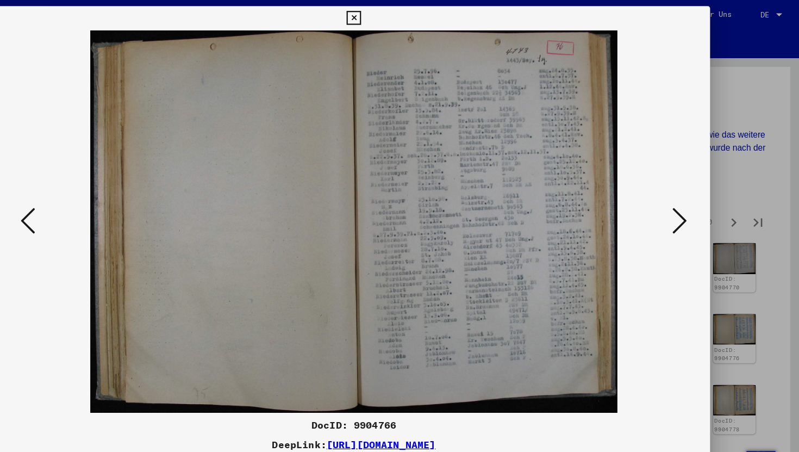
click at [698, 201] on icon at bounding box center [692, 198] width 13 height 26
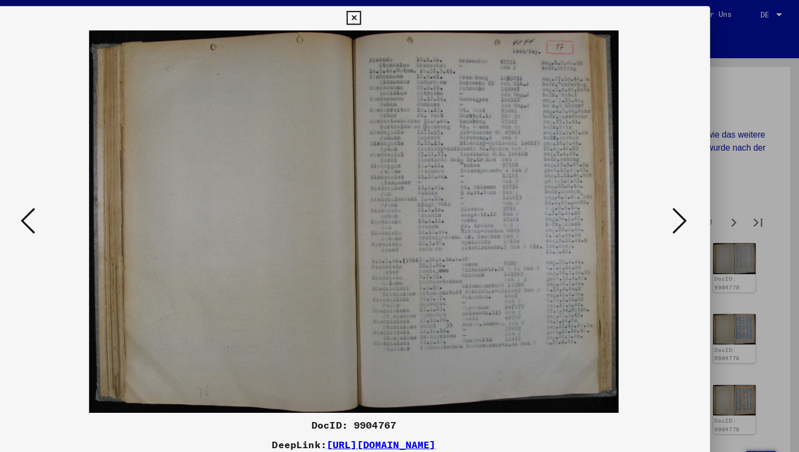
click at [698, 201] on icon at bounding box center [692, 198] width 13 height 26
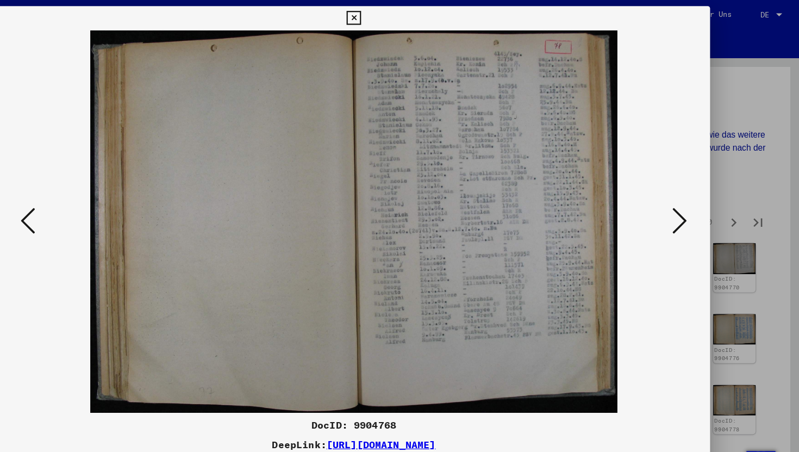
click at [698, 201] on icon at bounding box center [692, 198] width 13 height 26
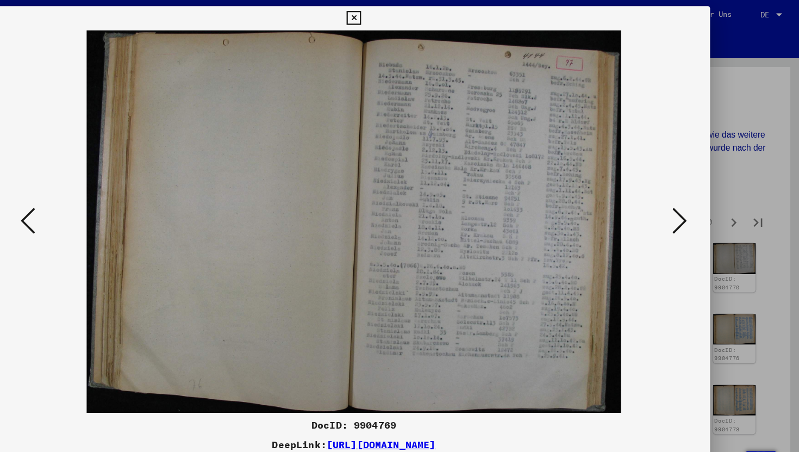
click at [698, 201] on icon at bounding box center [692, 198] width 13 height 26
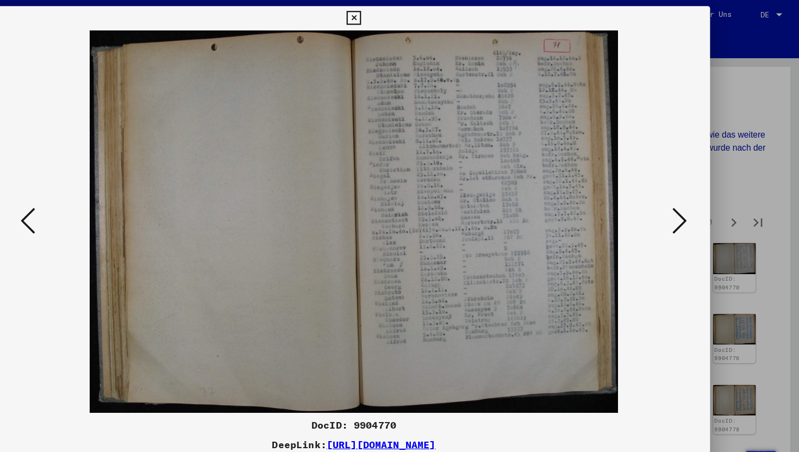
click at [698, 201] on icon at bounding box center [692, 198] width 13 height 26
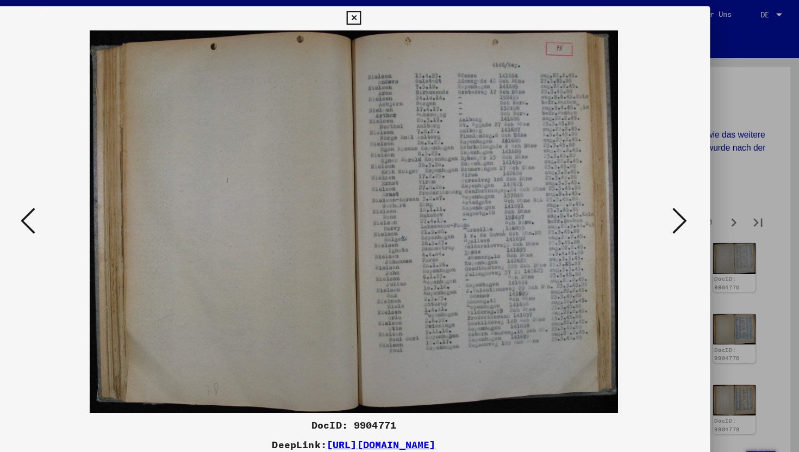
click at [698, 201] on icon at bounding box center [692, 198] width 13 height 26
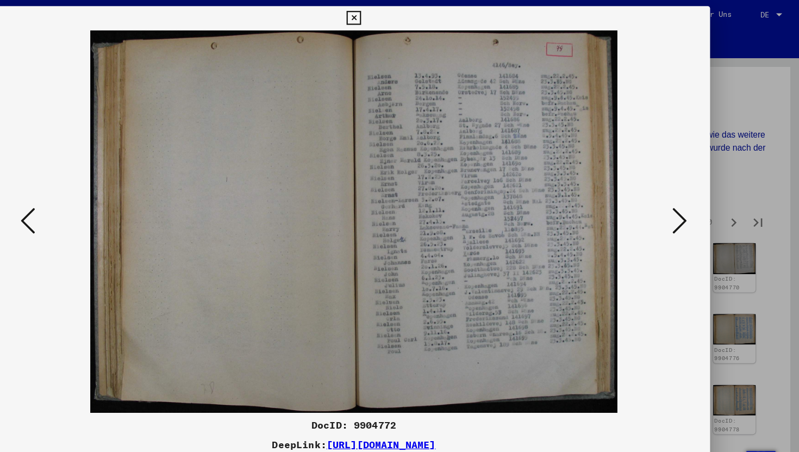
click at [698, 201] on icon at bounding box center [692, 198] width 13 height 26
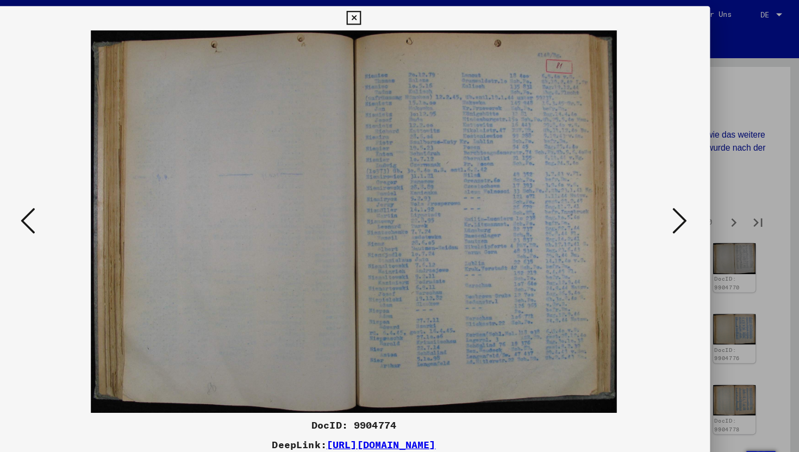
click at [698, 201] on icon at bounding box center [692, 198] width 13 height 26
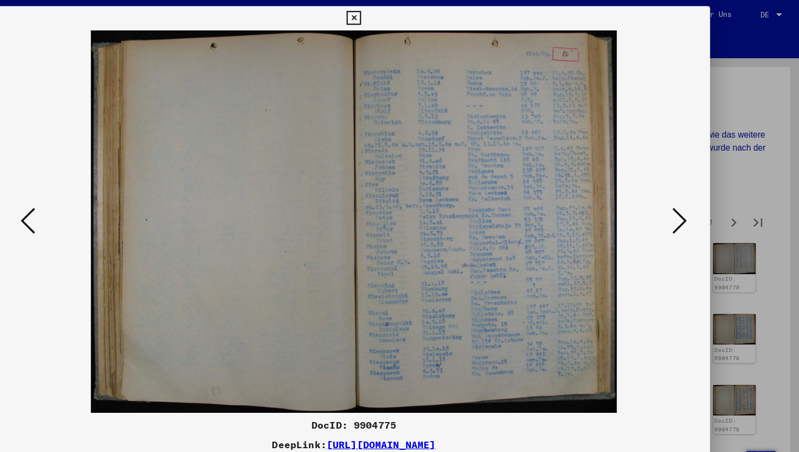
click at [698, 201] on icon at bounding box center [692, 198] width 13 height 26
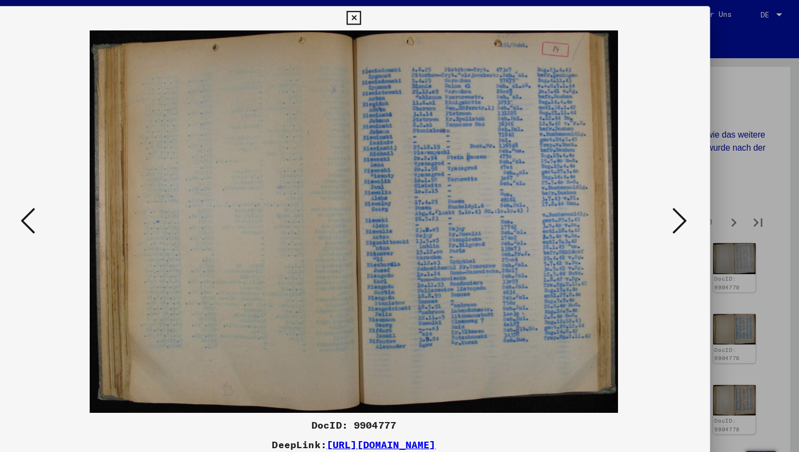
click at [698, 201] on icon at bounding box center [692, 198] width 13 height 26
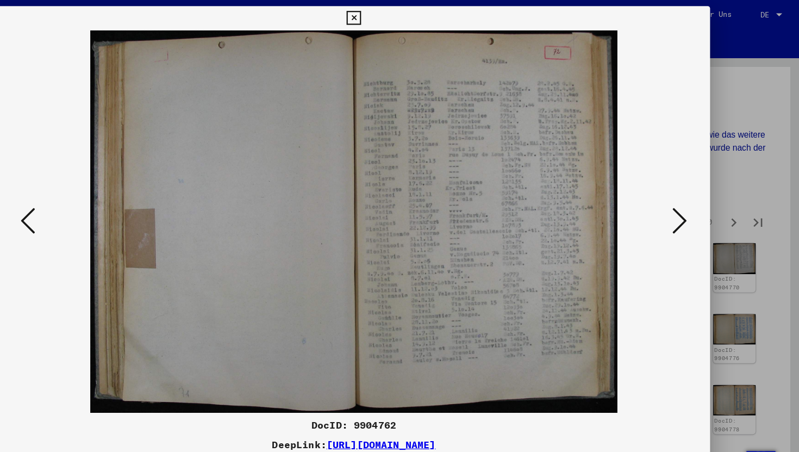
click at [698, 201] on icon at bounding box center [692, 198] width 13 height 26
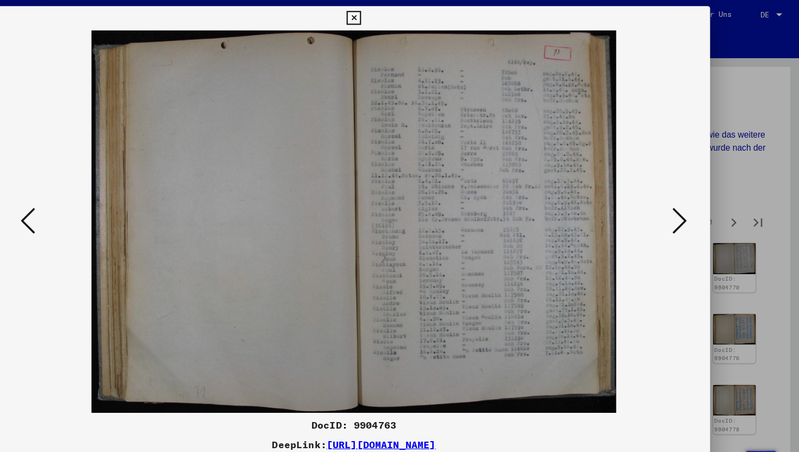
click at [698, 201] on icon at bounding box center [692, 198] width 13 height 26
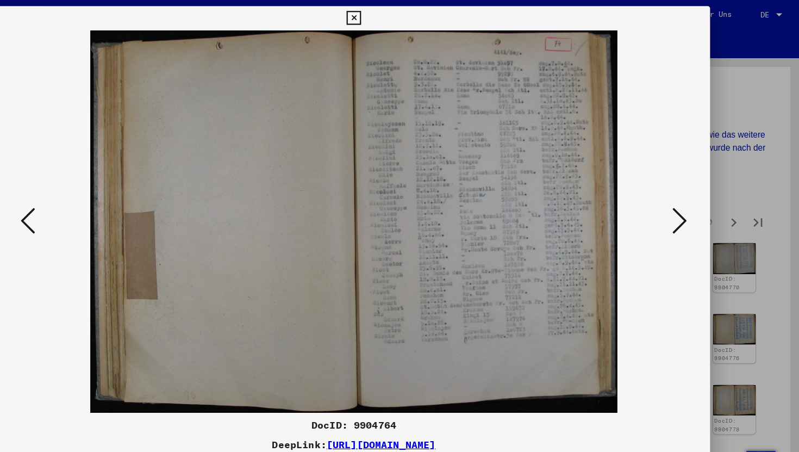
click at [698, 201] on icon at bounding box center [692, 198] width 13 height 26
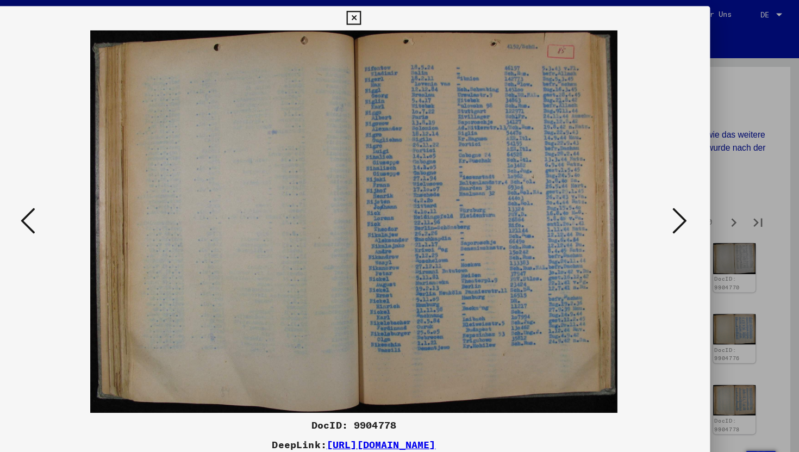
click at [698, 201] on icon at bounding box center [692, 198] width 13 height 26
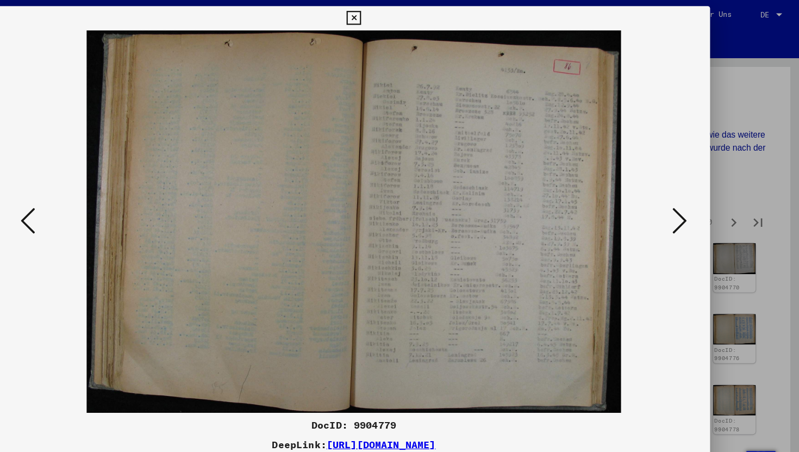
click at [698, 201] on icon at bounding box center [692, 198] width 13 height 26
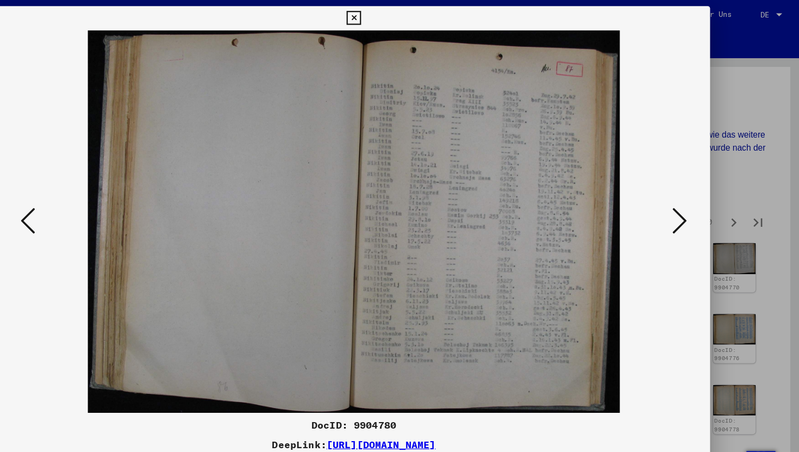
click at [698, 201] on icon at bounding box center [692, 198] width 13 height 26
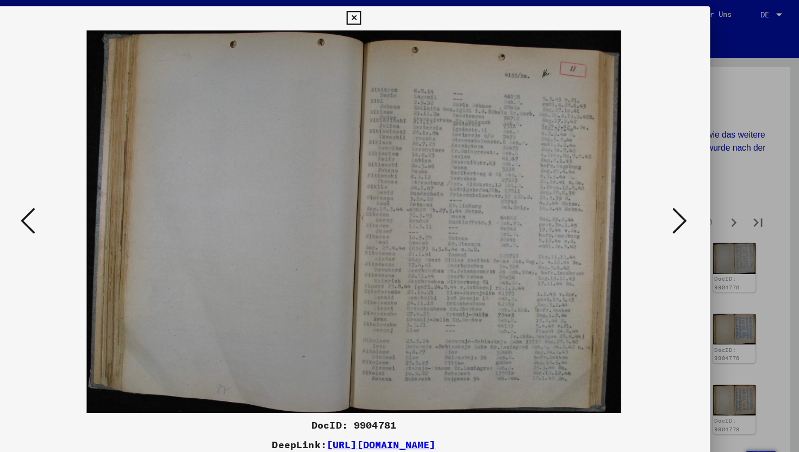
click at [698, 201] on icon at bounding box center [692, 198] width 13 height 26
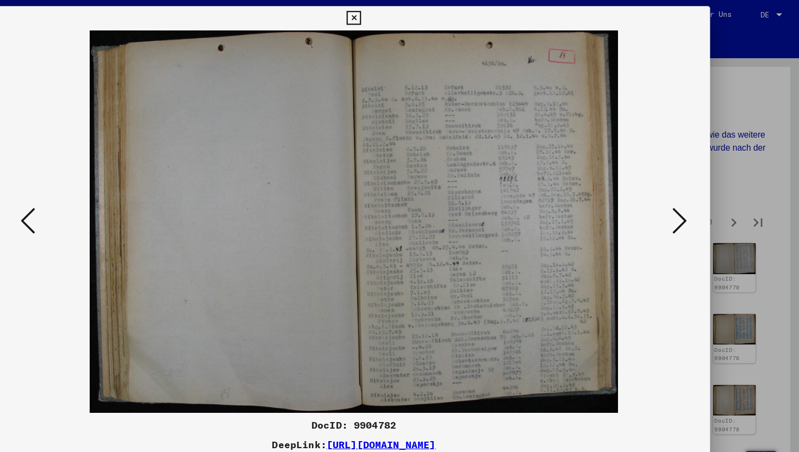
click at [698, 201] on icon at bounding box center [692, 198] width 13 height 26
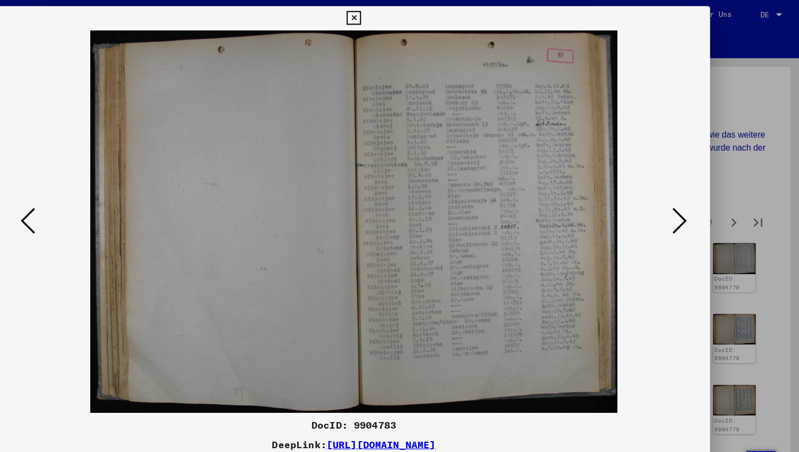
click at [698, 201] on icon at bounding box center [692, 198] width 13 height 26
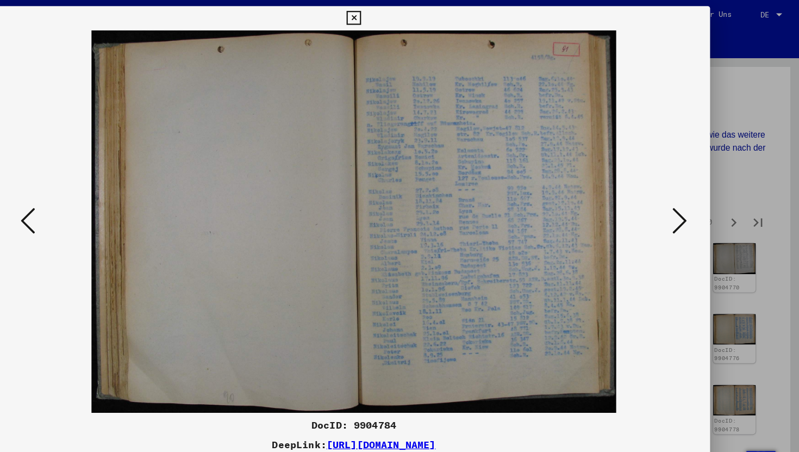
click at [698, 201] on icon at bounding box center [692, 198] width 13 height 26
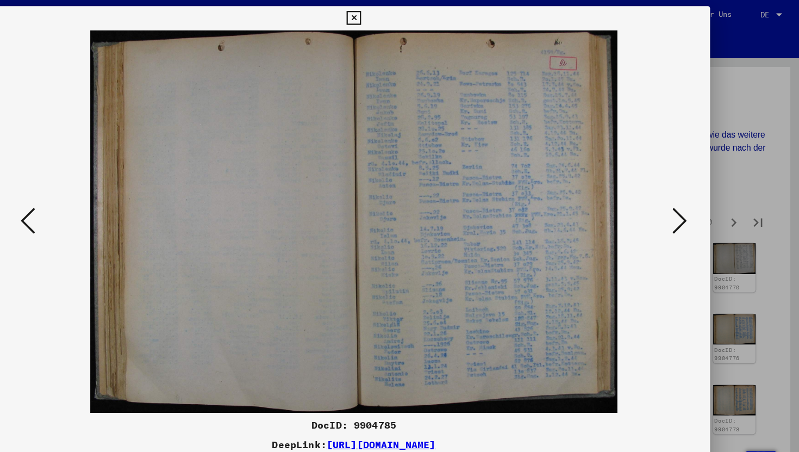
click at [396, 15] on icon at bounding box center [399, 16] width 13 height 13
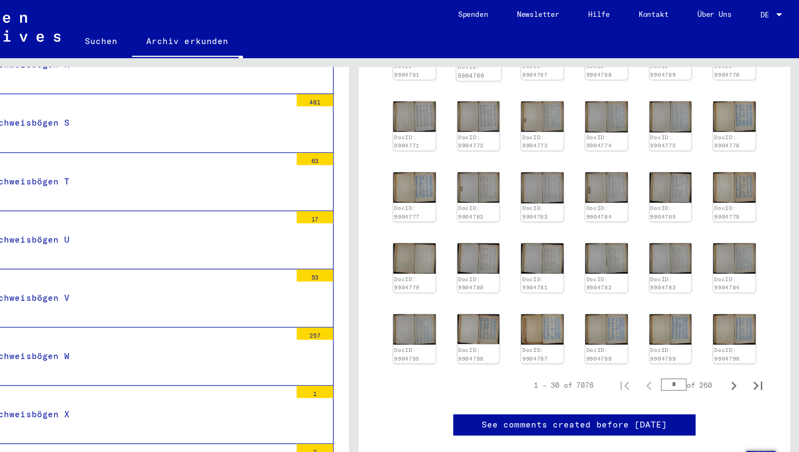
scroll to position [346, 0]
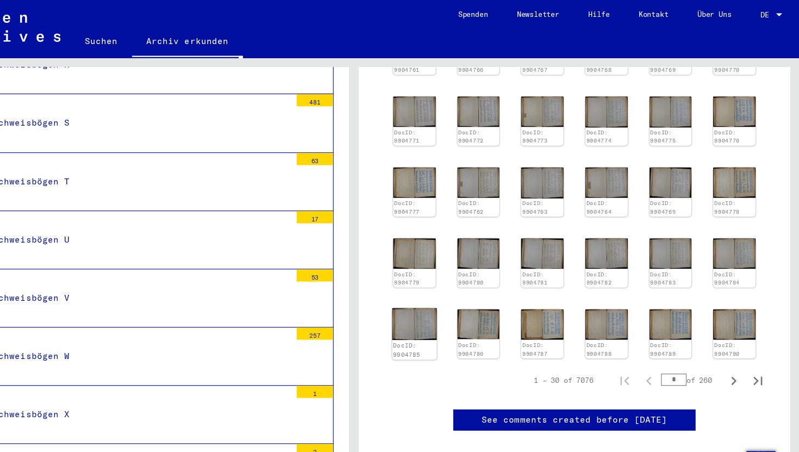
click at [462, 305] on img at bounding box center [454, 290] width 40 height 29
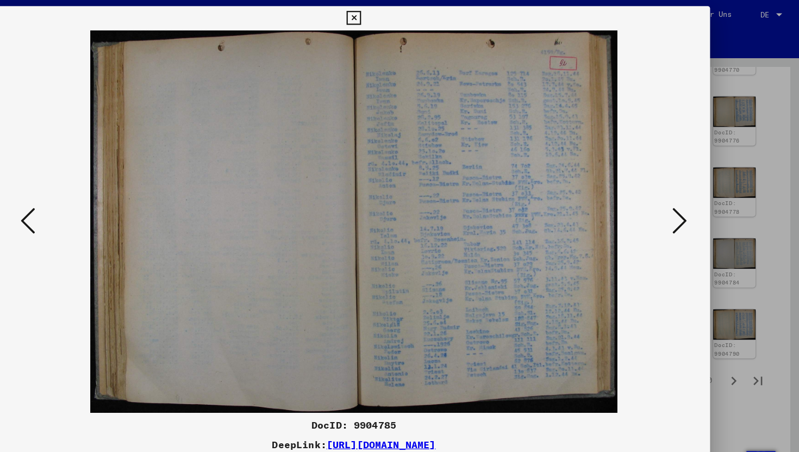
click at [690, 198] on icon at bounding box center [692, 198] width 13 height 26
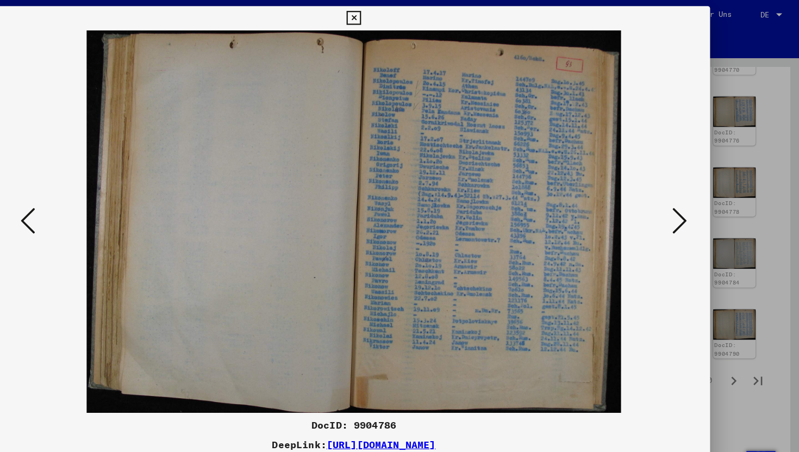
click at [690, 198] on icon at bounding box center [692, 198] width 13 height 26
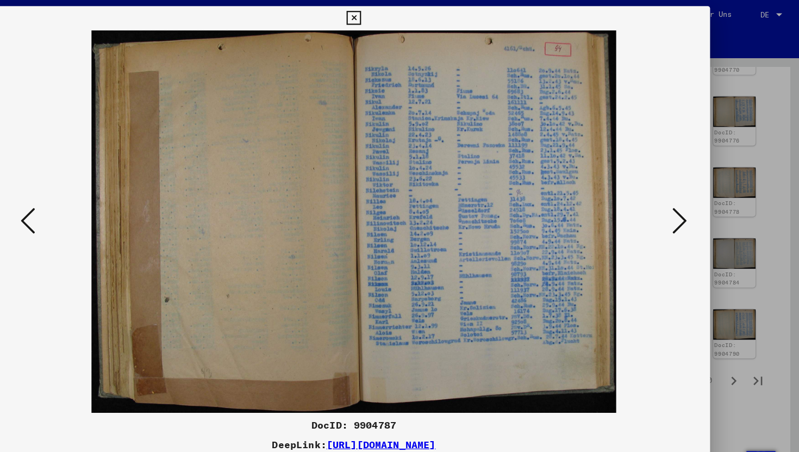
click at [398, 22] on icon at bounding box center [399, 16] width 13 height 13
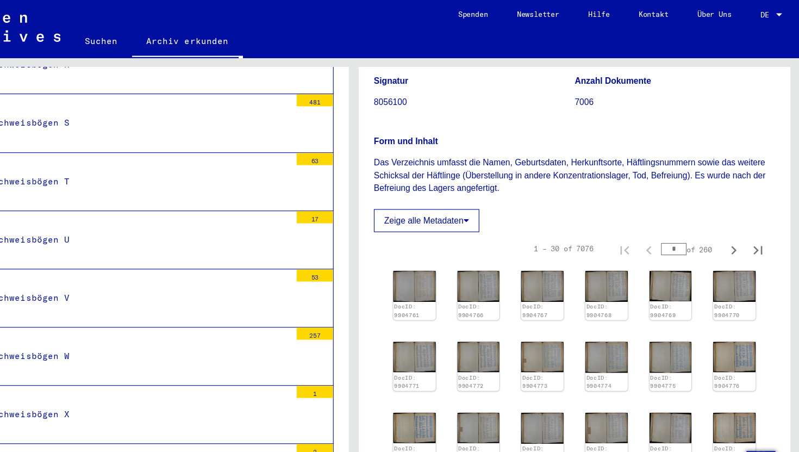
scroll to position [127, 0]
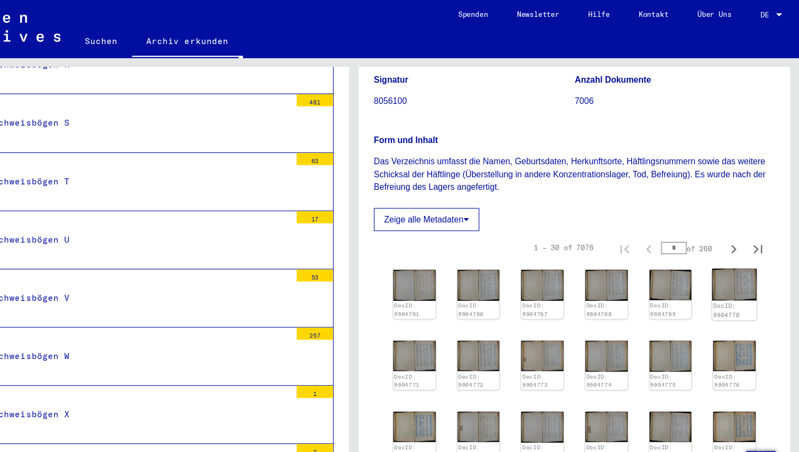
click at [749, 265] on img at bounding box center [742, 255] width 40 height 29
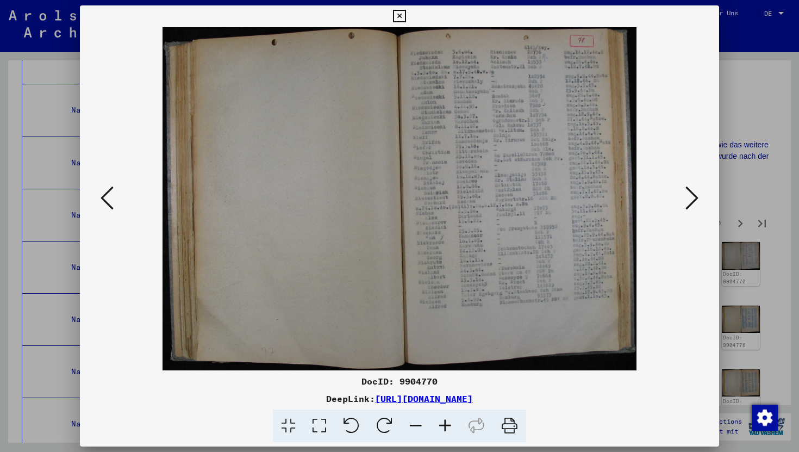
click at [101, 205] on icon at bounding box center [107, 198] width 13 height 26
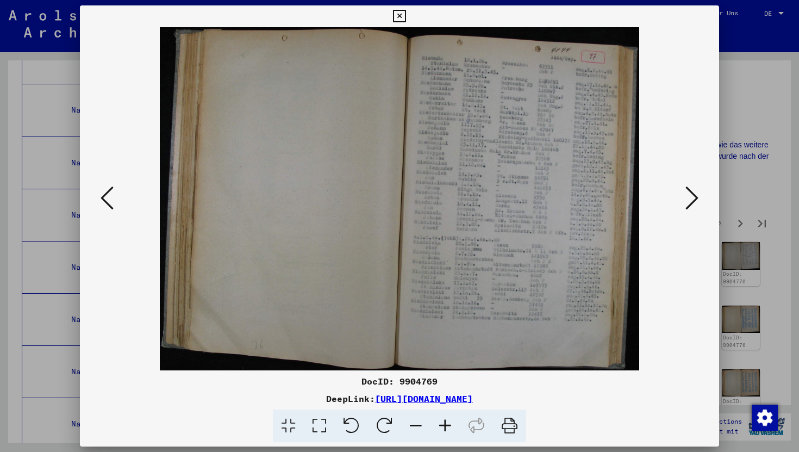
click at [101, 205] on icon at bounding box center [107, 198] width 13 height 26
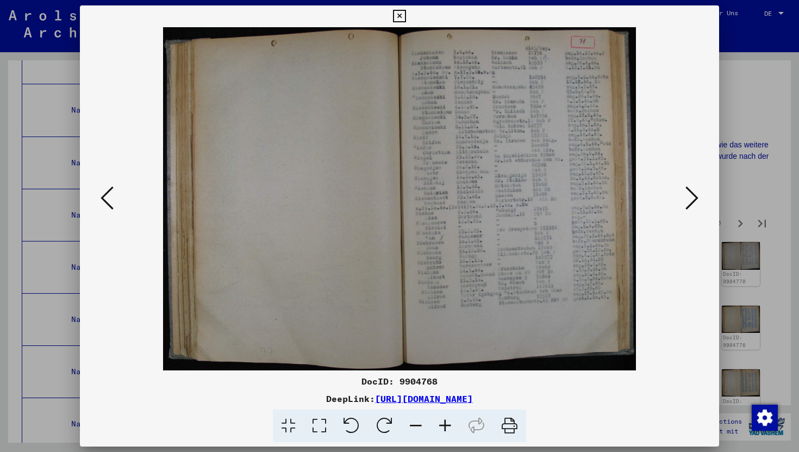
click at [101, 205] on icon at bounding box center [107, 198] width 13 height 26
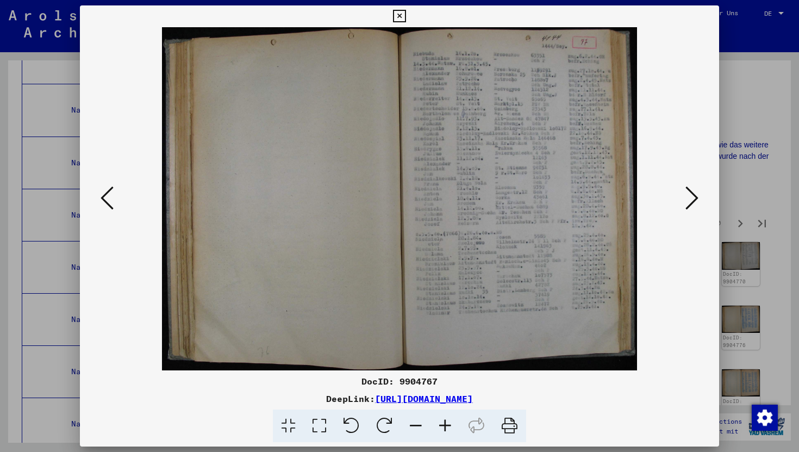
click at [101, 205] on icon at bounding box center [107, 198] width 13 height 26
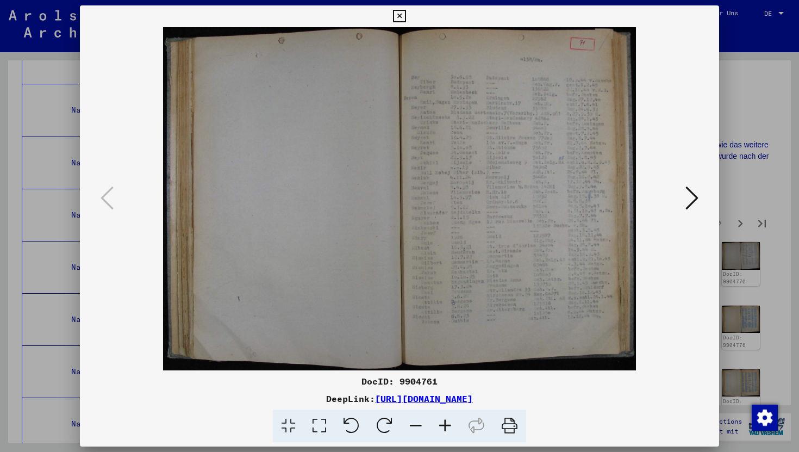
click at [398, 17] on icon at bounding box center [399, 16] width 13 height 13
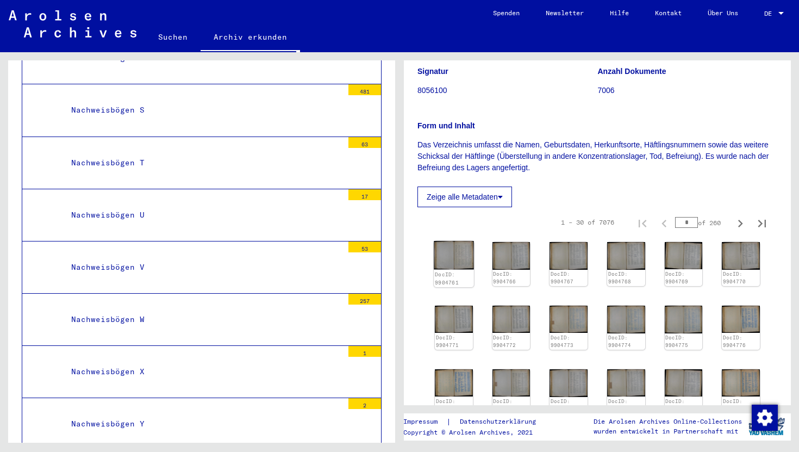
click at [449, 270] on img at bounding box center [454, 255] width 40 height 29
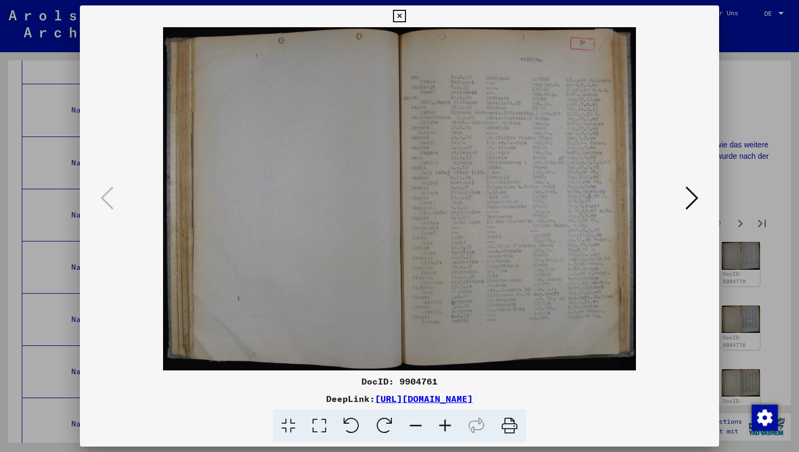
click at [400, 16] on icon at bounding box center [399, 16] width 13 height 13
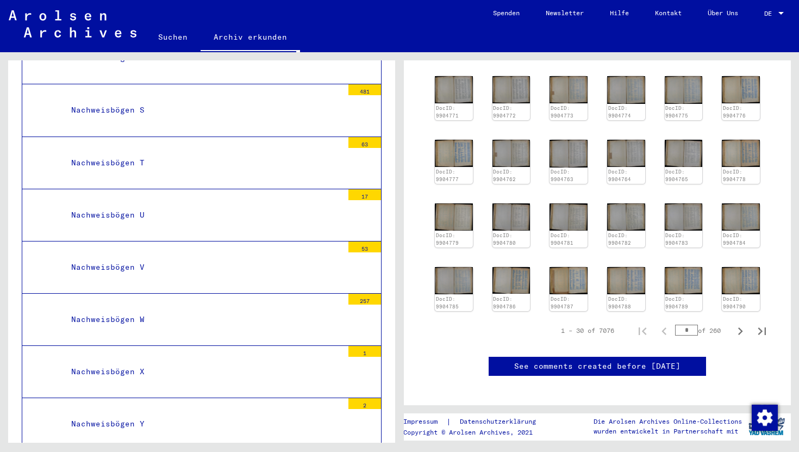
scroll to position [384, 0]
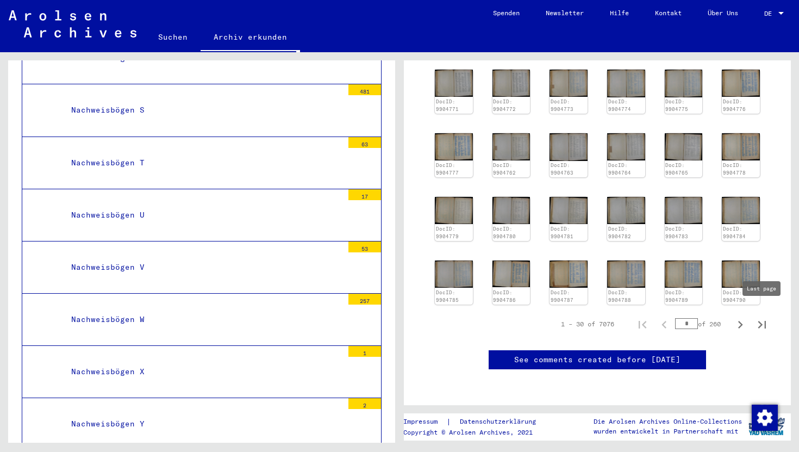
click at [756, 317] on icon "Last page" at bounding box center [762, 324] width 15 height 15
type input "***"
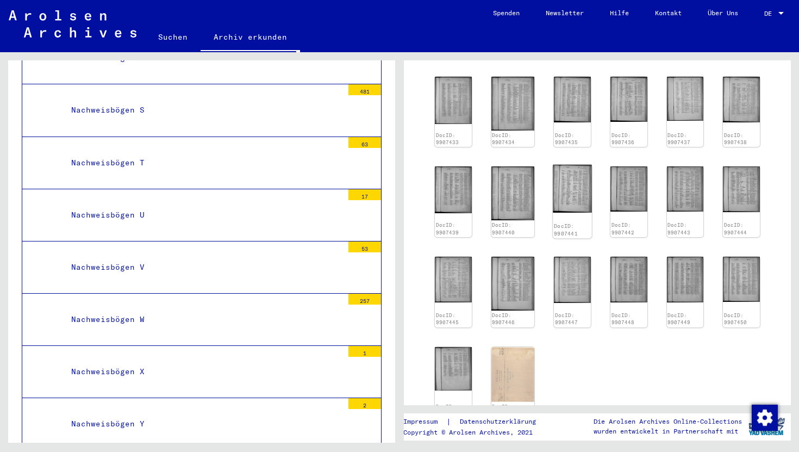
click at [569, 199] on img at bounding box center [573, 189] width 39 height 48
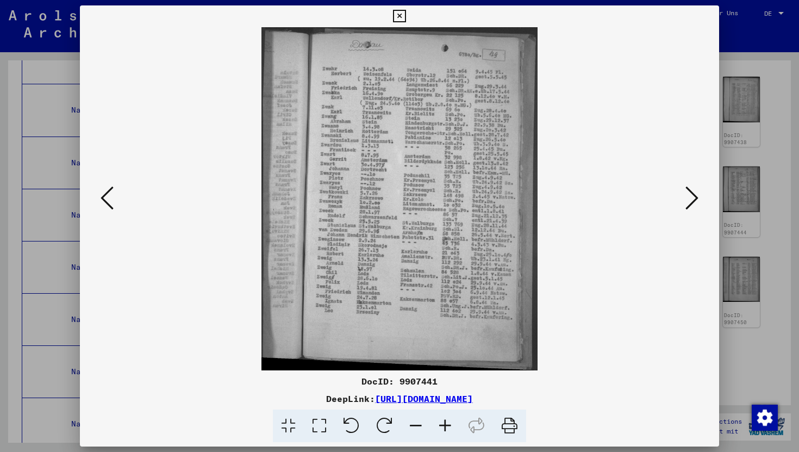
click at [405, 22] on icon at bounding box center [399, 16] width 13 height 13
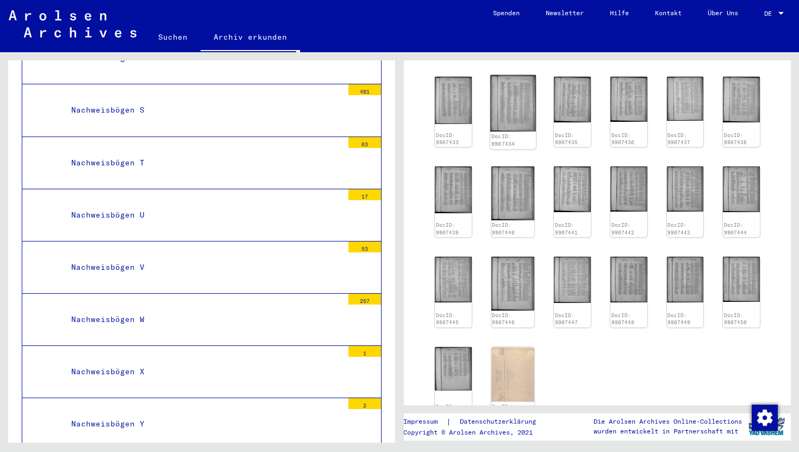
click at [520, 131] on img at bounding box center [514, 103] width 46 height 57
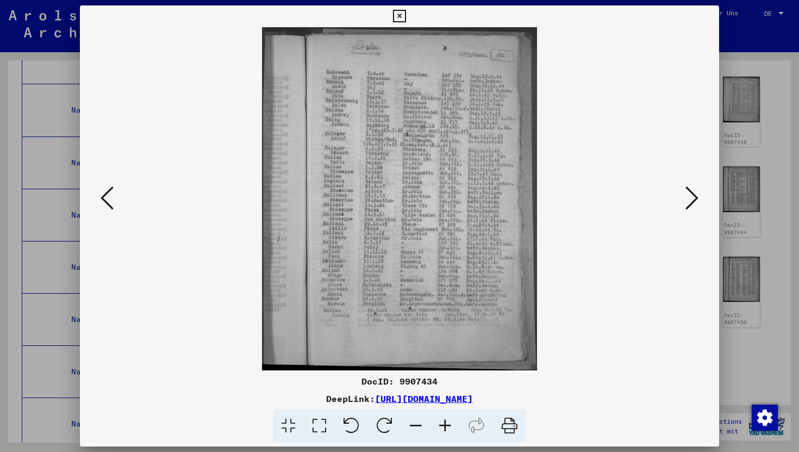
click at [404, 19] on icon at bounding box center [399, 16] width 13 height 13
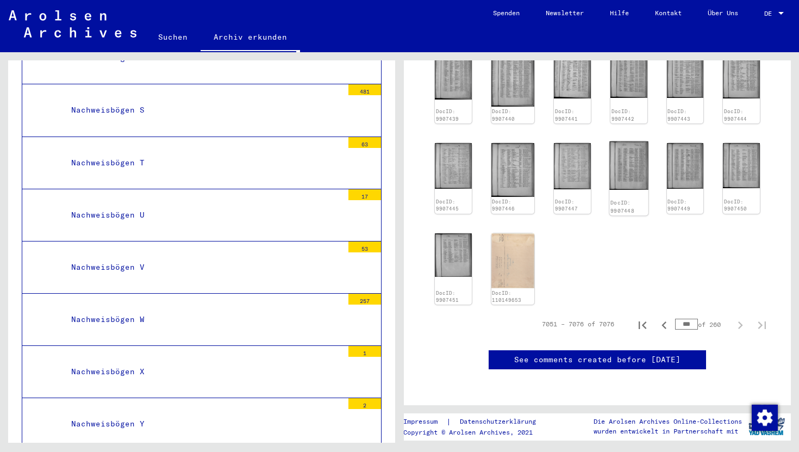
scroll to position [711, 0]
click at [641, 318] on icon "First page" at bounding box center [642, 325] width 15 height 15
type input "*"
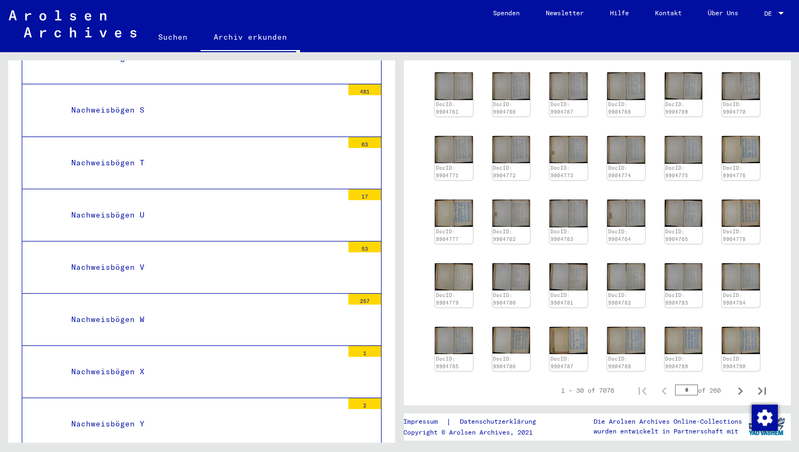
scroll to position [298, 0]
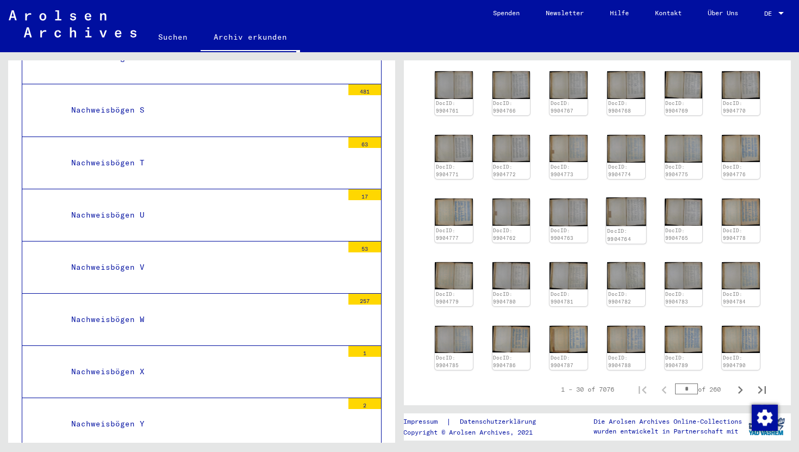
click at [624, 242] on link "DocID: 9904764" at bounding box center [619, 235] width 24 height 14
click at [627, 213] on img at bounding box center [626, 211] width 40 height 29
